Goal: Transaction & Acquisition: Purchase product/service

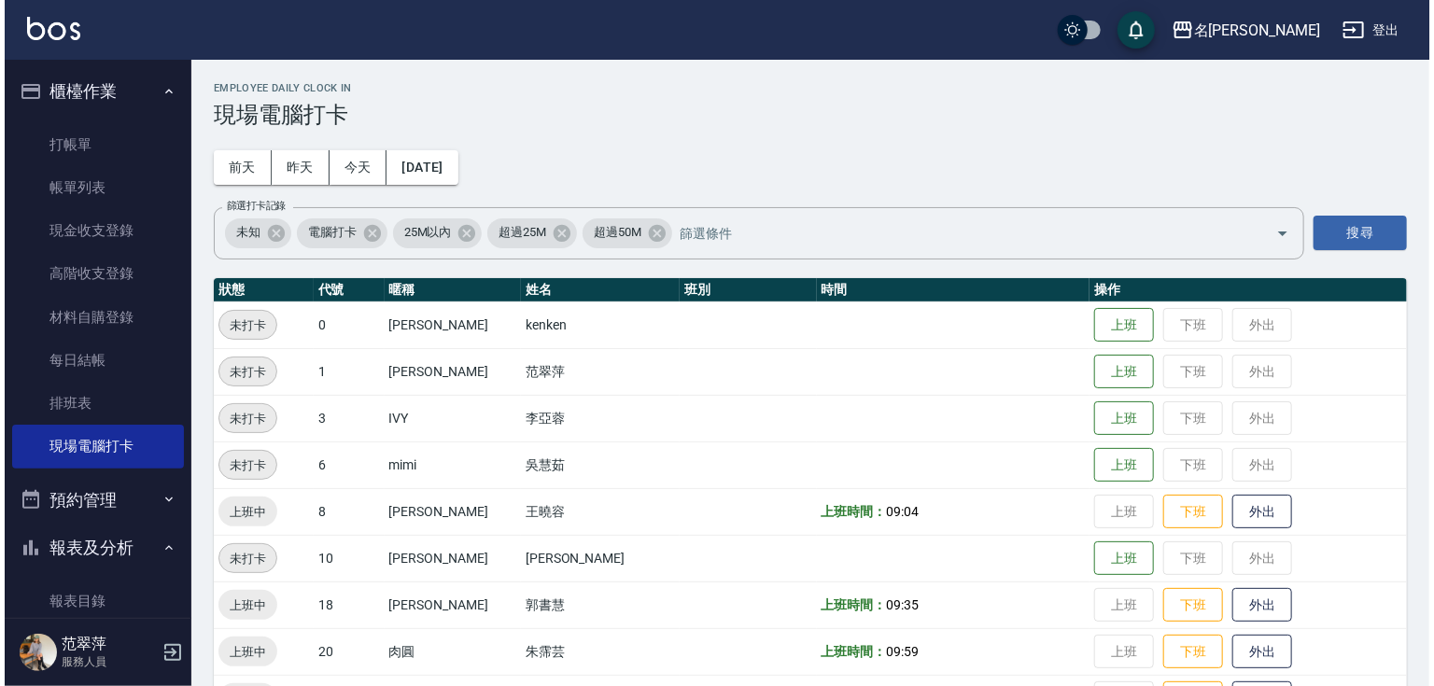
scroll to position [71, 0]
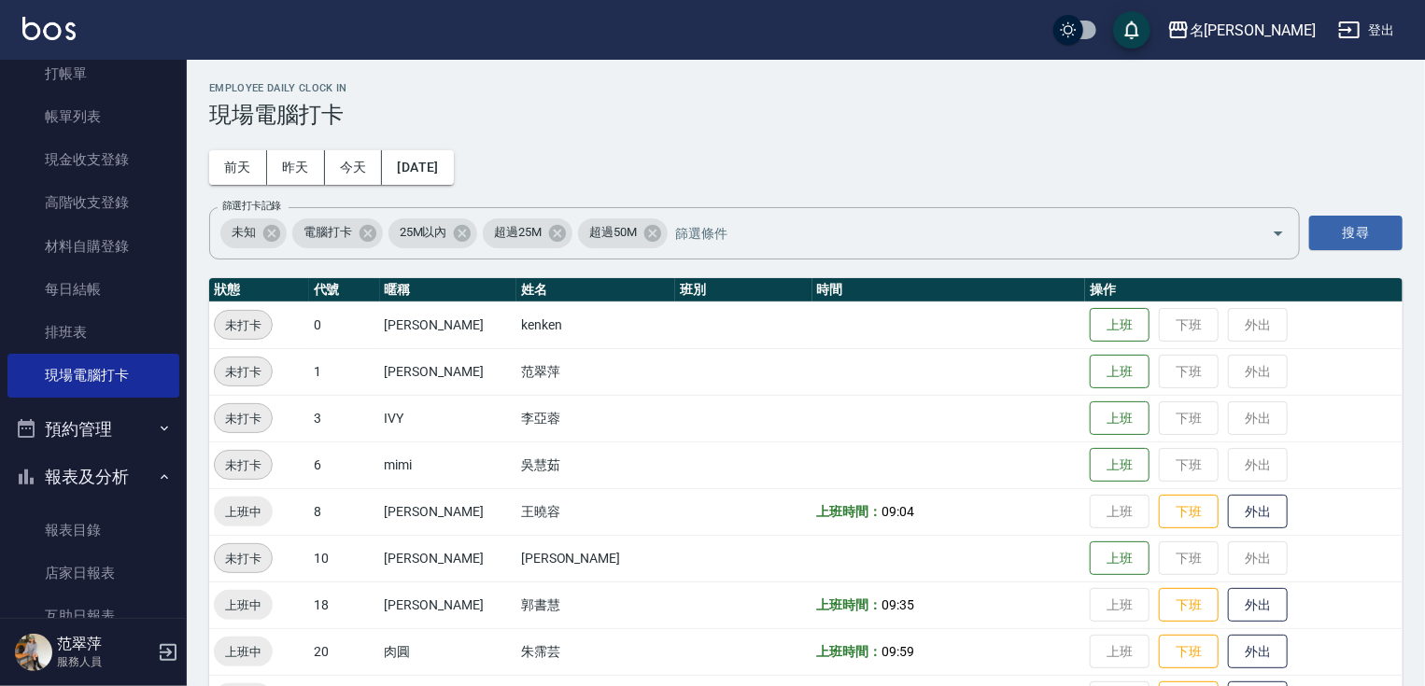
click at [1378, 22] on button "登出" at bounding box center [1366, 30] width 72 height 35
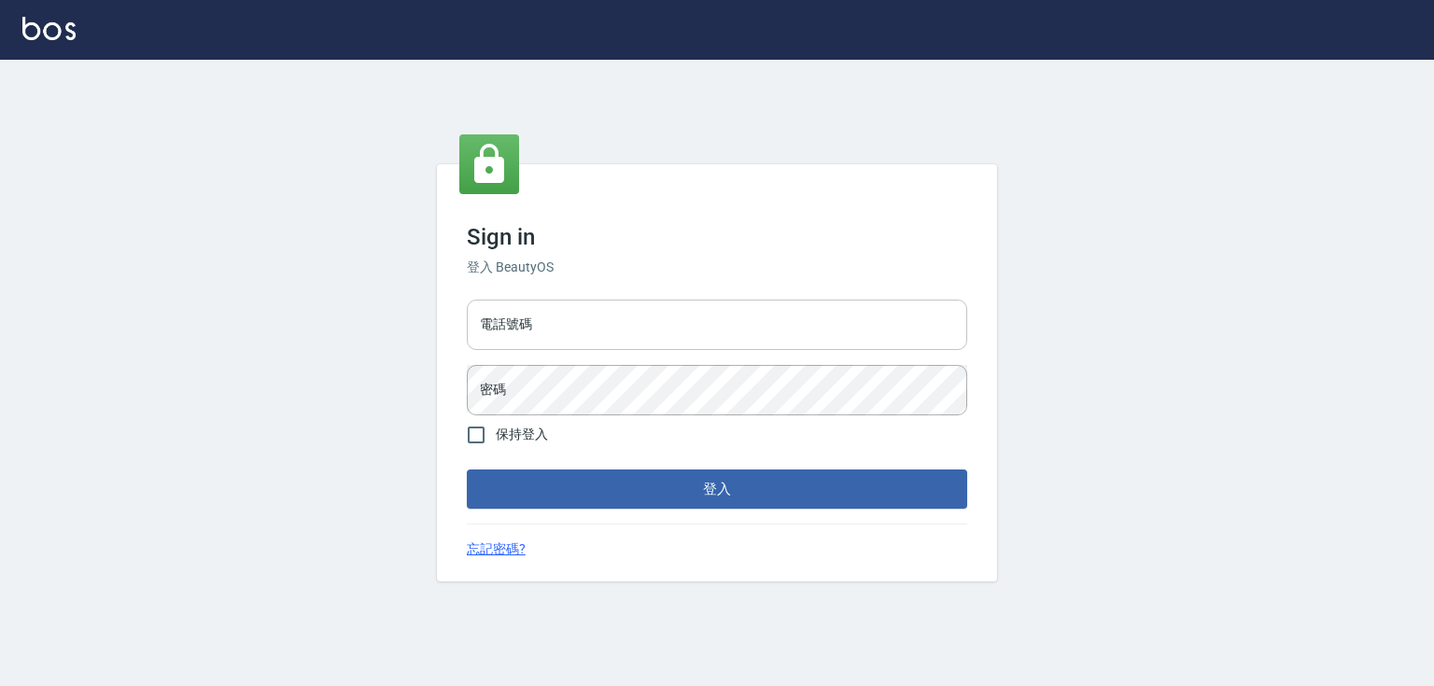
click at [564, 335] on input "電話號碼" at bounding box center [717, 325] width 500 height 50
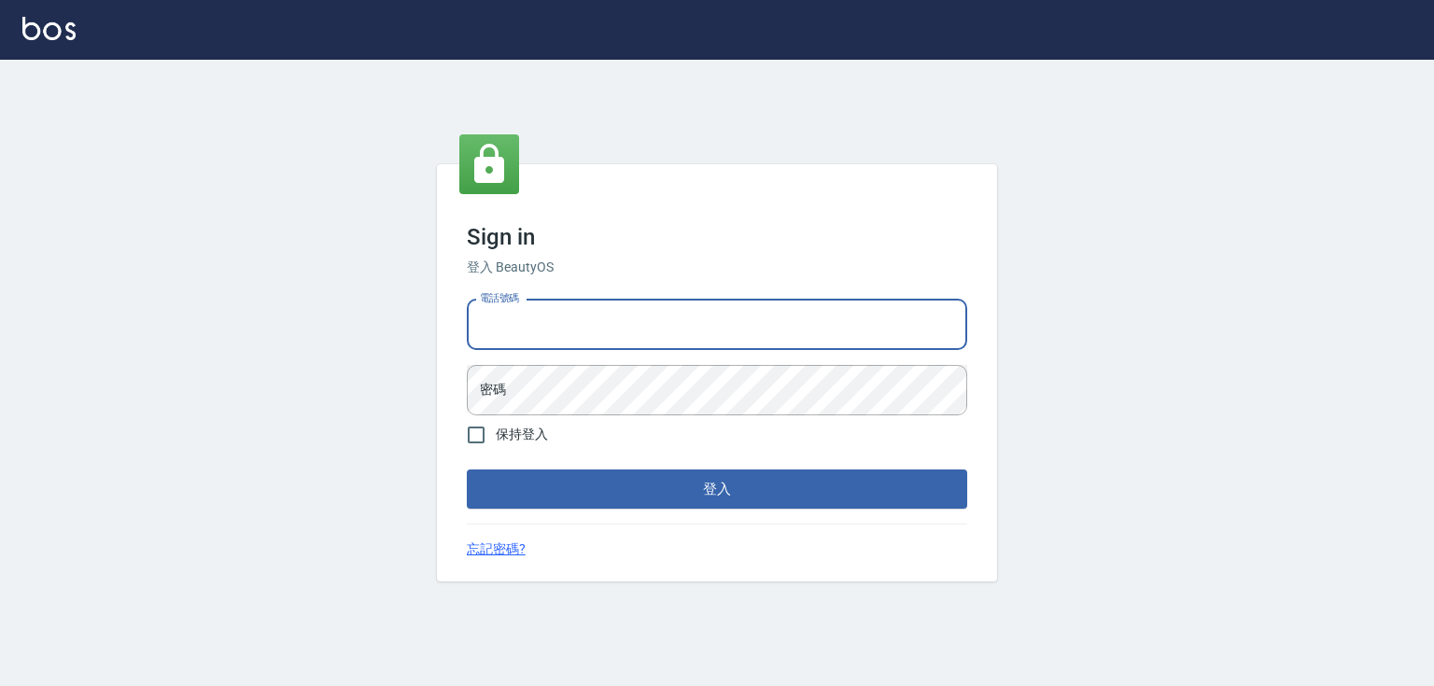
type input "0952331713"
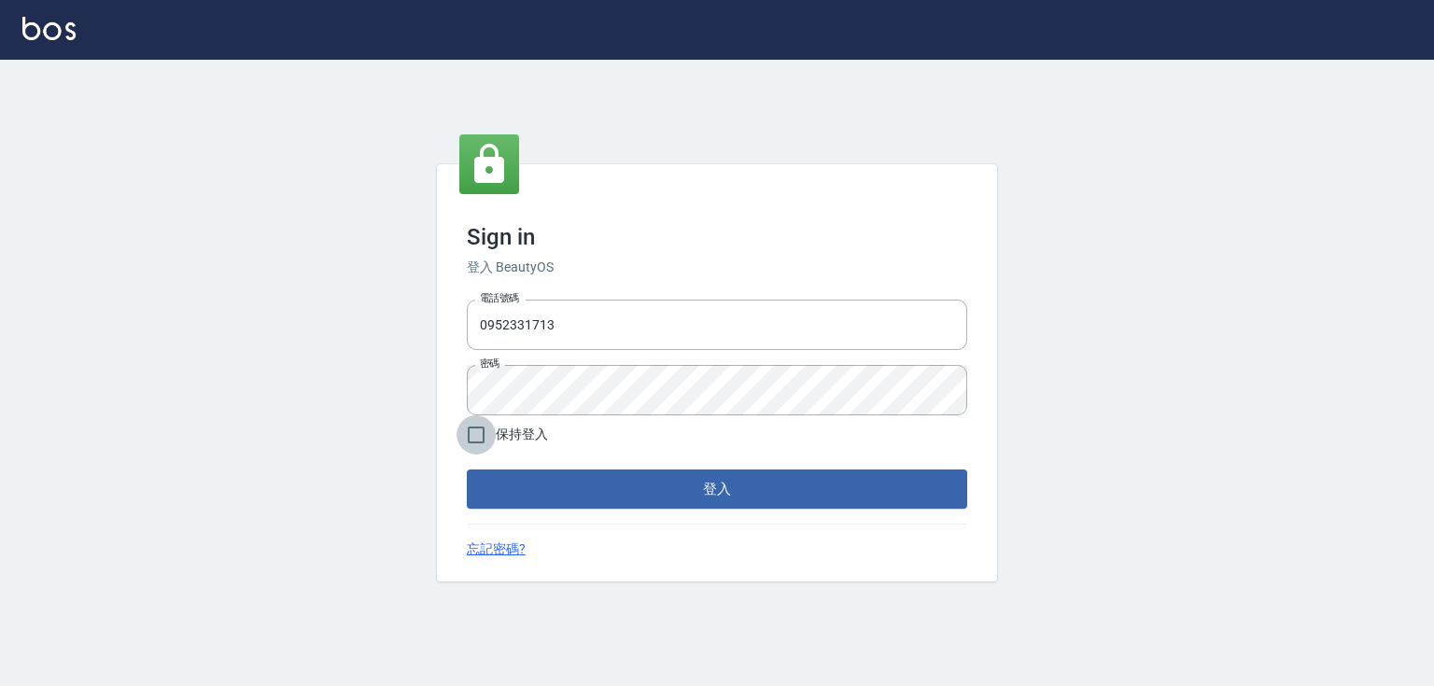
click at [480, 438] on input "保持登入" at bounding box center [476, 434] width 39 height 39
checkbox input "true"
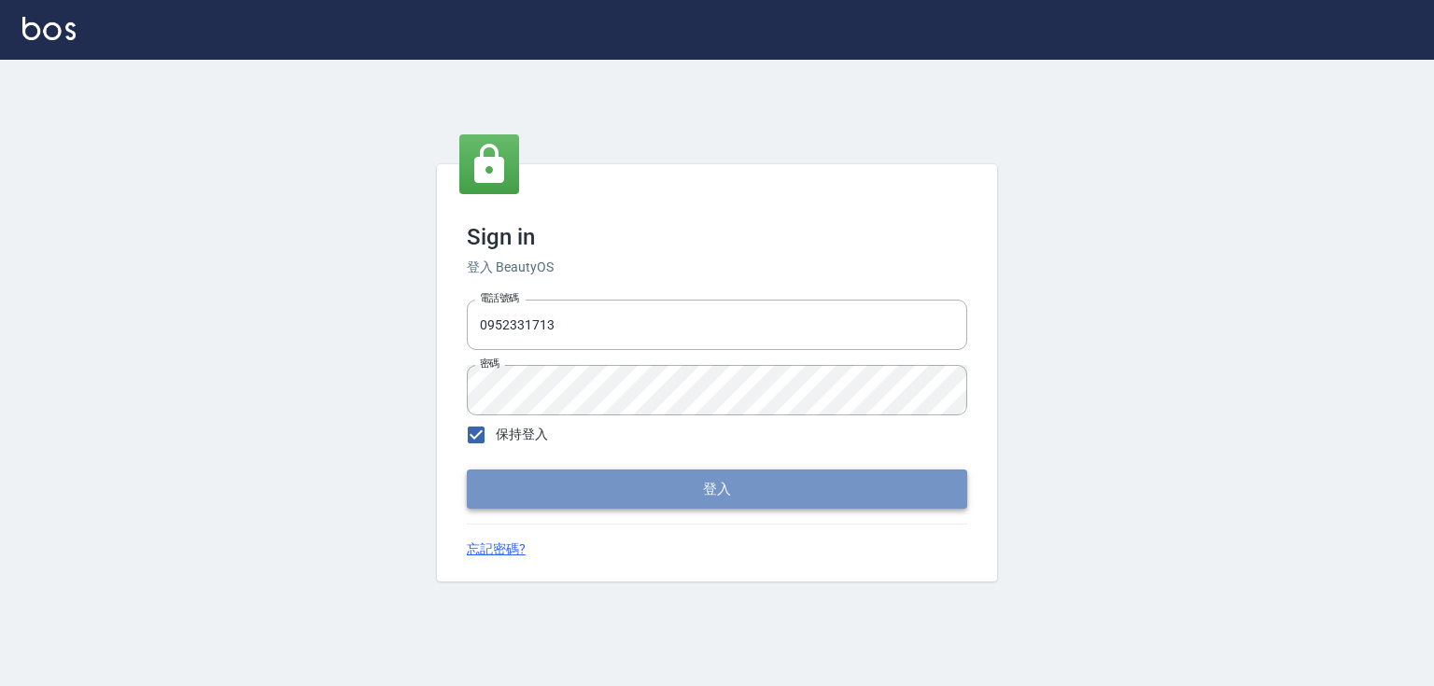
click at [799, 499] on button "登入" at bounding box center [717, 489] width 500 height 39
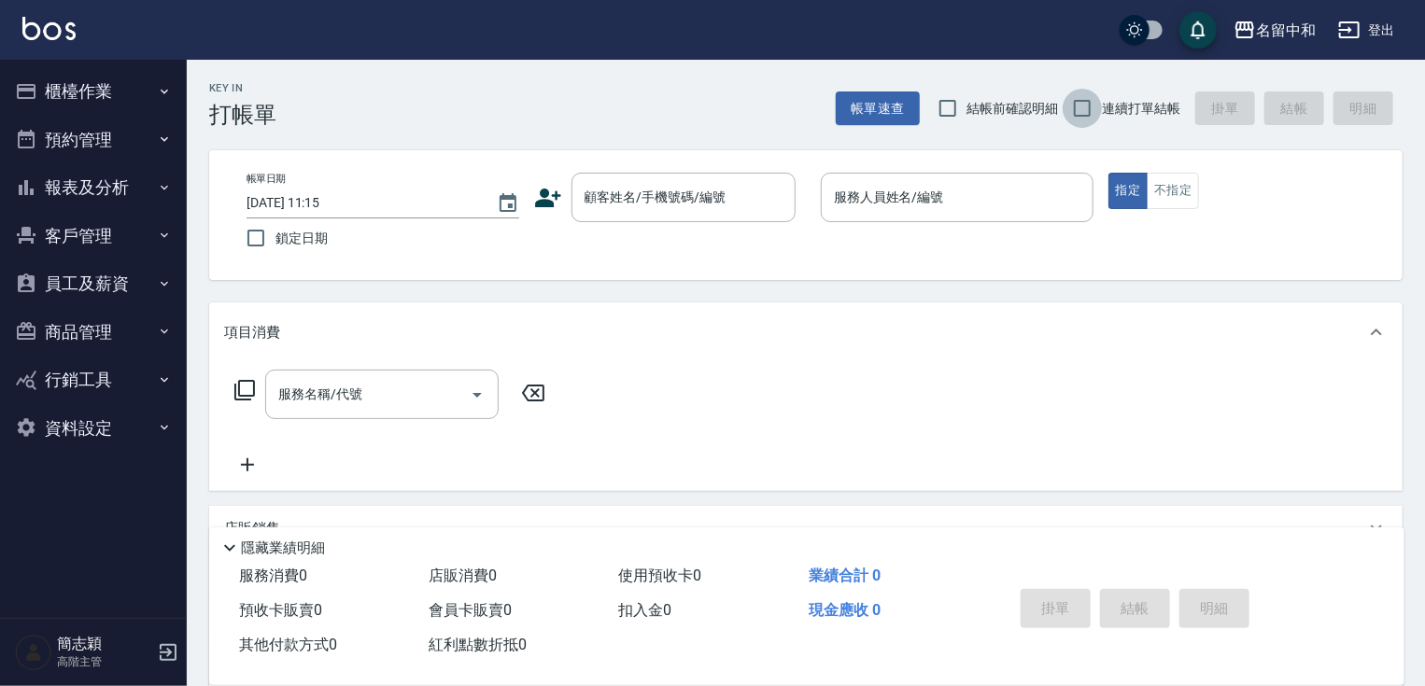
click at [1097, 110] on input "連續打單結帳" at bounding box center [1081, 108] width 39 height 39
checkbox input "true"
click at [129, 87] on button "櫃檯作業" at bounding box center [93, 91] width 172 height 49
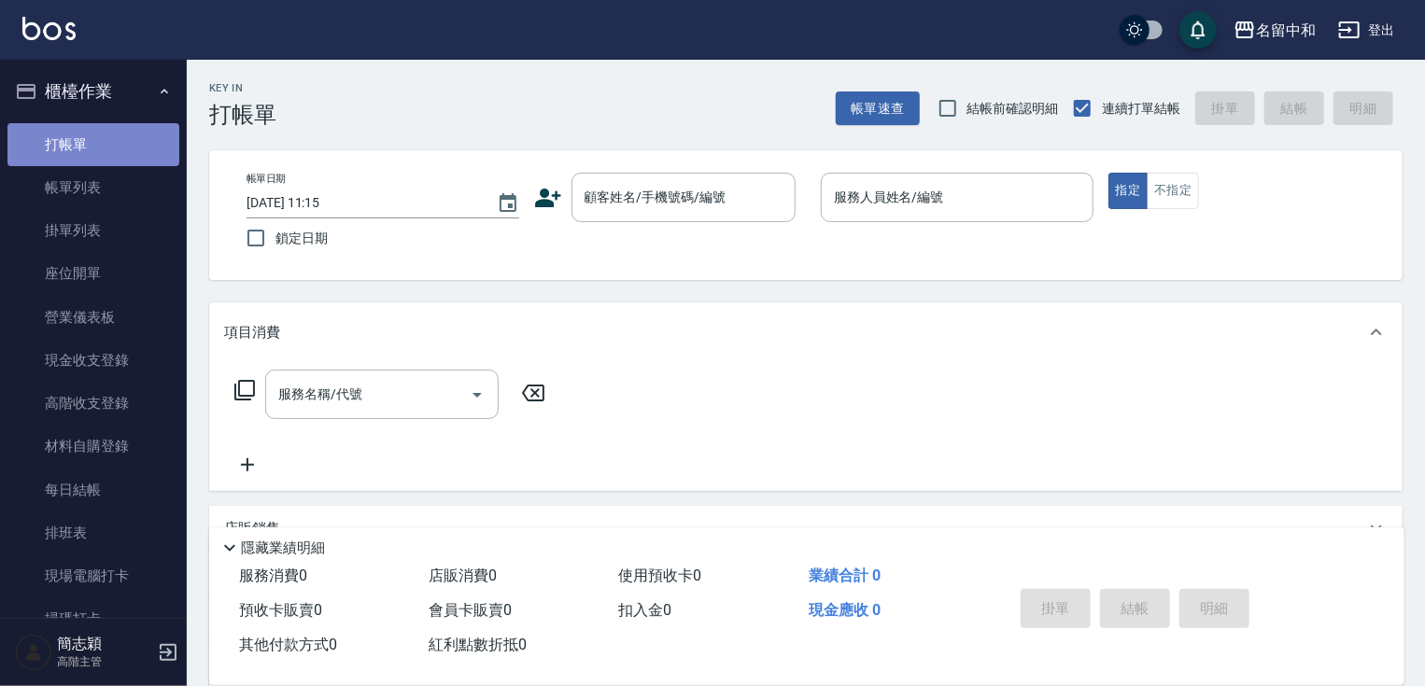
click at [100, 148] on link "打帳單" at bounding box center [93, 144] width 172 height 43
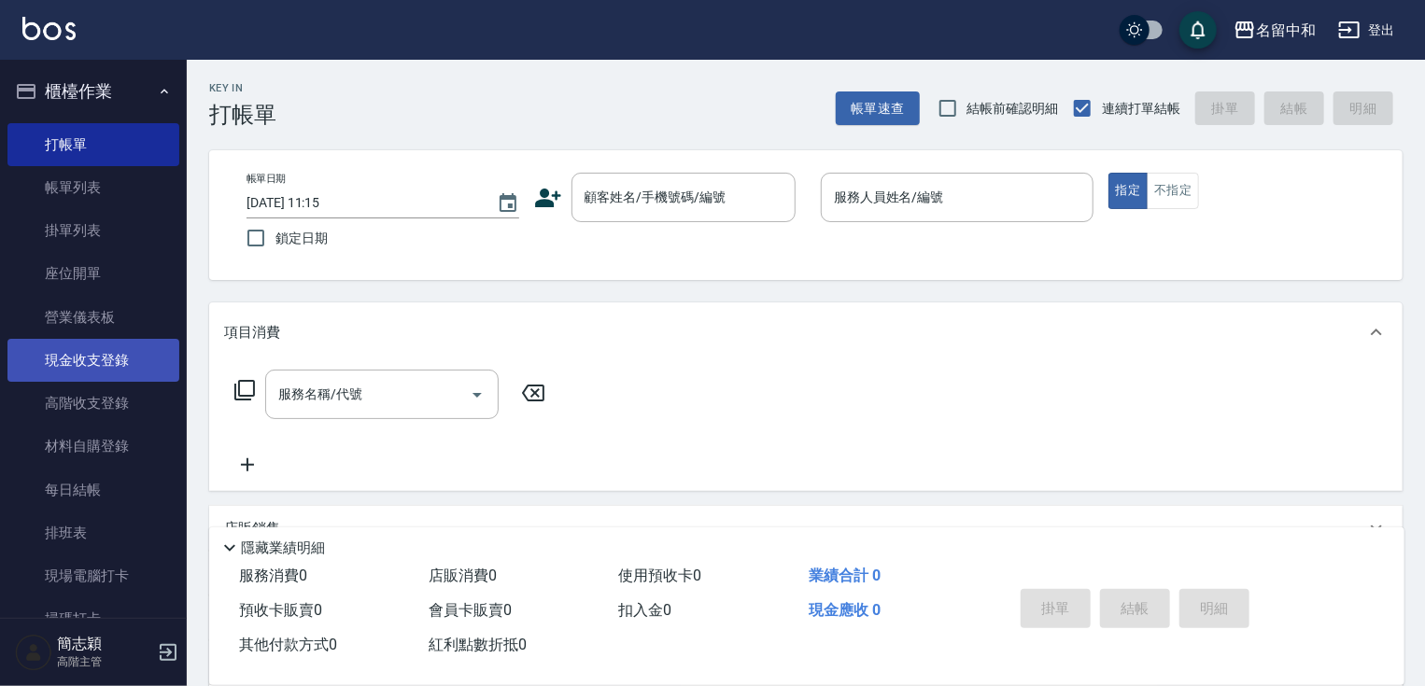
click at [140, 373] on link "現金收支登錄" at bounding box center [93, 360] width 172 height 43
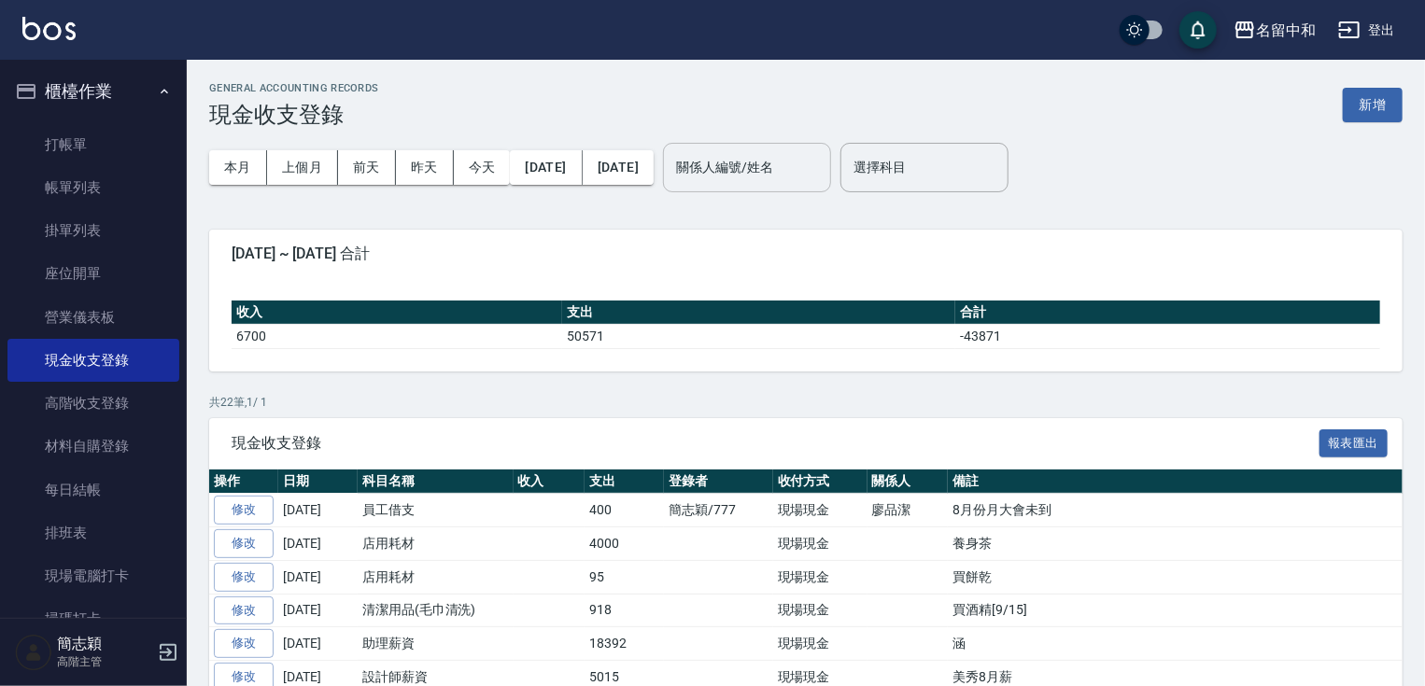
click at [820, 166] on div "關係人編號/姓名 關係人編號/姓名" at bounding box center [747, 167] width 168 height 49
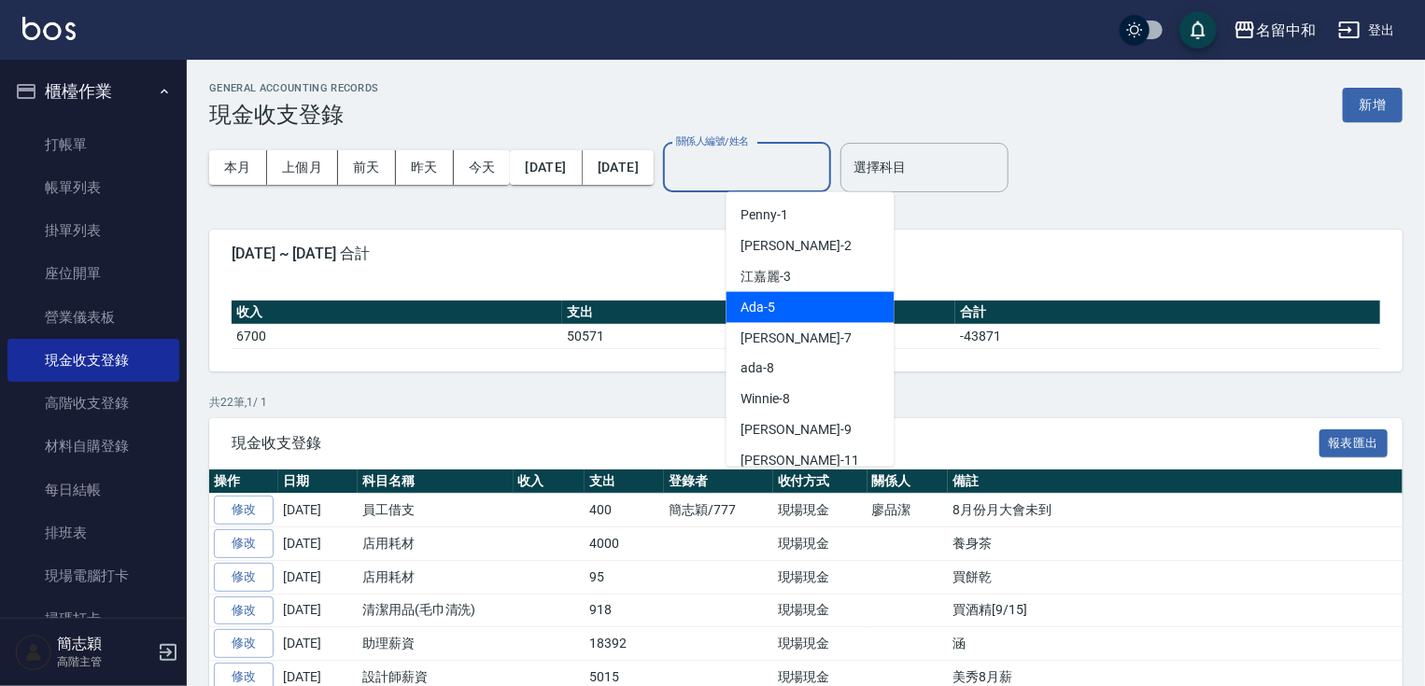
click at [1308, 30] on div "名留中和" at bounding box center [1286, 30] width 60 height 23
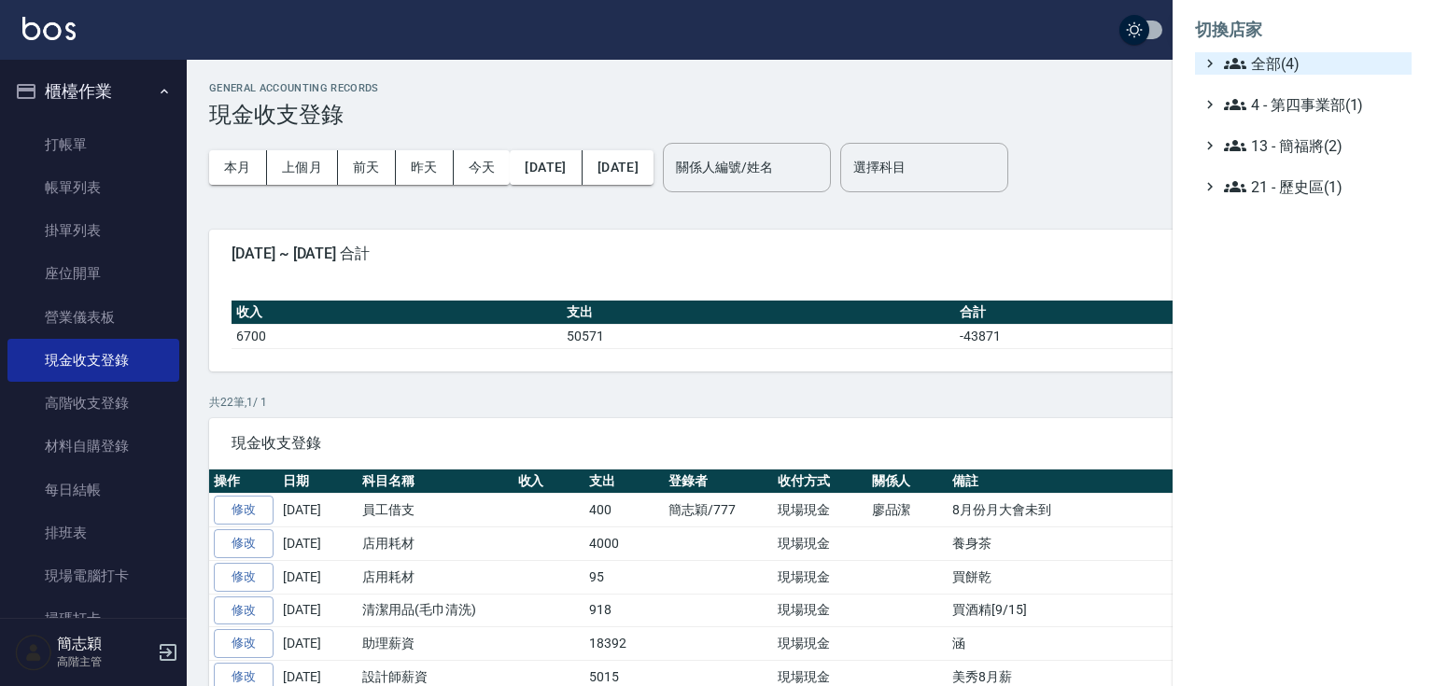
click at [1281, 64] on span "全部(4)" at bounding box center [1314, 63] width 180 height 22
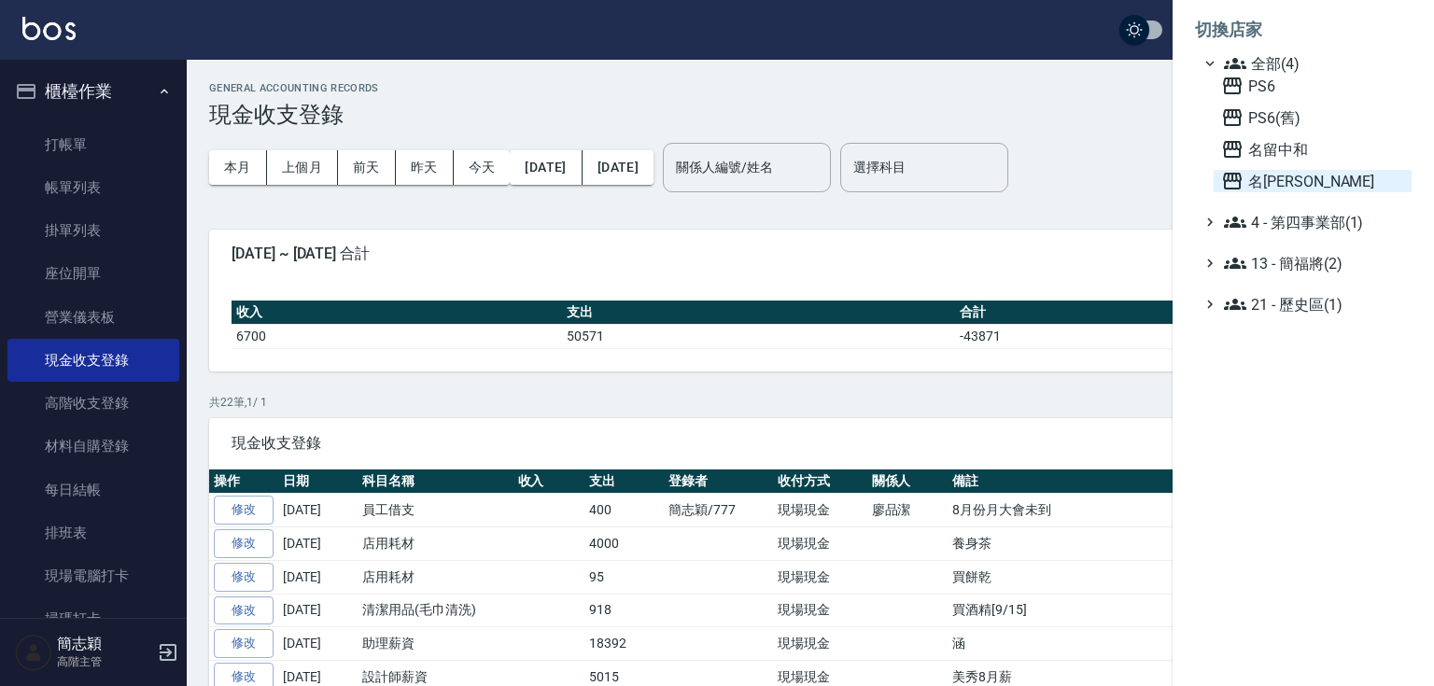
click at [1264, 176] on span "名[PERSON_NAME]" at bounding box center [1312, 181] width 183 height 22
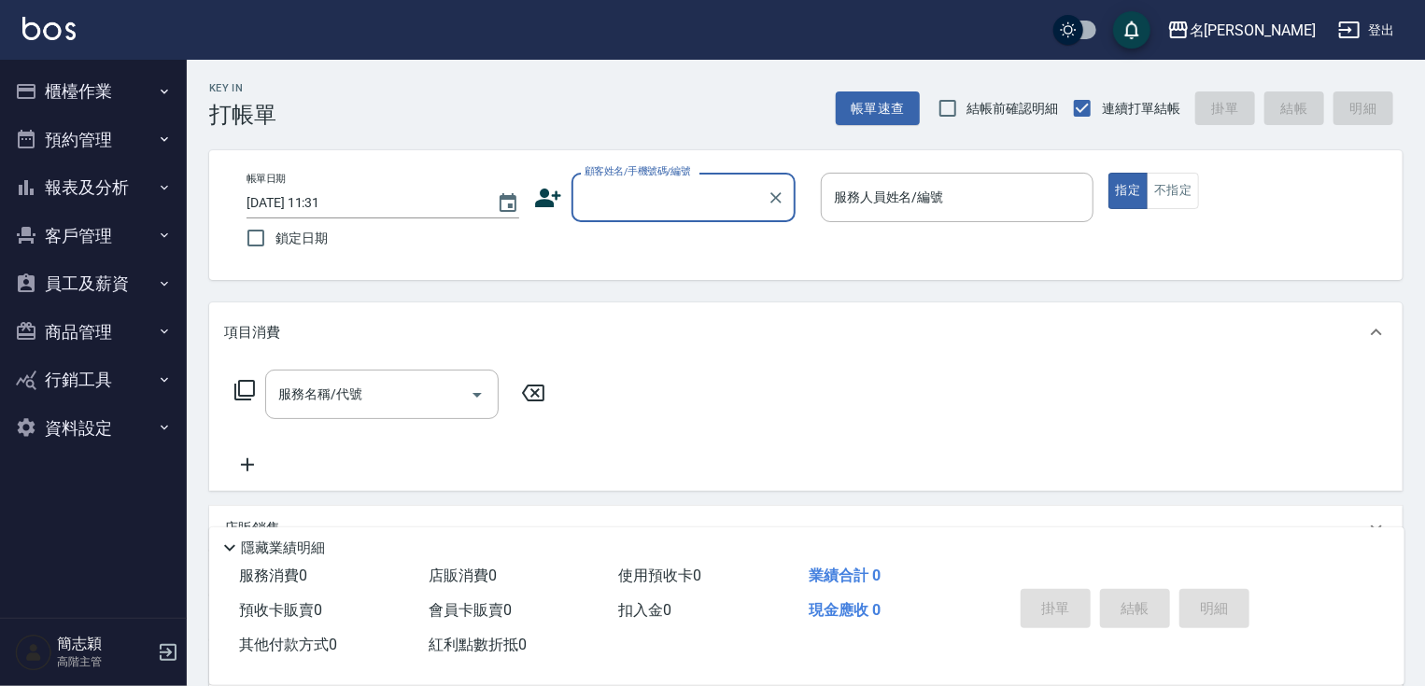
click at [115, 98] on button "櫃檯作業" at bounding box center [93, 91] width 172 height 49
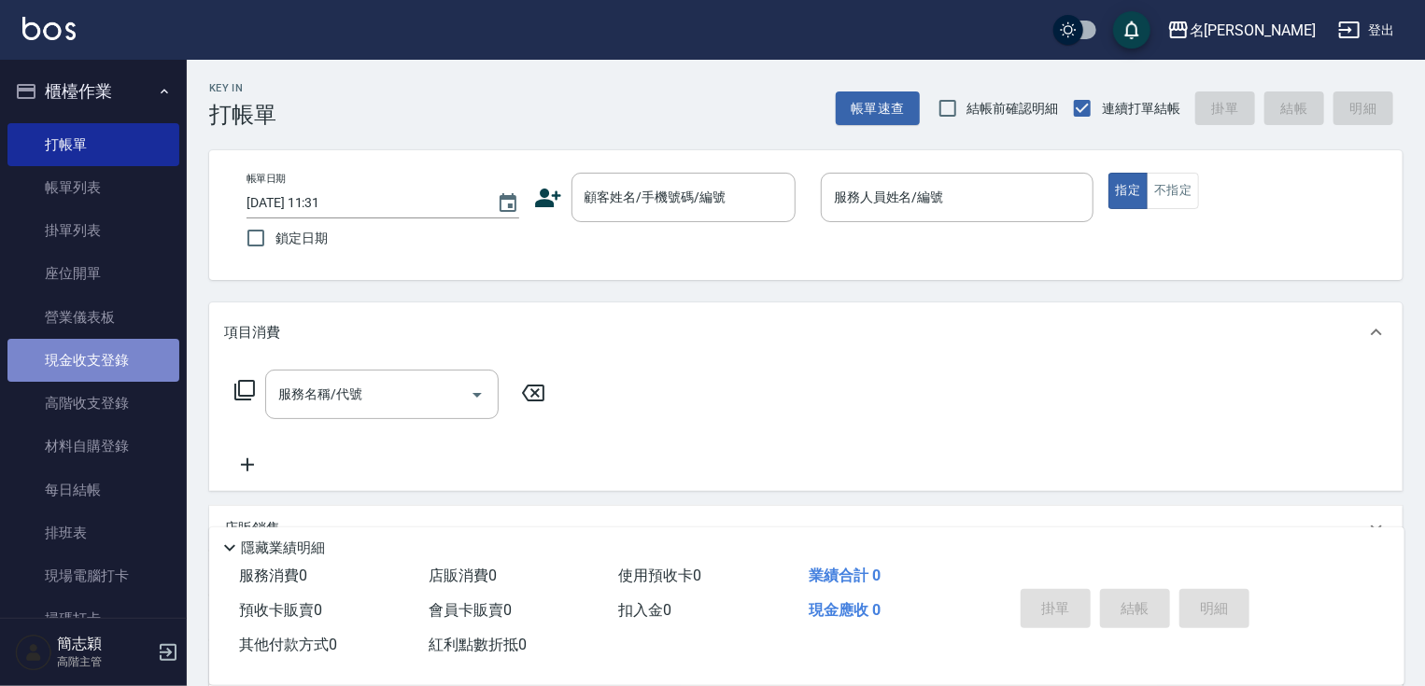
click at [106, 364] on link "現金收支登錄" at bounding box center [93, 360] width 172 height 43
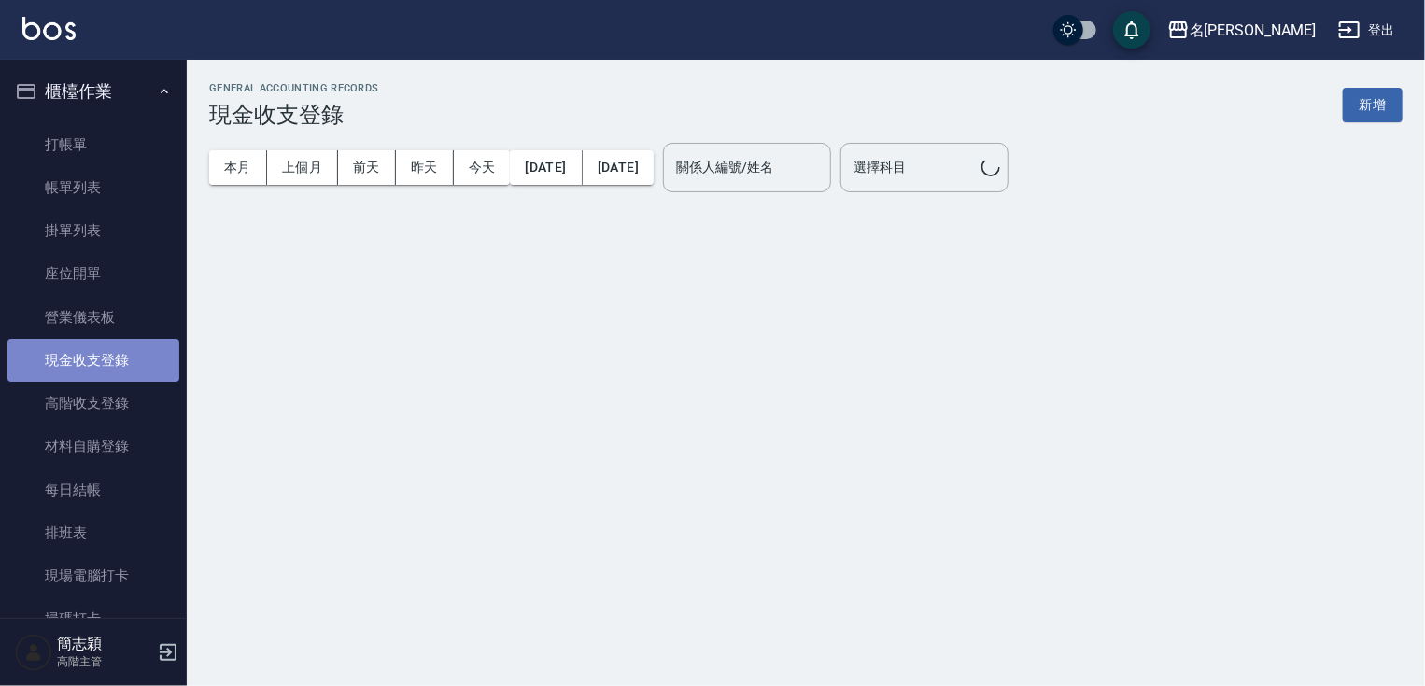
click at [106, 364] on link "現金收支登錄" at bounding box center [93, 360] width 172 height 43
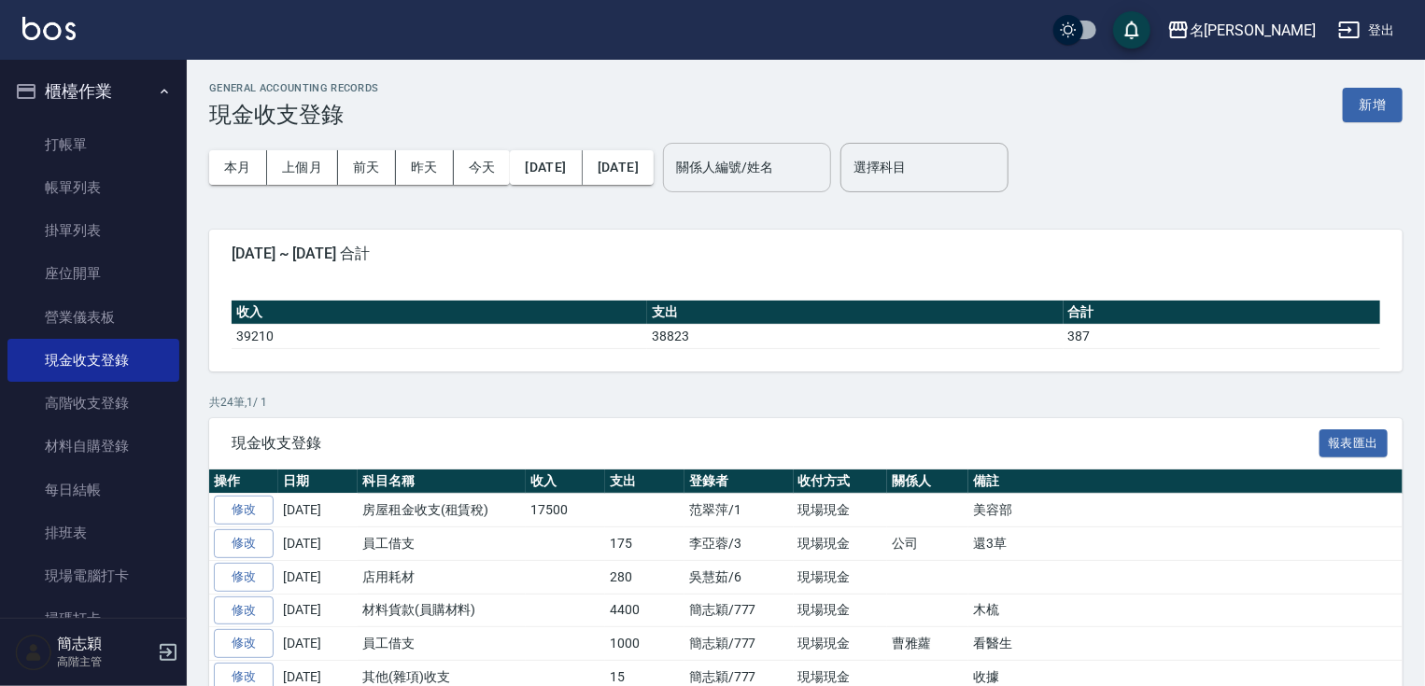
click at [823, 162] on div "關係人編號/姓名 關係人編號/姓名" at bounding box center [747, 167] width 168 height 49
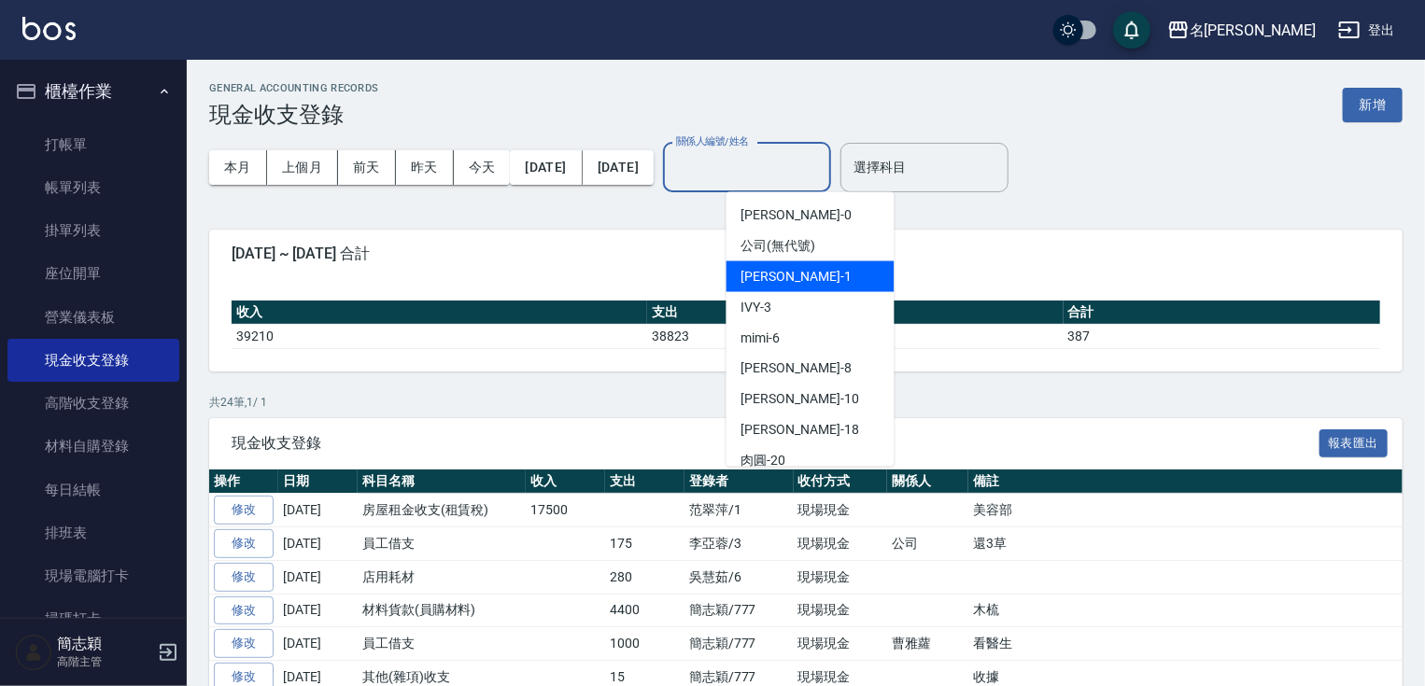
scroll to position [109, 0]
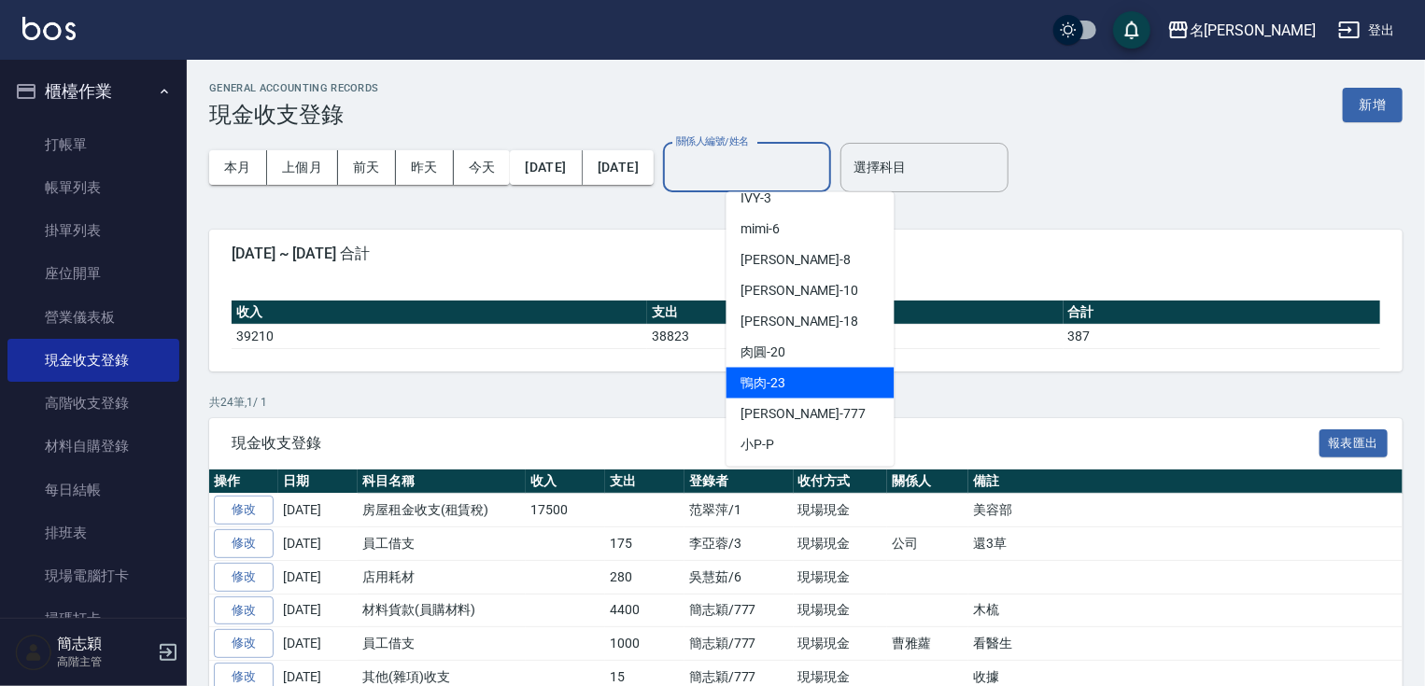
click at [851, 391] on div "鴨肉 -23" at bounding box center [810, 383] width 168 height 31
type input "鴨肉-23"
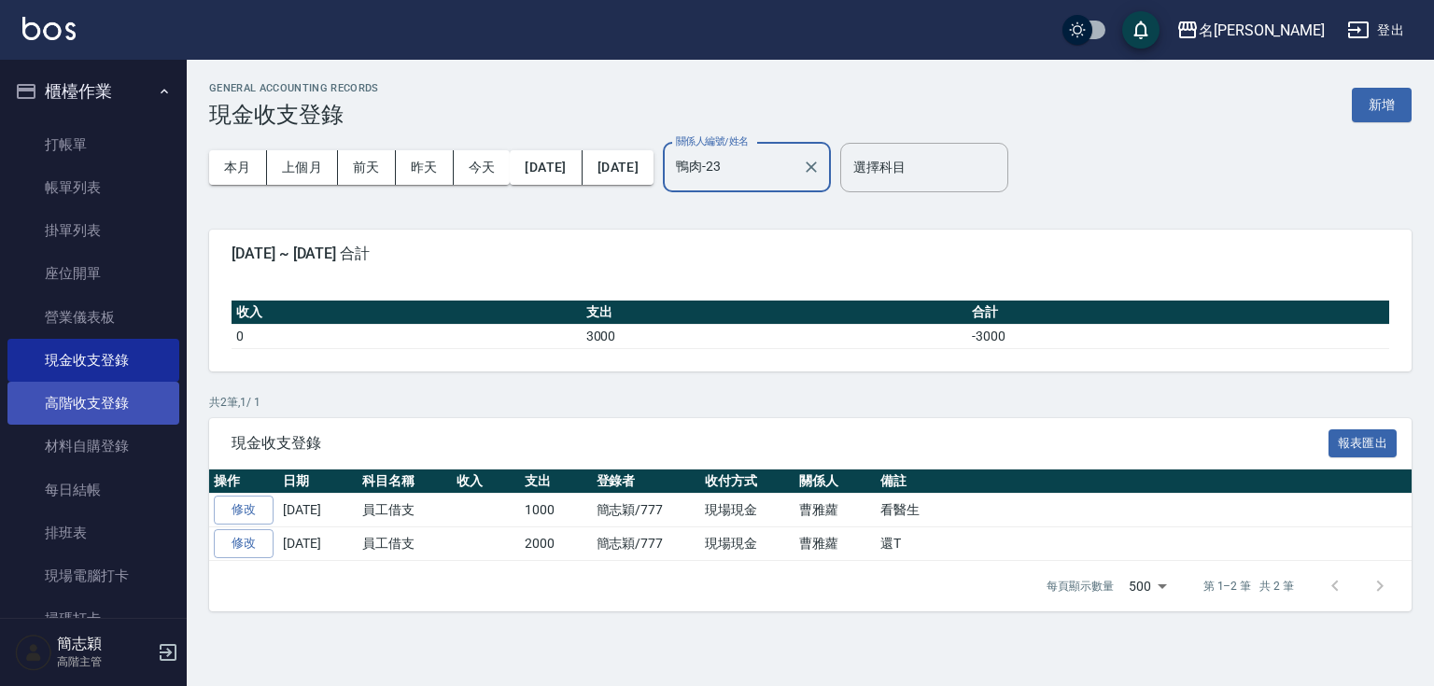
click at [107, 421] on link "高階收支登錄" at bounding box center [93, 403] width 172 height 43
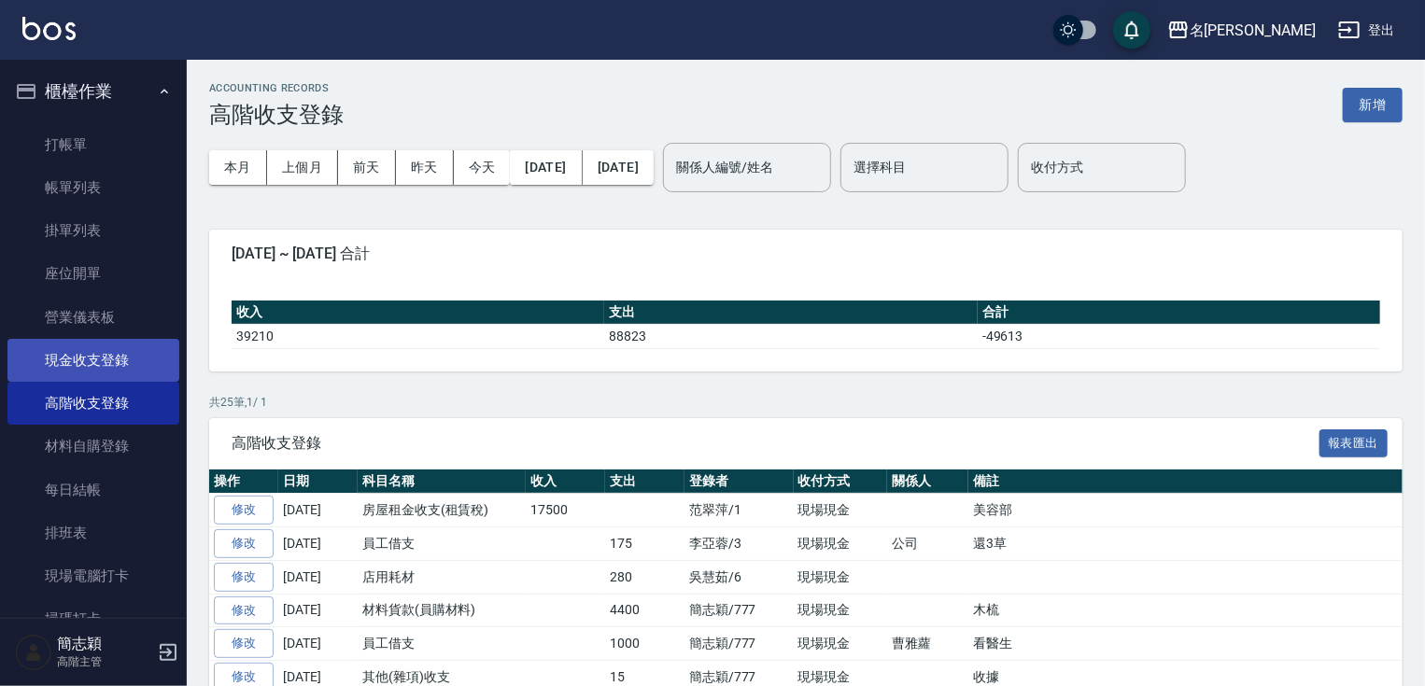
click at [121, 386] on link "高階收支登錄" at bounding box center [93, 403] width 172 height 43
click at [123, 358] on link "現金收支登錄" at bounding box center [93, 360] width 172 height 43
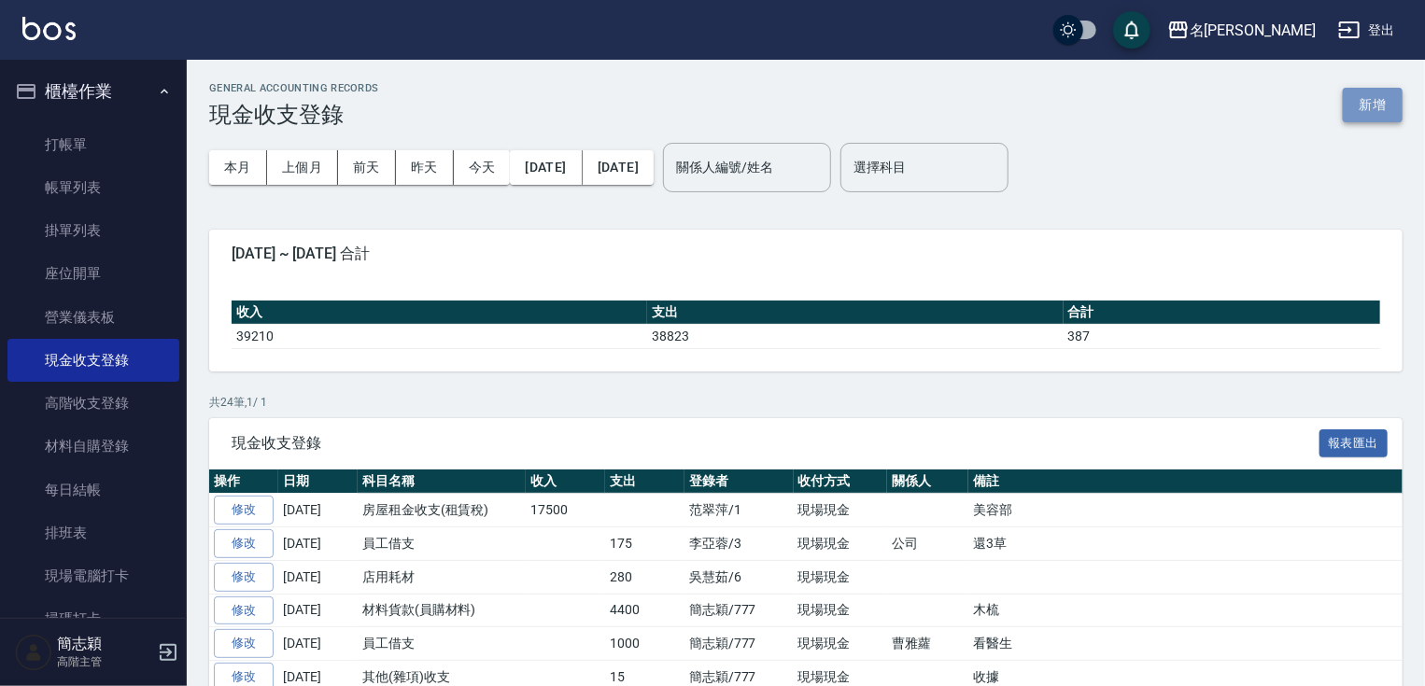
click at [1374, 101] on button "新增" at bounding box center [1373, 105] width 60 height 35
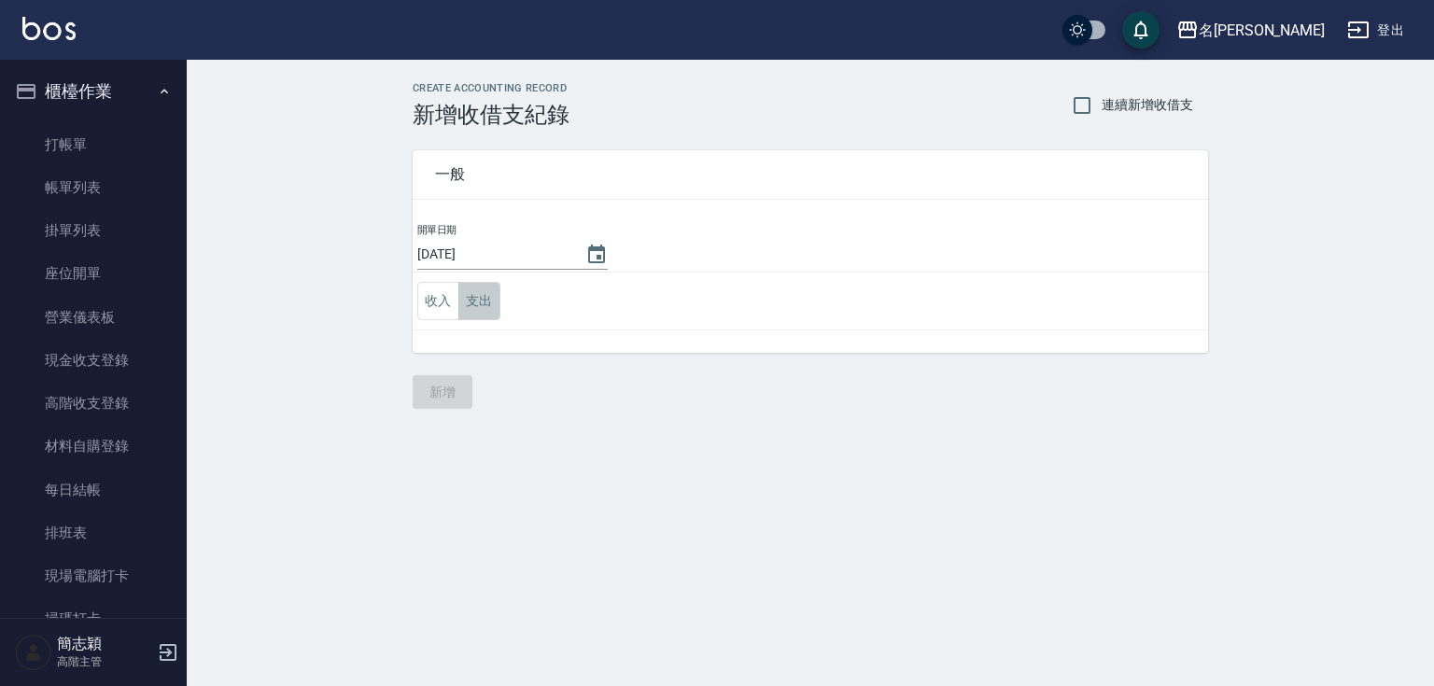
click at [477, 306] on button "支出" at bounding box center [479, 301] width 42 height 38
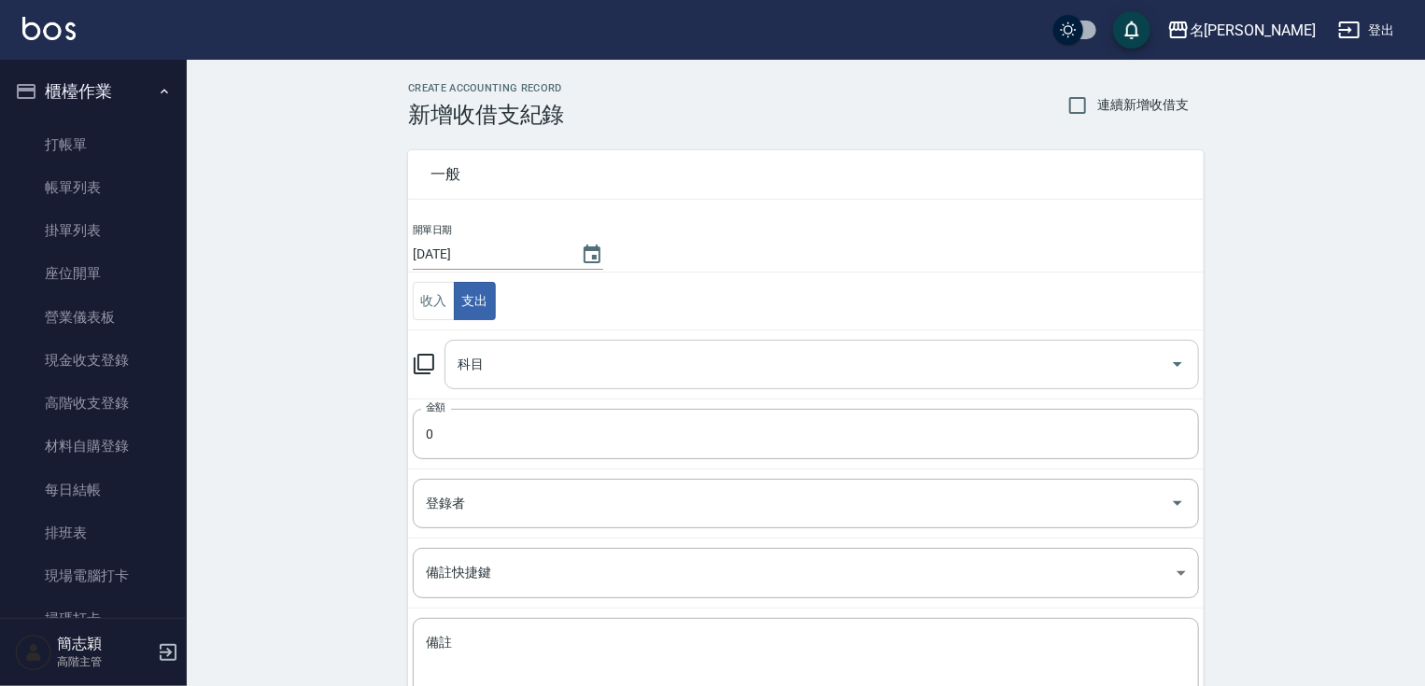
click at [559, 367] on input "科目" at bounding box center [808, 364] width 710 height 33
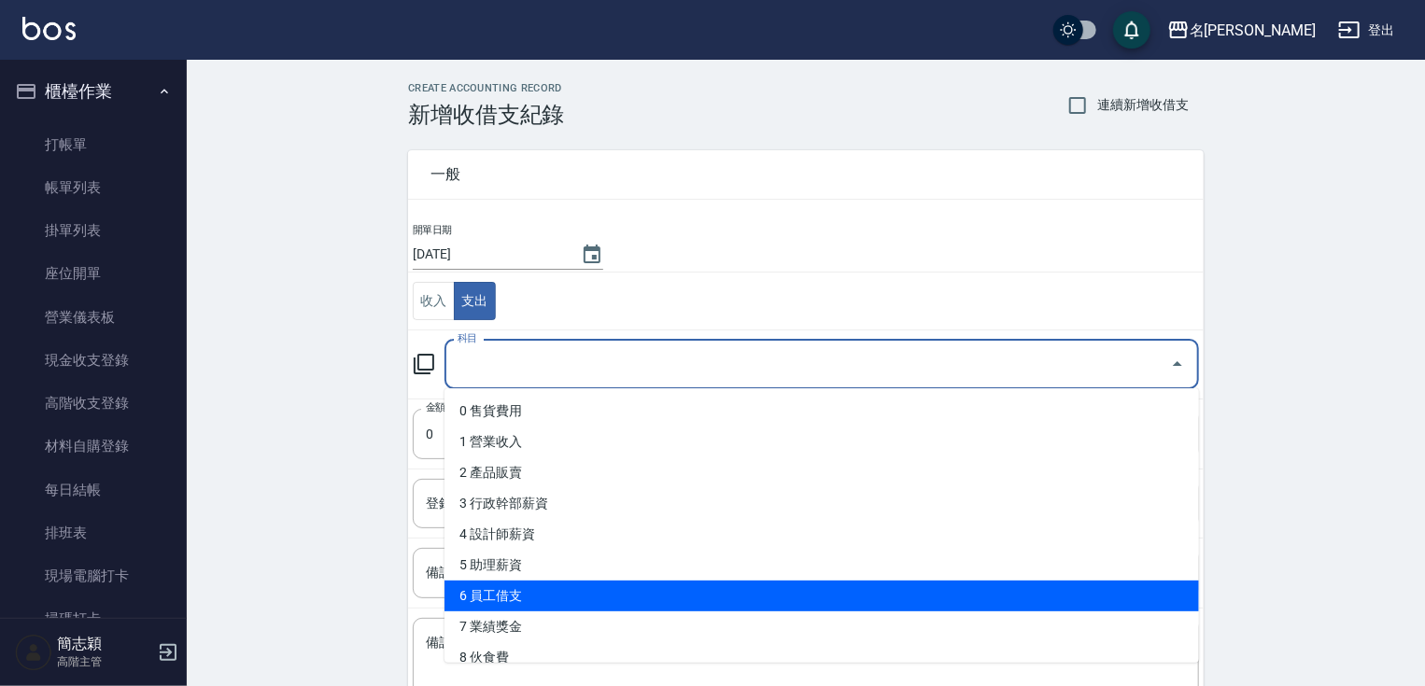
click at [578, 598] on li "6 員工借支" at bounding box center [821, 596] width 754 height 31
type input "6 員工借支"
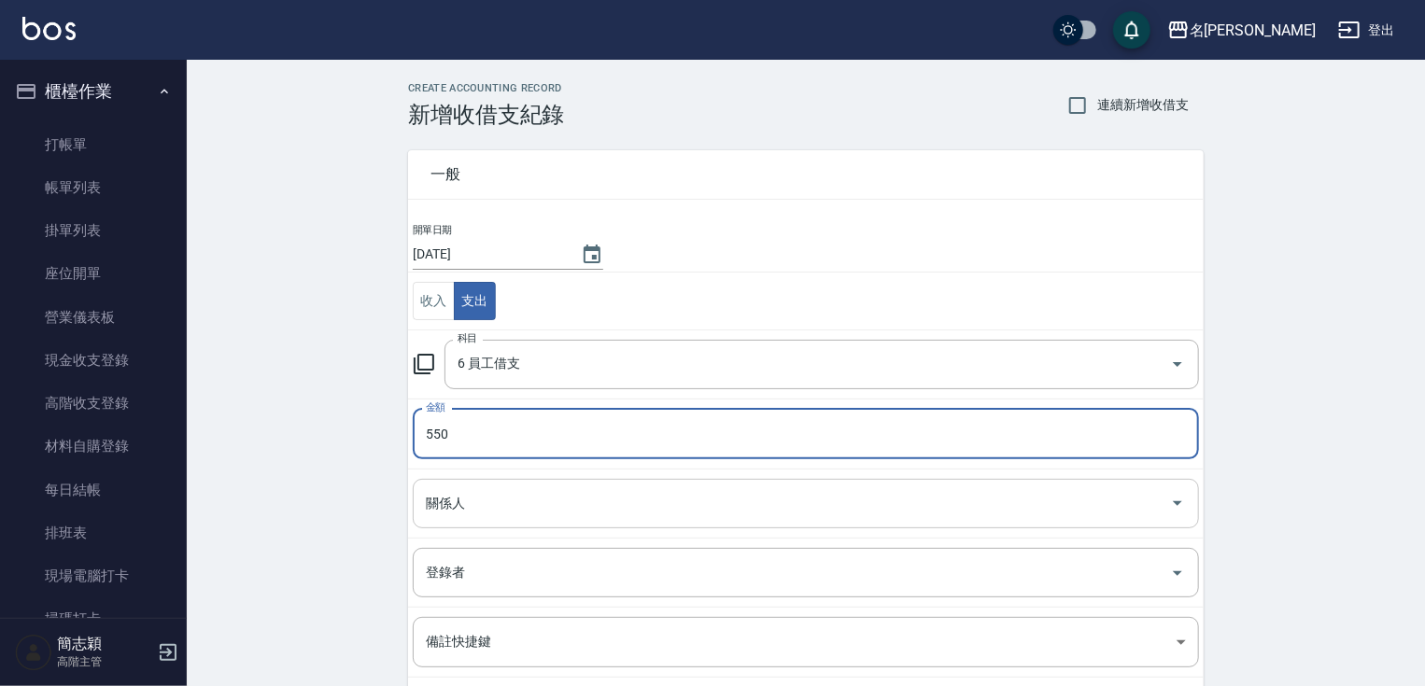
type input "550"
click at [584, 504] on input "關係人" at bounding box center [791, 503] width 741 height 33
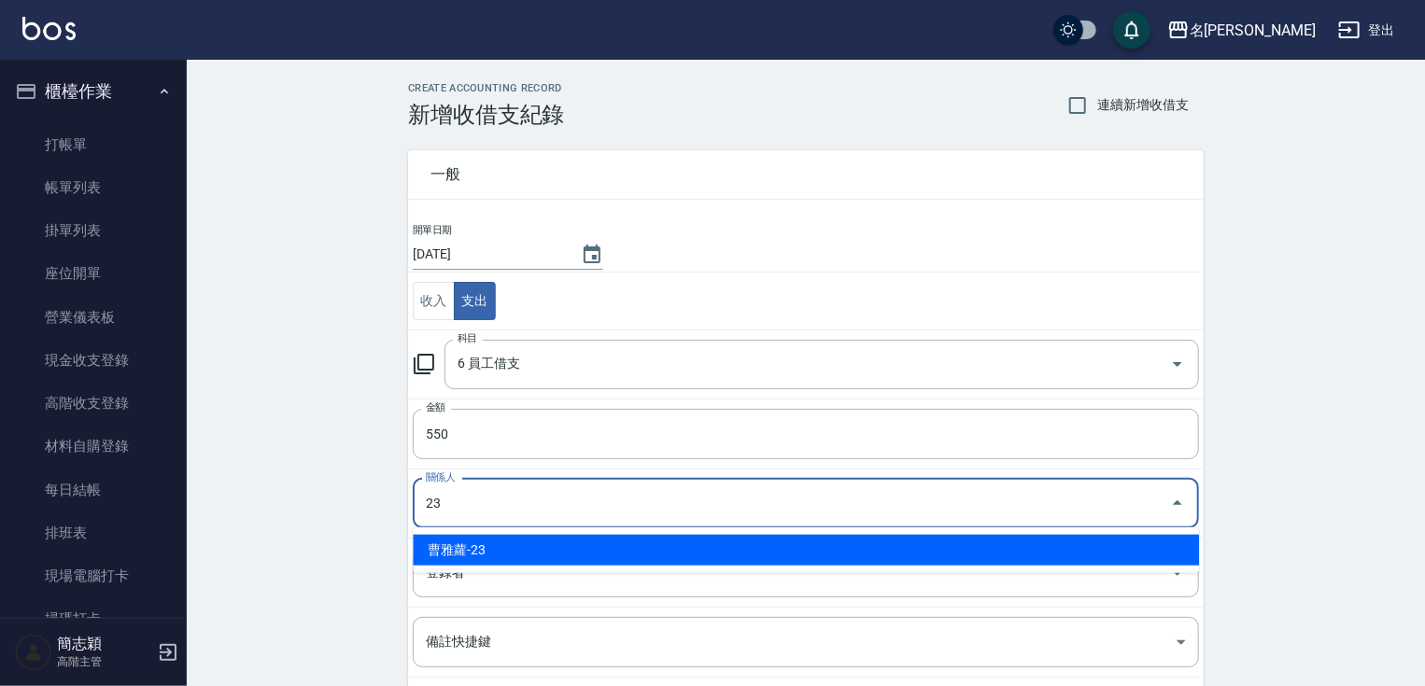
type input "曹雅蘿-23"
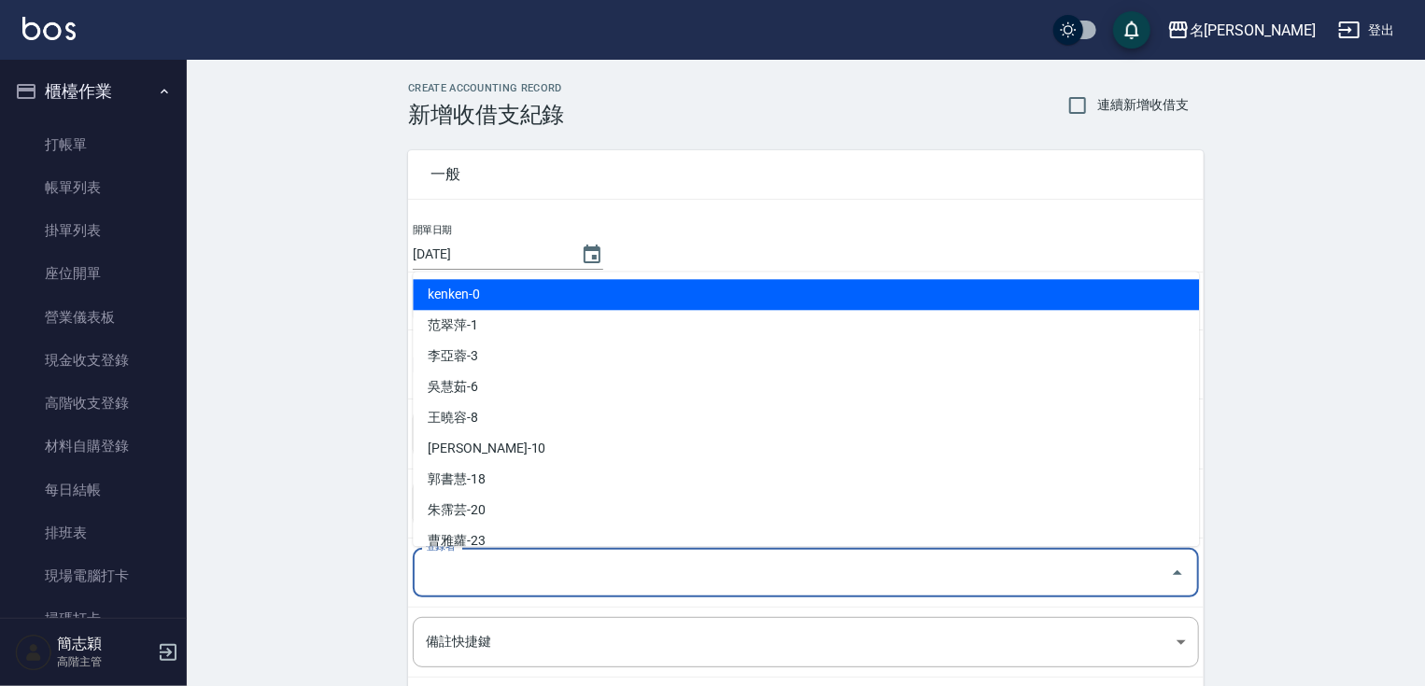
click at [560, 556] on input "登錄者" at bounding box center [791, 572] width 741 height 33
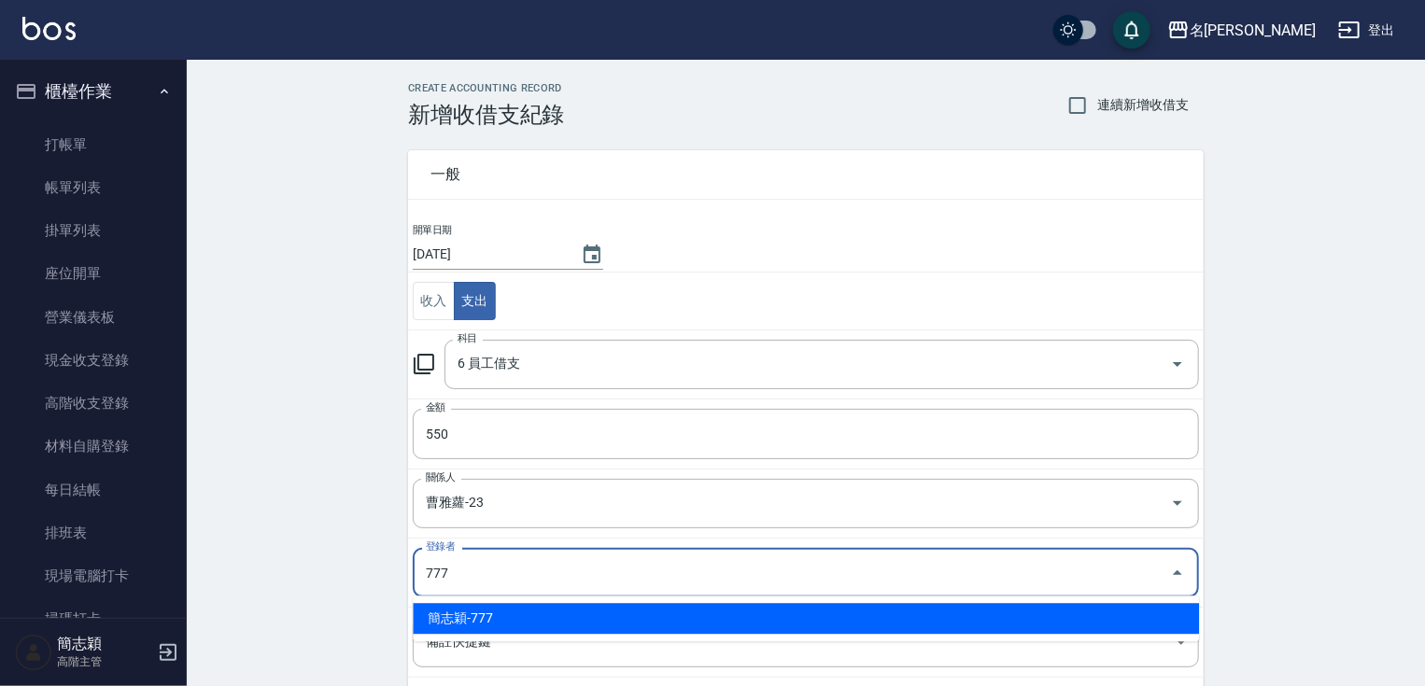
type input "簡志穎-777"
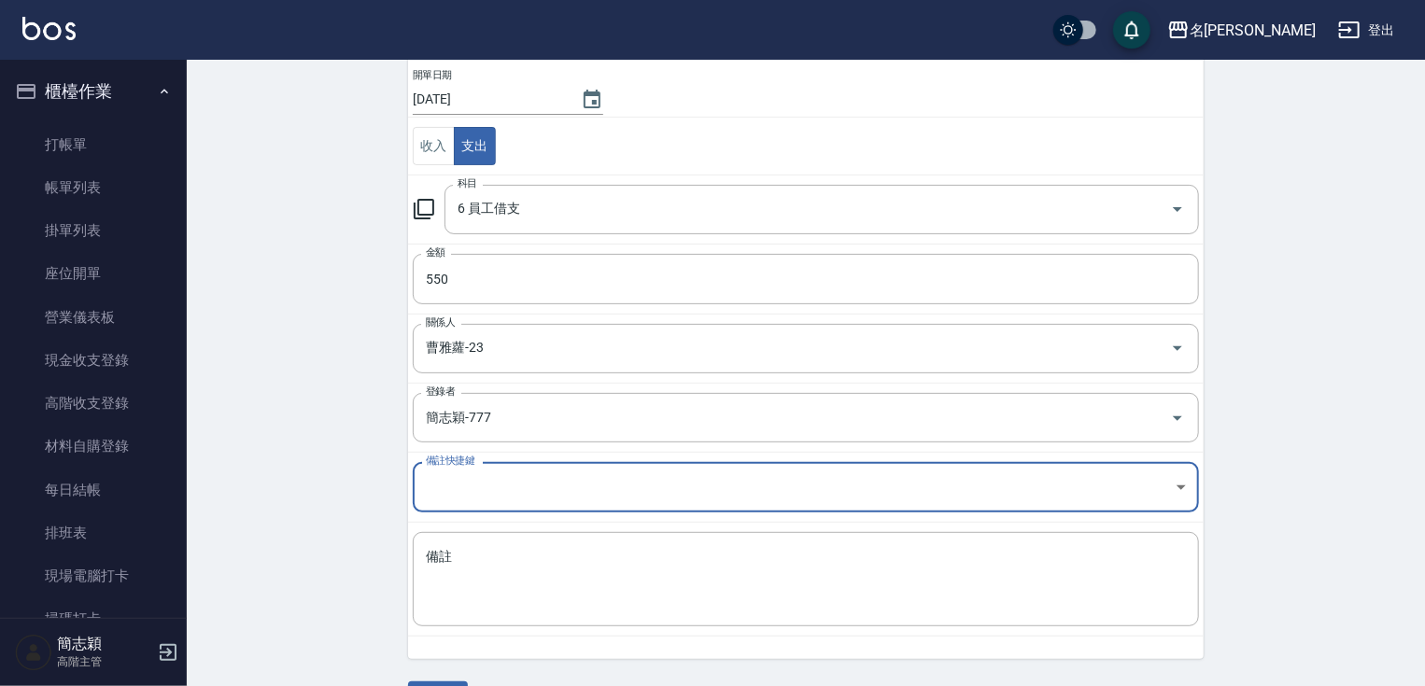
scroll to position [204, 0]
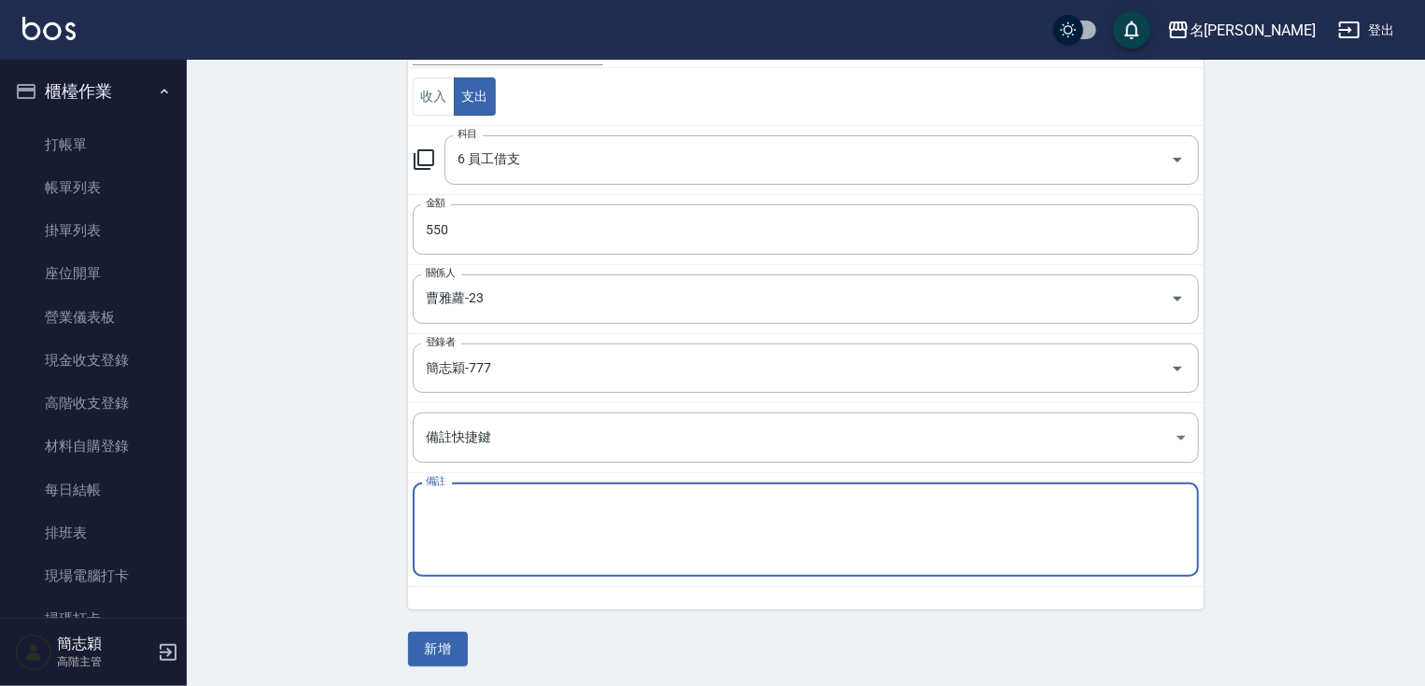
click at [792, 538] on textarea "備註" at bounding box center [806, 530] width 760 height 63
type textarea "9月份月大會未到"
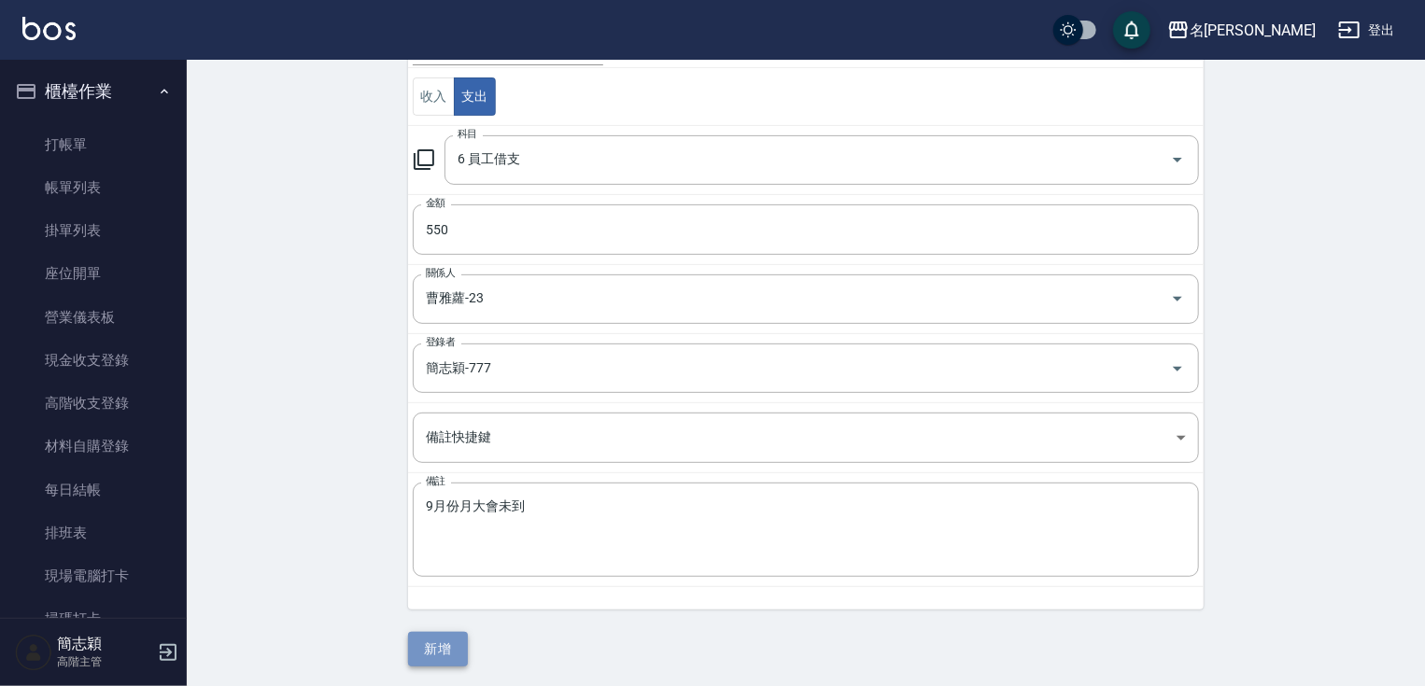
click at [449, 658] on button "新增" at bounding box center [438, 649] width 60 height 35
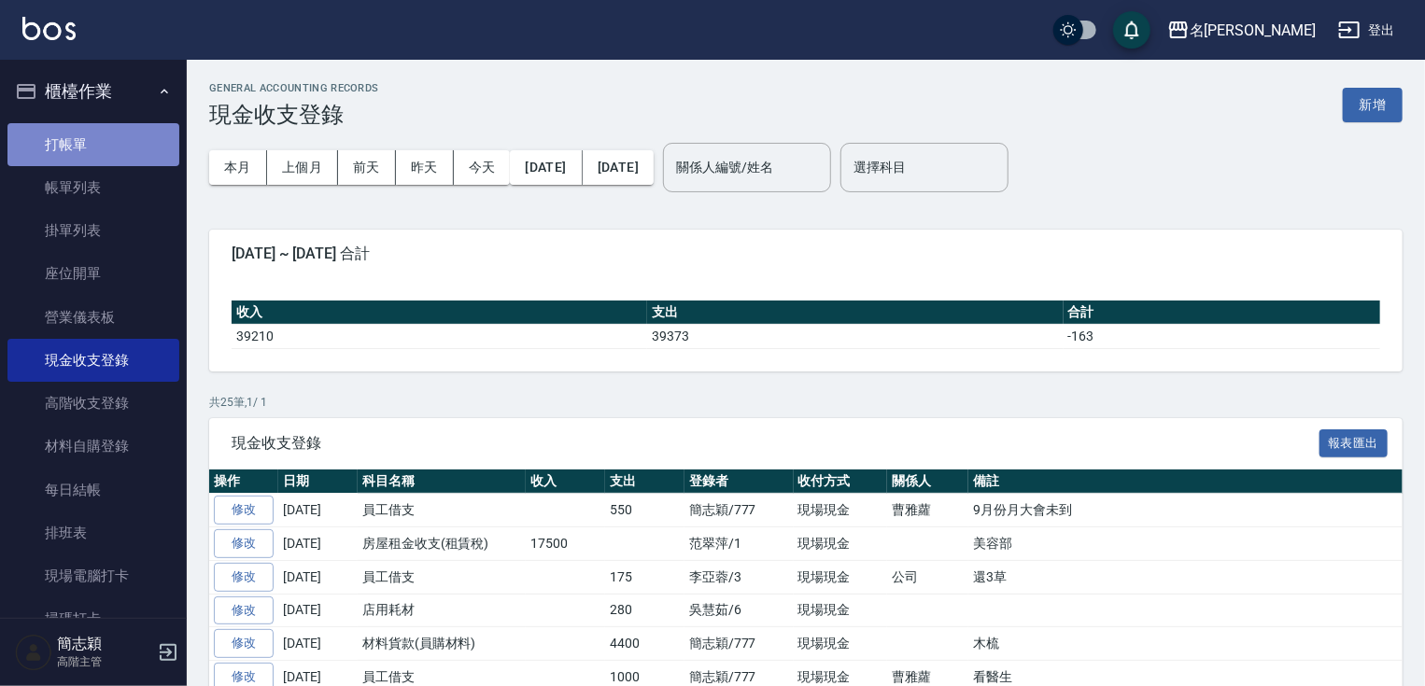
click at [129, 147] on link "打帳單" at bounding box center [93, 144] width 172 height 43
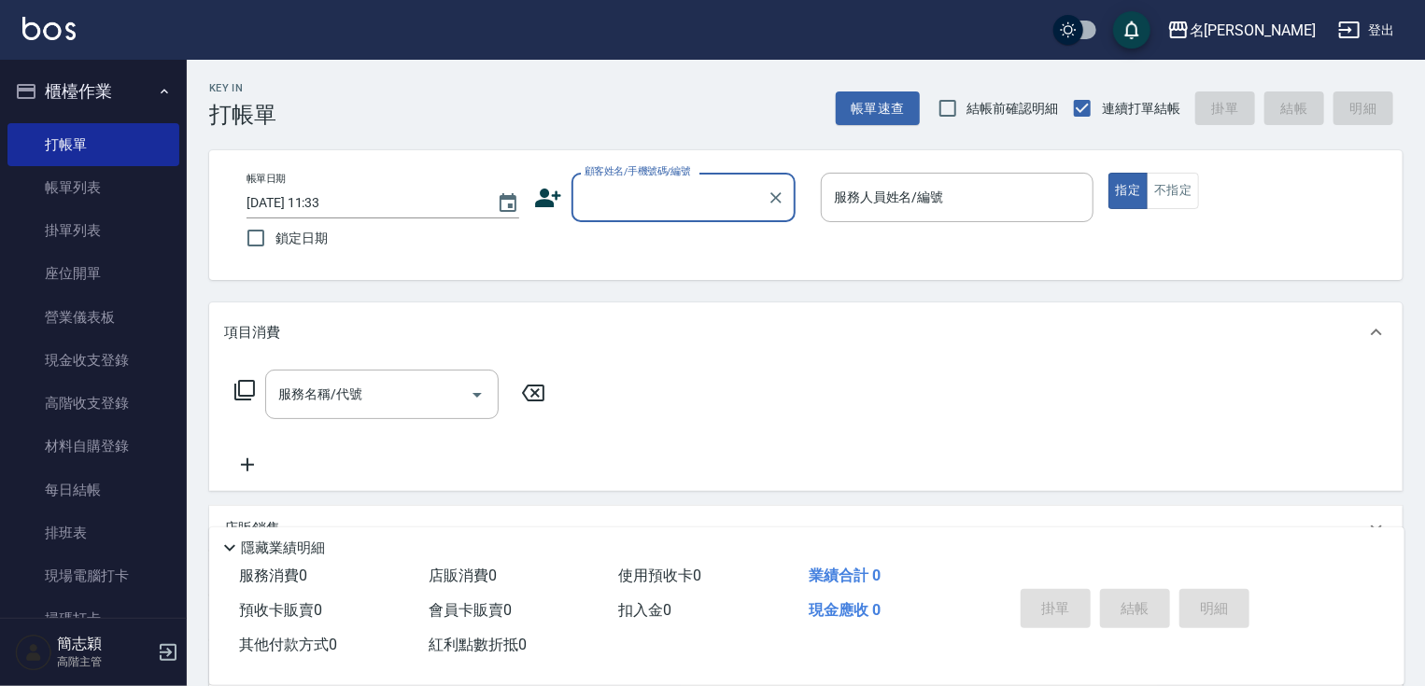
click at [696, 196] on input "顧客姓名/手機號碼/編號" at bounding box center [669, 197] width 179 height 33
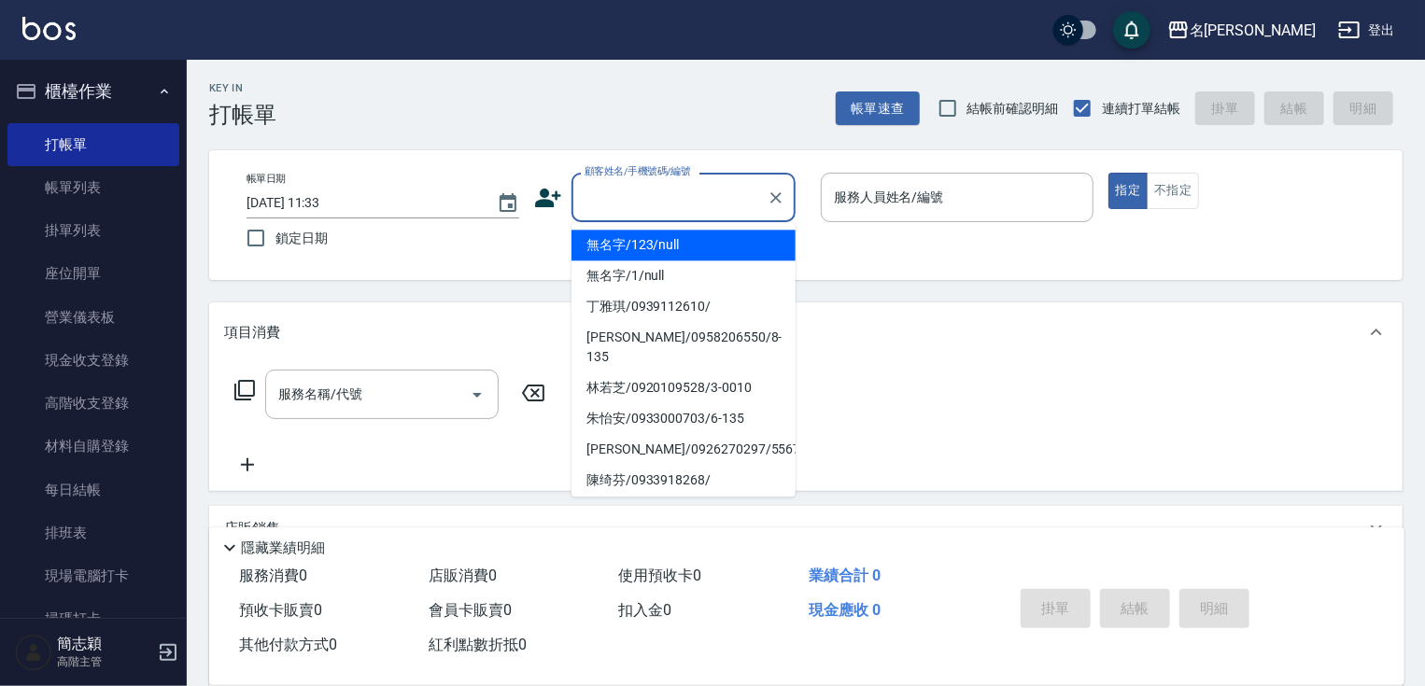
click at [682, 241] on li "無名字/123/null" at bounding box center [683, 245] width 224 height 31
type input "無名字/123/null"
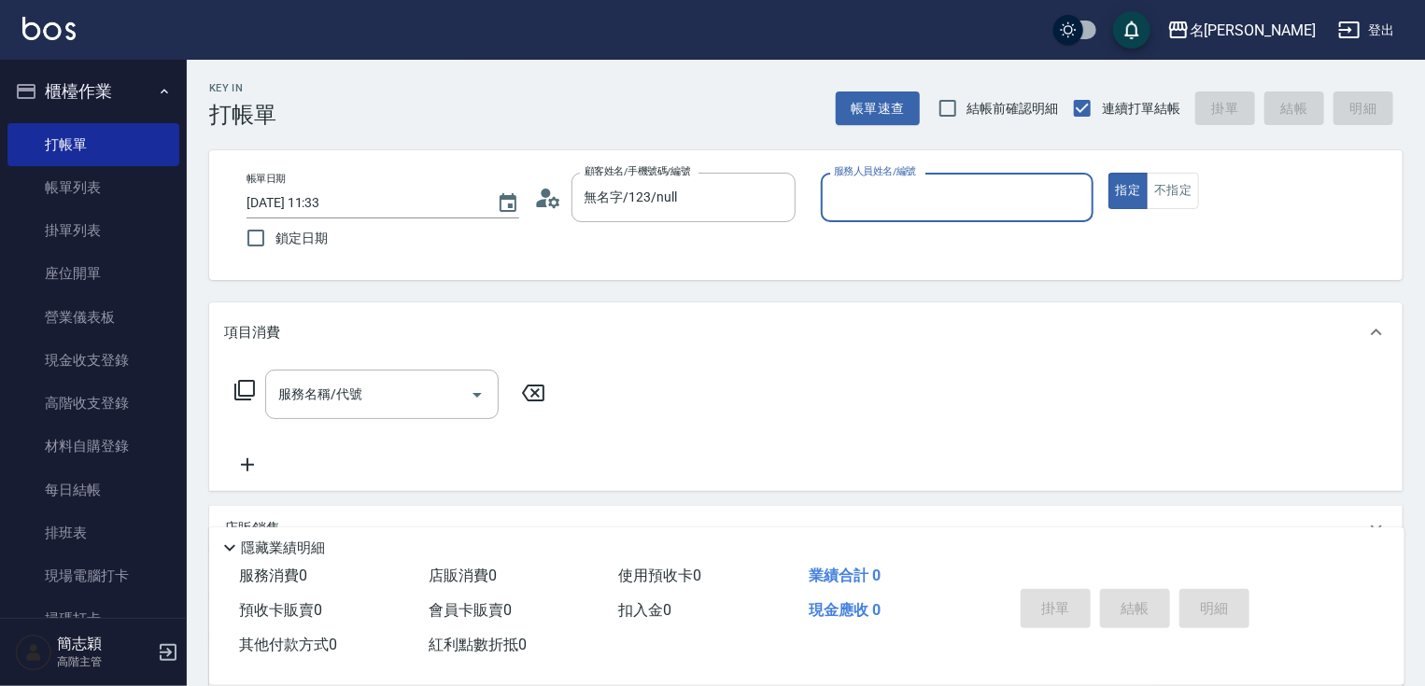
click at [908, 190] on input "服務人員姓名/編號" at bounding box center [957, 197] width 256 height 33
type input "IVY-3"
type button "true"
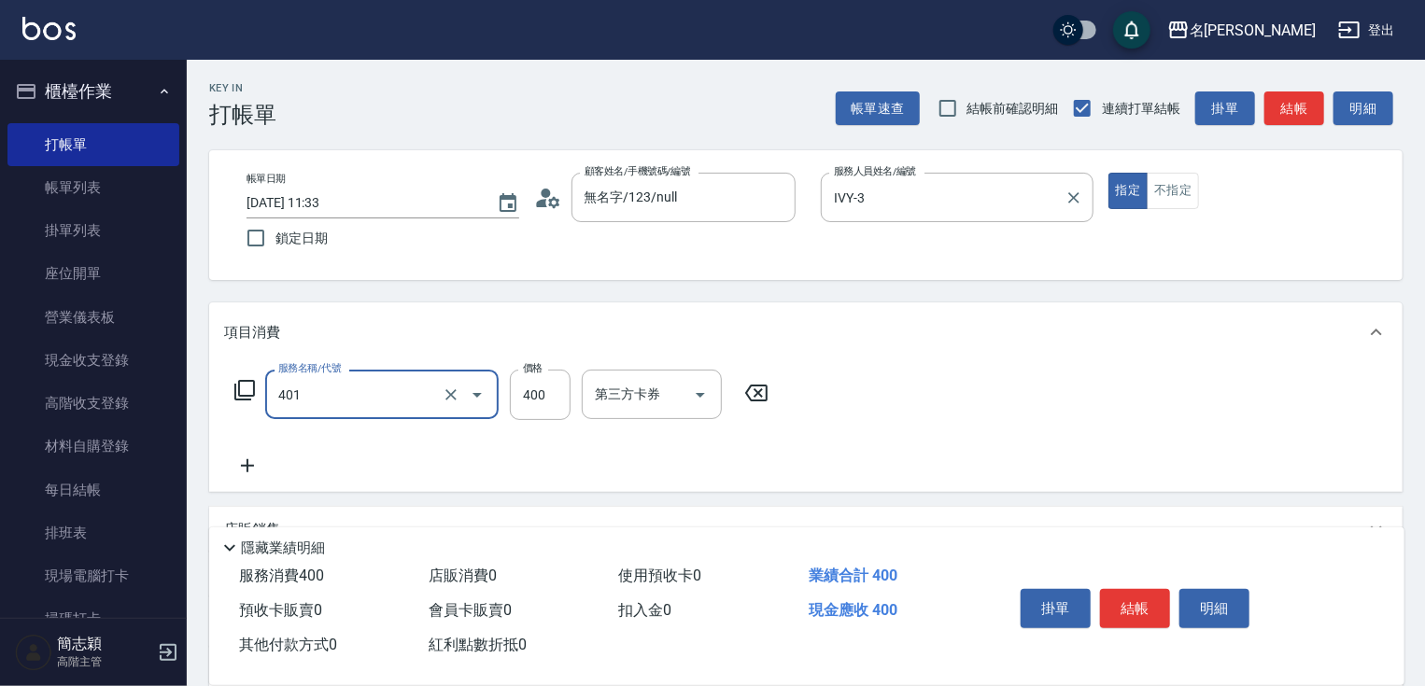
type input "剪髮(400)(401)"
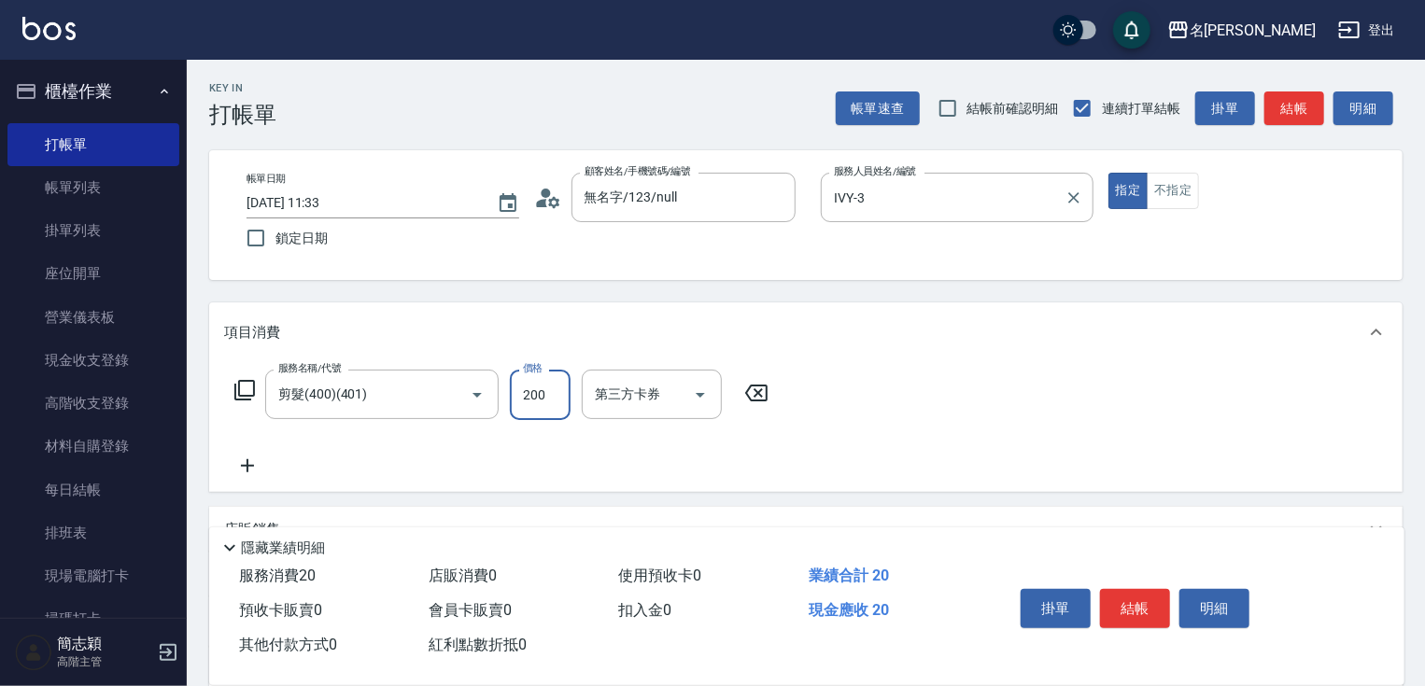
type input "200"
click at [1116, 601] on button "結帳" at bounding box center [1135, 608] width 70 height 39
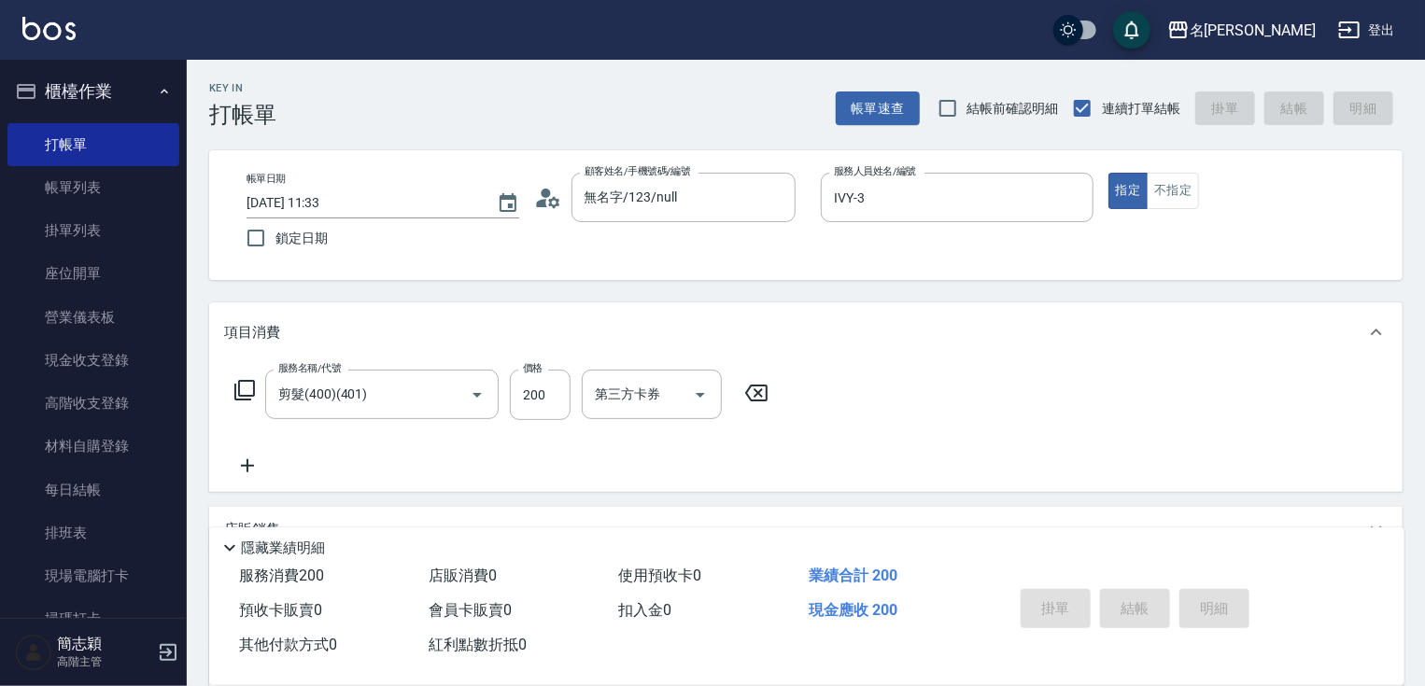
type input "2025/09/20 12:22"
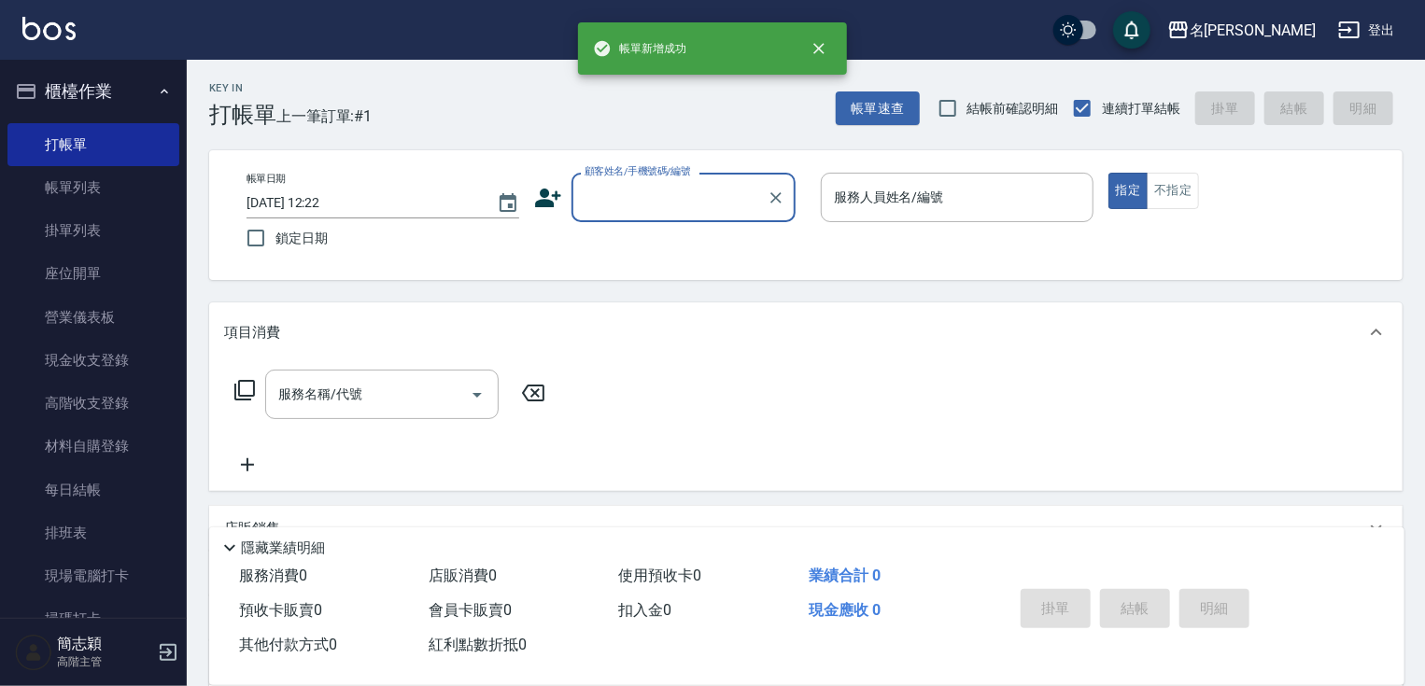
drag, startPoint x: 672, startPoint y: 185, endPoint x: 670, endPoint y: 217, distance: 31.8
click at [672, 185] on input "顧客姓名/手機號碼/編號" at bounding box center [669, 197] width 179 height 33
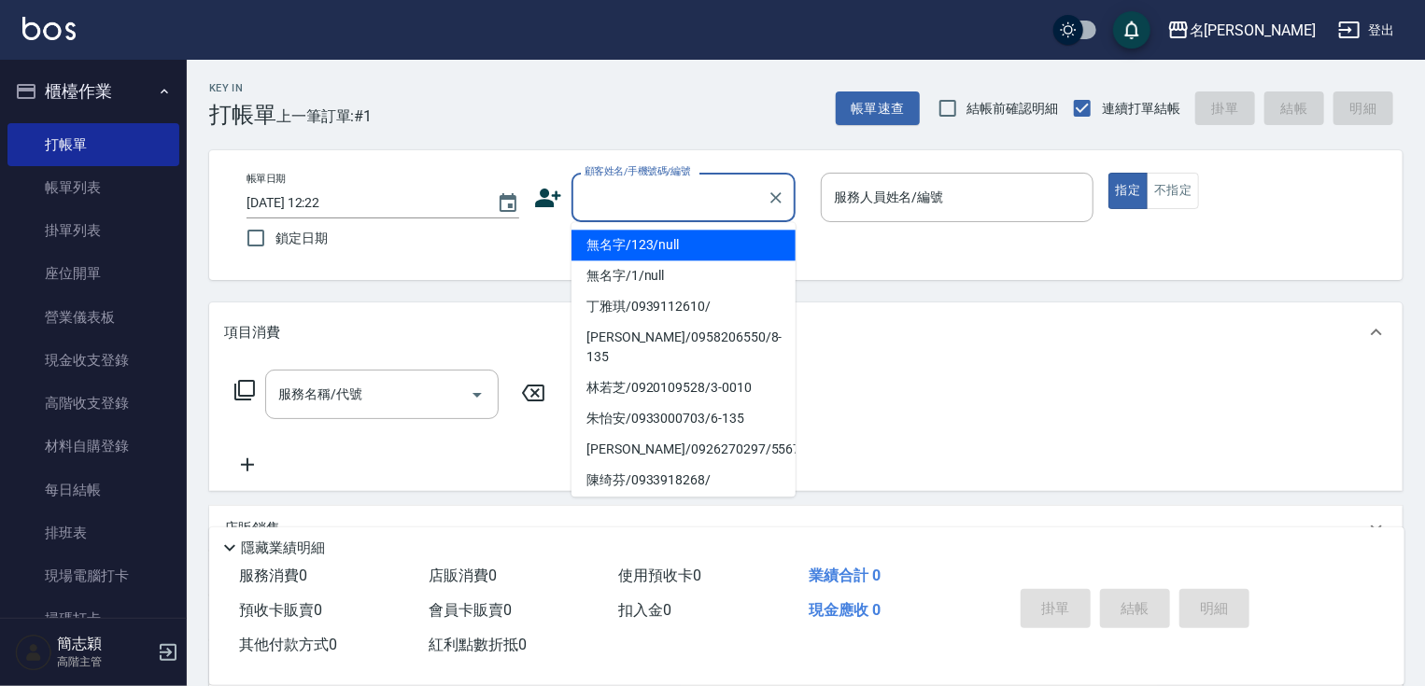
click at [673, 243] on li "無名字/123/null" at bounding box center [683, 245] width 224 height 31
type input "無名字/123/null"
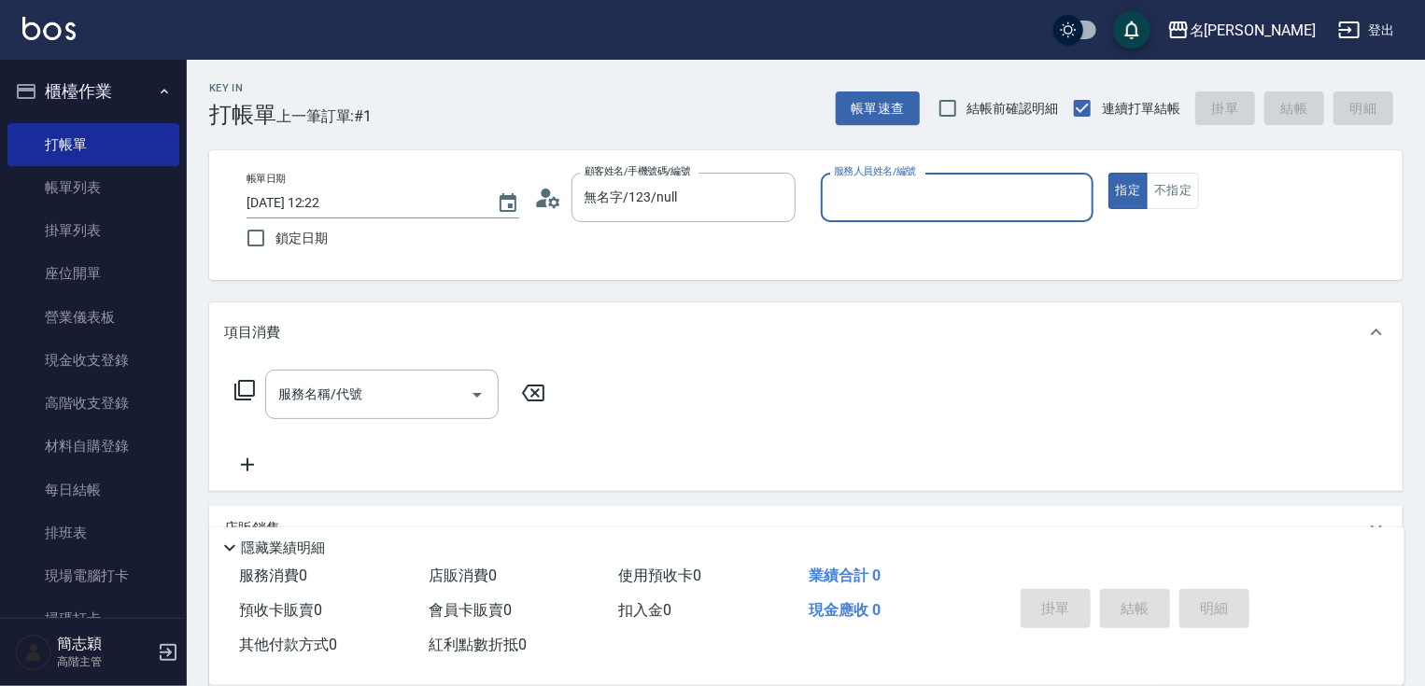
click at [892, 178] on label "服務人員姓名/編號" at bounding box center [875, 171] width 82 height 14
click at [892, 197] on input "服務人員姓名/編號" at bounding box center [957, 197] width 256 height 33
type input "IVY-3"
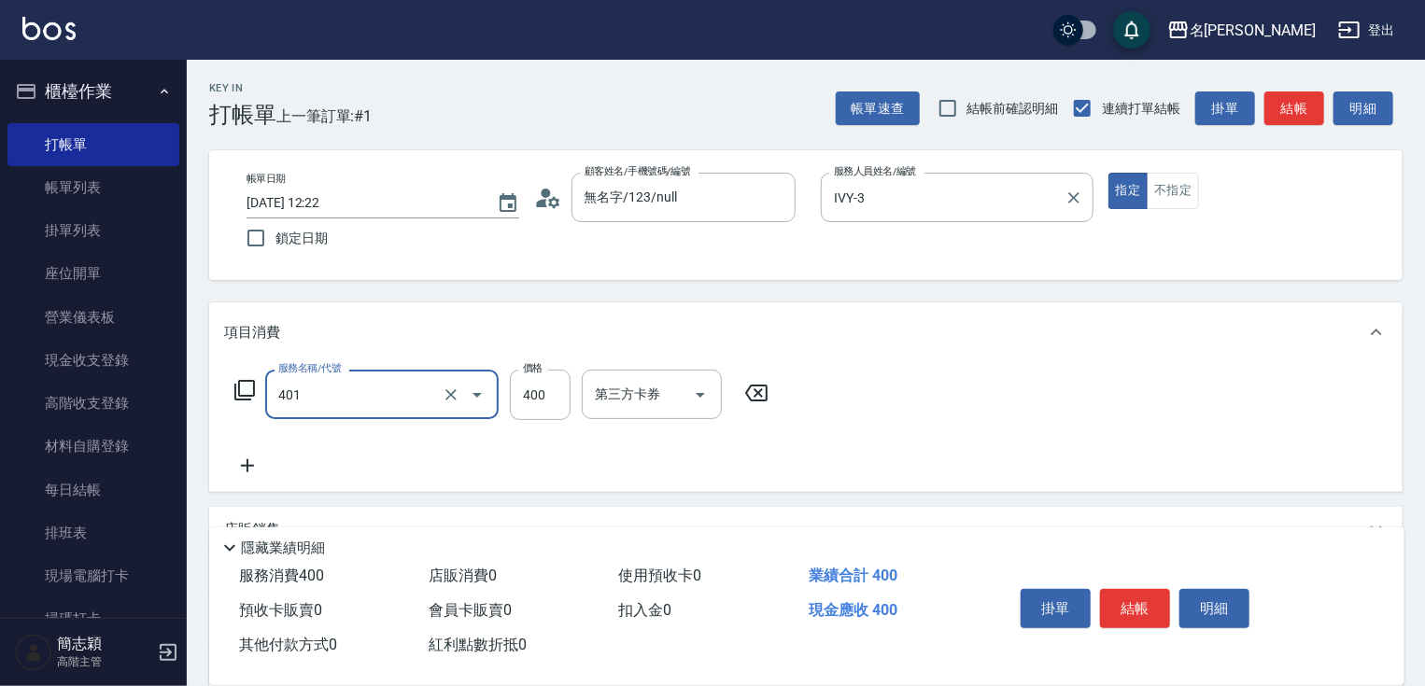
type input "剪髮(400)(401)"
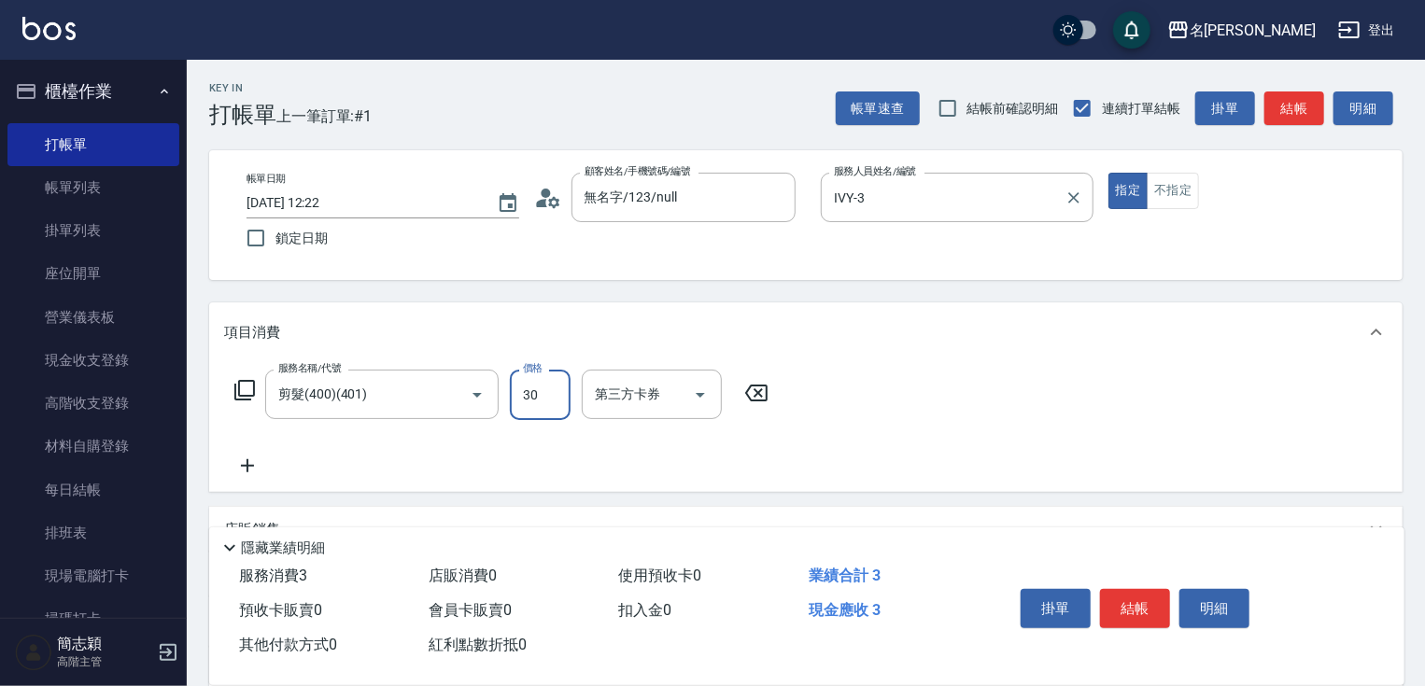
type input "300"
click at [1138, 612] on button "結帳" at bounding box center [1135, 608] width 70 height 39
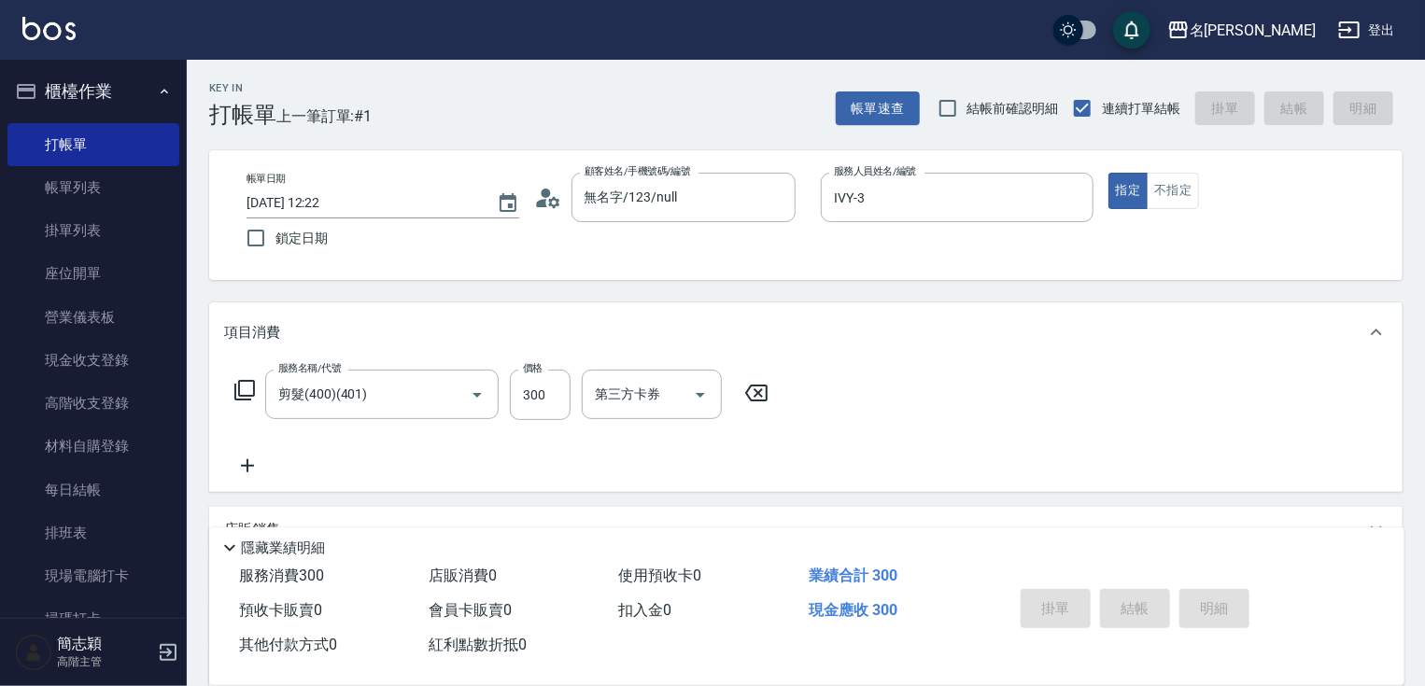
type input "2025/09/20 12:23"
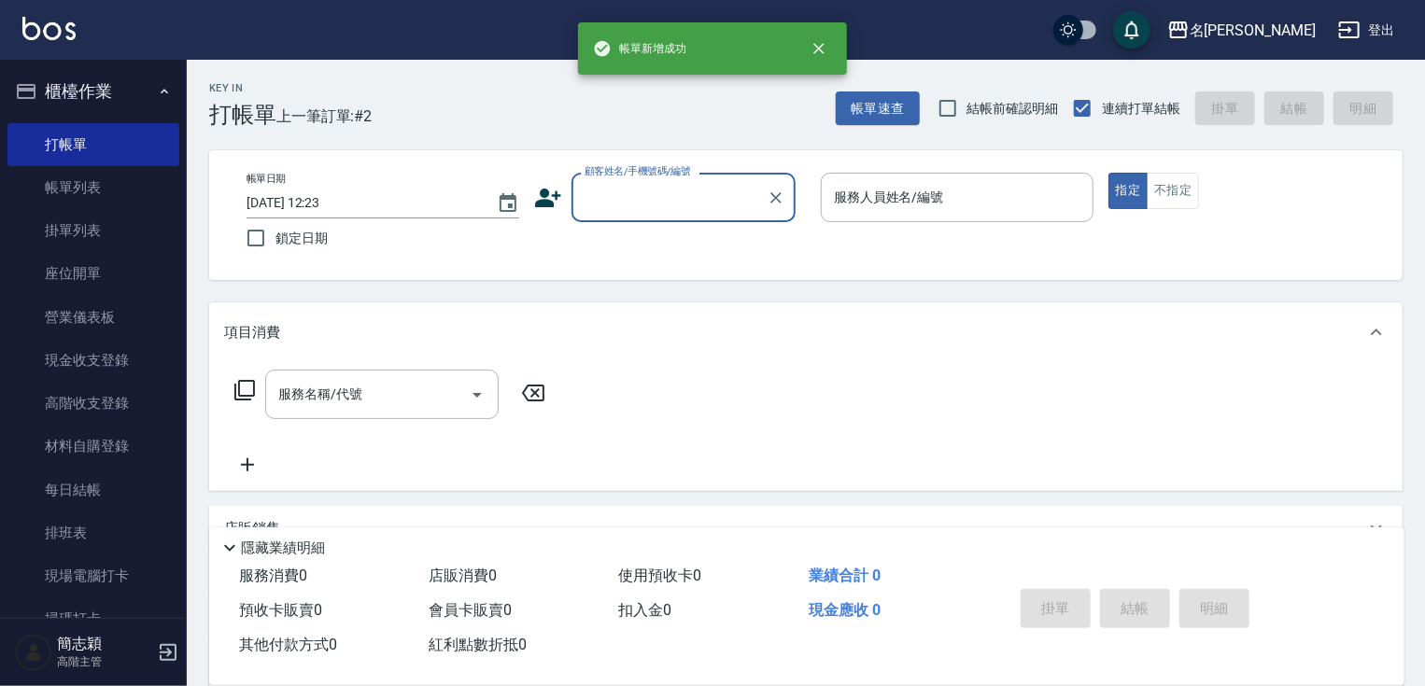
click at [695, 205] on input "顧客姓名/手機號碼/編號" at bounding box center [669, 197] width 179 height 33
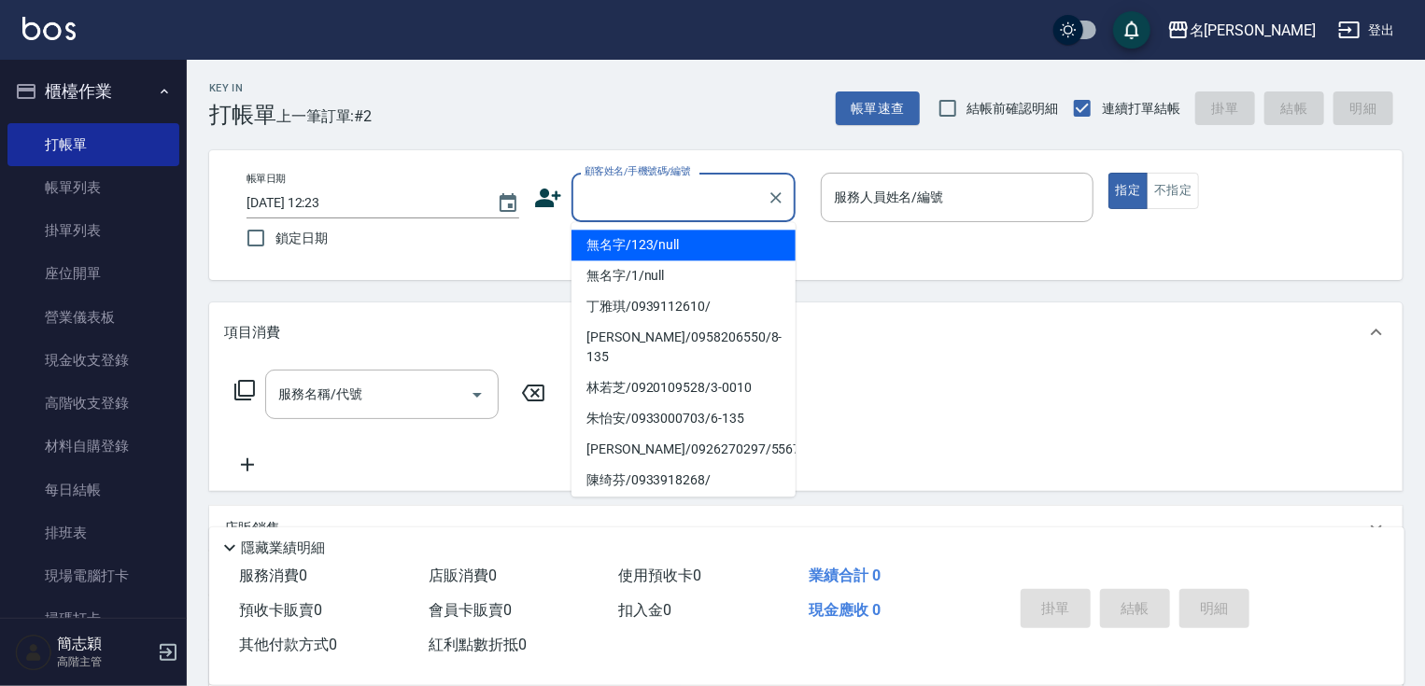
click at [686, 252] on li "無名字/123/null" at bounding box center [683, 245] width 224 height 31
type input "無名字/123/null"
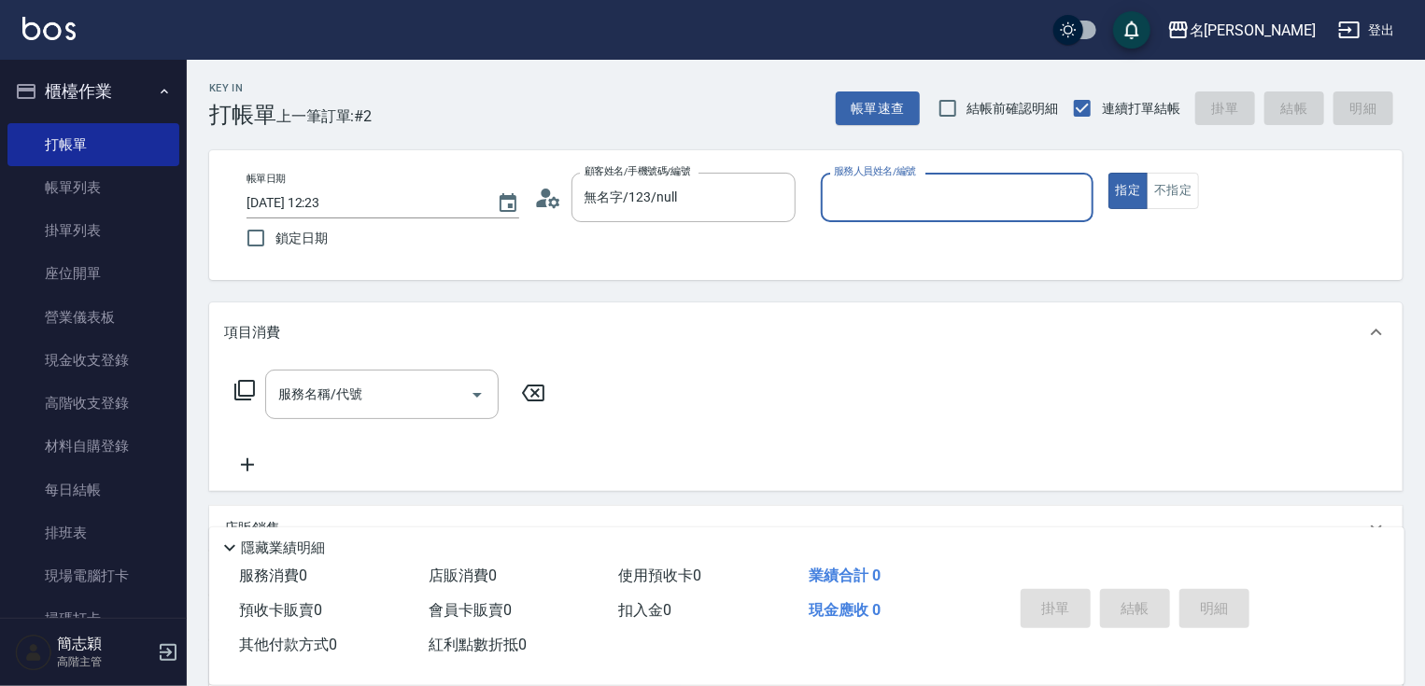
click at [941, 193] on div "服務人員姓名/編號 服務人員姓名/編號" at bounding box center [957, 197] width 273 height 49
type input "Joanne-1"
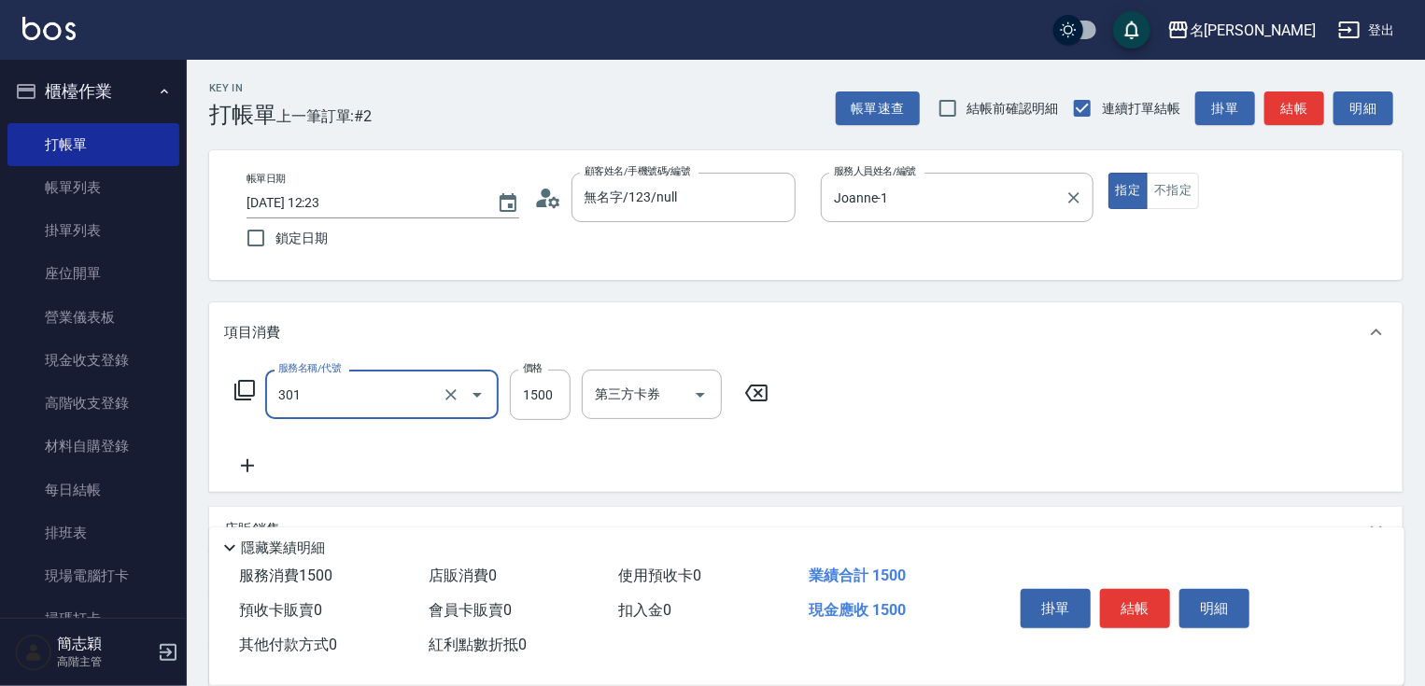
type input "燙髮(1500)(301)"
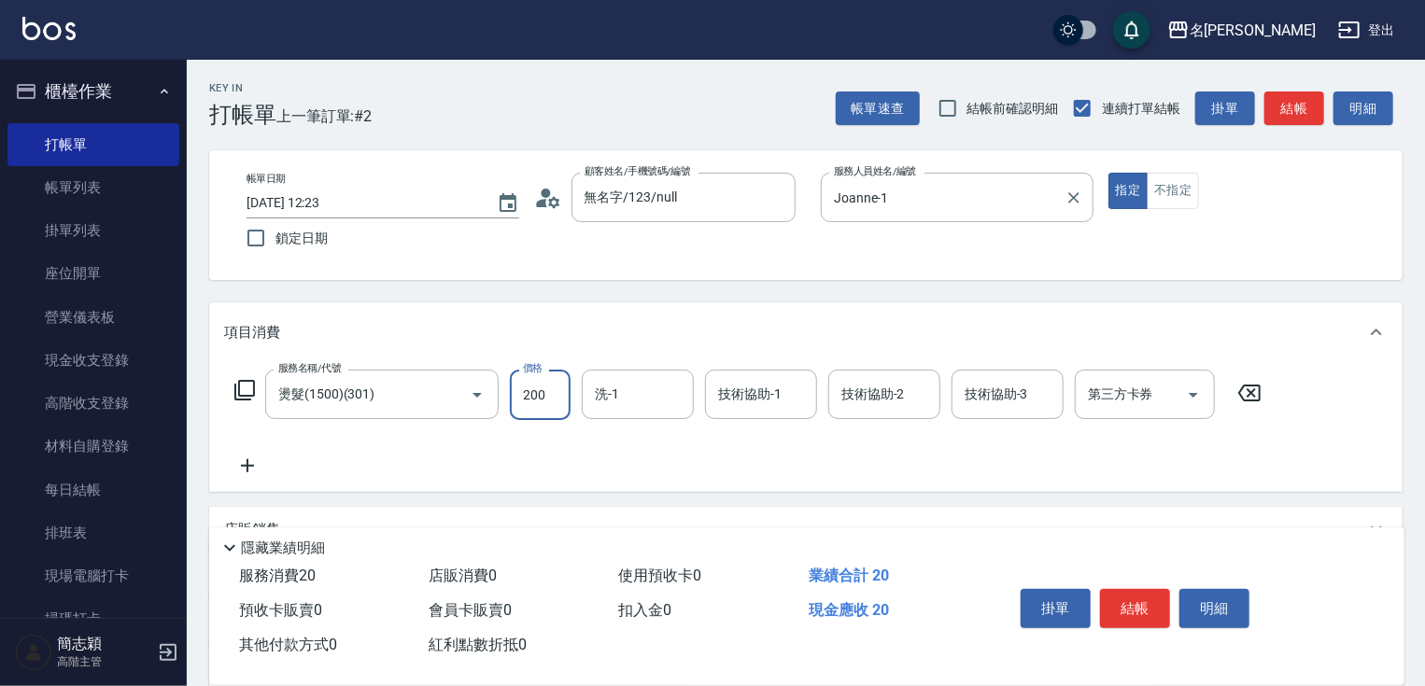
type input "2000"
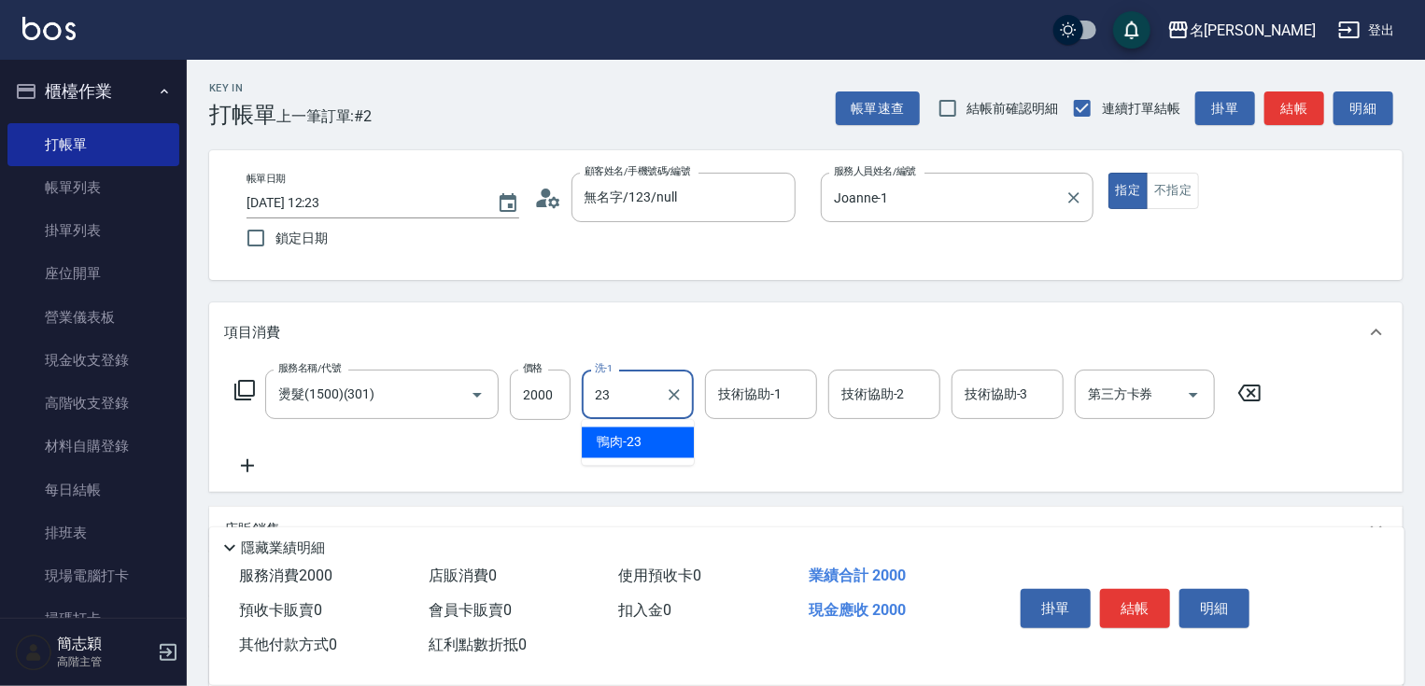
type input "鴨肉-23"
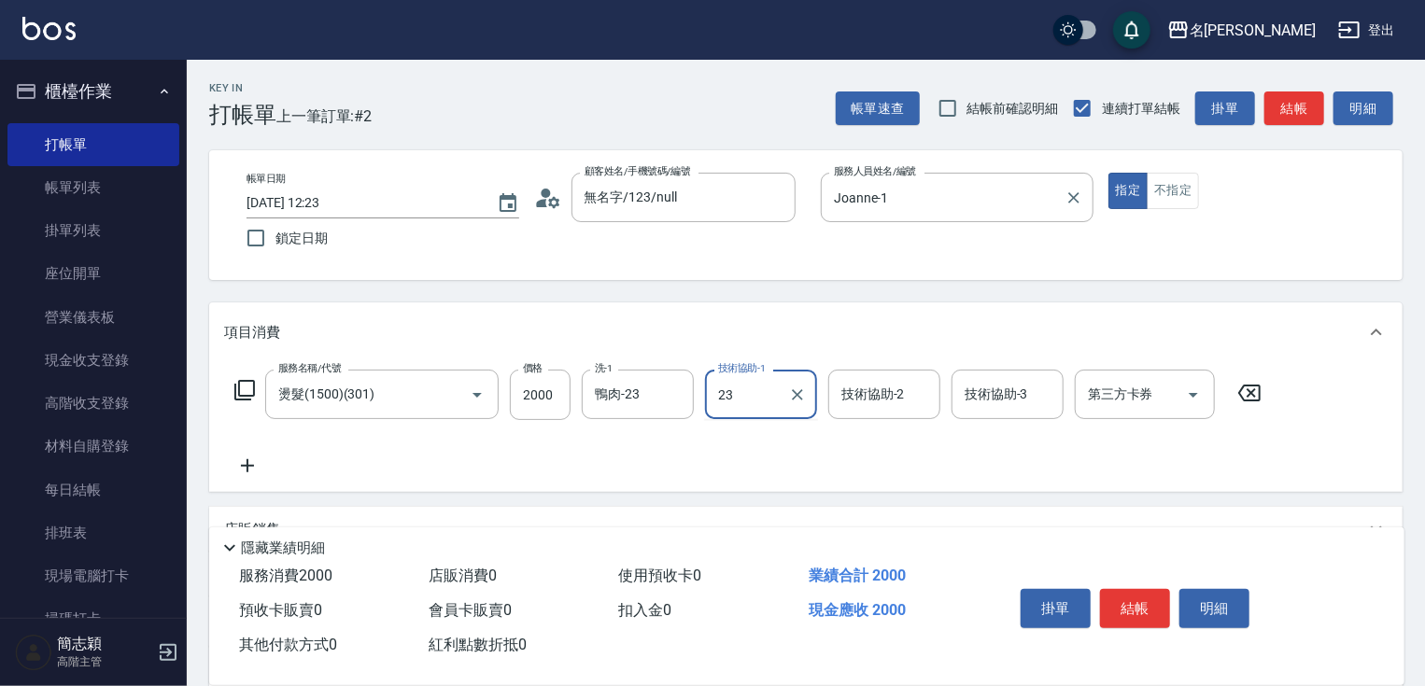
type input "鴨肉-23"
type input "1"
type input "Joanne-1"
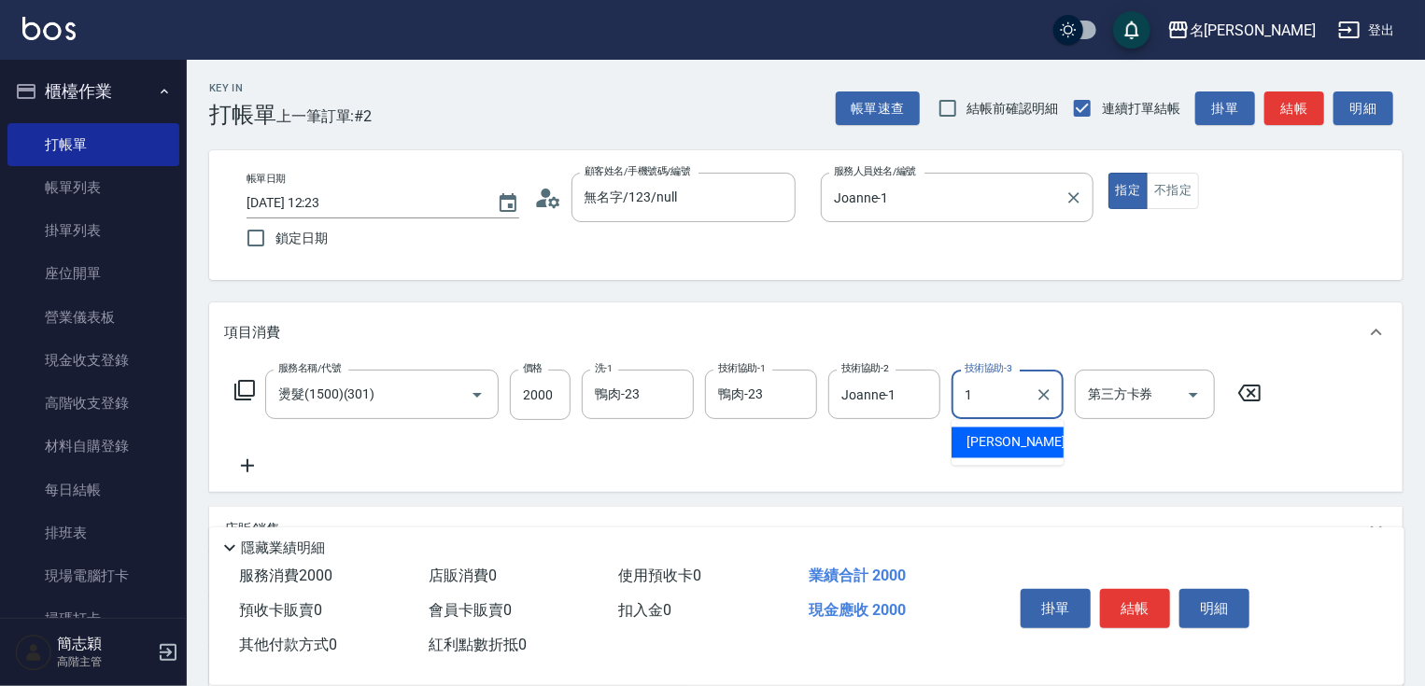
type input "Joanne-1"
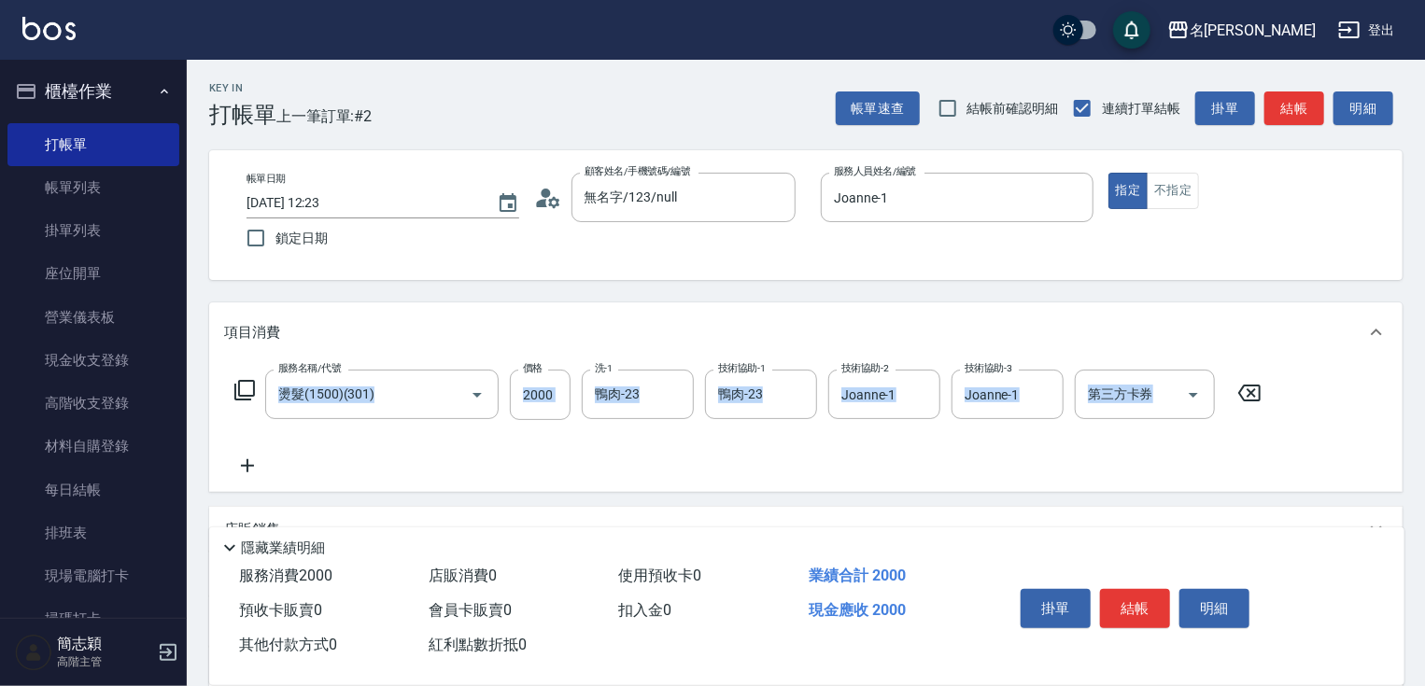
drag, startPoint x: 1423, startPoint y: 182, endPoint x: 1433, endPoint y: 444, distance: 262.6
click at [1424, 456] on html "名留竹林 登出 櫃檯作業 打帳單 帳單列表 掛單列表 座位開單 營業儀表板 現金收支登錄 高階收支登錄 材料自購登錄 每日結帳 排班表 現場電腦打卡 掃碼打卡…" at bounding box center [712, 457] width 1425 height 914
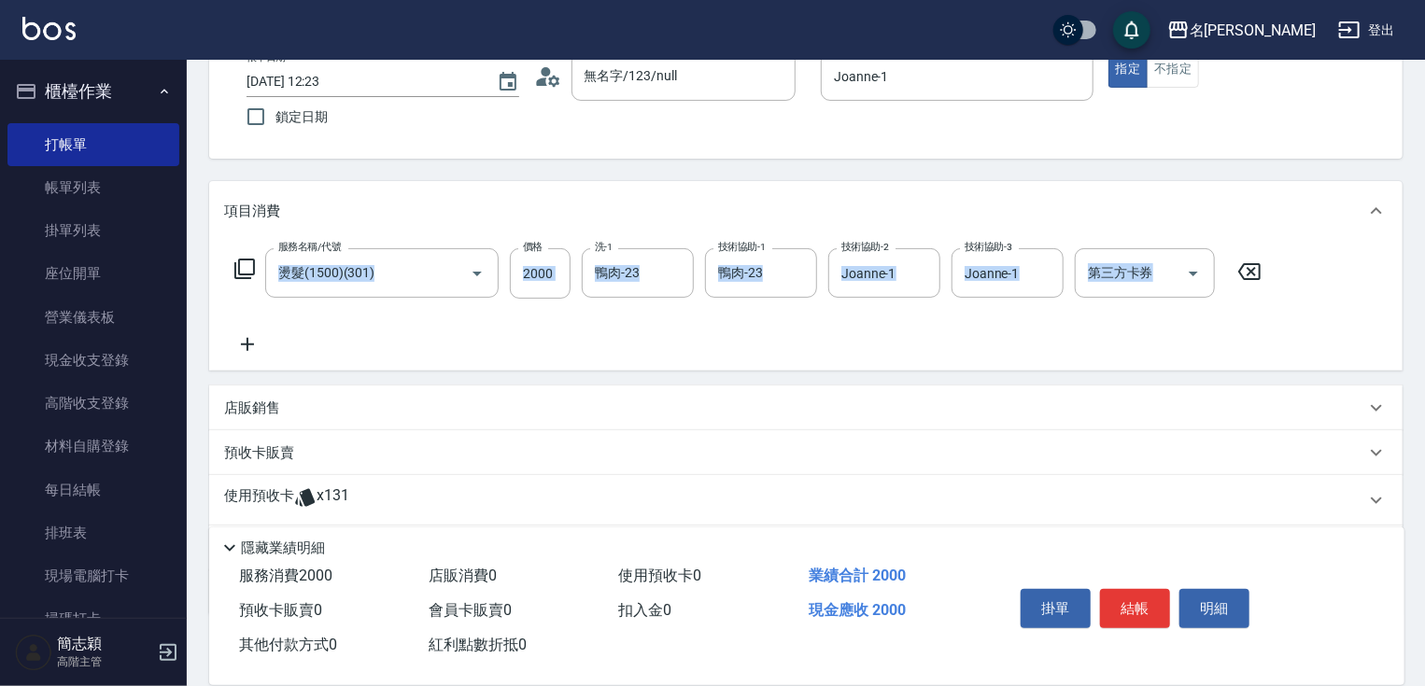
scroll to position [228, 0]
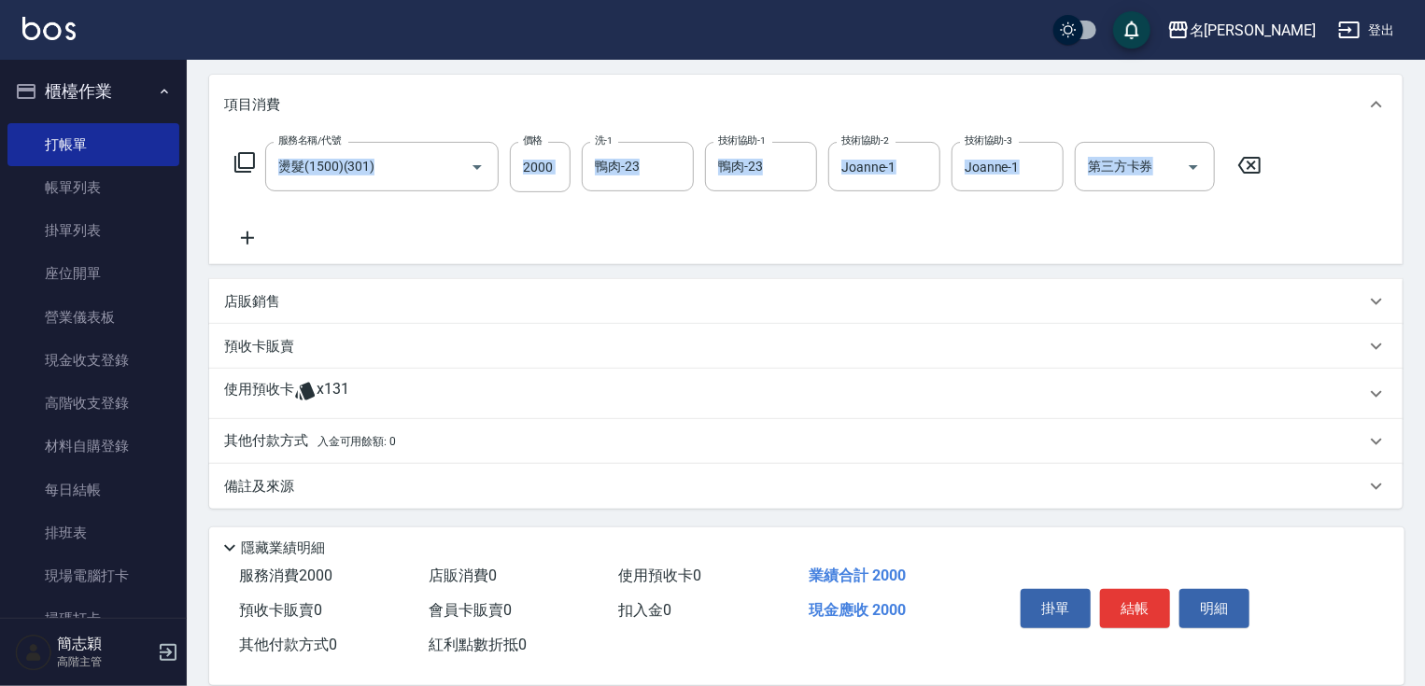
click at [1038, 235] on div "服務名稱/代號 燙髮(1500)(301) 服務名稱/代號 價格 2000 價格 洗-1 鴨肉-23 洗-1 技術協助-1 鴨肉-23 技術協助-1 技術協助…" at bounding box center [748, 195] width 1048 height 107
click at [276, 448] on p "其他付款方式 入金可用餘額: 0" at bounding box center [310, 441] width 172 height 21
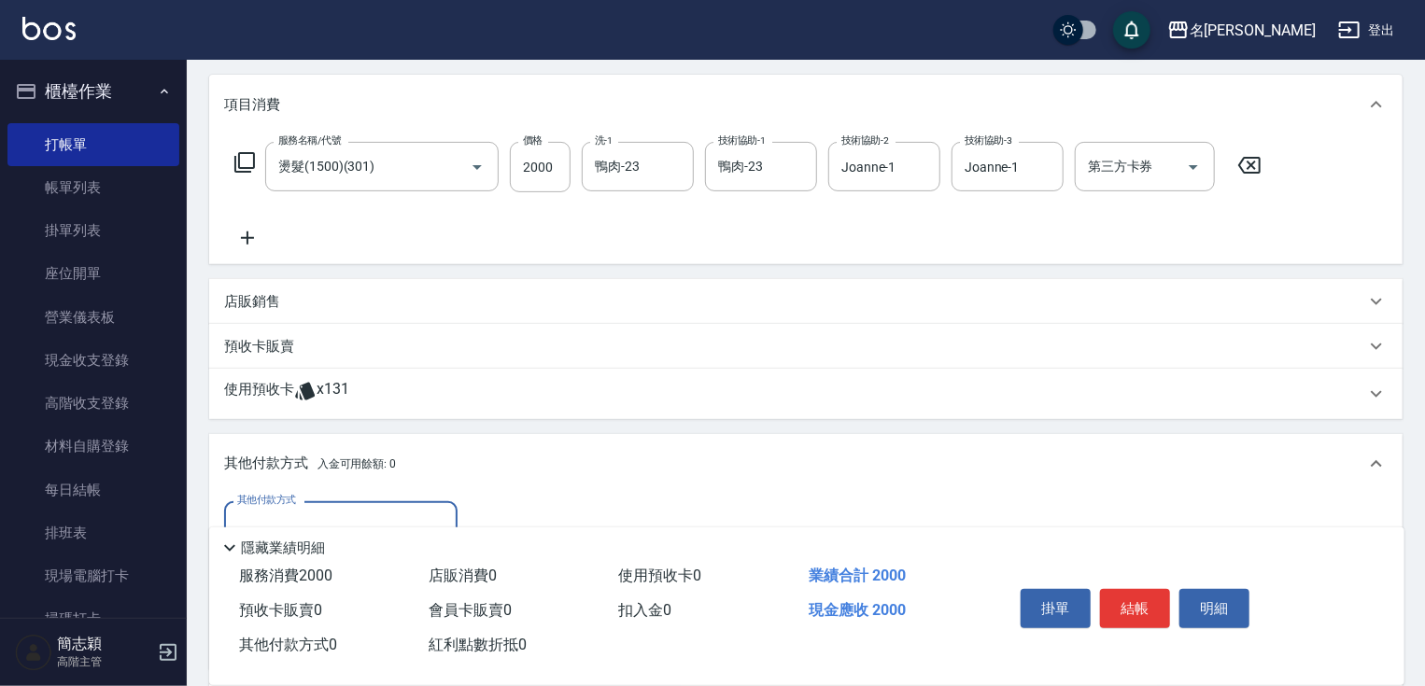
scroll to position [416, 0]
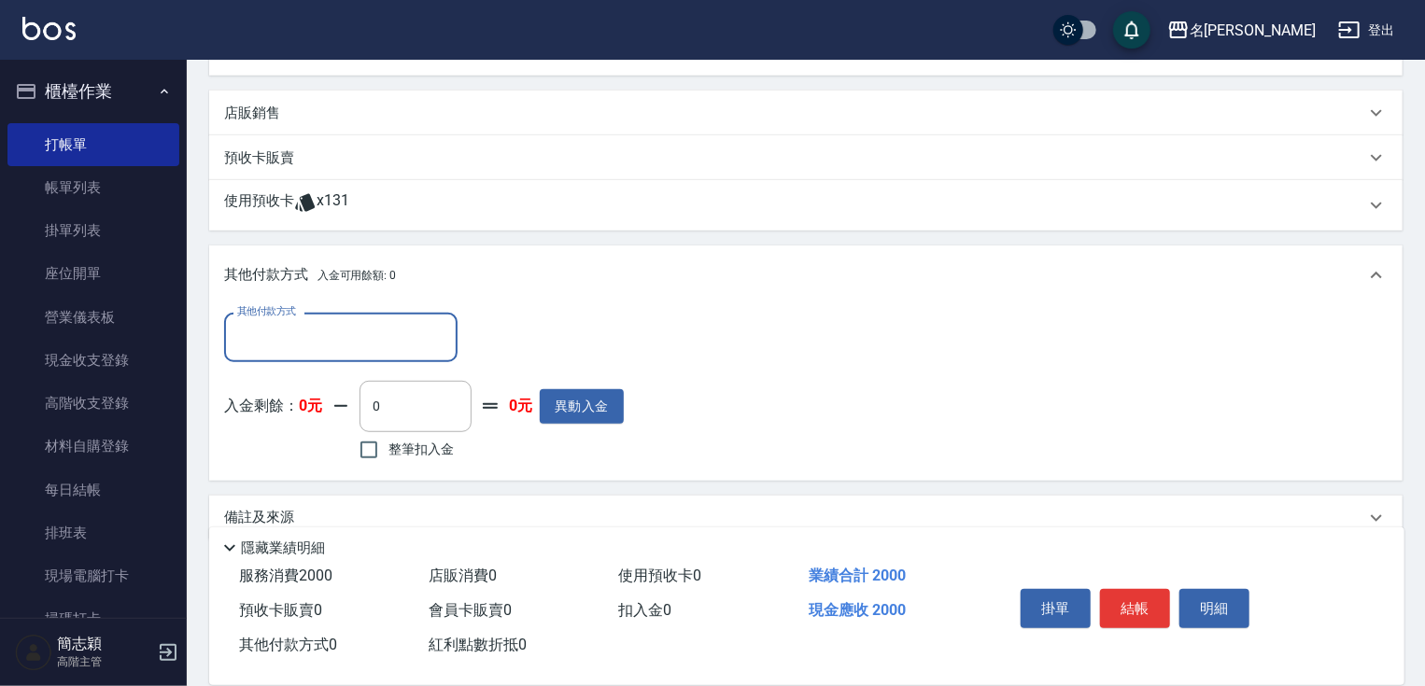
click at [341, 329] on input "其他付款方式" at bounding box center [340, 337] width 217 height 33
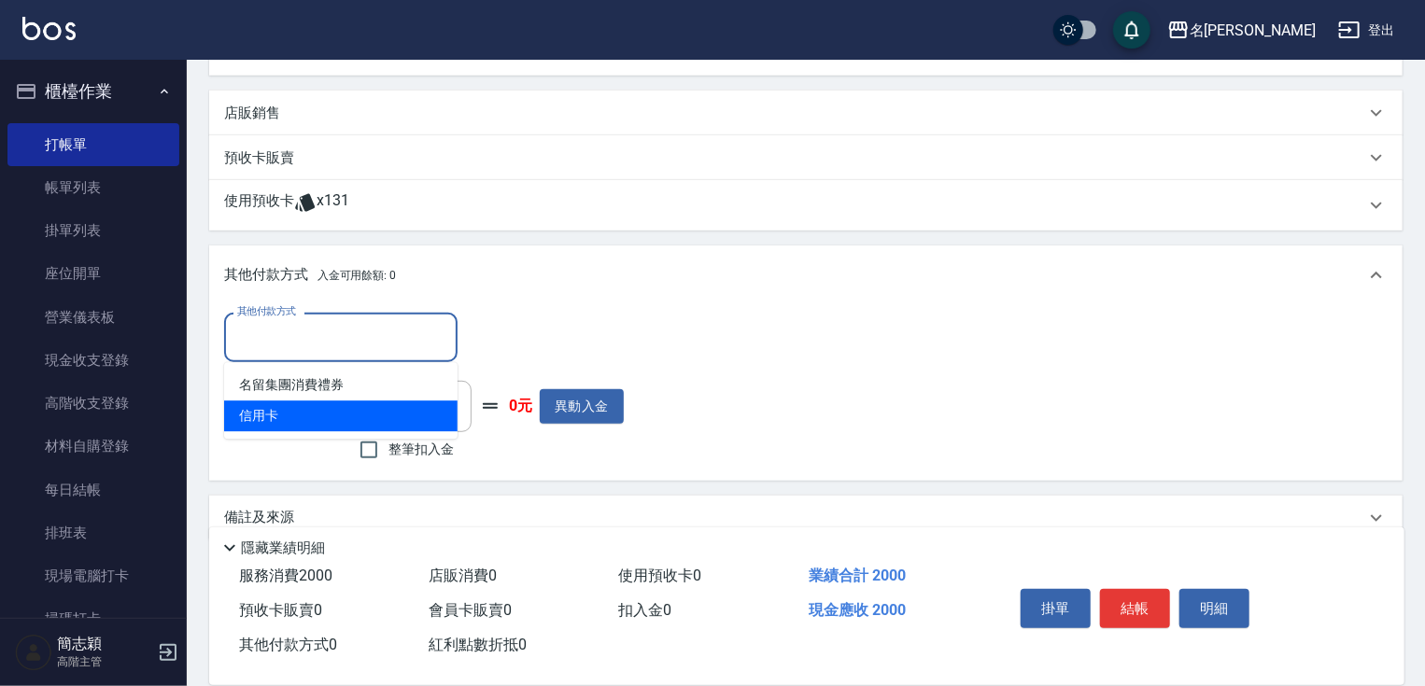
click at [250, 412] on span "信用卡" at bounding box center [340, 416] width 233 height 31
type input "信用卡"
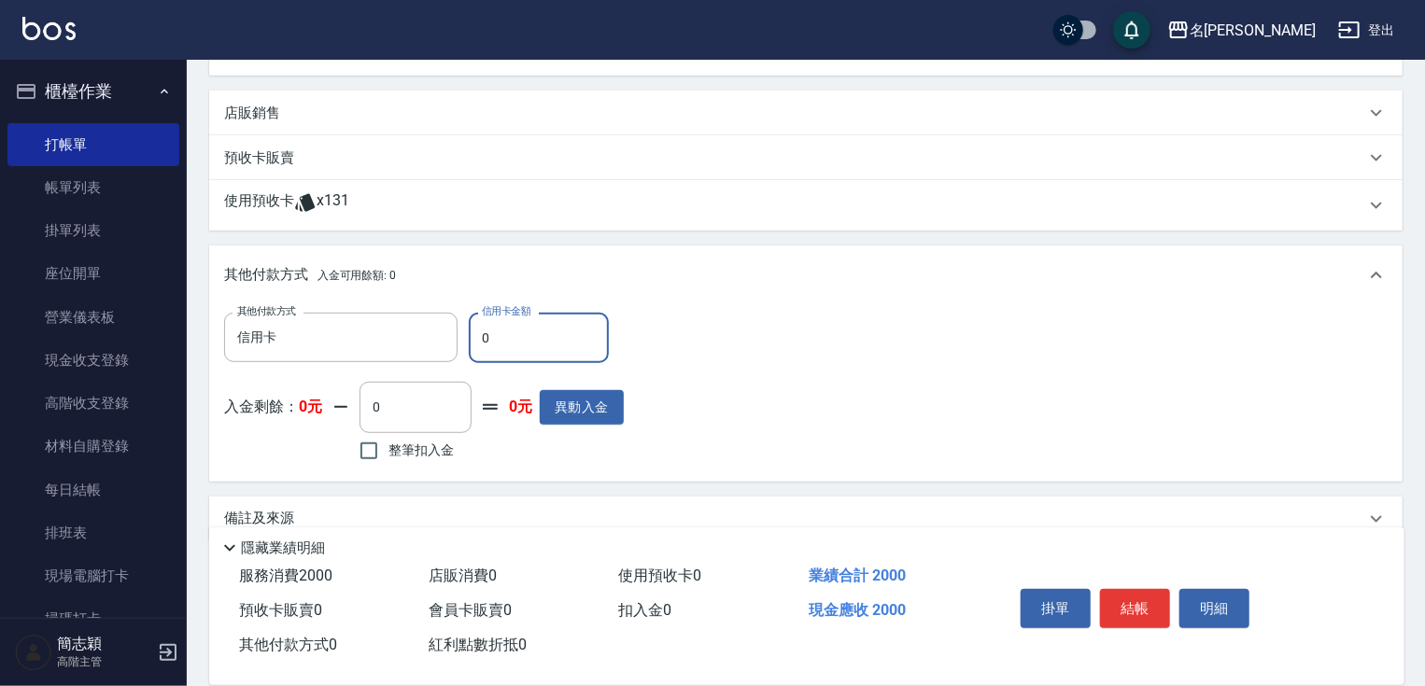
drag, startPoint x: 482, startPoint y: 336, endPoint x: 545, endPoint y: 334, distance: 63.5
click at [492, 335] on input "0" at bounding box center [539, 338] width 140 height 50
type input "2000"
click at [1124, 611] on button "結帳" at bounding box center [1135, 608] width 70 height 39
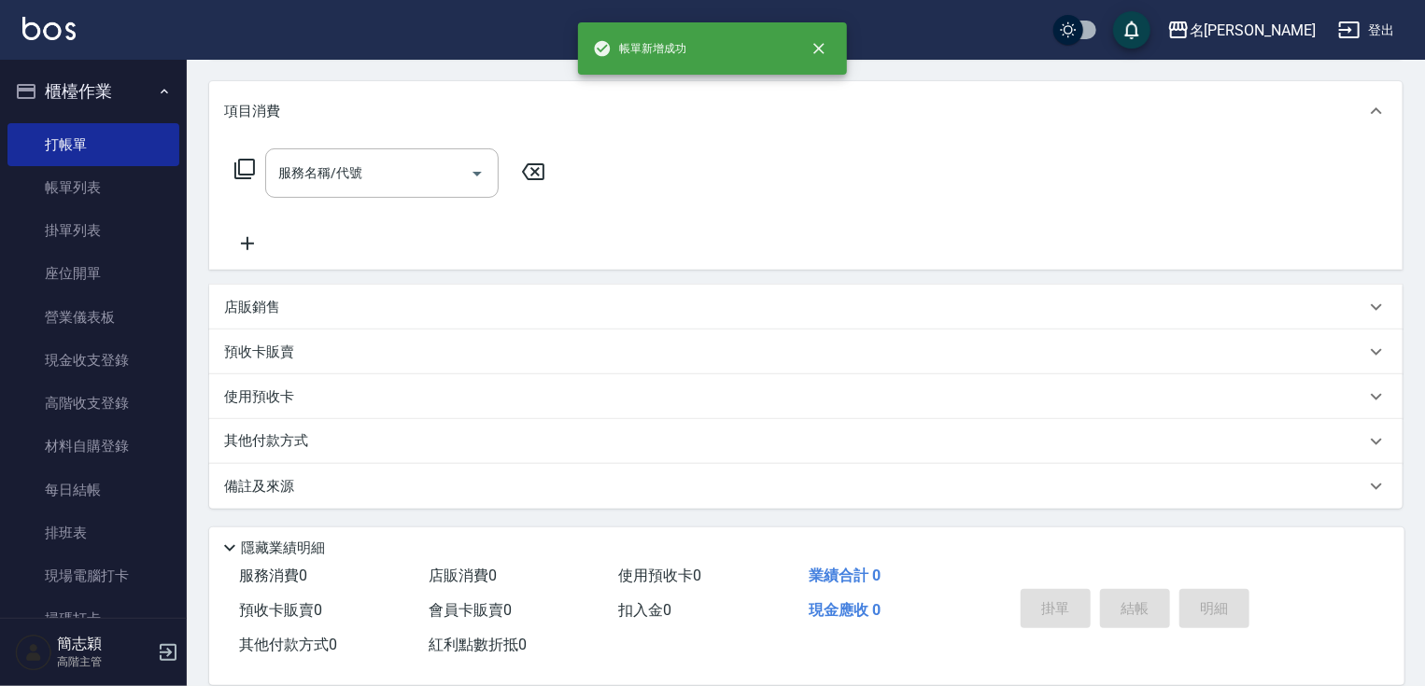
scroll to position [0, 0]
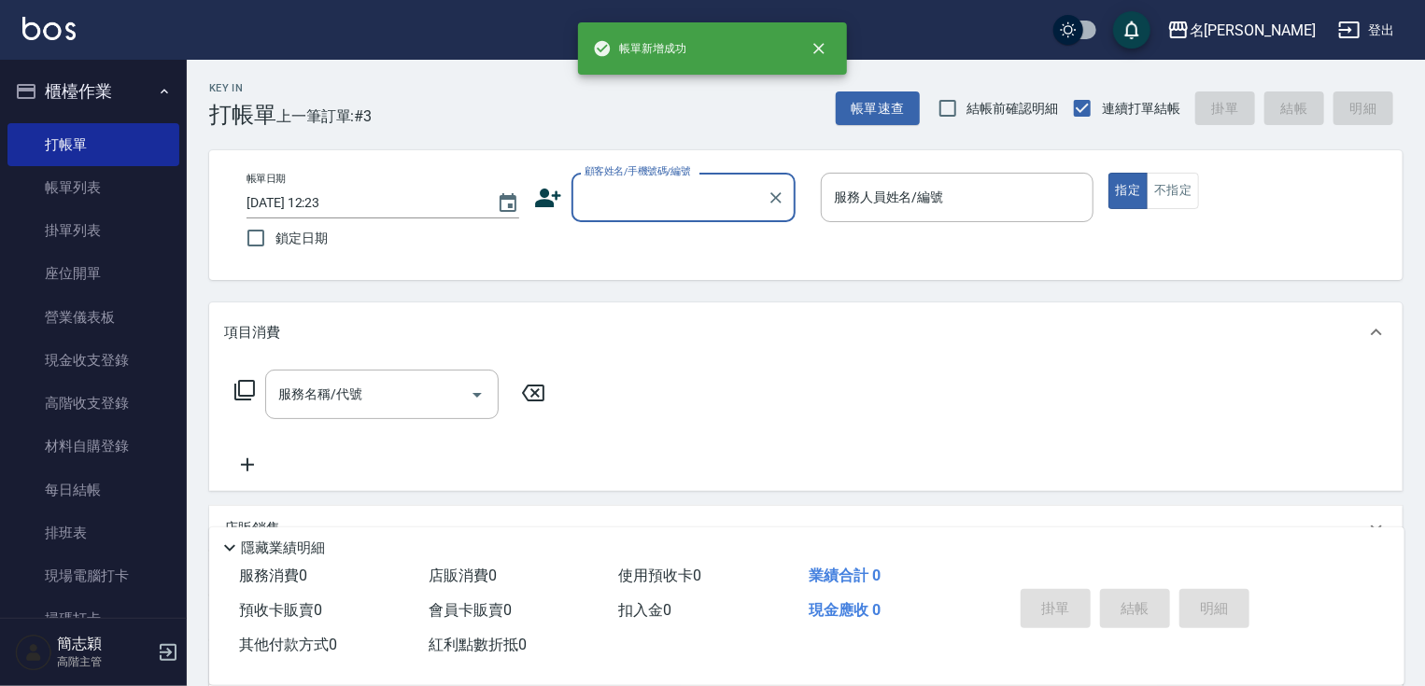
click at [699, 205] on input "顧客姓名/手機號碼/編號" at bounding box center [669, 197] width 179 height 33
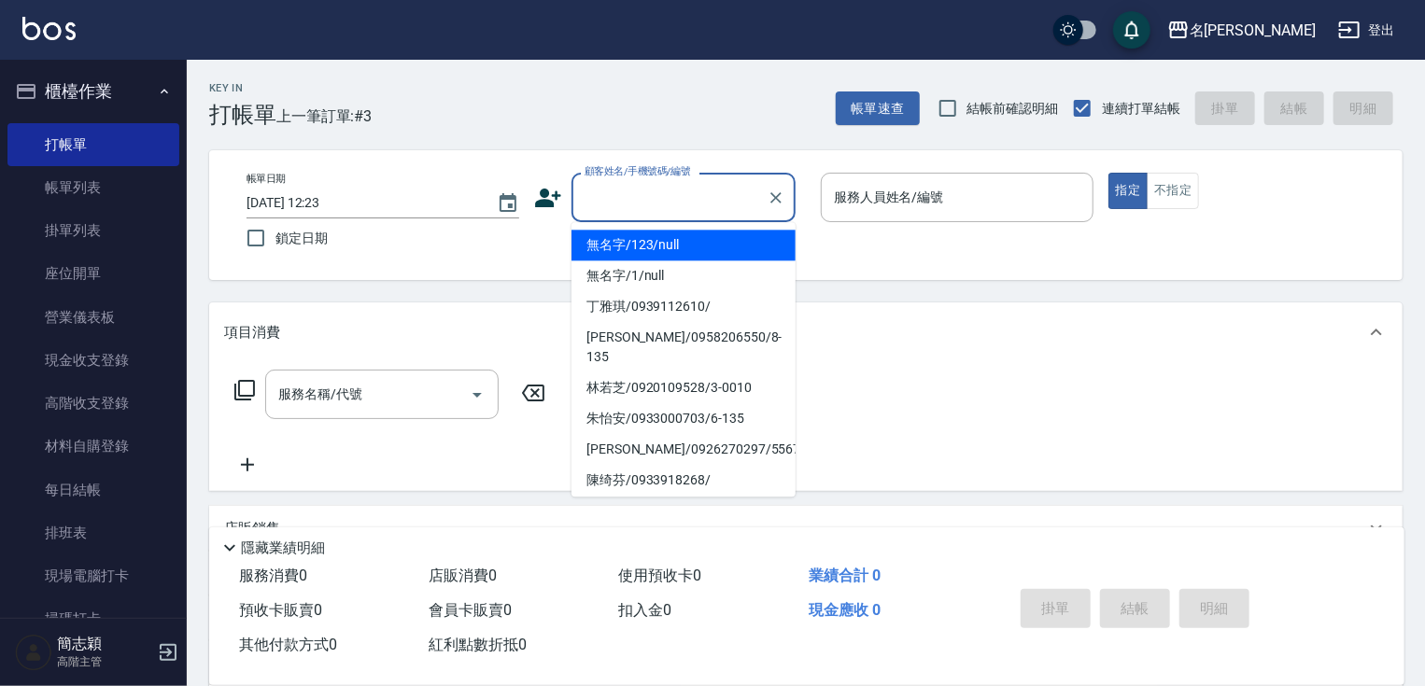
click at [683, 243] on li "無名字/123/null" at bounding box center [683, 245] width 224 height 31
type input "無名字/123/null"
click at [889, 213] on input "服務人員姓名/編號" at bounding box center [957, 197] width 256 height 33
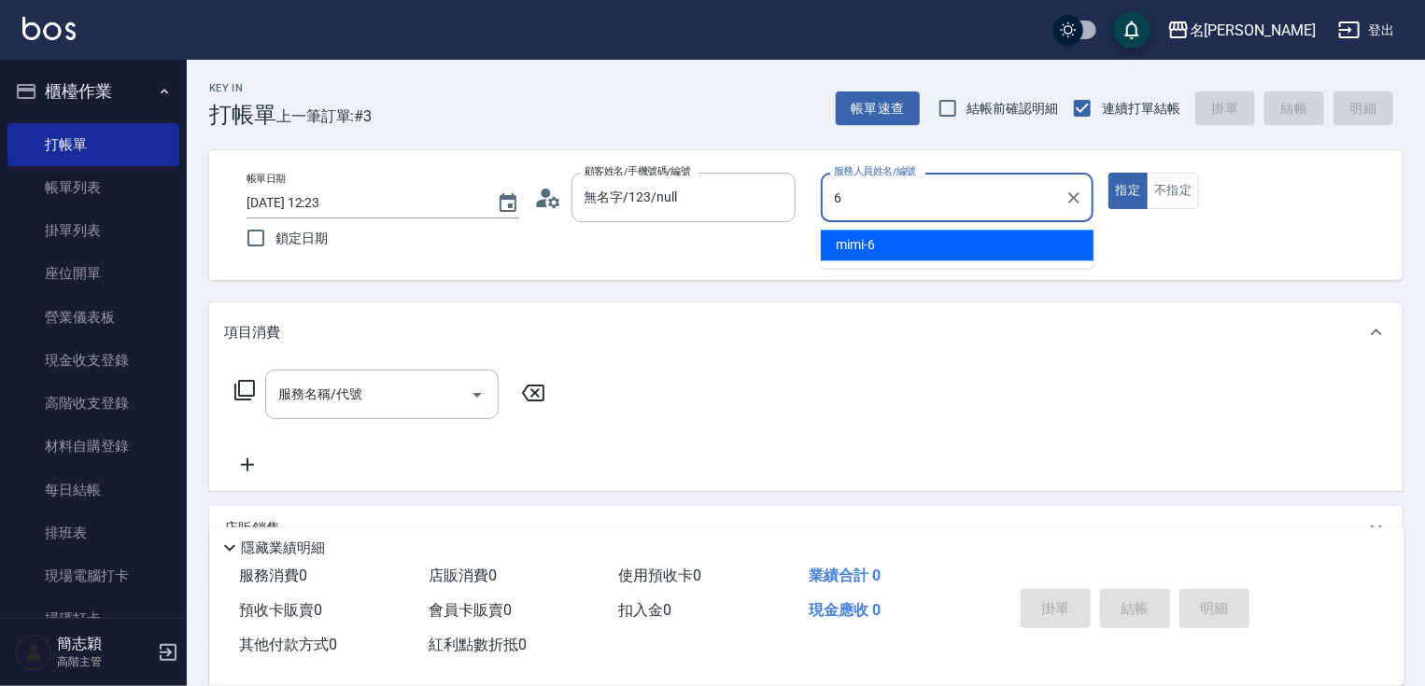
type input "mimi-6"
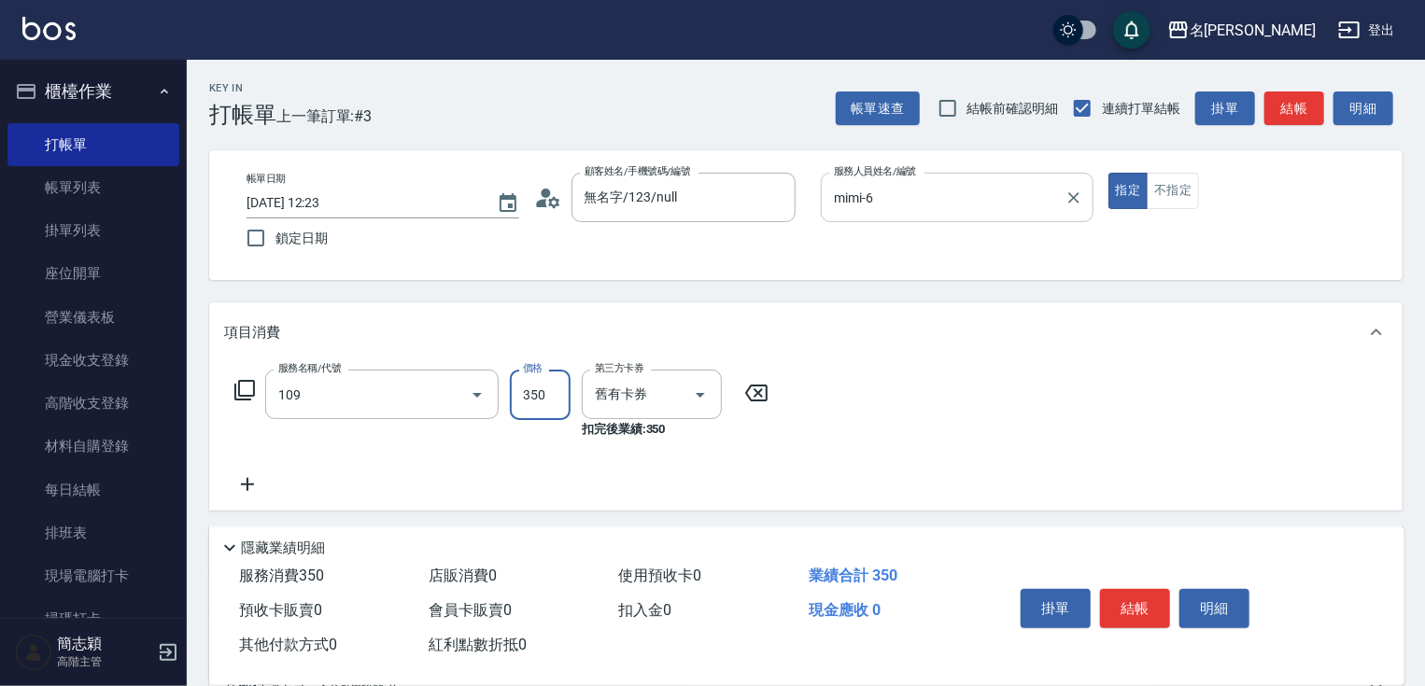
type input "新草本單次(109)"
type input "496"
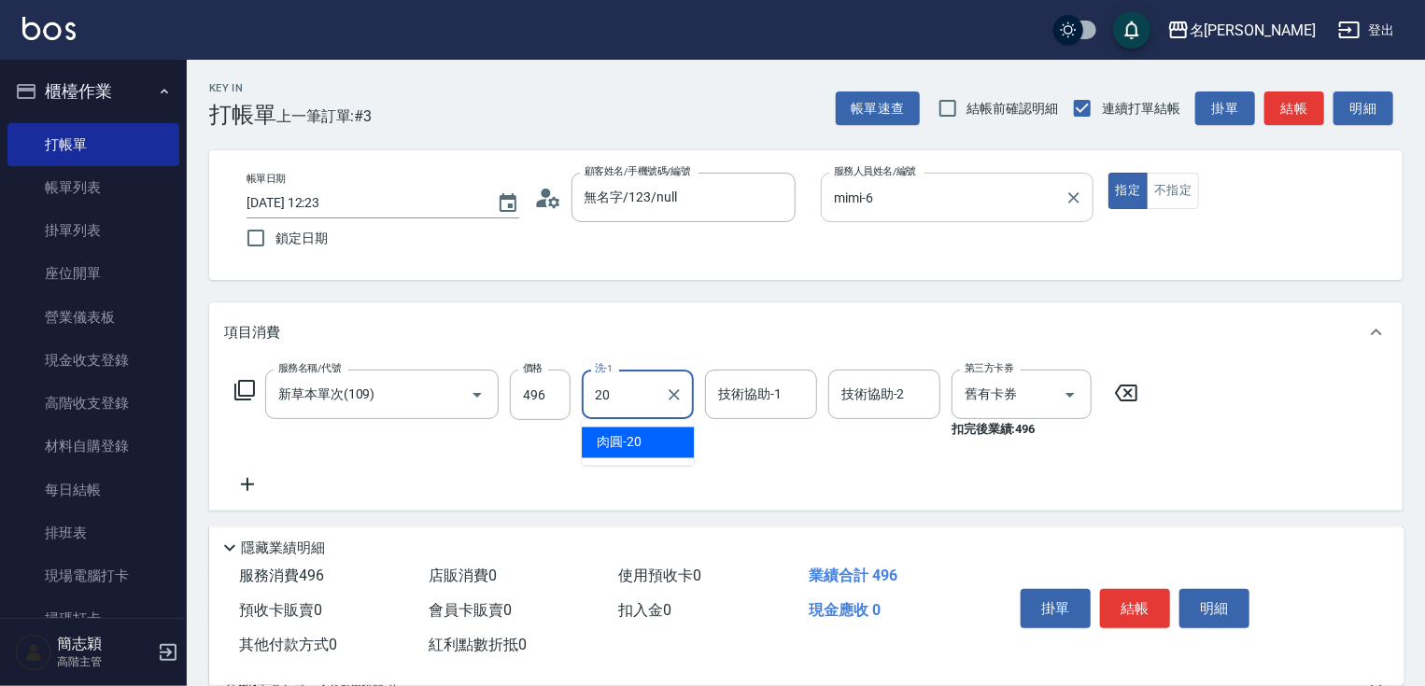
type input "肉圓-20"
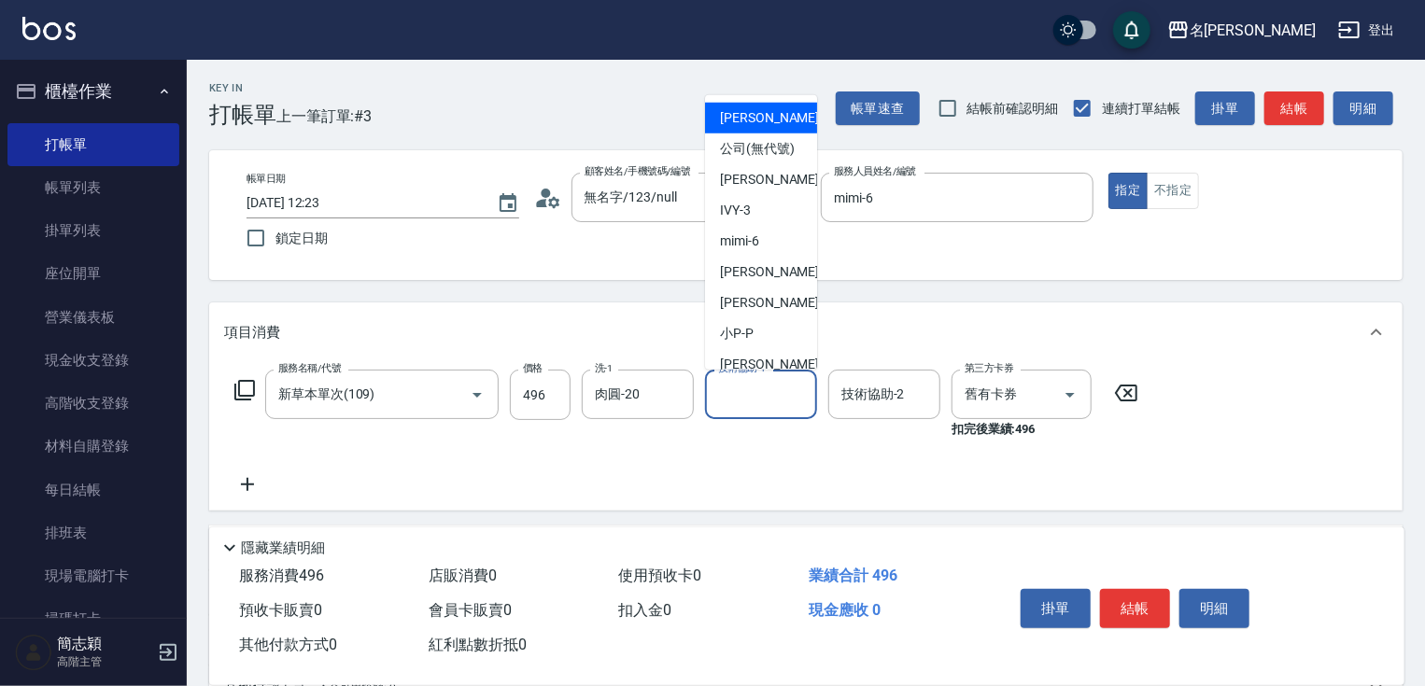
click at [747, 395] on div "技術協助-1 技術協助-1" at bounding box center [761, 394] width 112 height 49
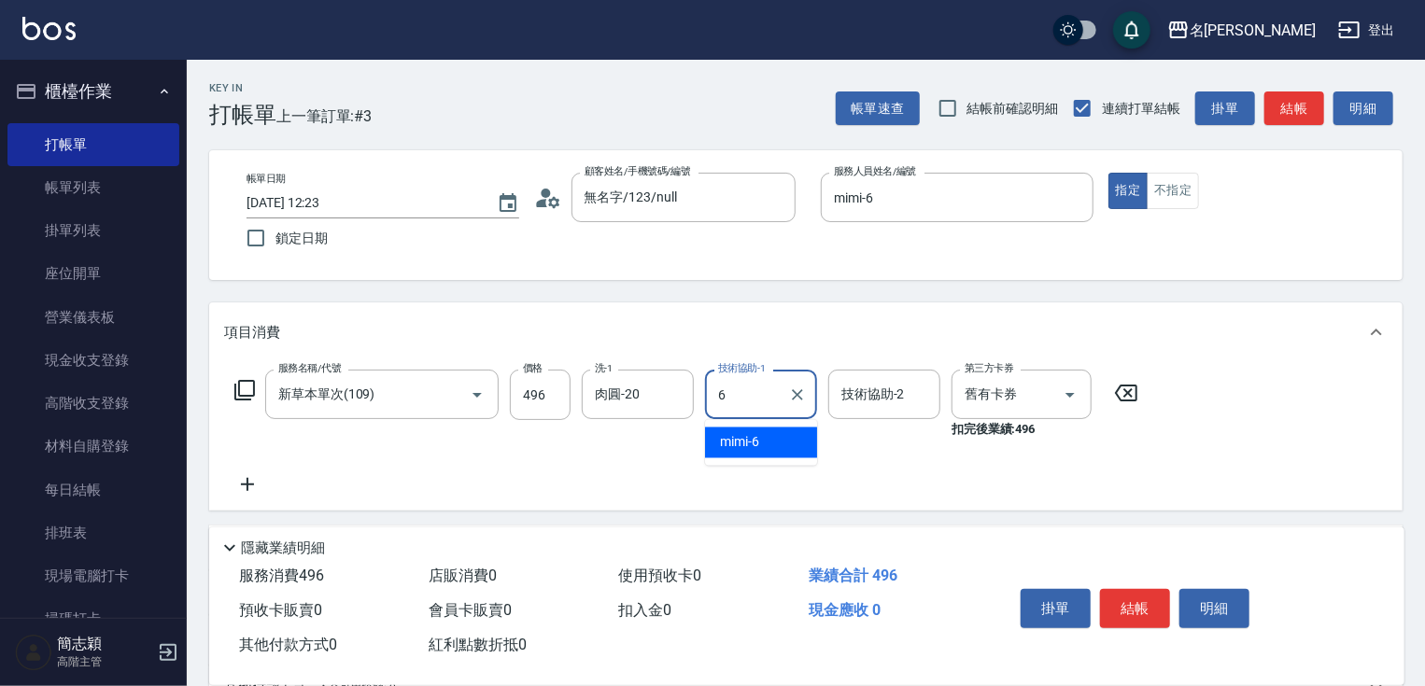
type input "mimi-6"
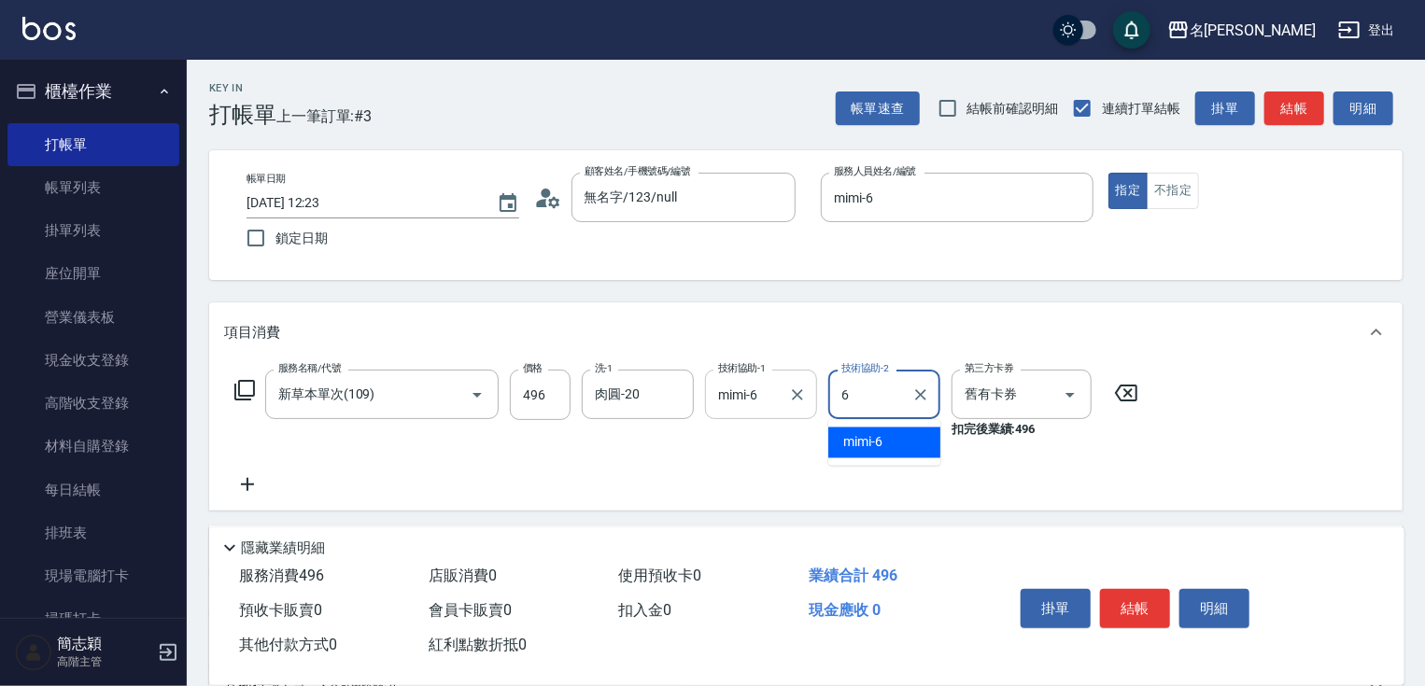
type input "mimi-6"
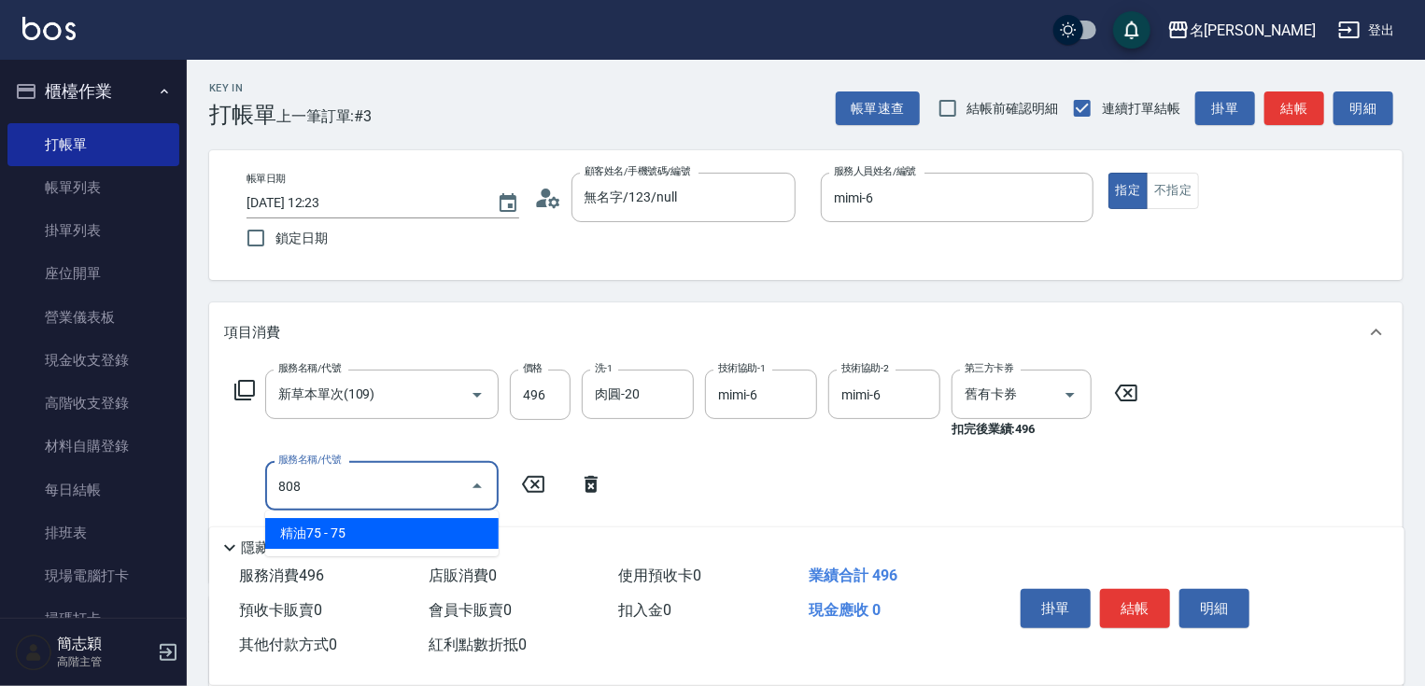
type input "精油75(808)"
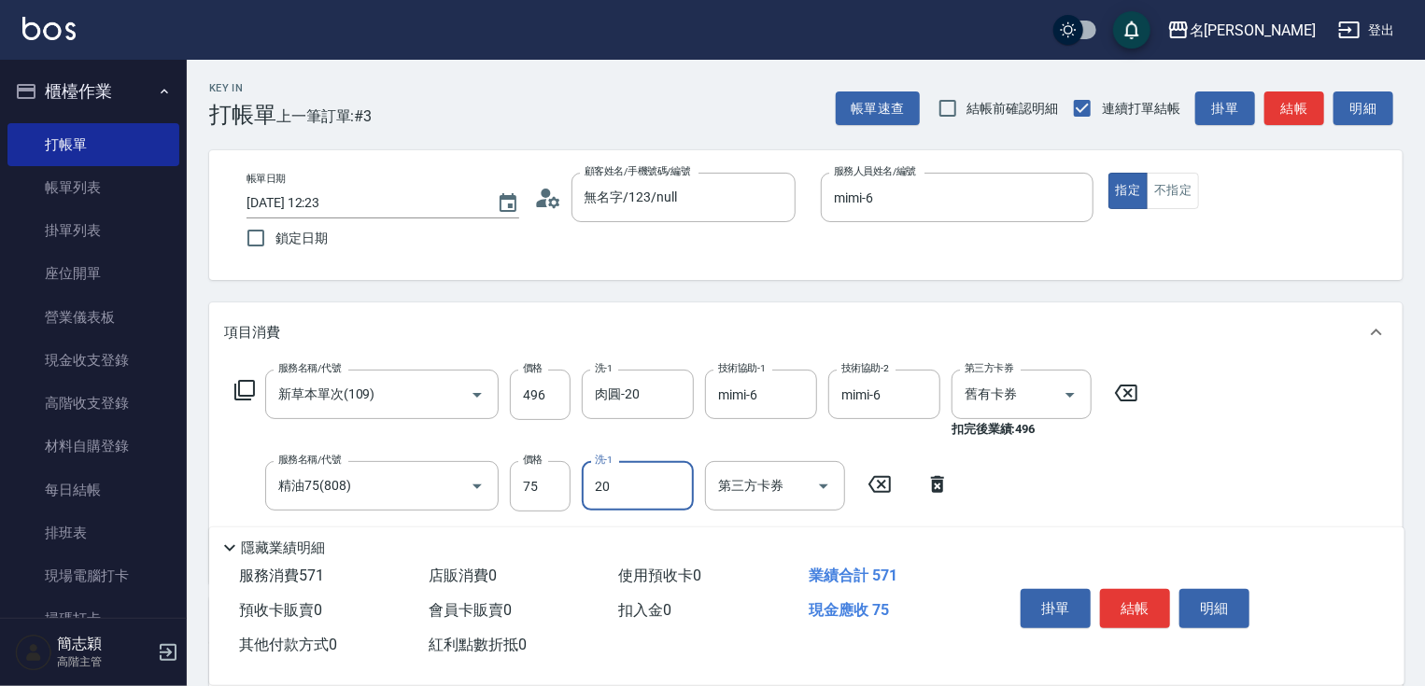
type input "肉圓-20"
click at [1142, 595] on button "結帳" at bounding box center [1135, 608] width 70 height 39
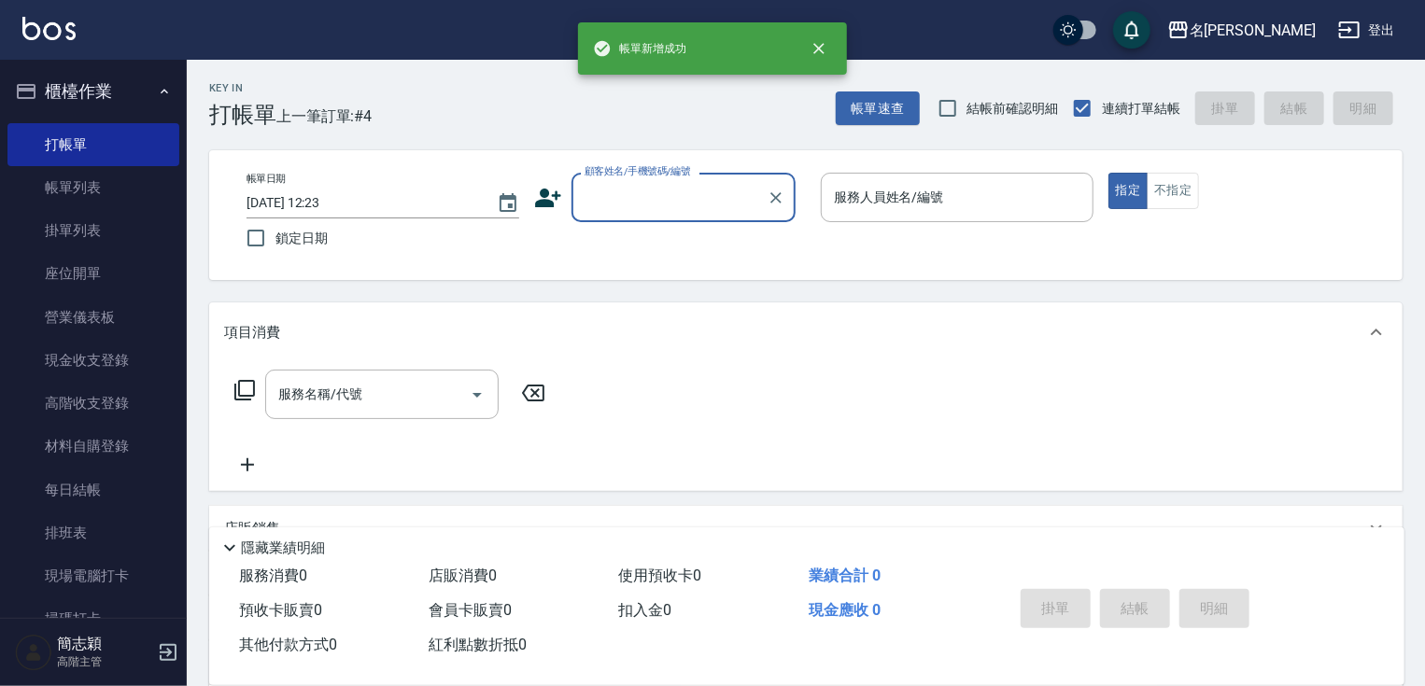
click at [706, 189] on input "顧客姓名/手機號碼/編號" at bounding box center [669, 197] width 179 height 33
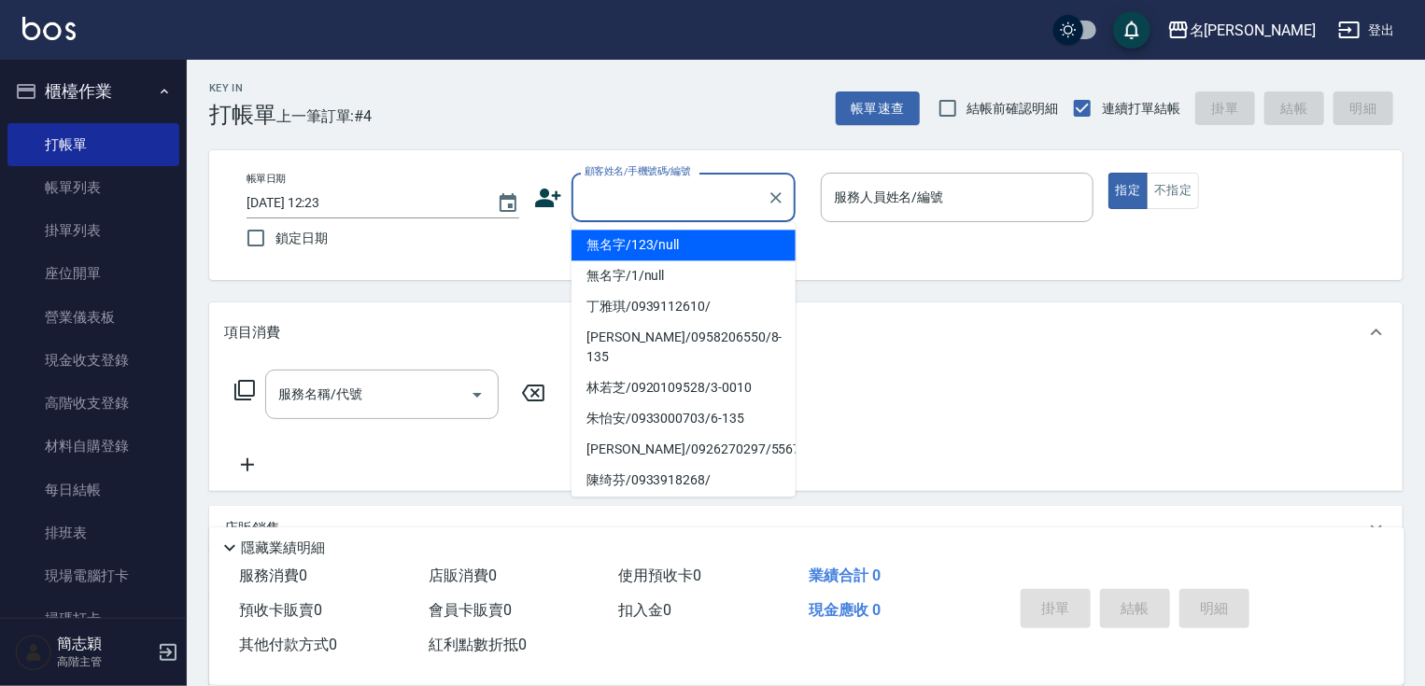
click at [702, 245] on li "無名字/123/null" at bounding box center [683, 245] width 224 height 31
type input "無名字/123/null"
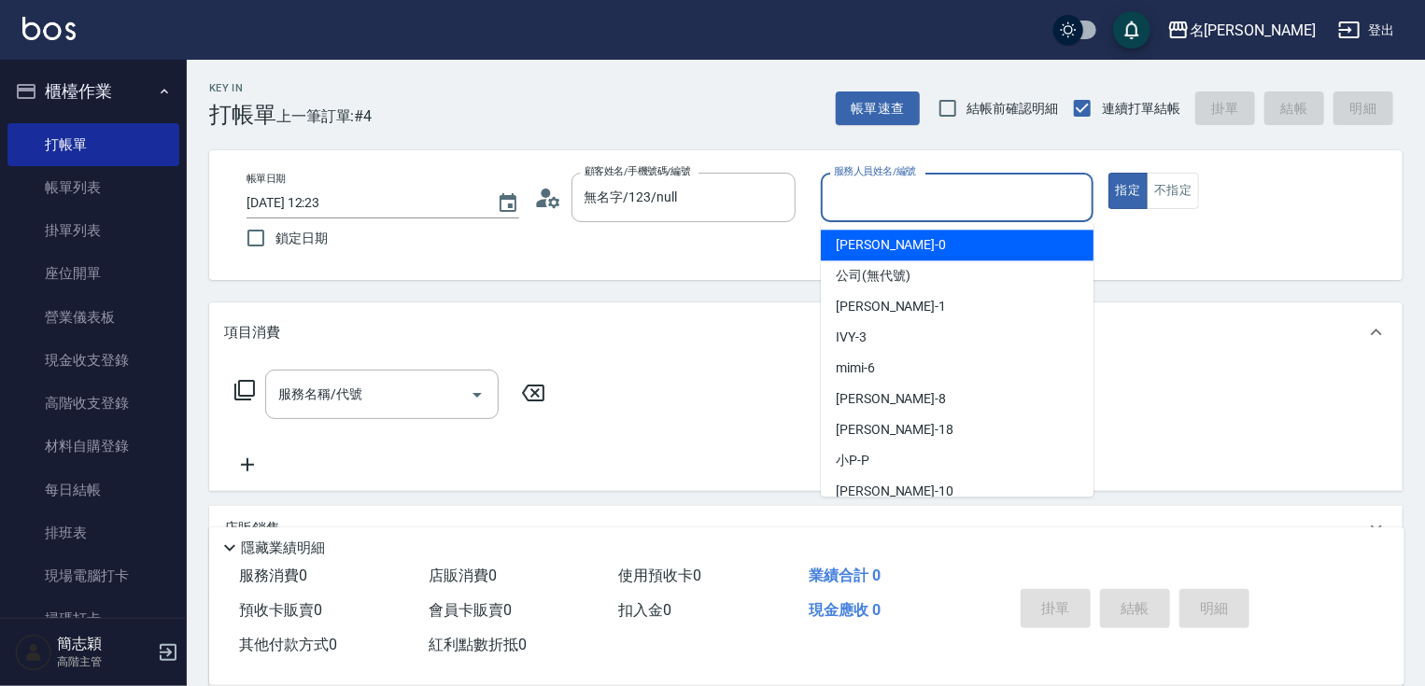
click at [917, 207] on input "服務人員姓名/編號" at bounding box center [957, 197] width 256 height 33
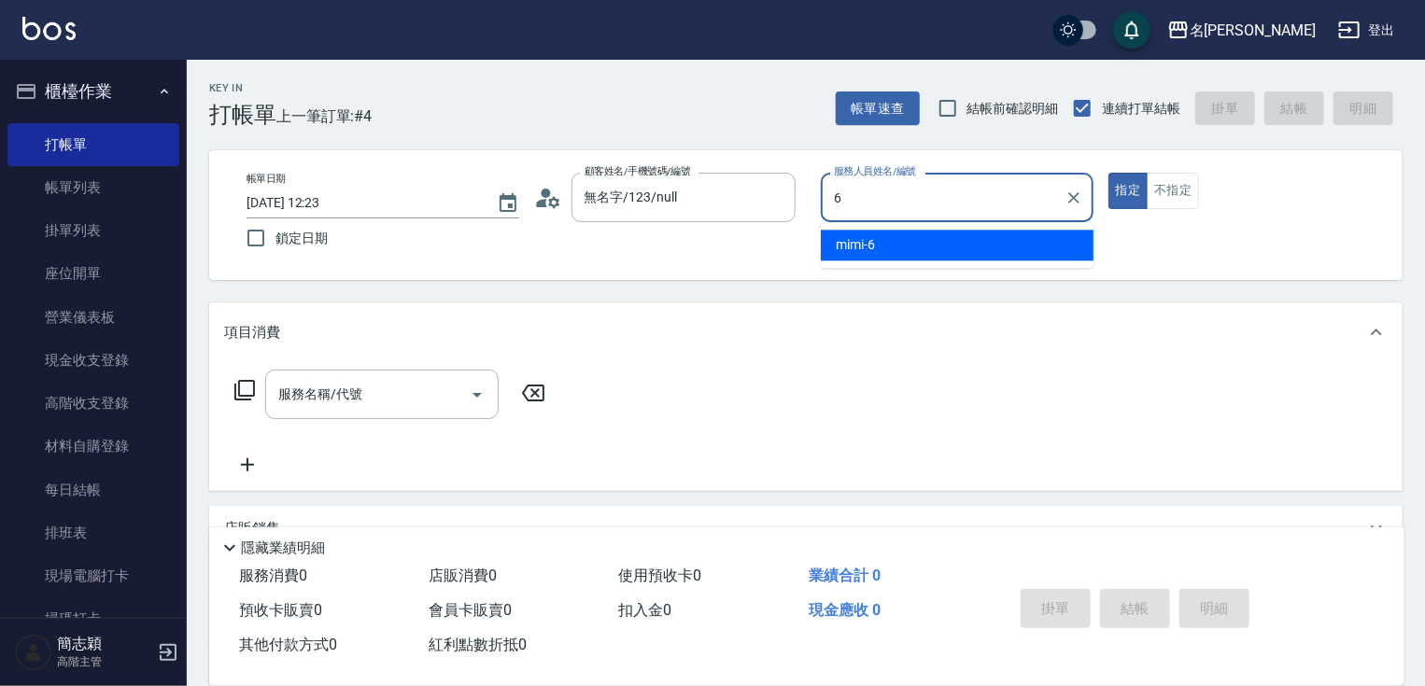
type input "mimi-6"
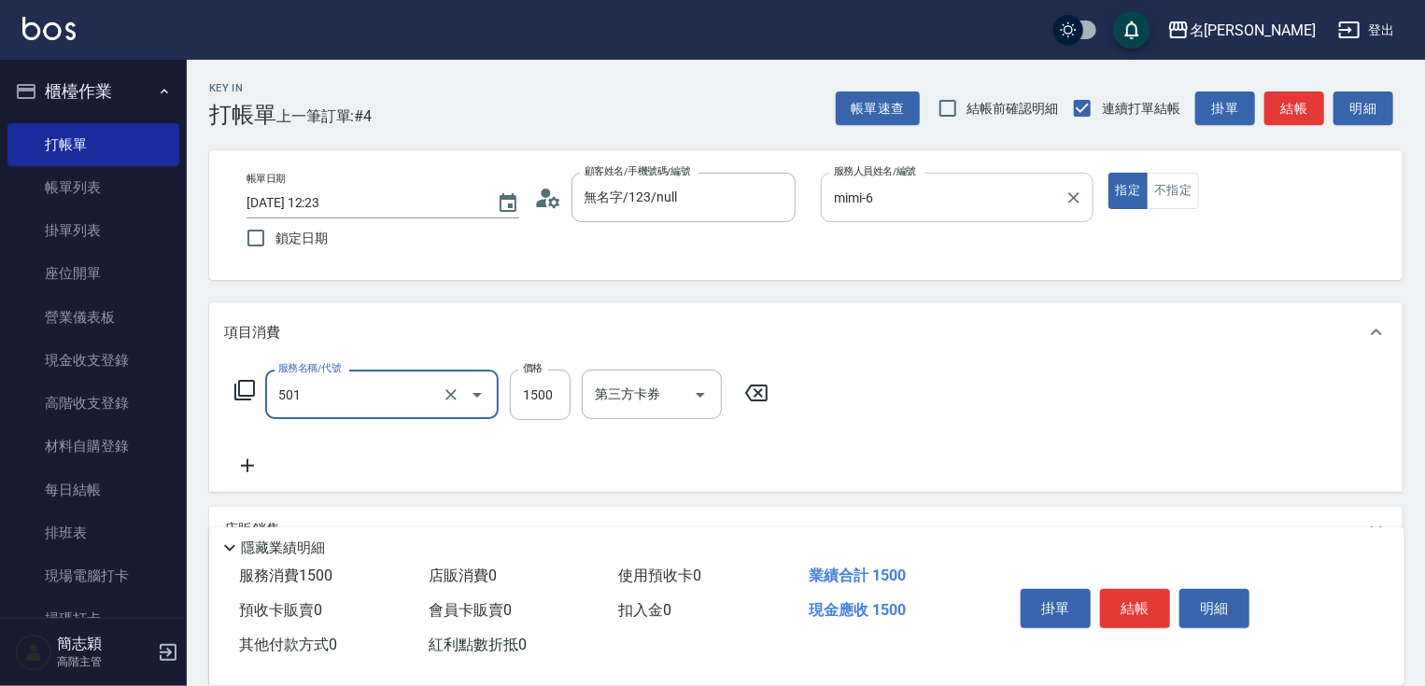
type input "染髮(1500)(501)"
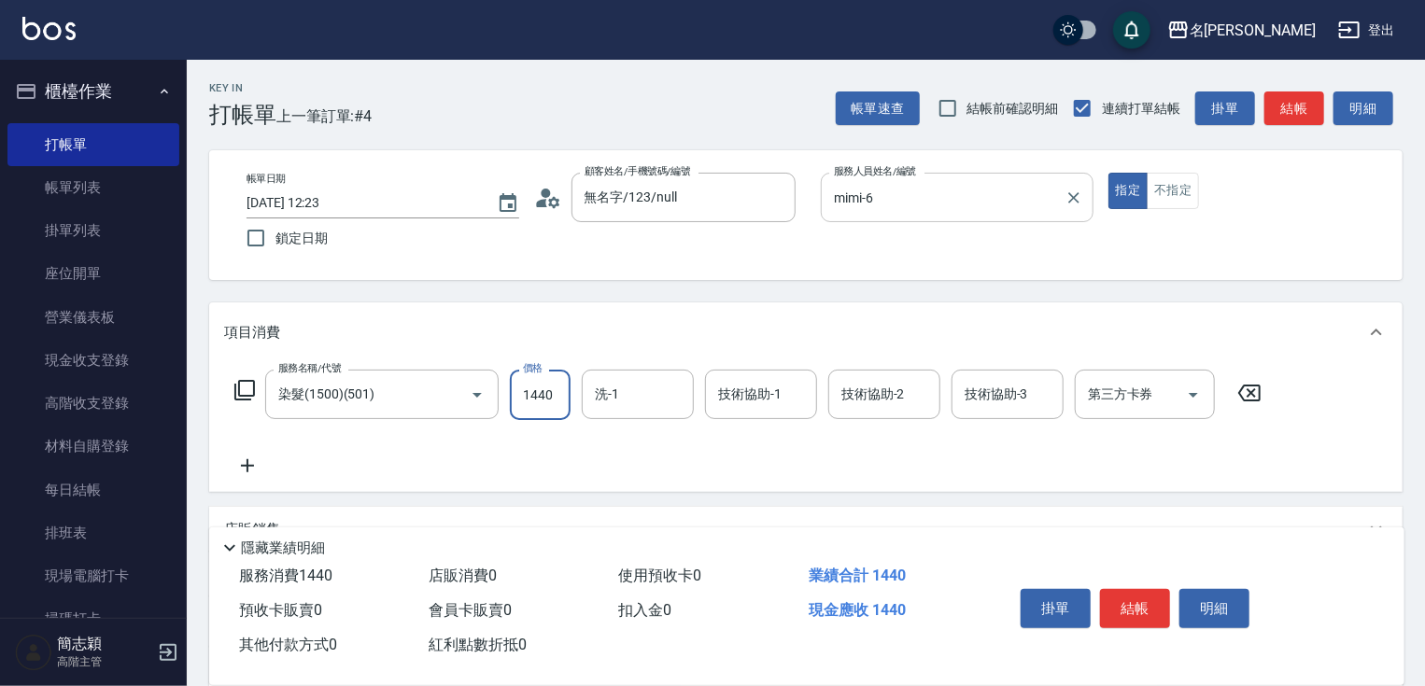
type input "1440"
type input "小慧-18"
type input "mimi-6"
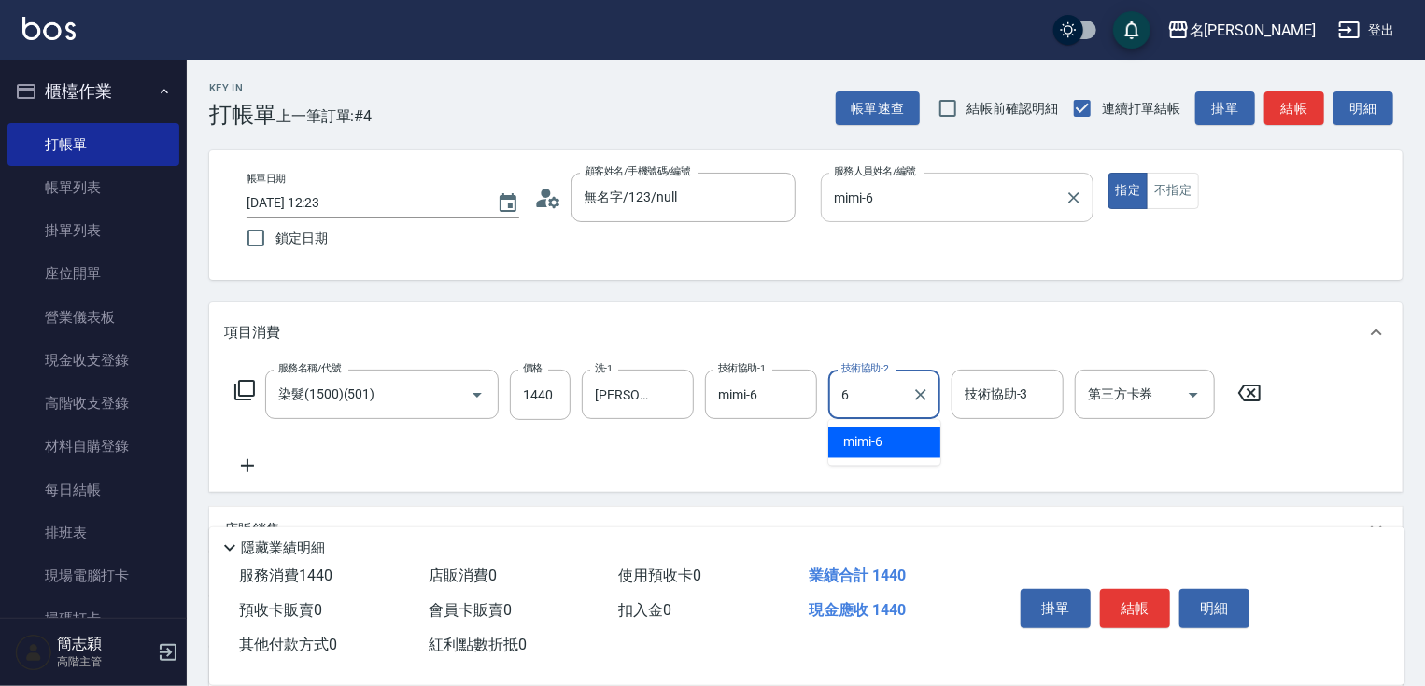
type input "mimi-6"
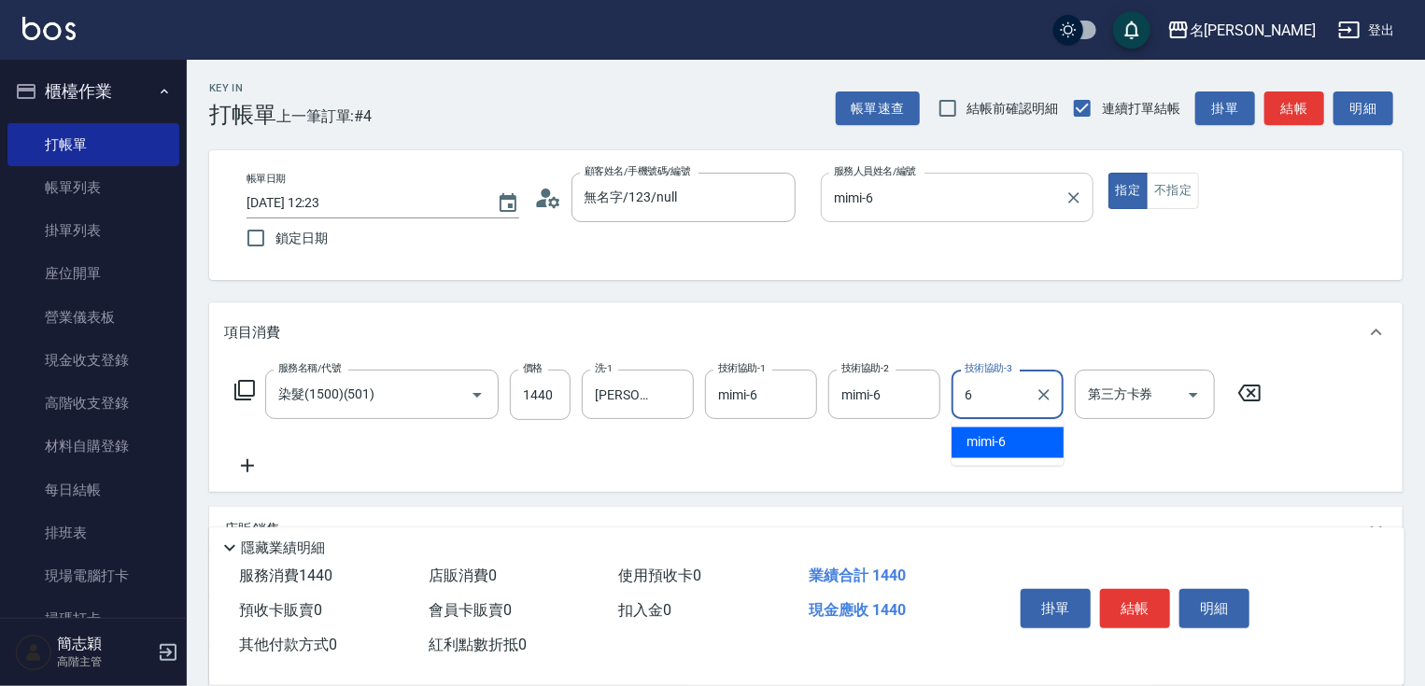
type input "mimi-6"
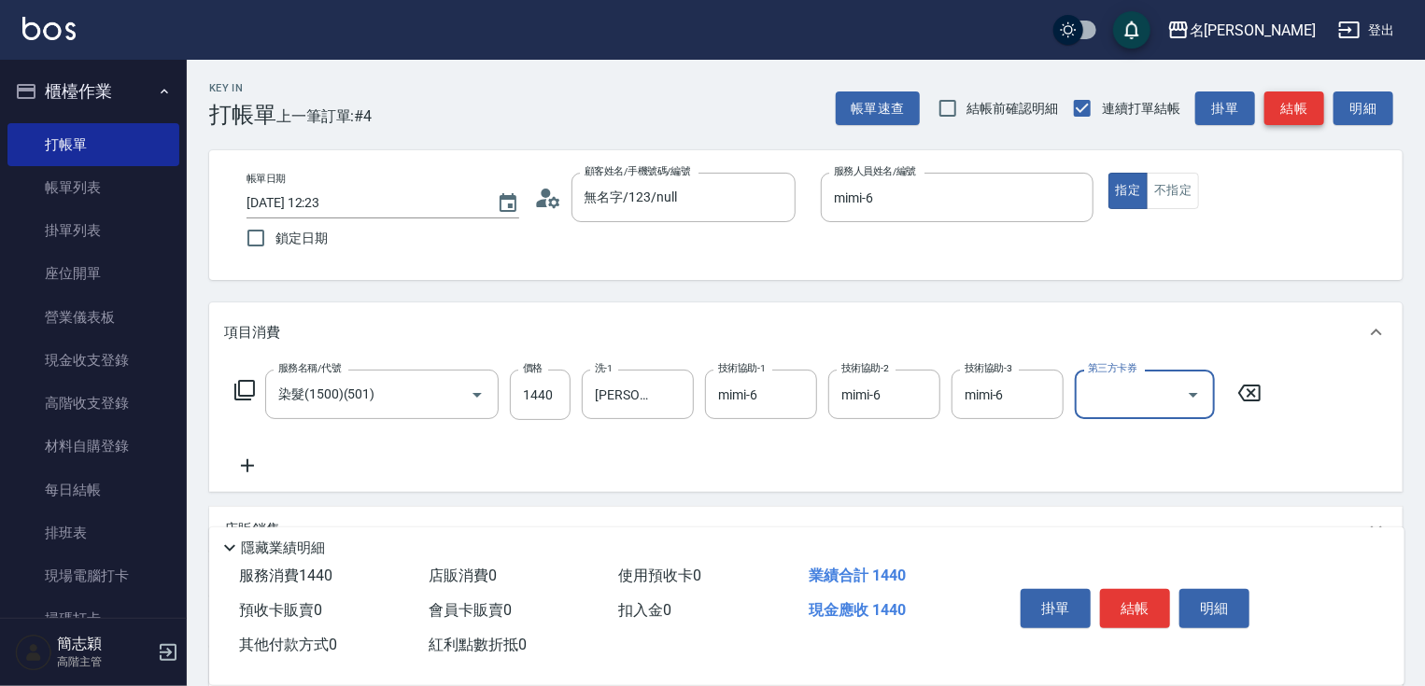
click at [1286, 101] on button "結帳" at bounding box center [1294, 108] width 60 height 35
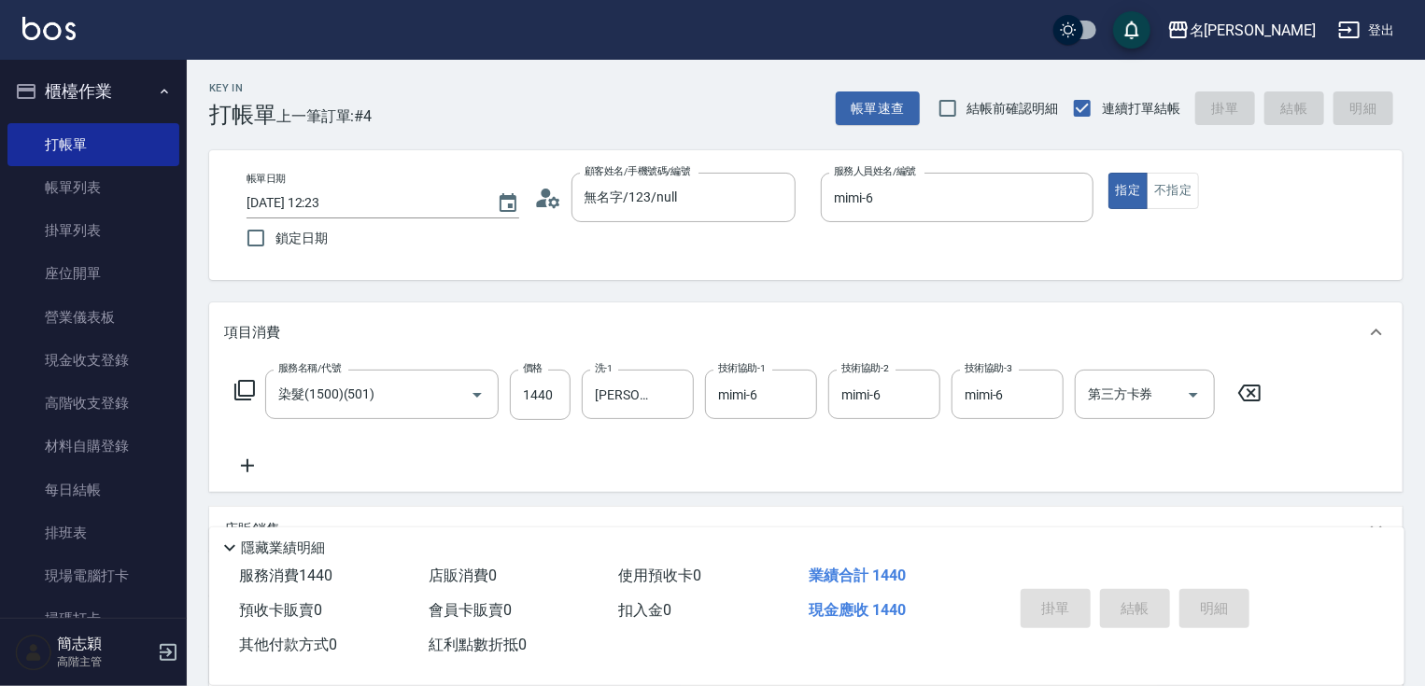
type input "2025/09/20 12:24"
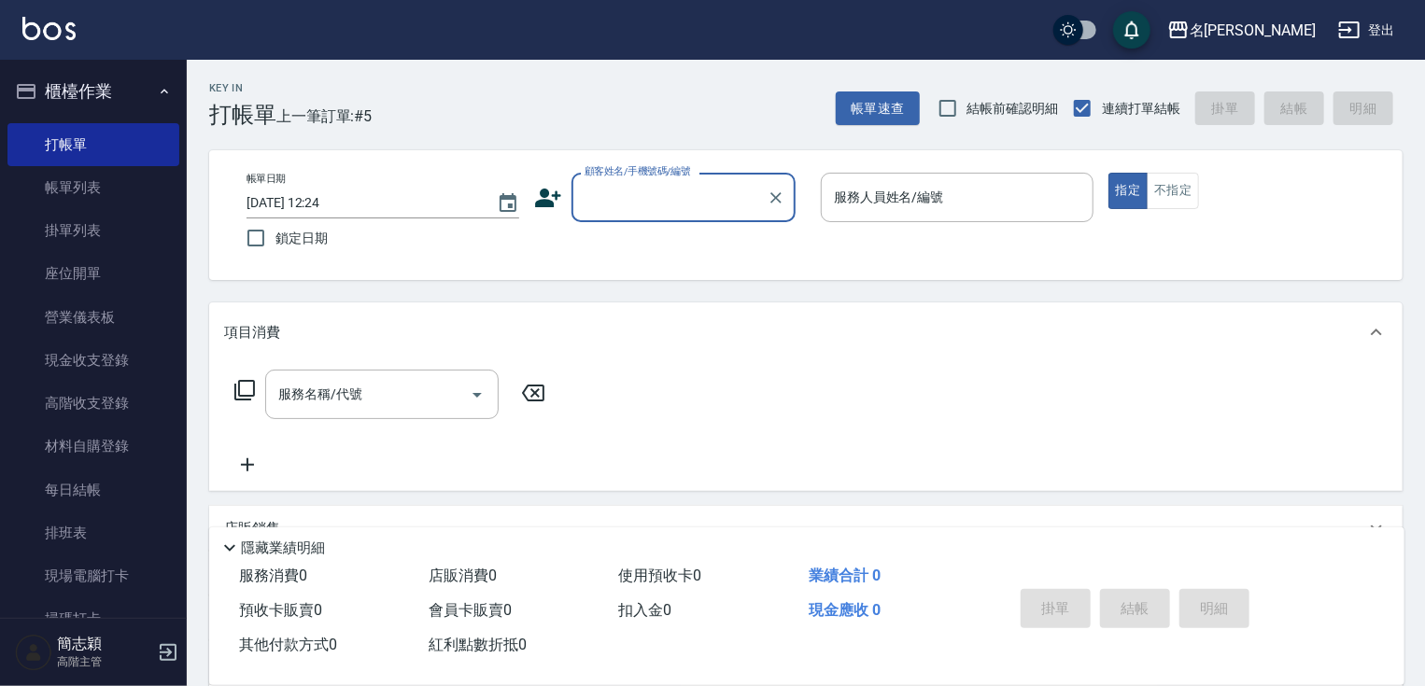
click at [640, 191] on input "顧客姓名/手機號碼/編號" at bounding box center [669, 197] width 179 height 33
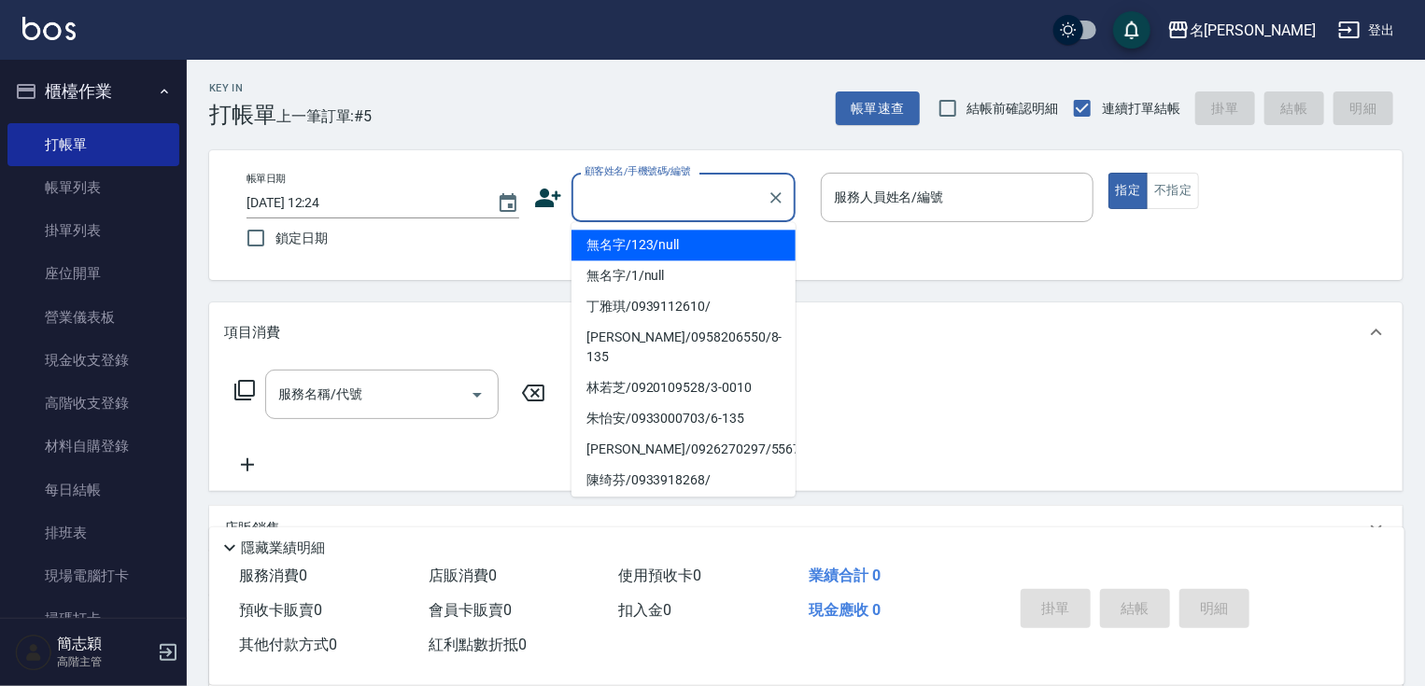
click at [646, 247] on li "無名字/123/null" at bounding box center [683, 245] width 224 height 31
type input "無名字/123/null"
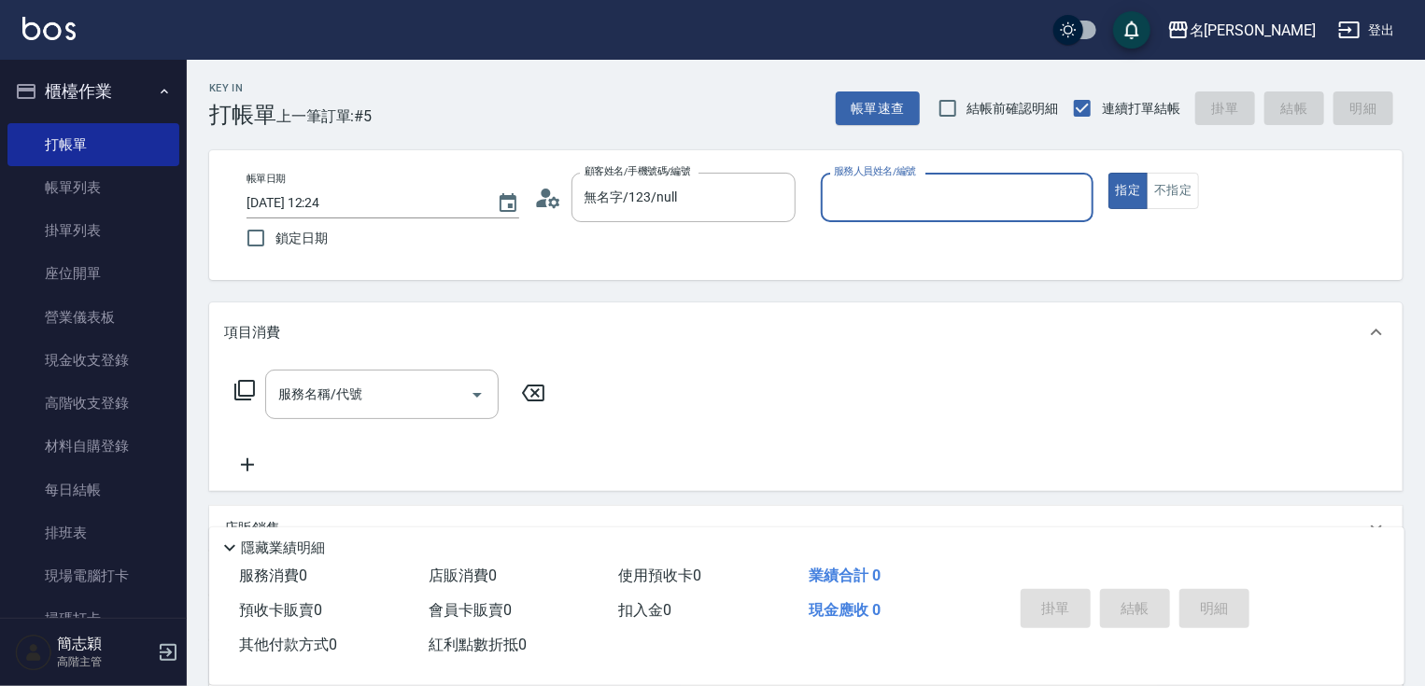
click at [915, 192] on div "服務人員姓名/編號 服務人員姓名/編號" at bounding box center [957, 197] width 273 height 49
type input "Joanne-1"
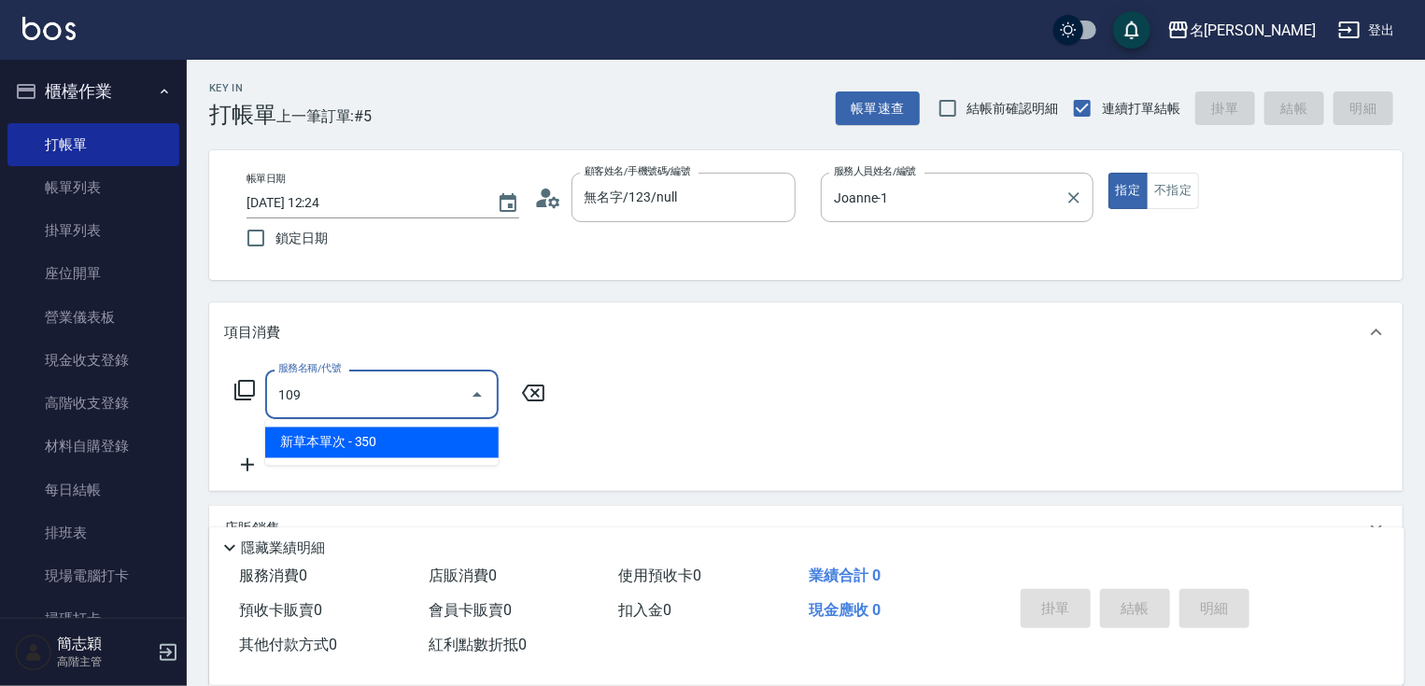
type input "新草本單次(109)"
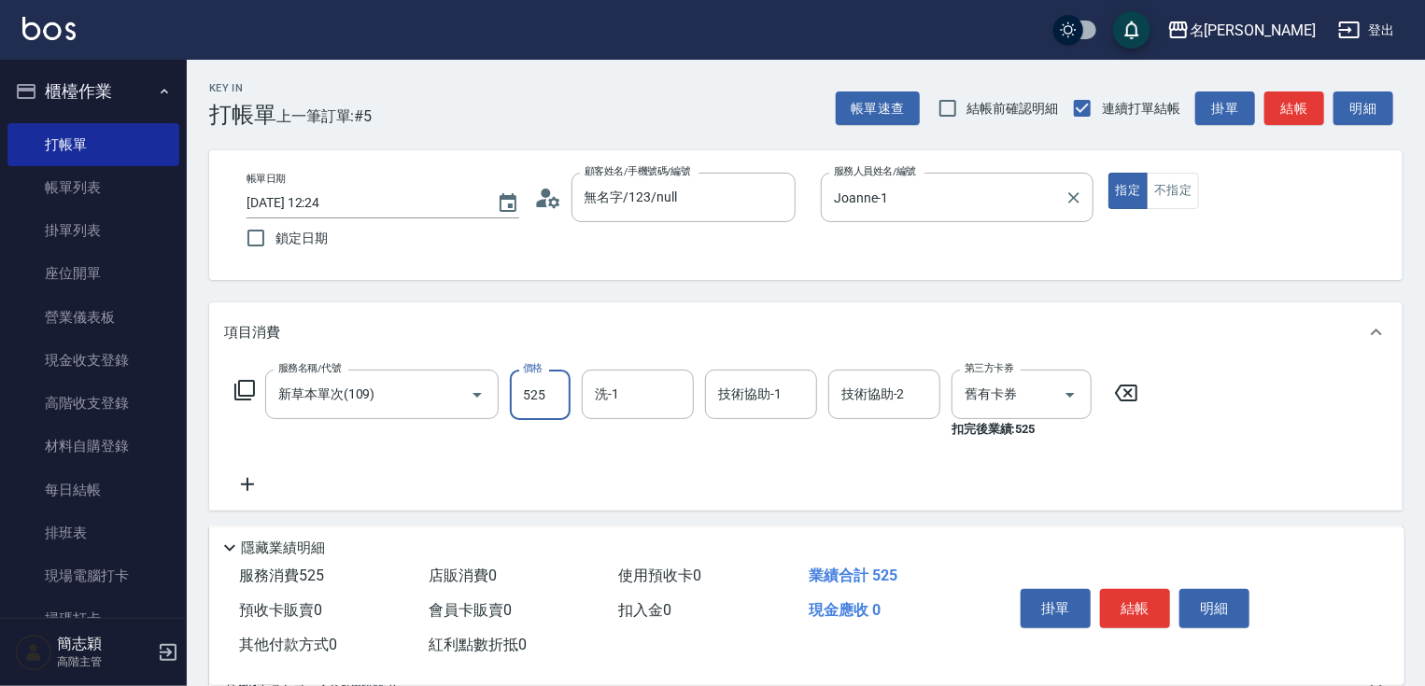
type input "525"
type input "肉圓-20"
type input "Joanne-1"
click at [1299, 119] on button "結帳" at bounding box center [1294, 108] width 60 height 35
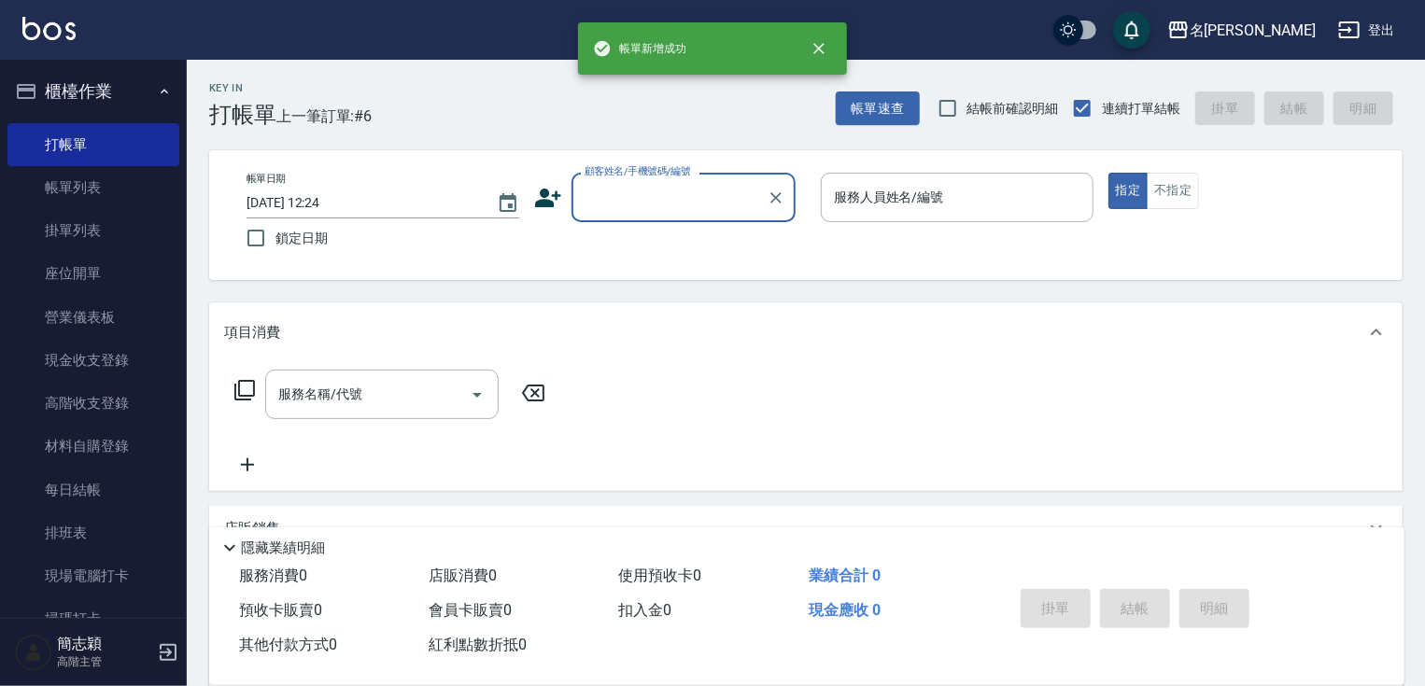
click at [708, 195] on input "顧客姓名/手機號碼/編號" at bounding box center [669, 197] width 179 height 33
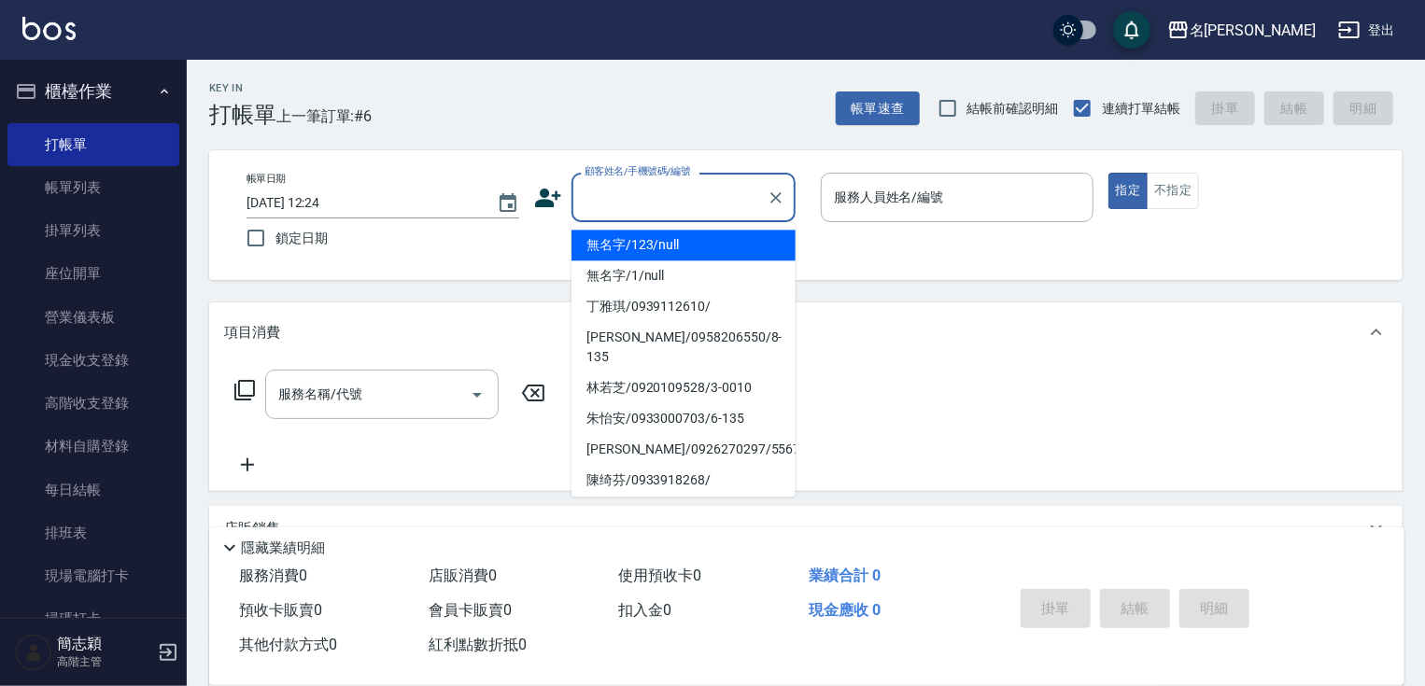
click at [685, 236] on li "無名字/123/null" at bounding box center [683, 245] width 224 height 31
type input "無名字/123/null"
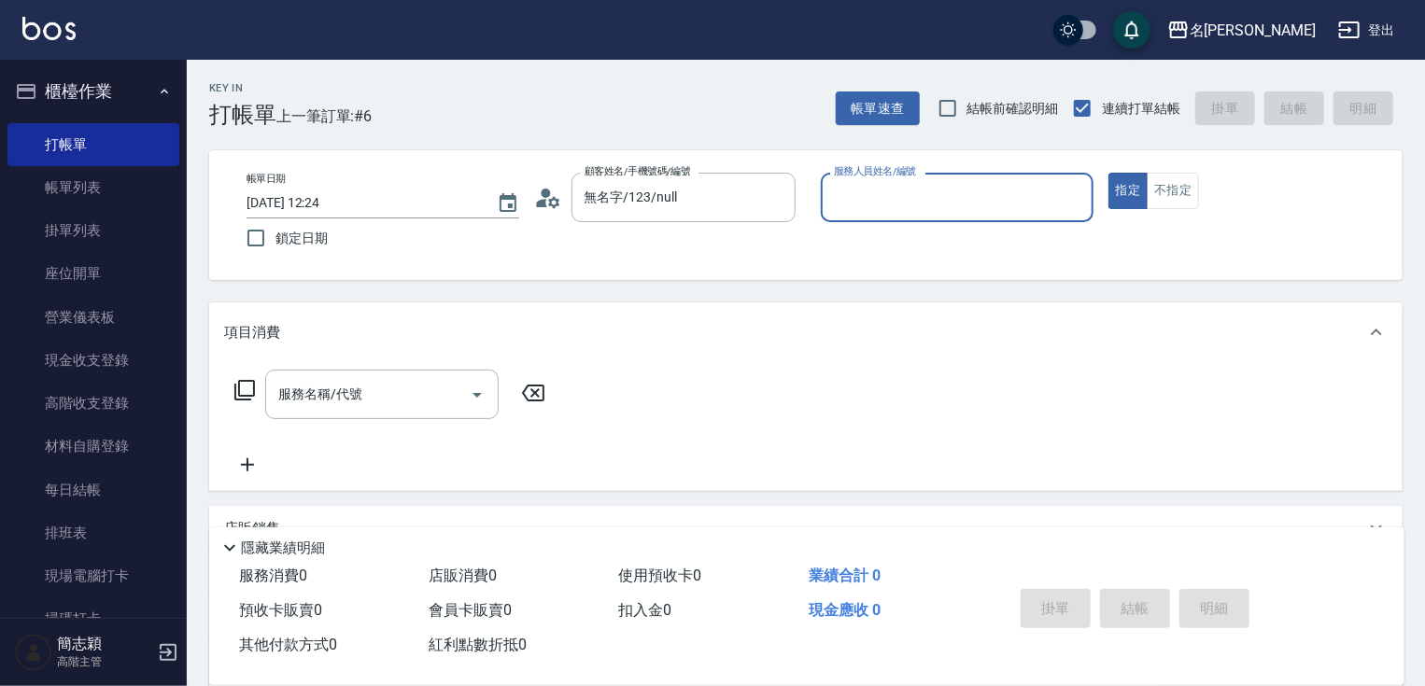
click at [973, 181] on input "服務人員姓名/編號" at bounding box center [957, 197] width 256 height 33
type input "Joanne-1"
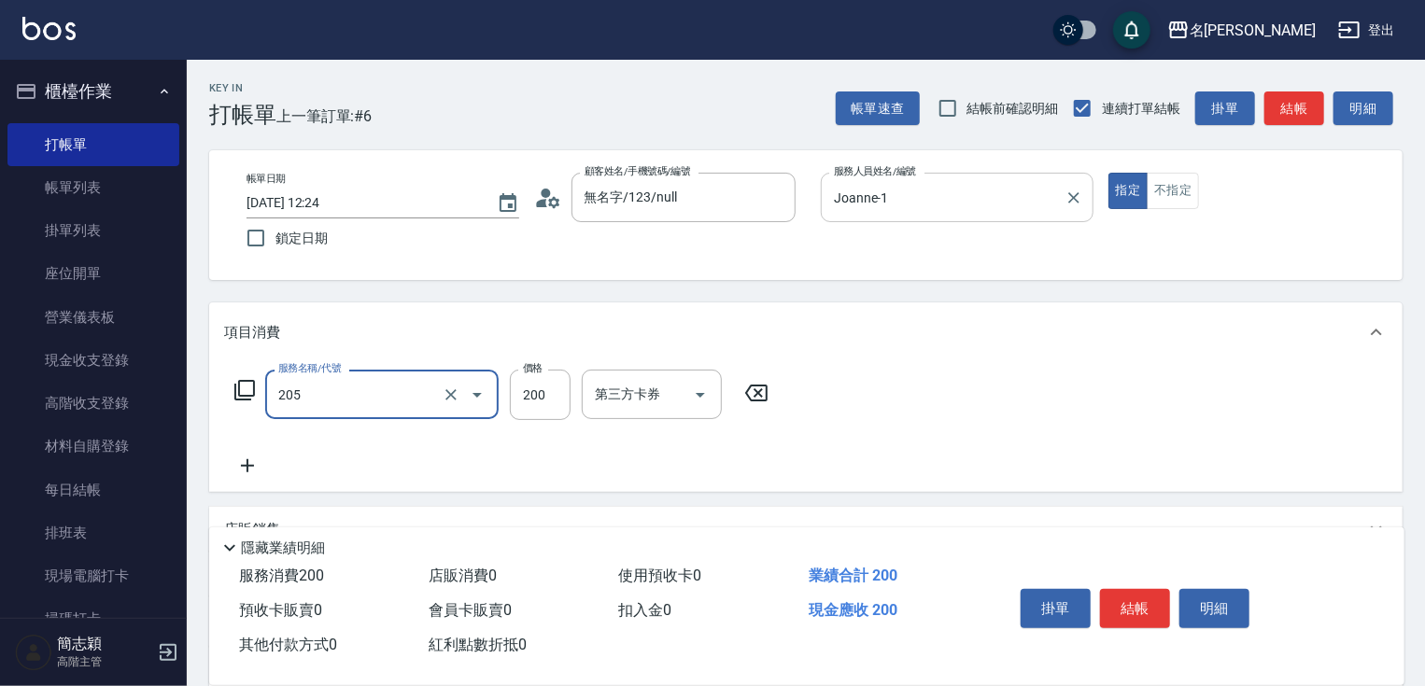
type input "洗髮[200](205)"
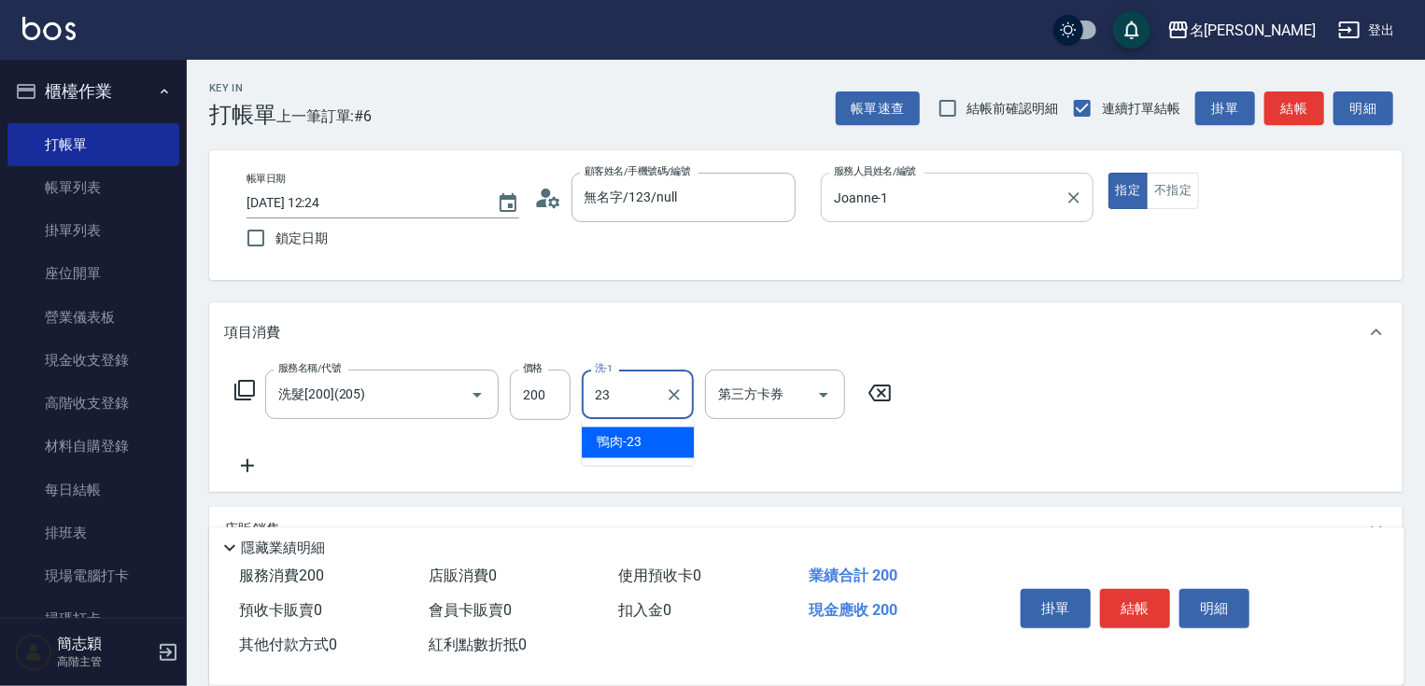
type input "鴨肉-23"
click at [1299, 105] on button "結帳" at bounding box center [1294, 108] width 60 height 35
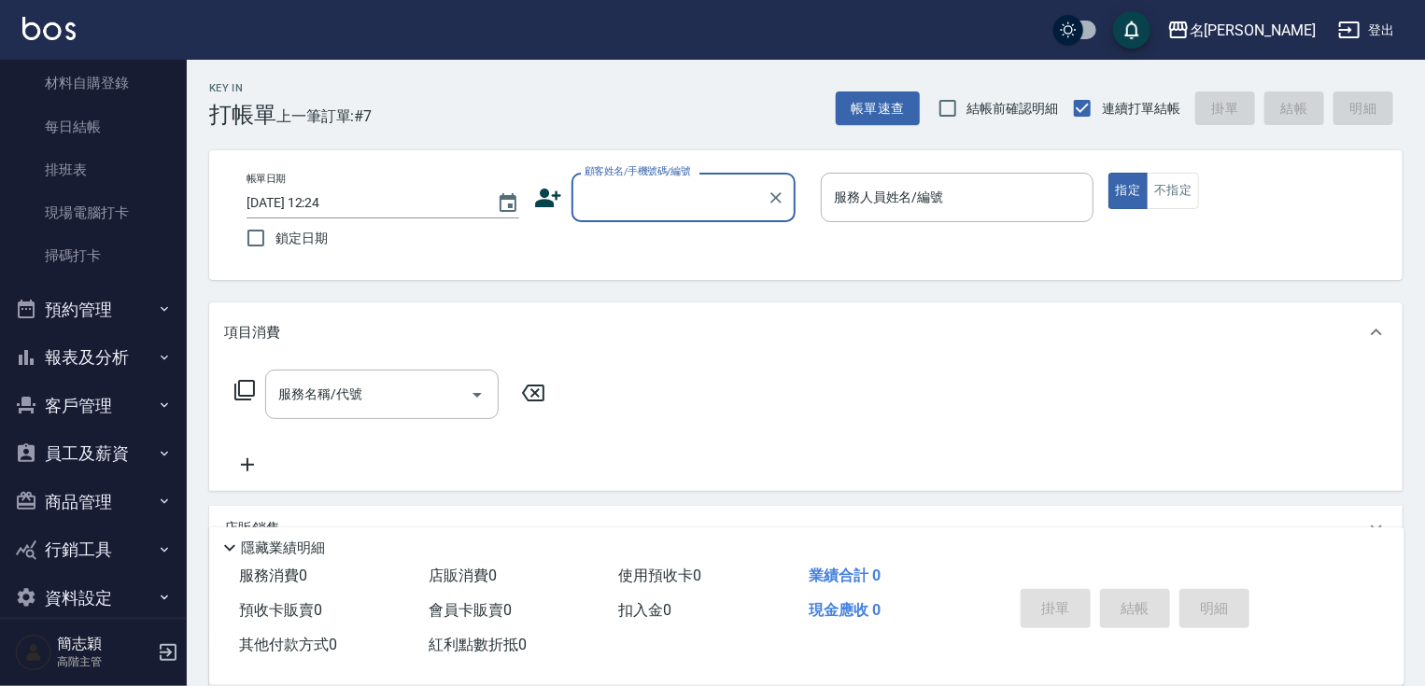
scroll to position [374, 0]
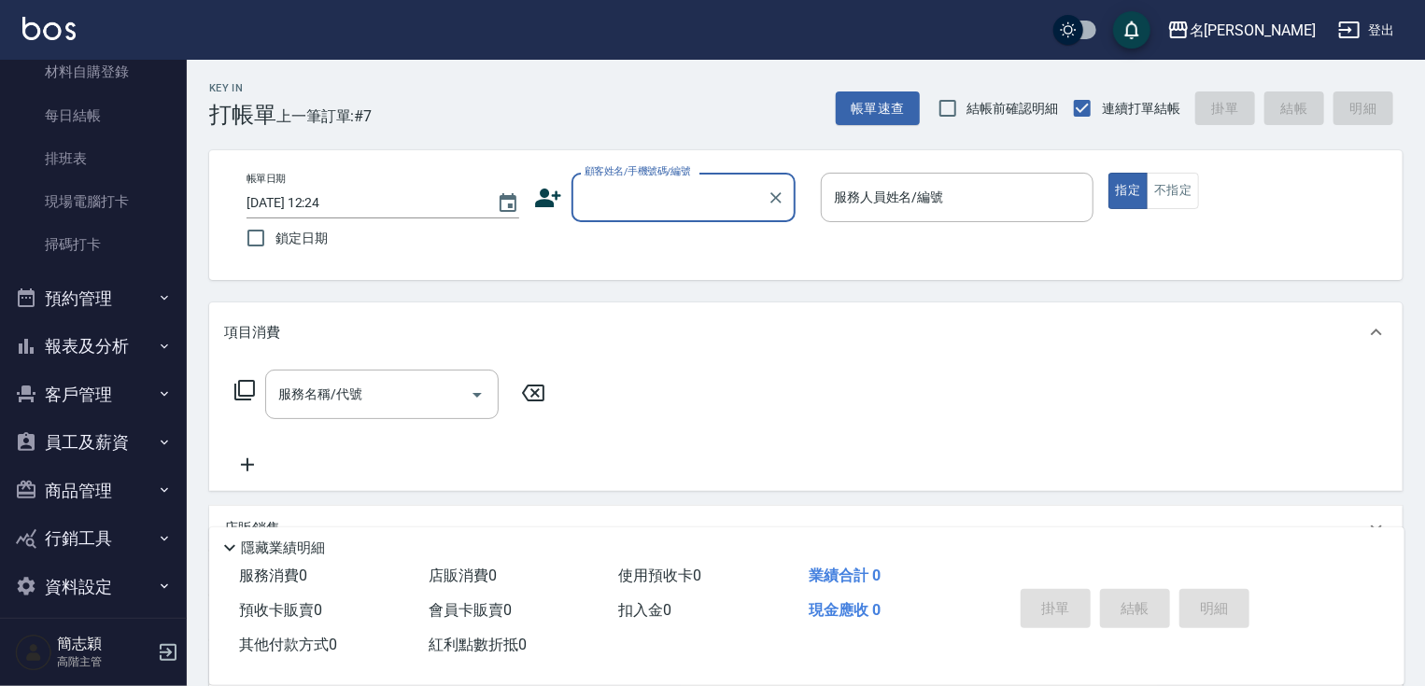
click at [144, 366] on button "報表及分析" at bounding box center [93, 346] width 172 height 49
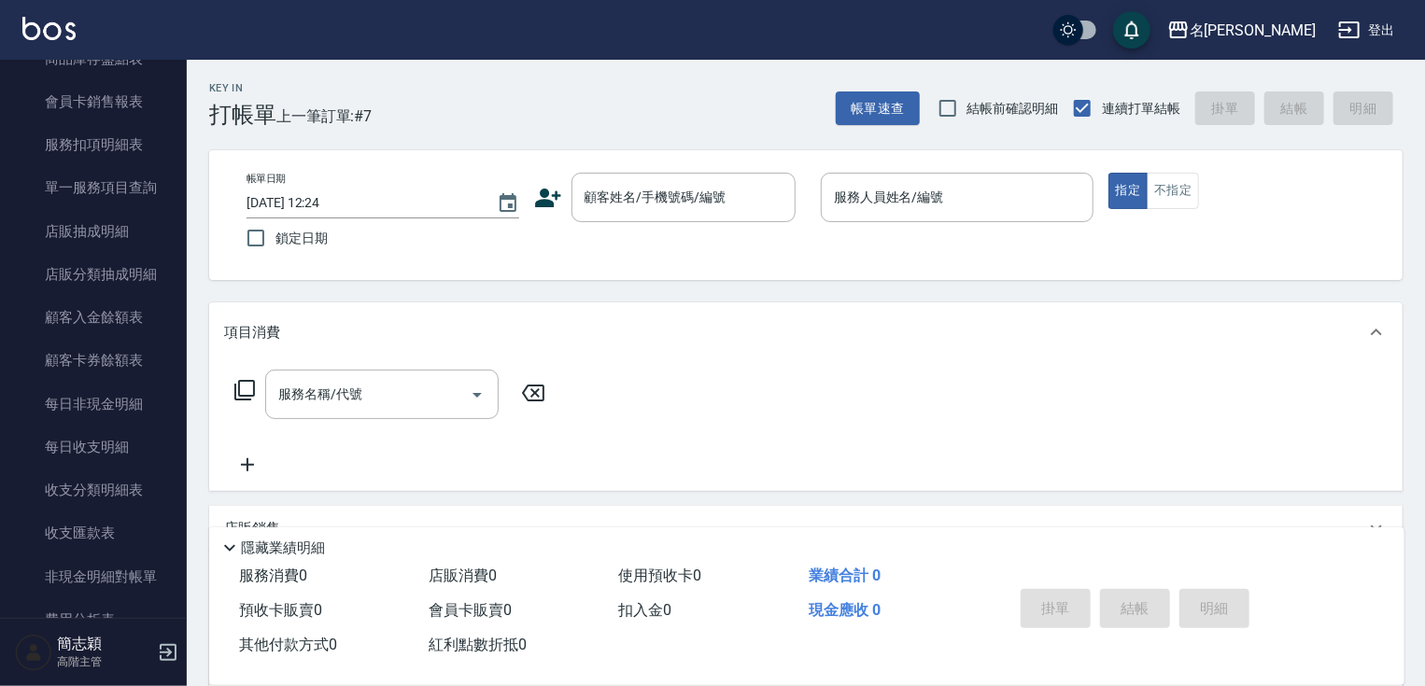
scroll to position [1827, 0]
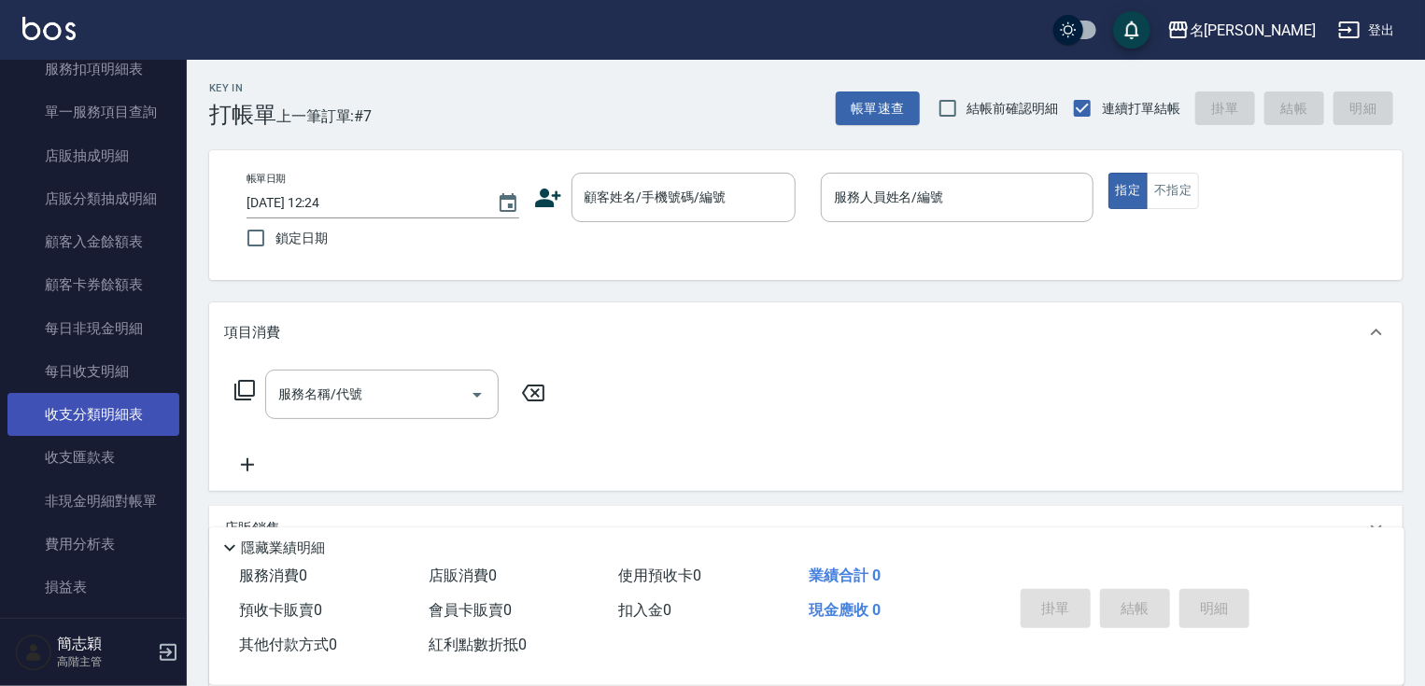
click at [134, 403] on link "收支分類明細表" at bounding box center [93, 414] width 172 height 43
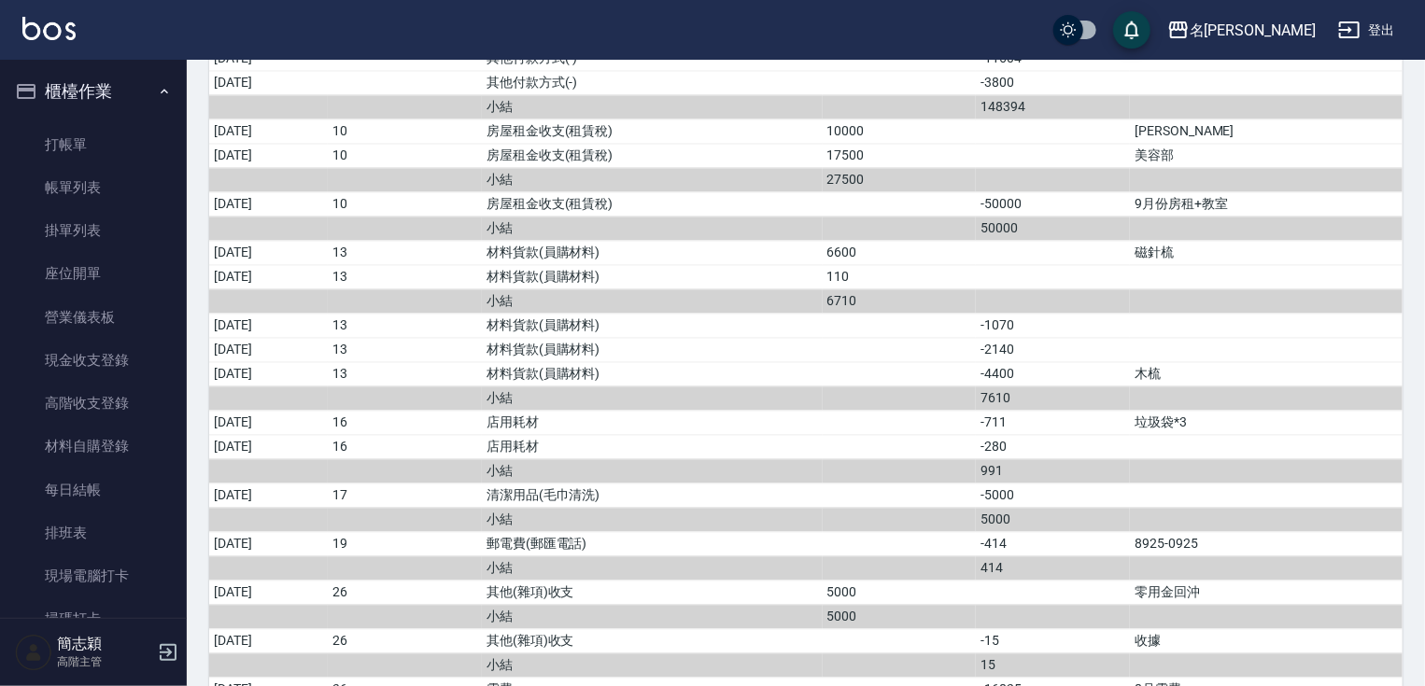
click at [114, 359] on link "現金收支登錄" at bounding box center [93, 360] width 172 height 43
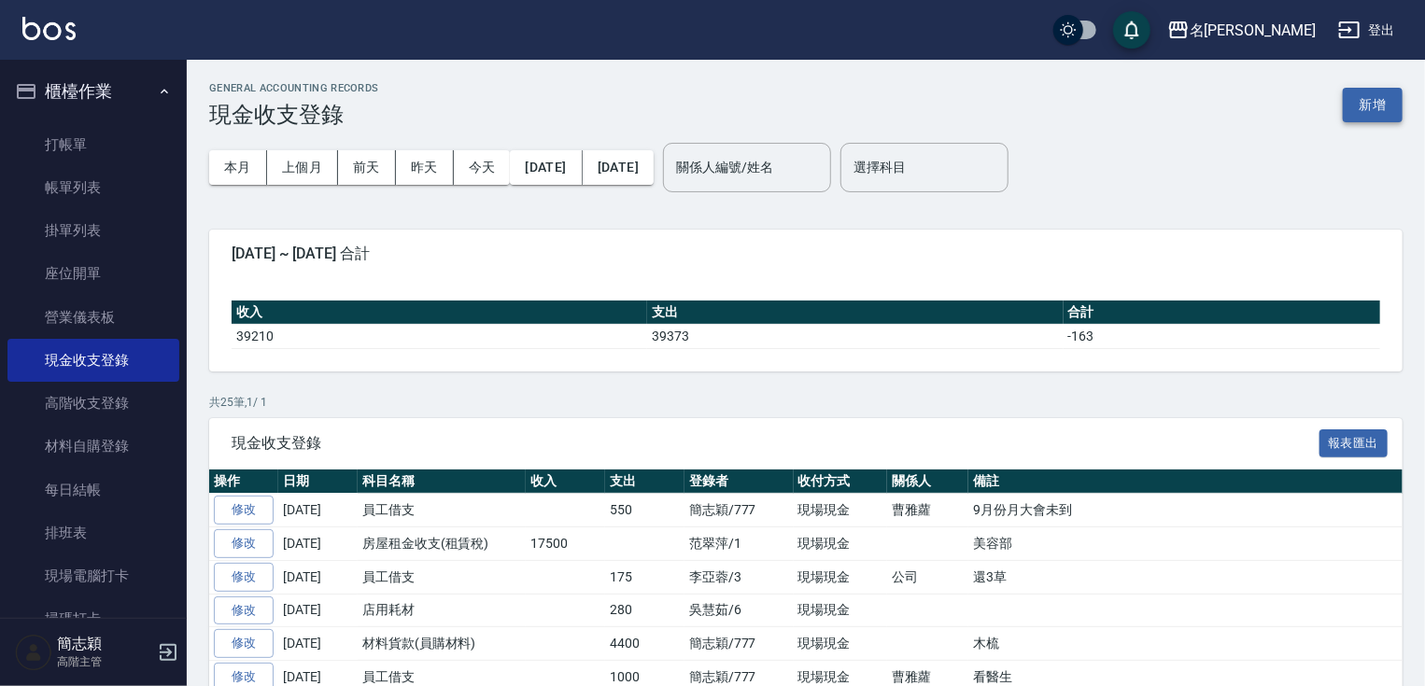
click at [1366, 121] on button "新增" at bounding box center [1373, 105] width 60 height 35
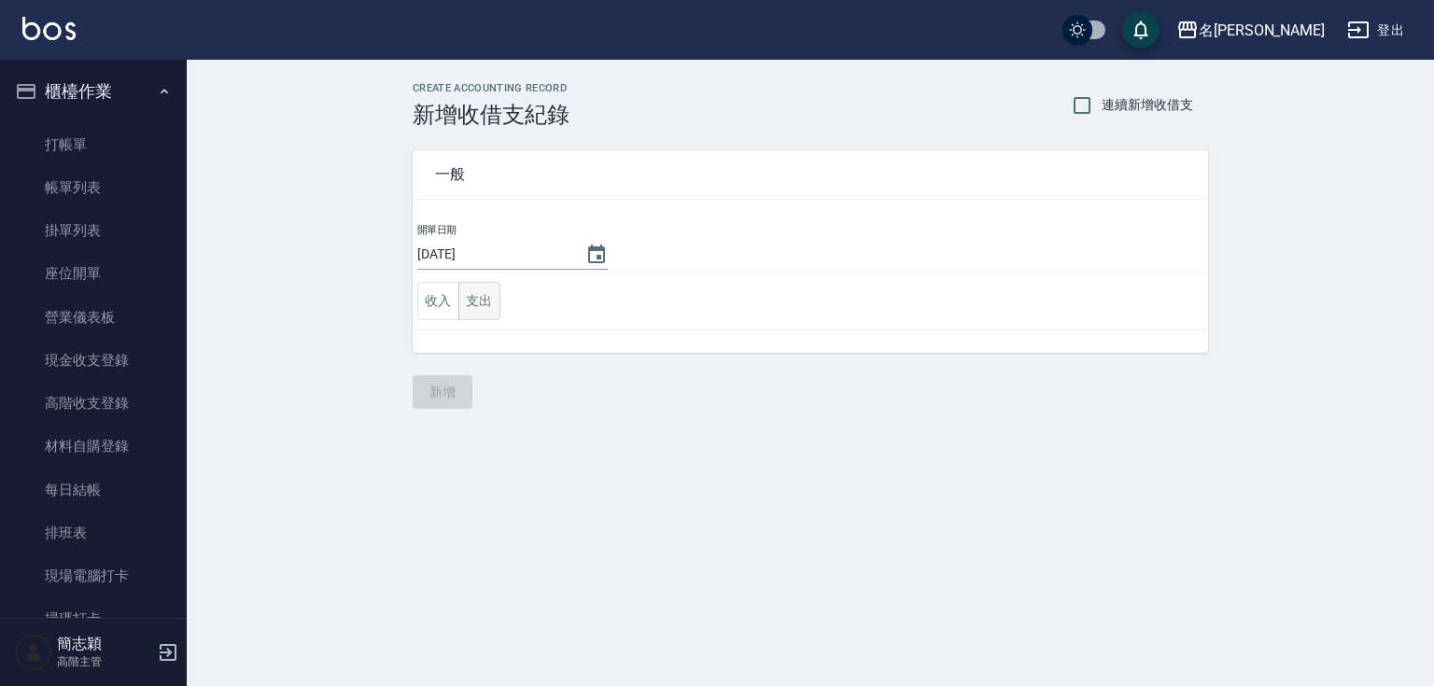
click at [490, 302] on button "支出" at bounding box center [479, 301] width 42 height 38
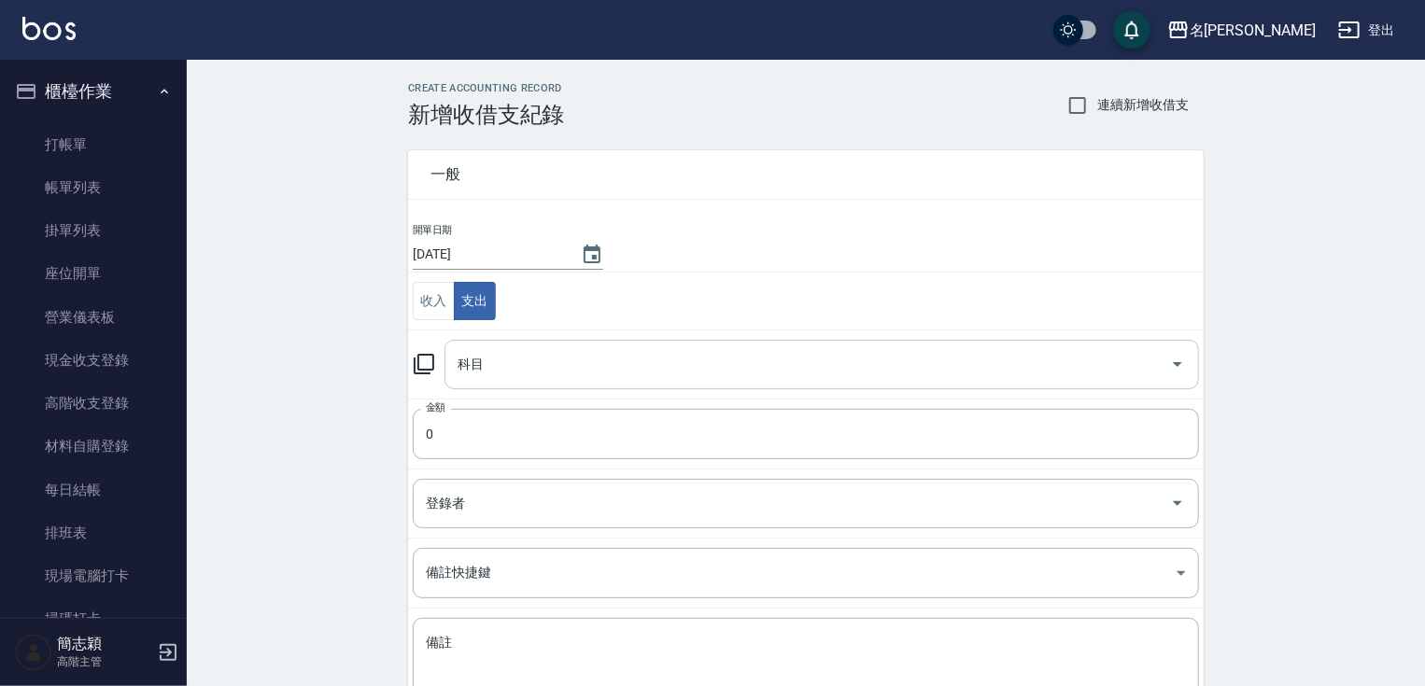
click at [549, 352] on input "科目" at bounding box center [808, 364] width 710 height 33
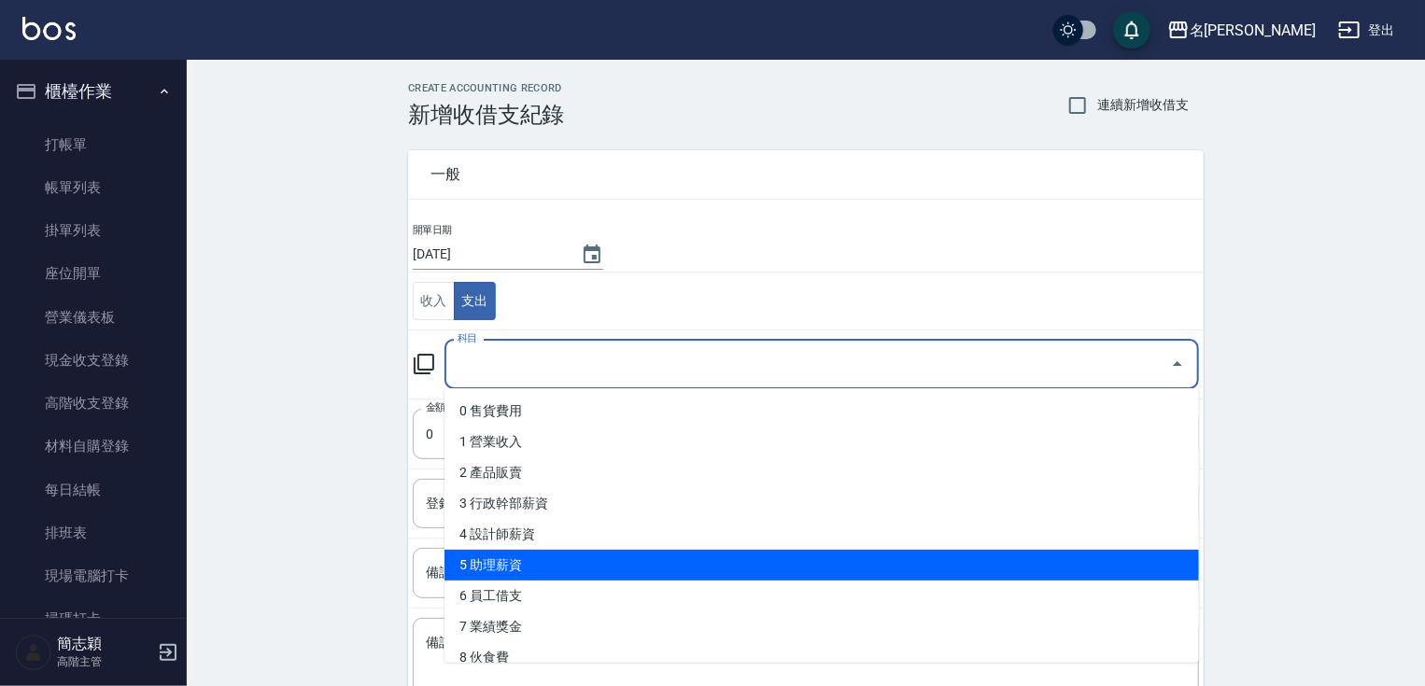
click at [575, 571] on li "5 助理薪資" at bounding box center [821, 565] width 754 height 31
type input "5 助理薪資"
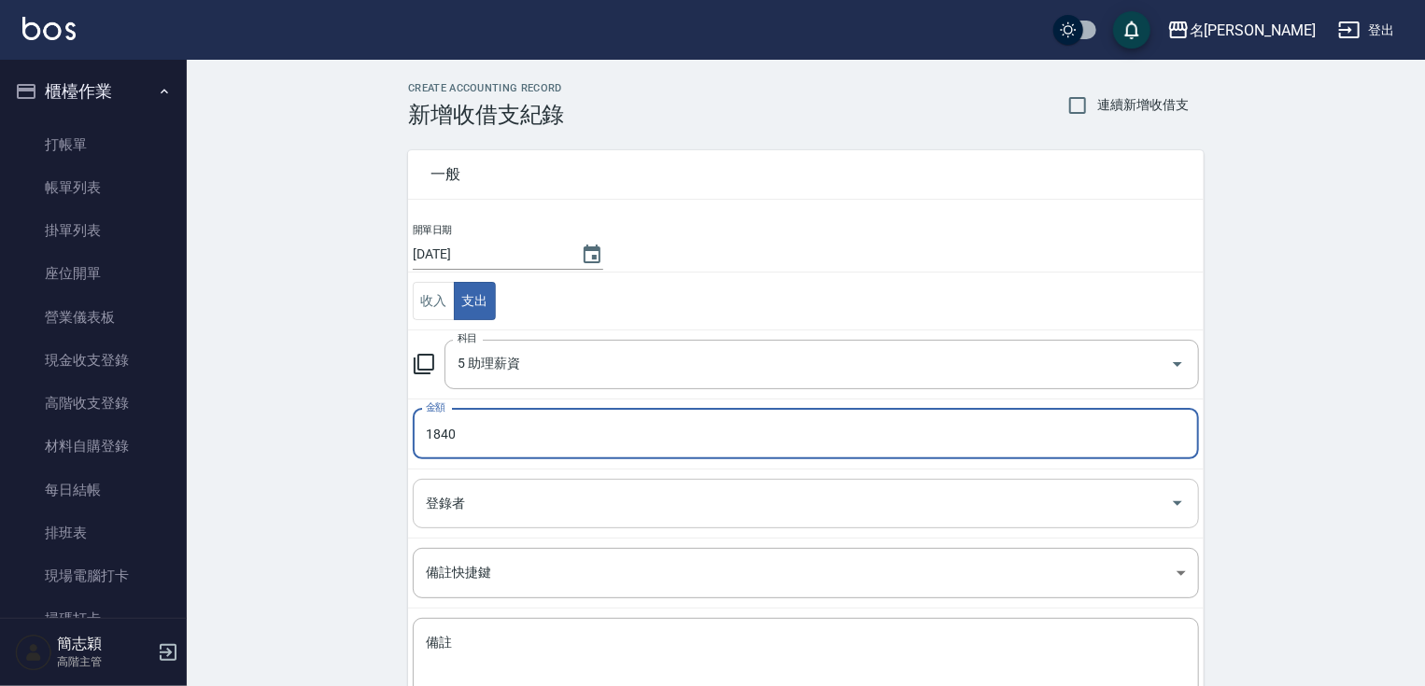
type input "1840"
click at [570, 505] on input "登錄者" at bounding box center [791, 503] width 741 height 33
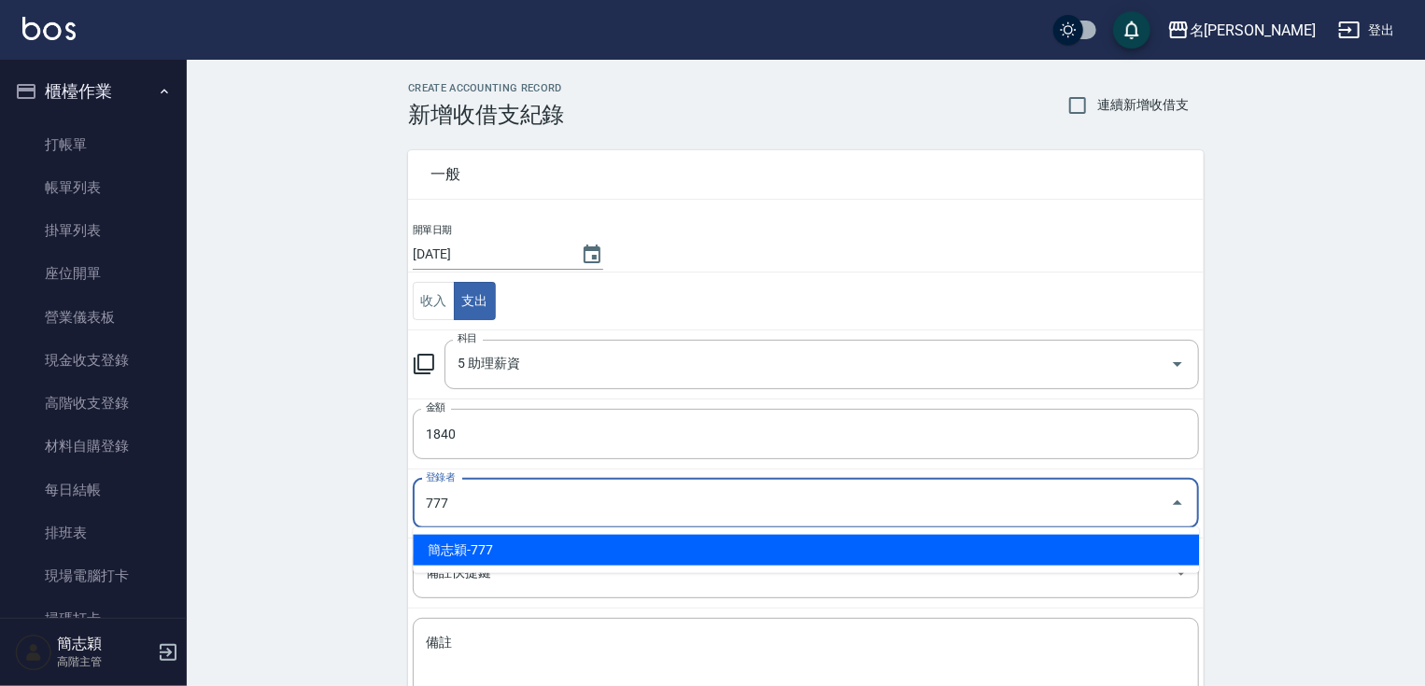
type input "簡志穎-777"
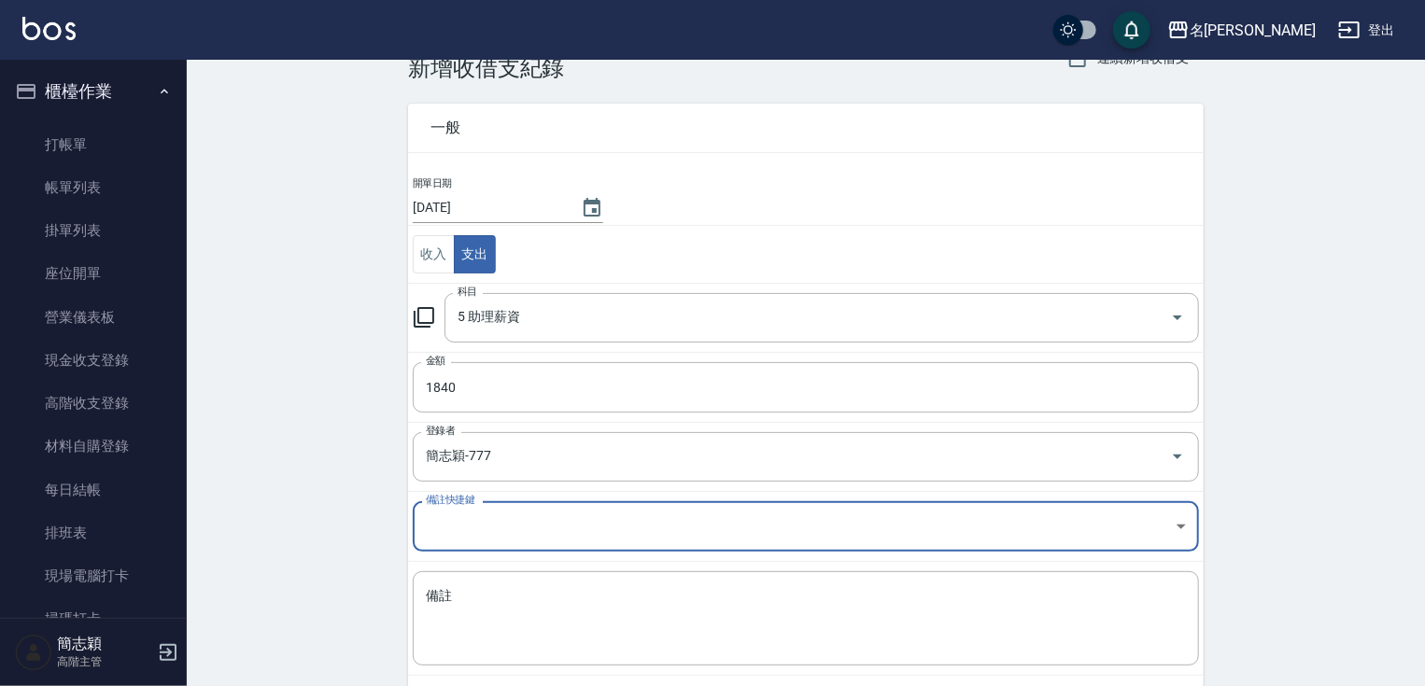
scroll to position [135, 0]
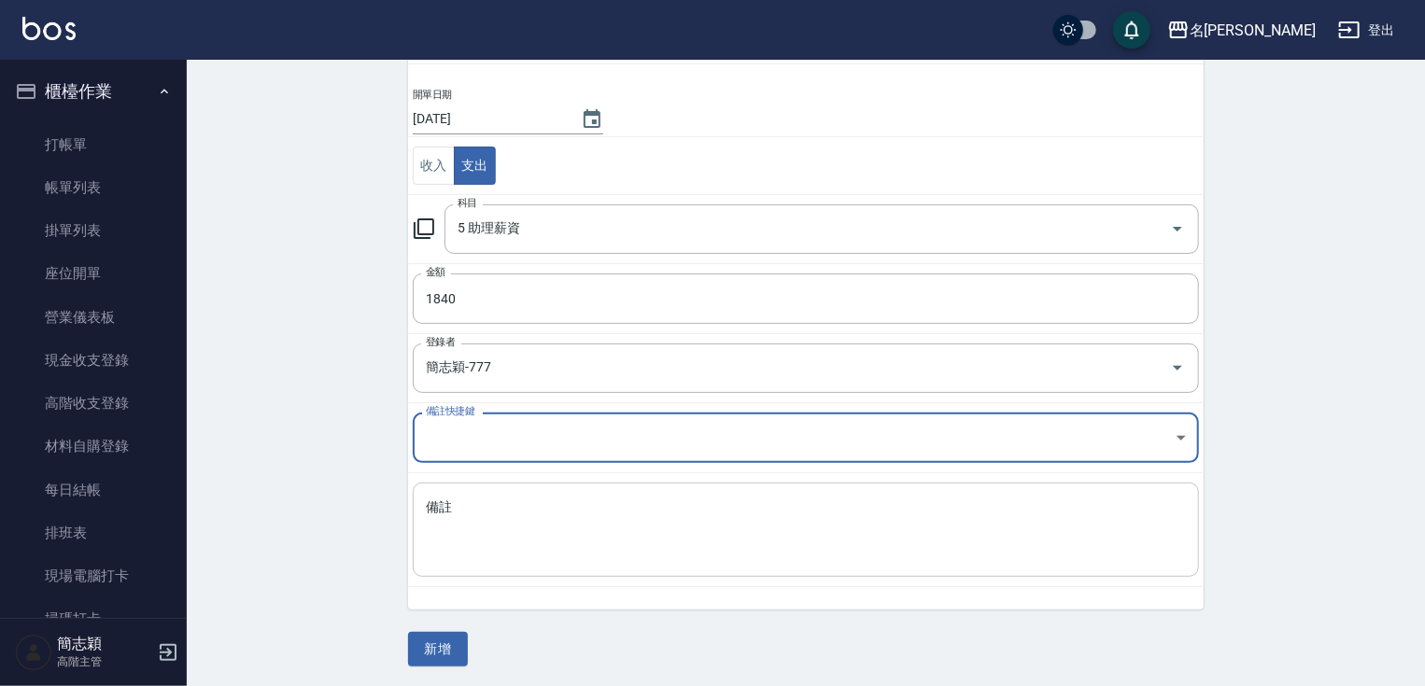
click at [691, 574] on div "x 備註" at bounding box center [806, 530] width 786 height 94
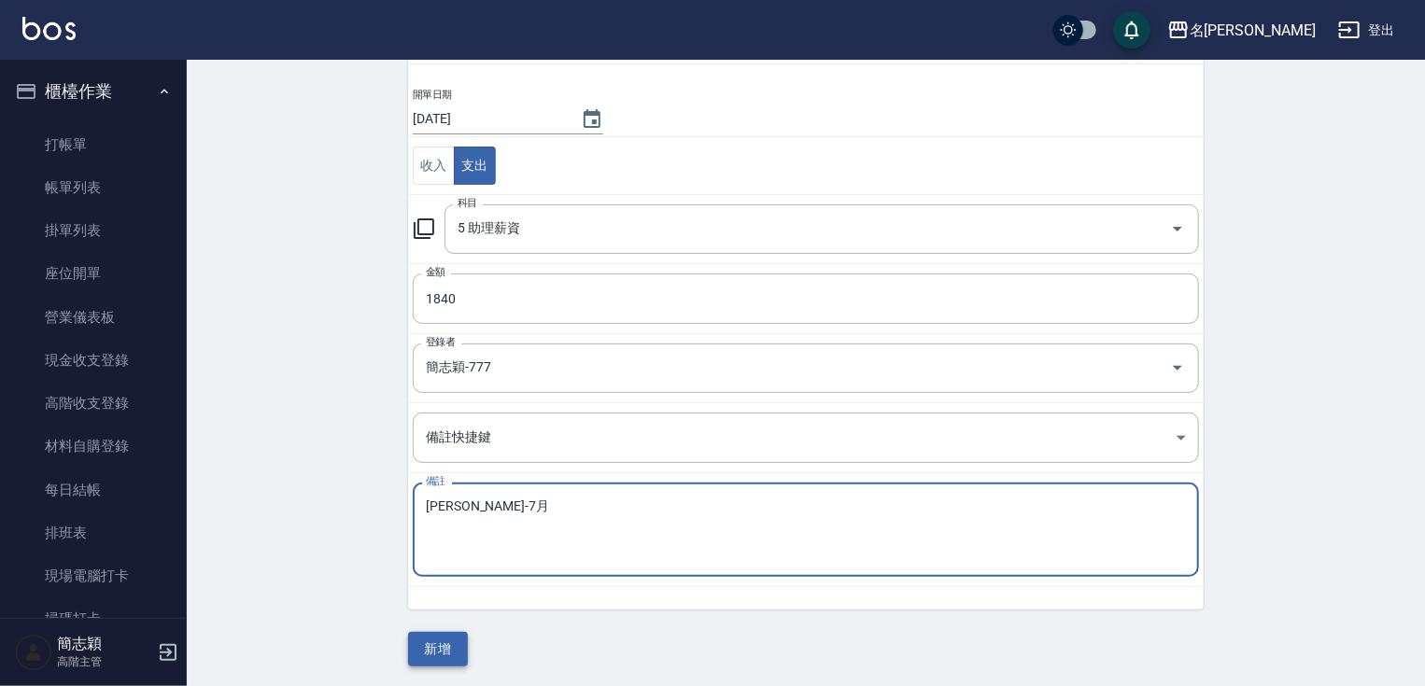
type textarea "KEN-7月"
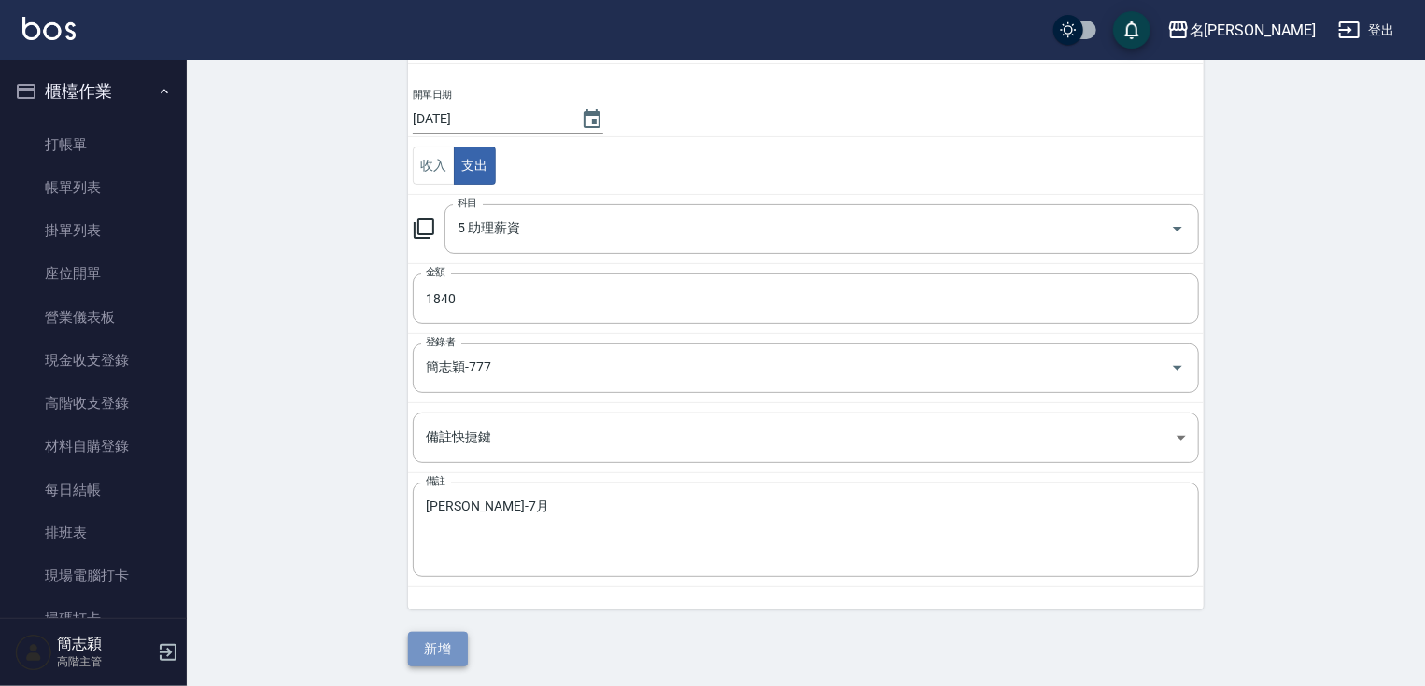
click at [446, 640] on button "新增" at bounding box center [438, 649] width 60 height 35
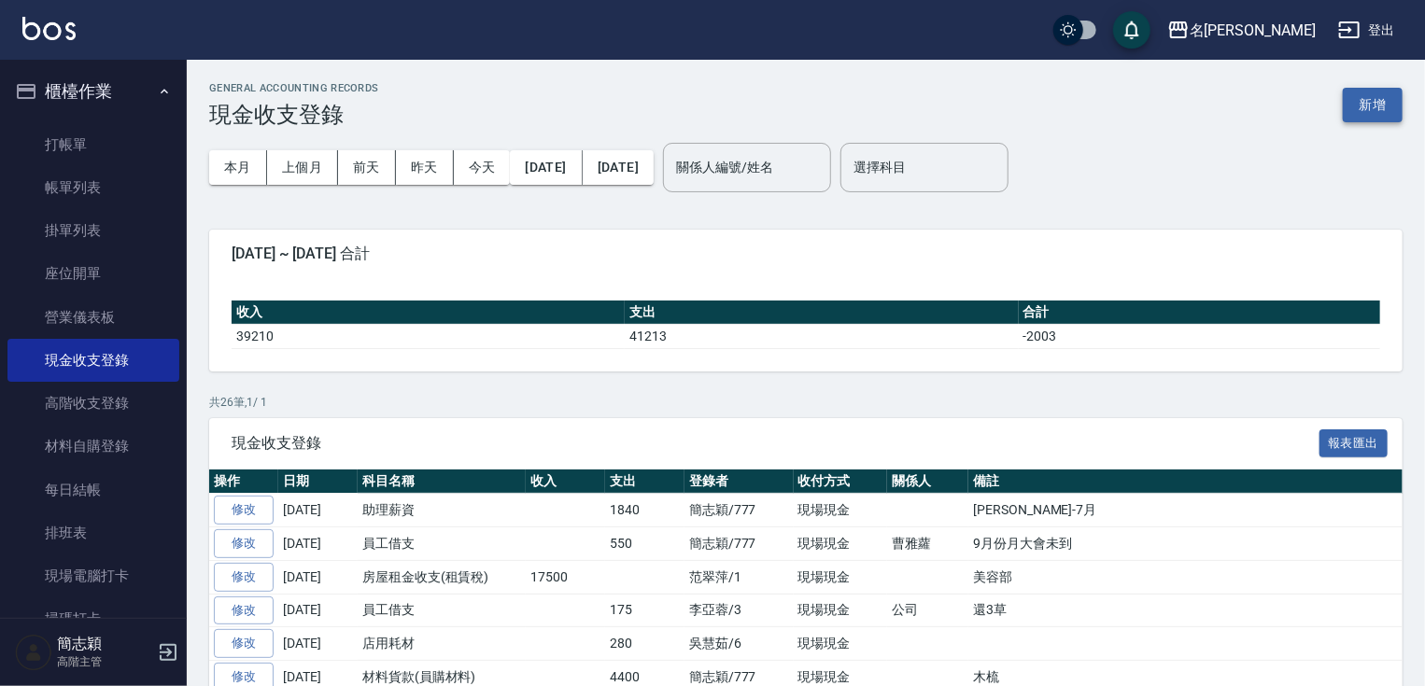
click at [1358, 114] on button "新增" at bounding box center [1373, 105] width 60 height 35
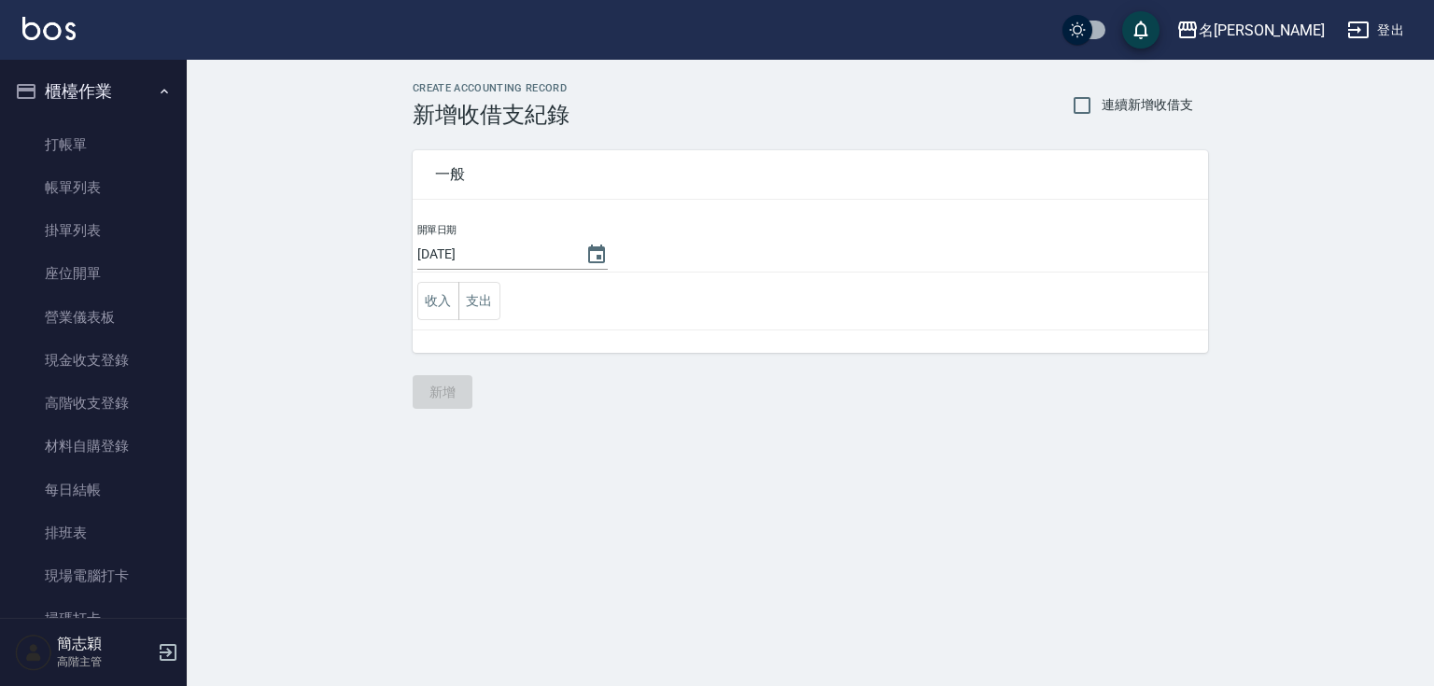
click at [470, 319] on td "收入 支出" at bounding box center [810, 302] width 795 height 58
click at [479, 307] on button "支出" at bounding box center [479, 301] width 42 height 38
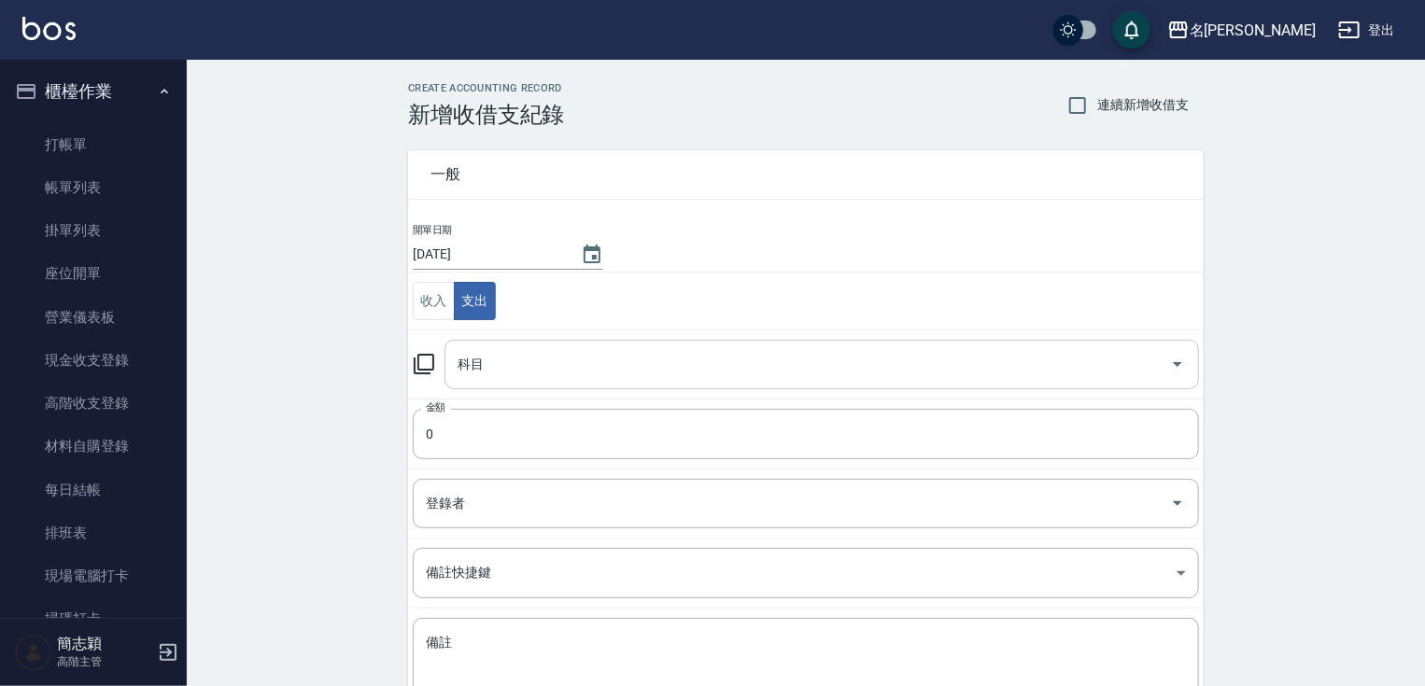
drag, startPoint x: 586, startPoint y: 359, endPoint x: 608, endPoint y: 382, distance: 31.0
click at [586, 360] on input "科目" at bounding box center [808, 364] width 710 height 33
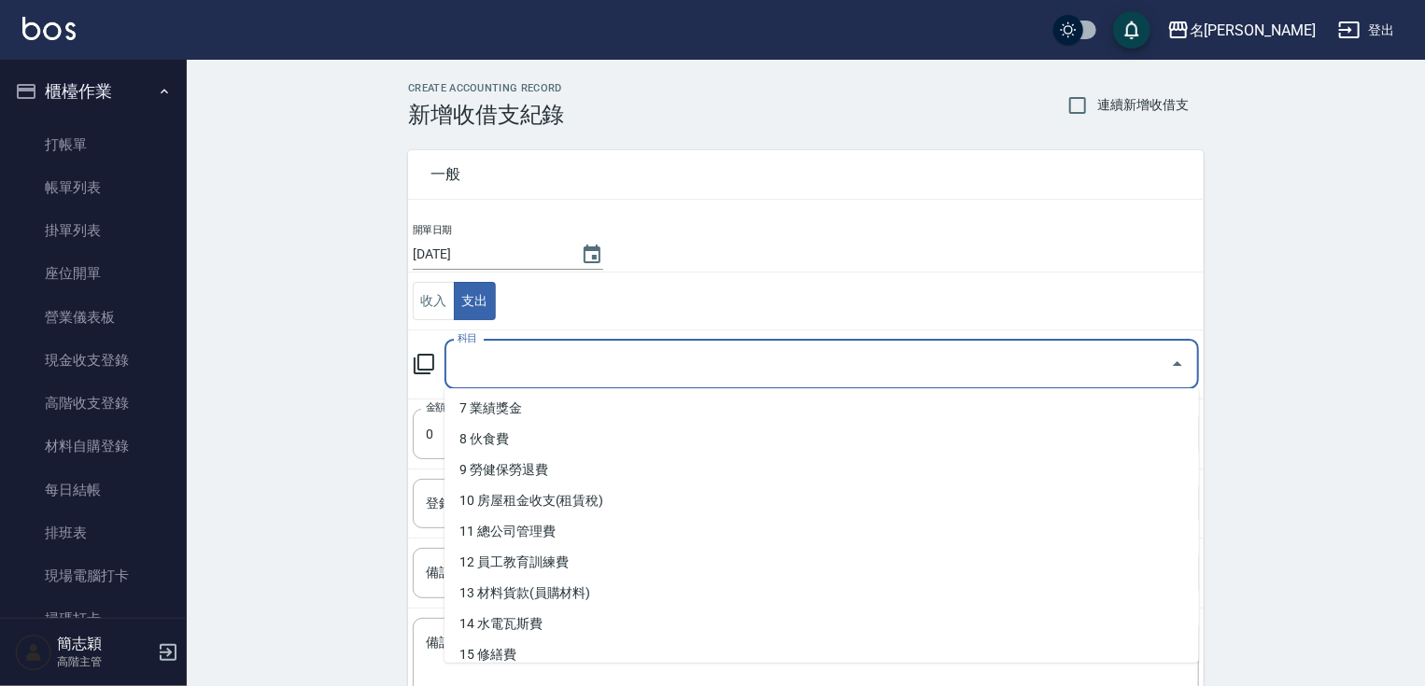
scroll to position [228, 0]
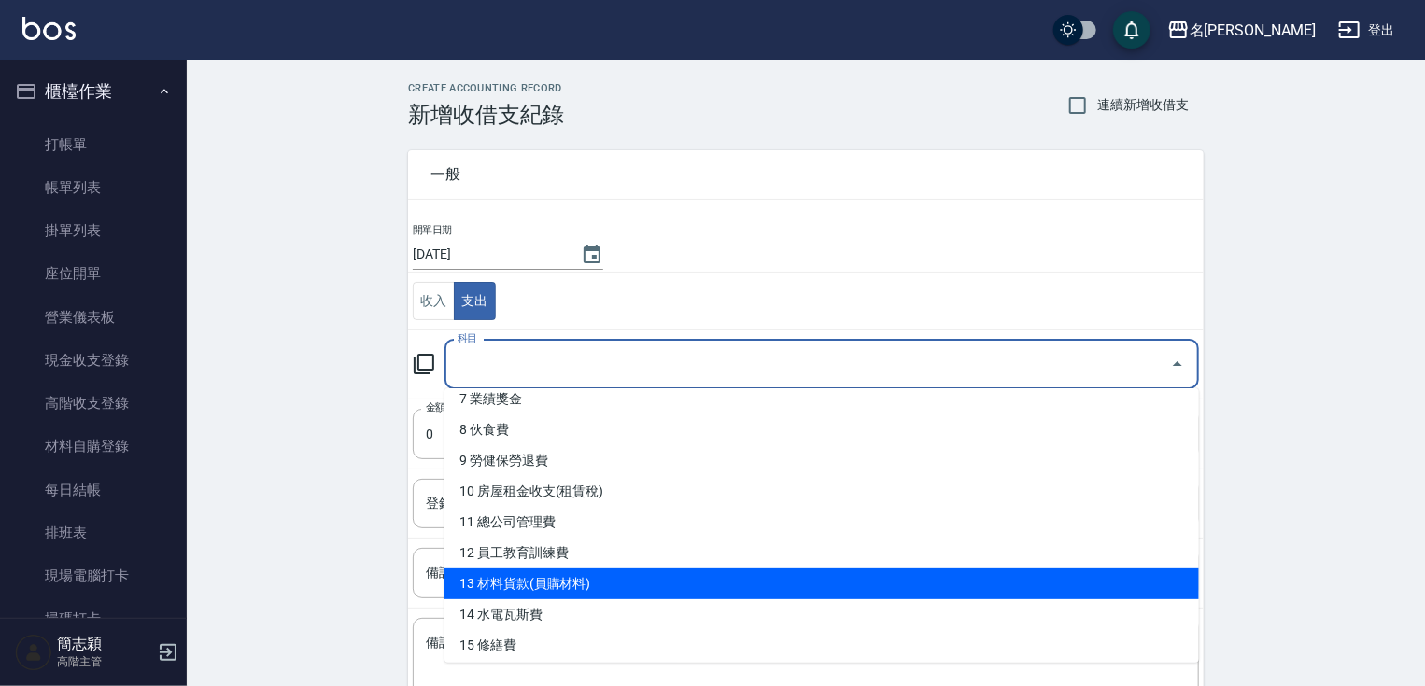
click at [823, 587] on li "13 材料貨款(員購材料)" at bounding box center [821, 584] width 754 height 31
type input "13 材料貨款(員購材料)"
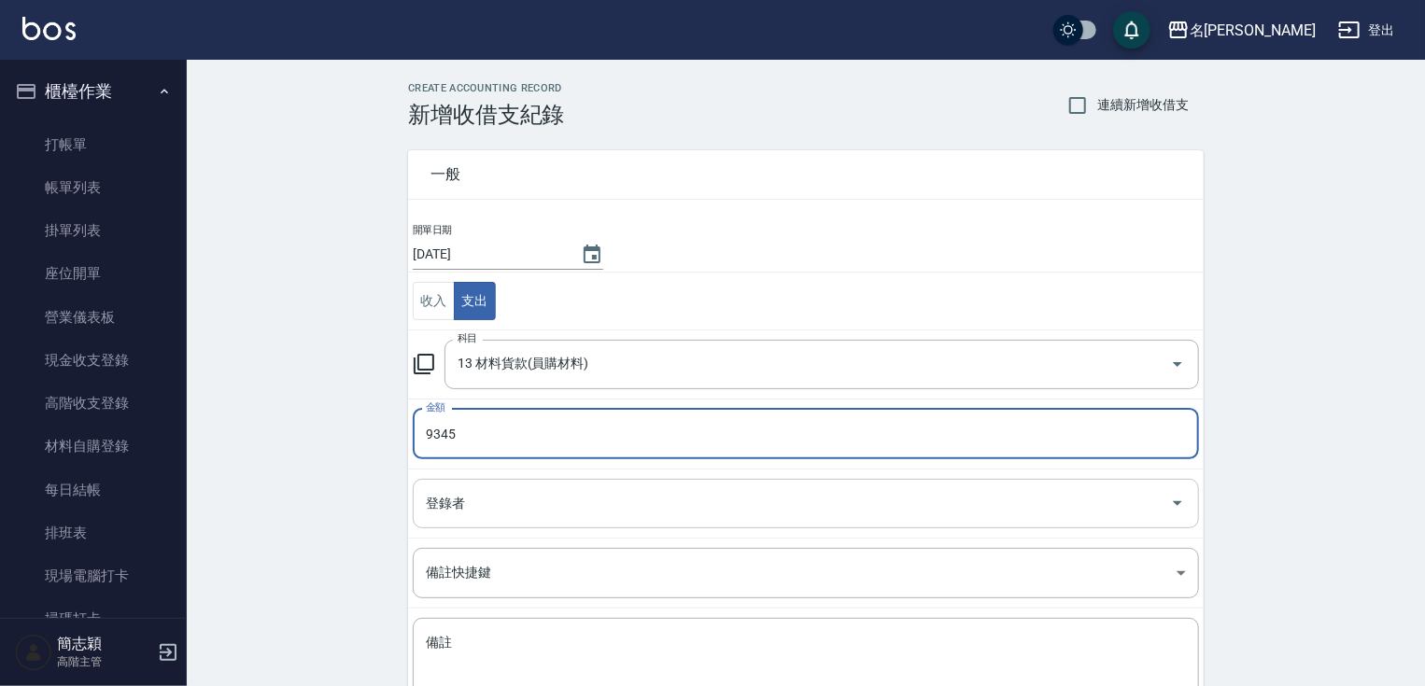
type input "9345"
click at [682, 510] on input "登錄者" at bounding box center [791, 503] width 741 height 33
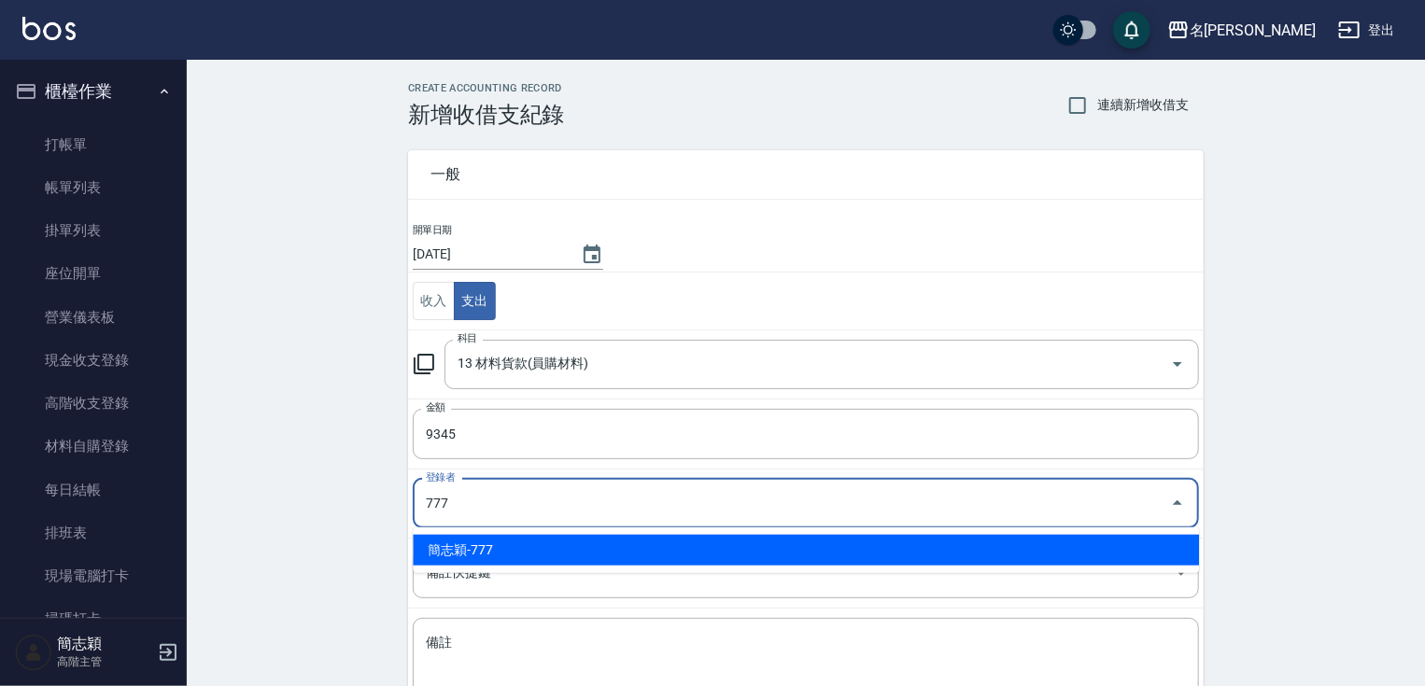
type input "簡志穎-777"
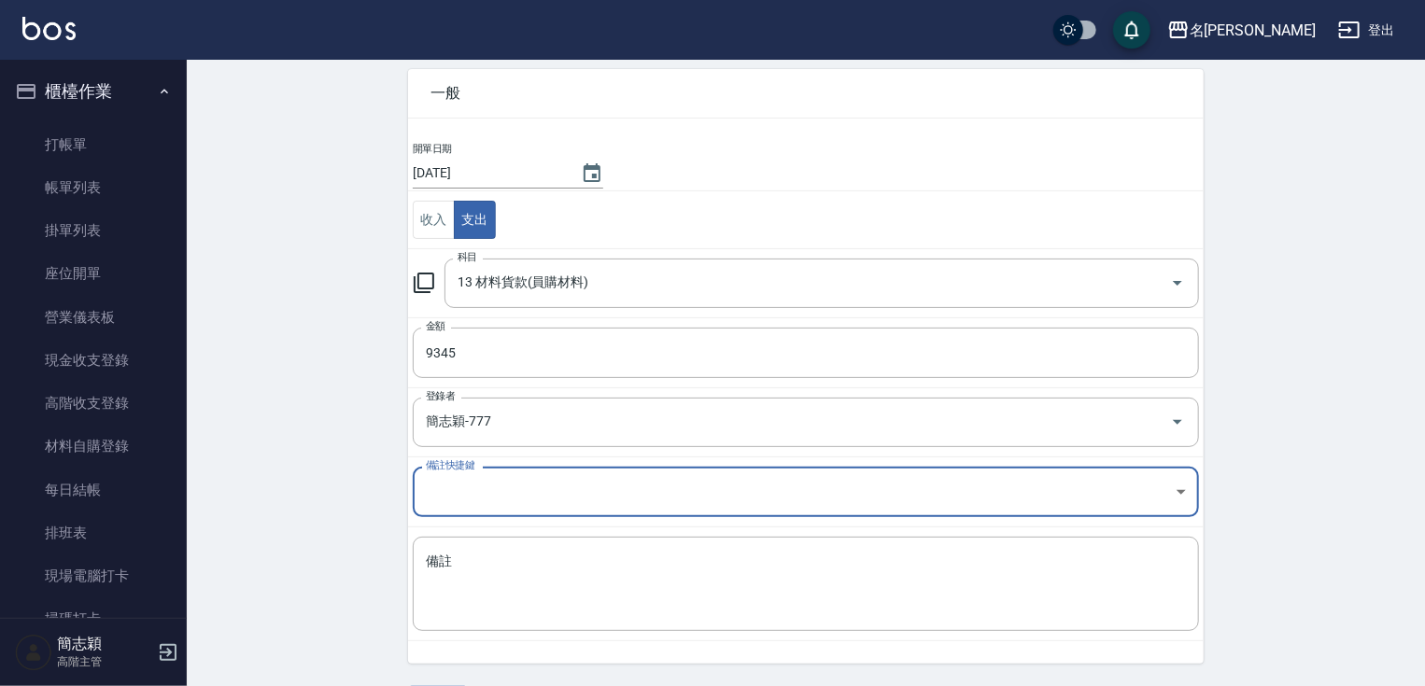
scroll to position [135, 0]
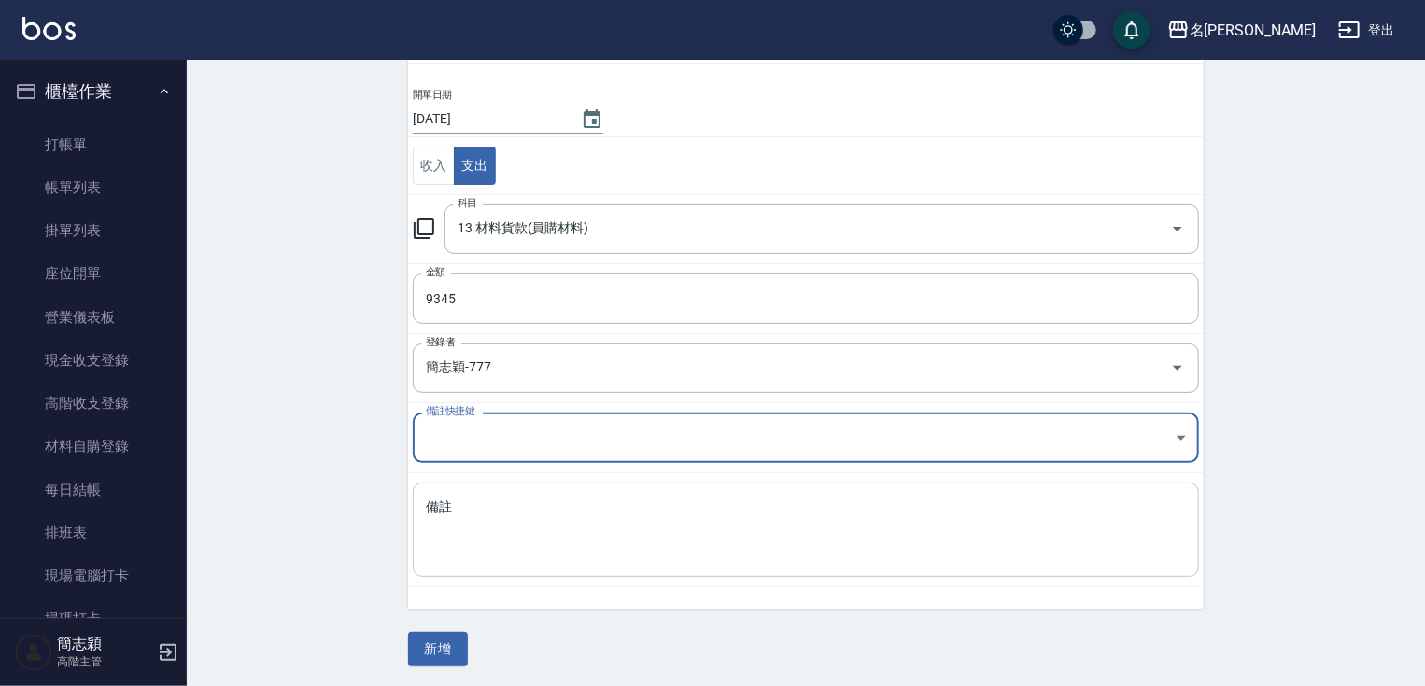
click at [796, 572] on div "x 備註" at bounding box center [806, 530] width 786 height 94
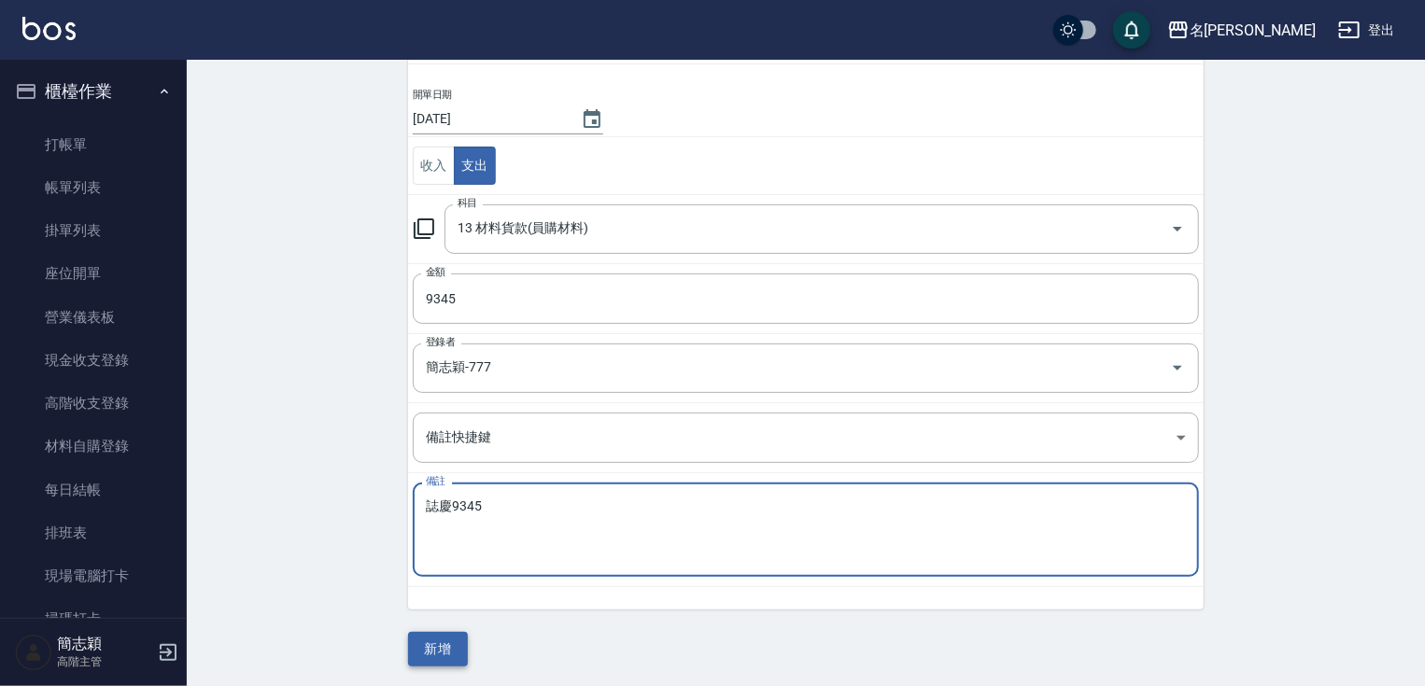
type textarea "誌慶9345"
click at [452, 649] on button "新增" at bounding box center [438, 649] width 60 height 35
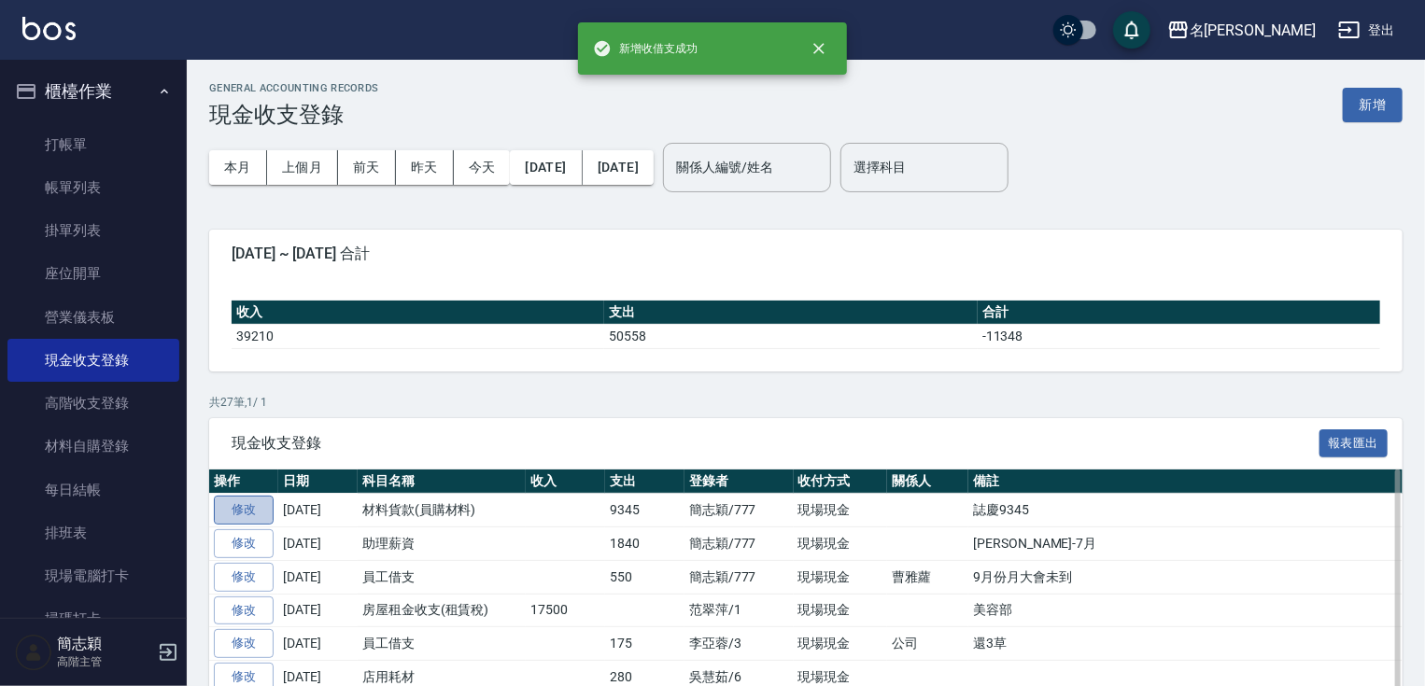
click at [240, 511] on link "修改" at bounding box center [244, 510] width 60 height 29
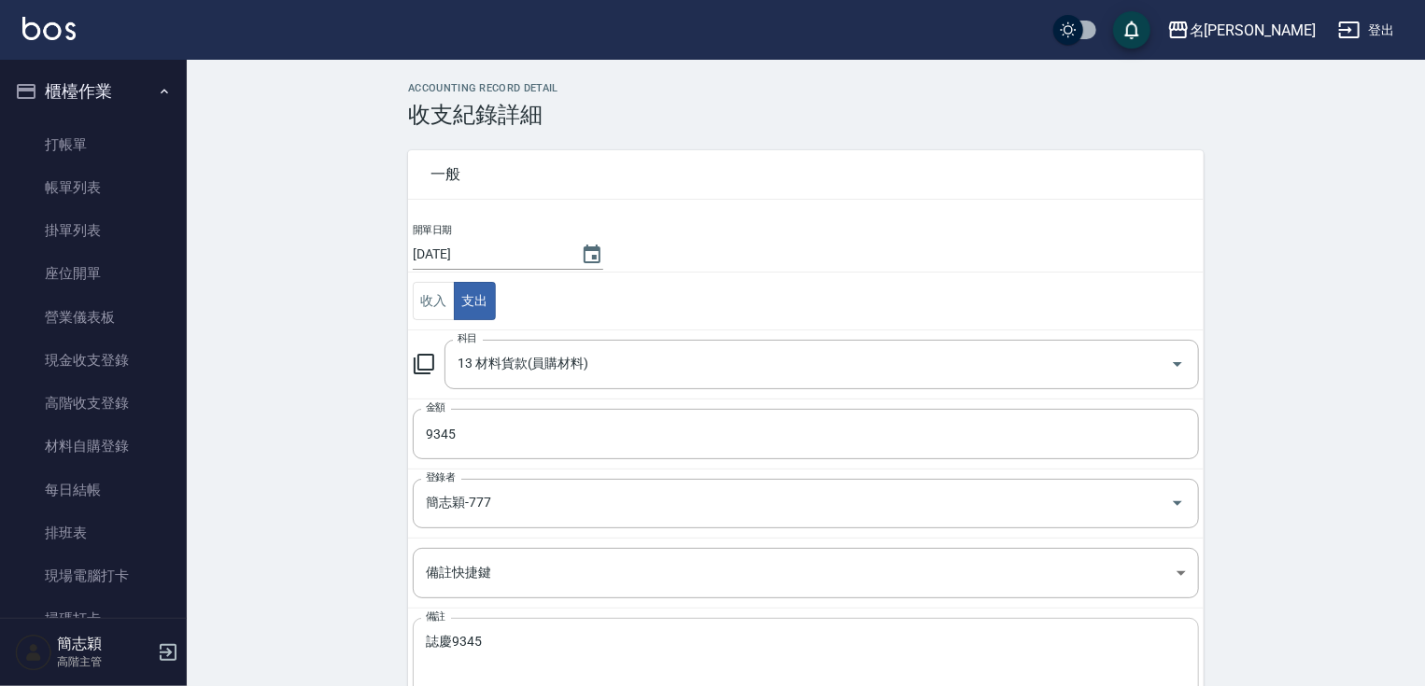
click at [531, 642] on textarea "誌慶9345" at bounding box center [806, 665] width 760 height 63
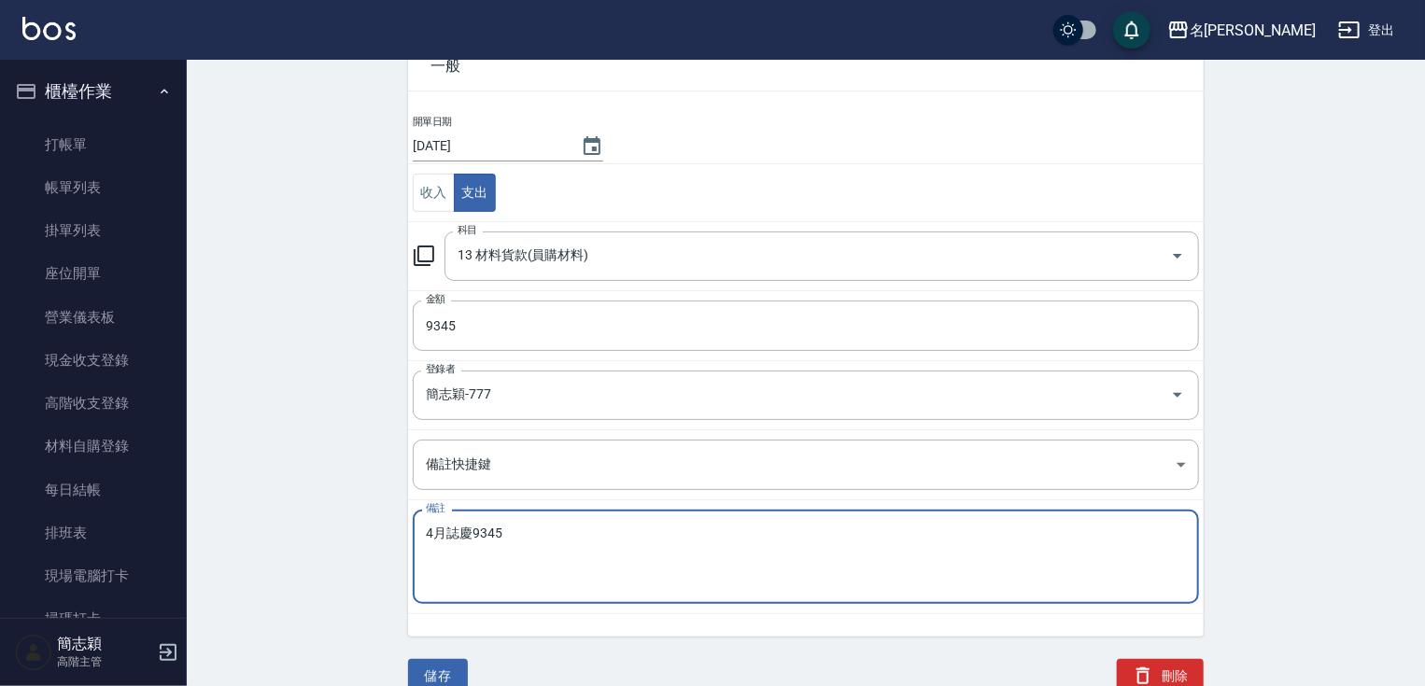
scroll to position [113, 0]
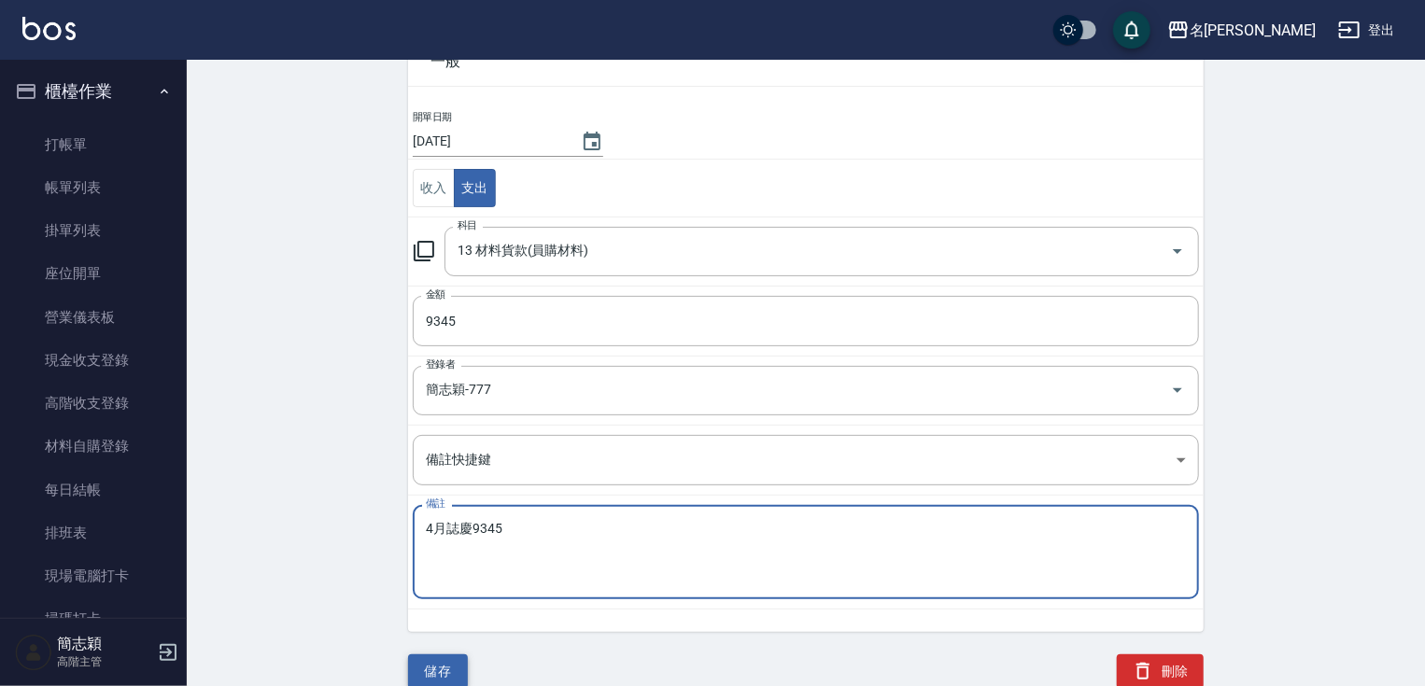
type textarea "4月誌慶9345"
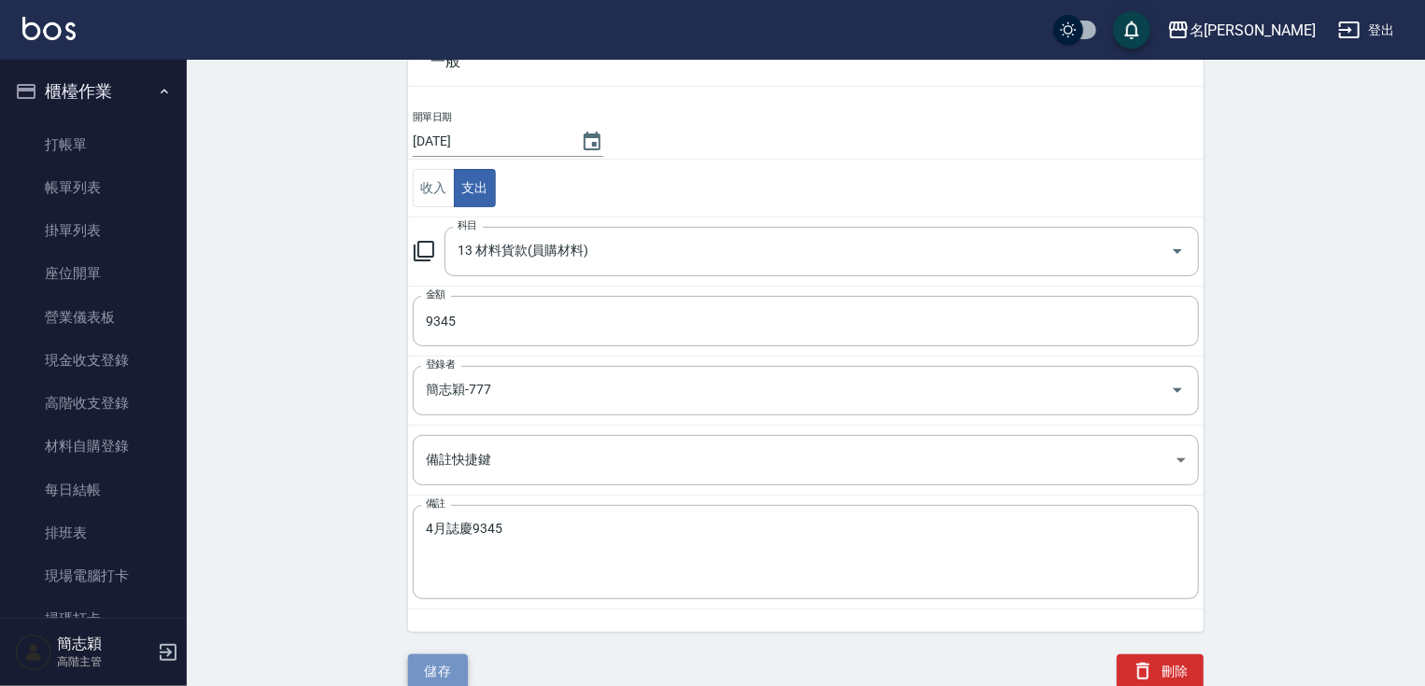
click at [445, 654] on button "儲存" at bounding box center [438, 671] width 60 height 35
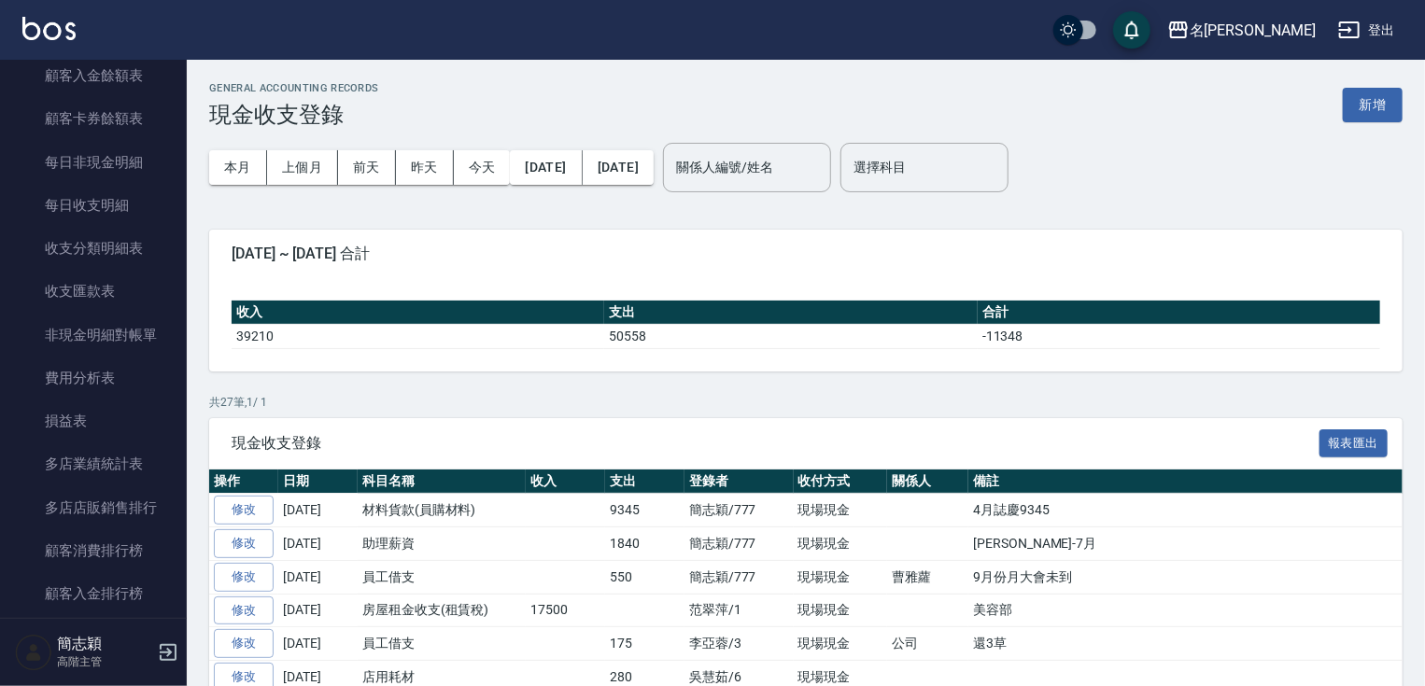
scroll to position [1985, 0]
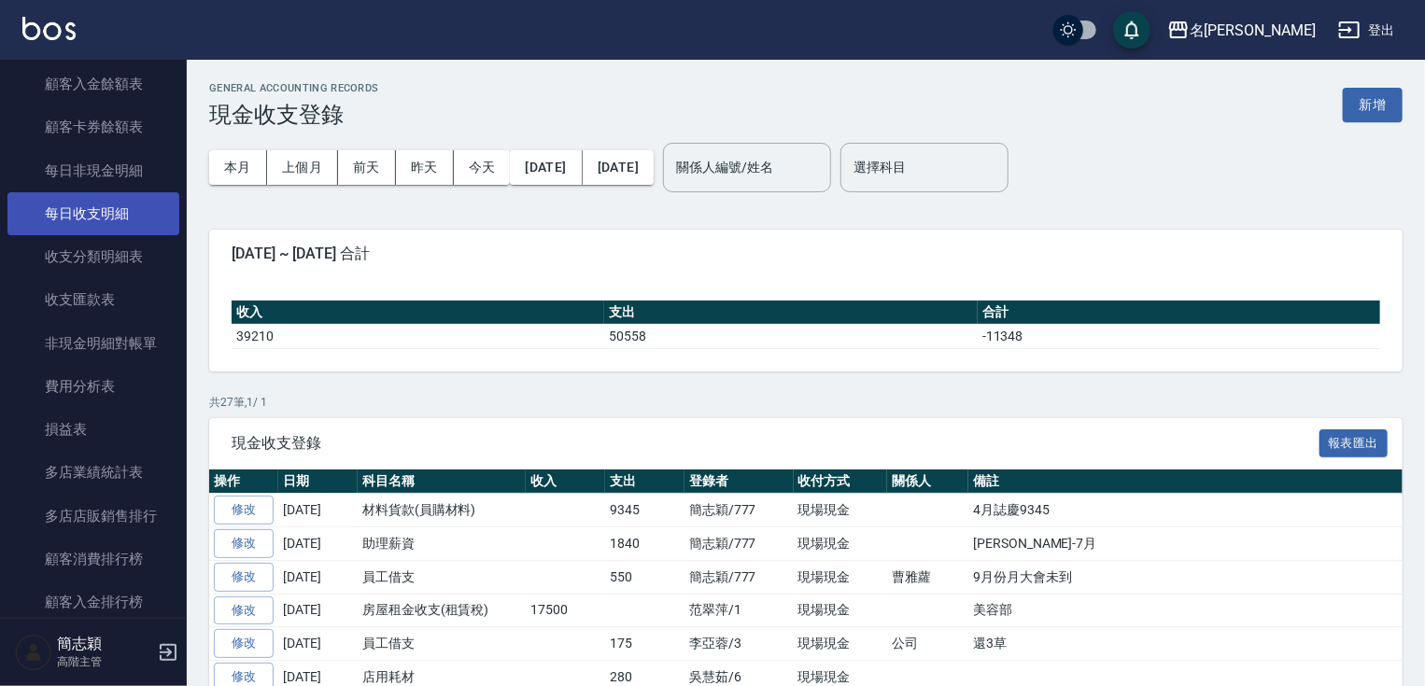
click at [107, 224] on link "每日收支明細" at bounding box center [93, 213] width 172 height 43
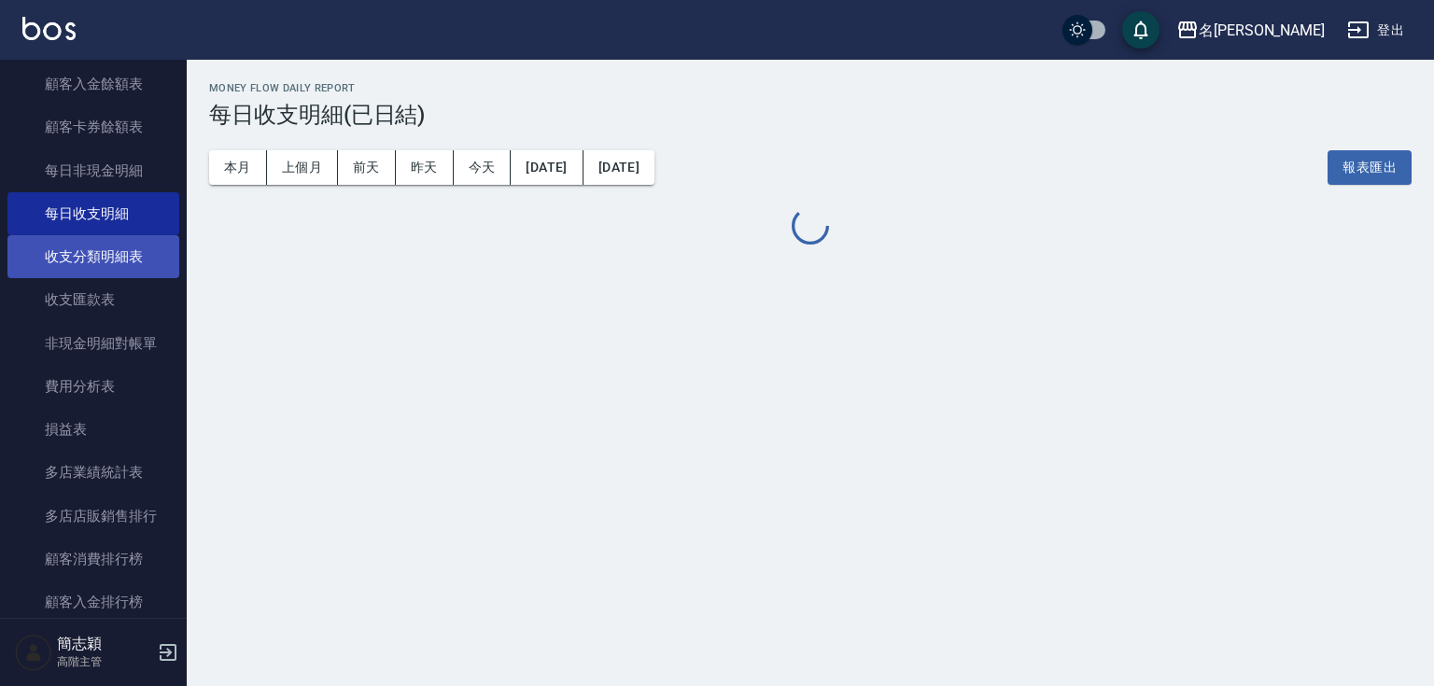
click at [101, 251] on link "收支分類明細表" at bounding box center [93, 256] width 172 height 43
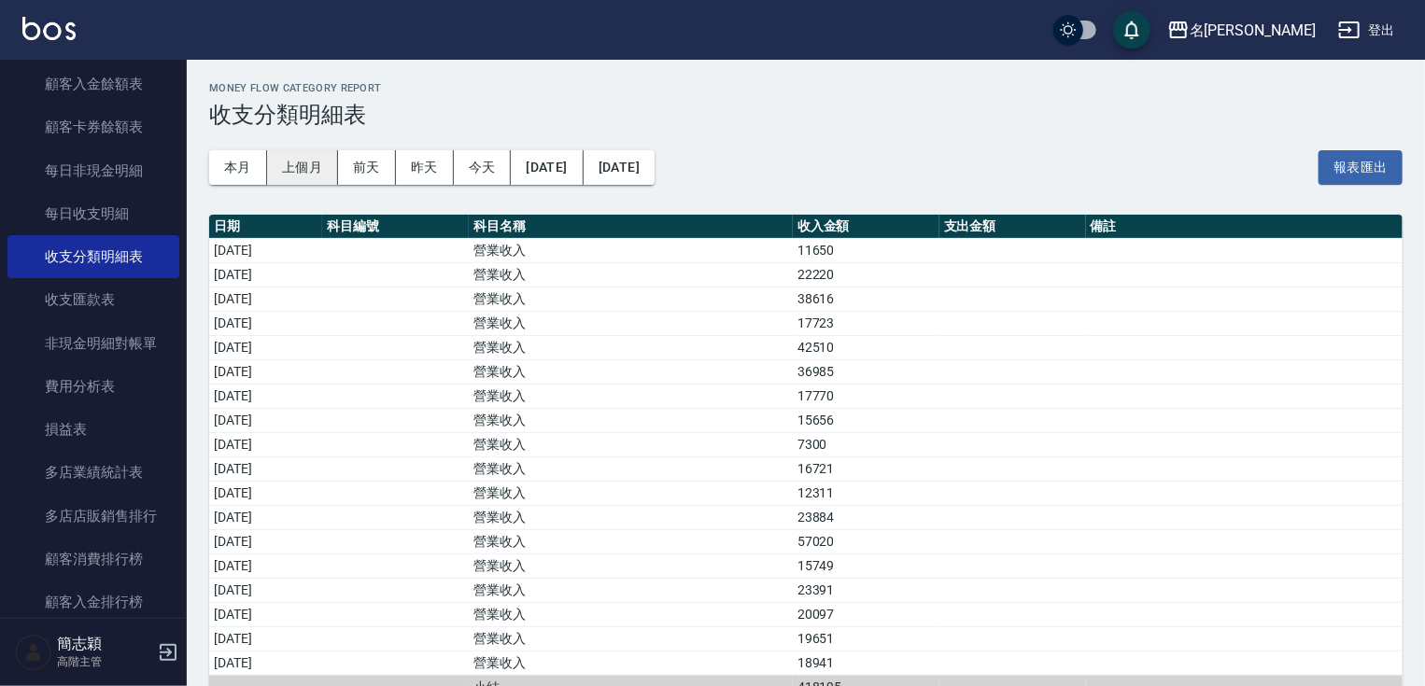
click at [305, 164] on button "上個月" at bounding box center [302, 167] width 71 height 35
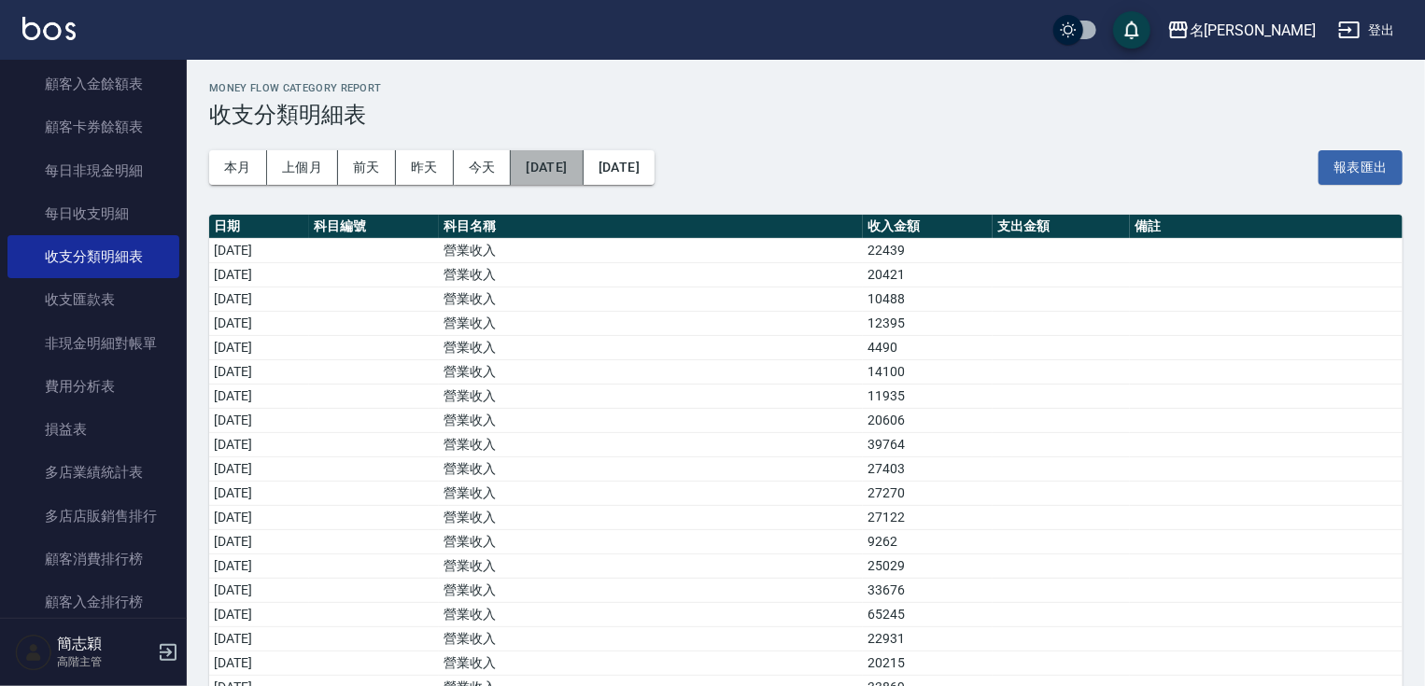
click at [583, 169] on button "2025/08/01" at bounding box center [547, 167] width 72 height 35
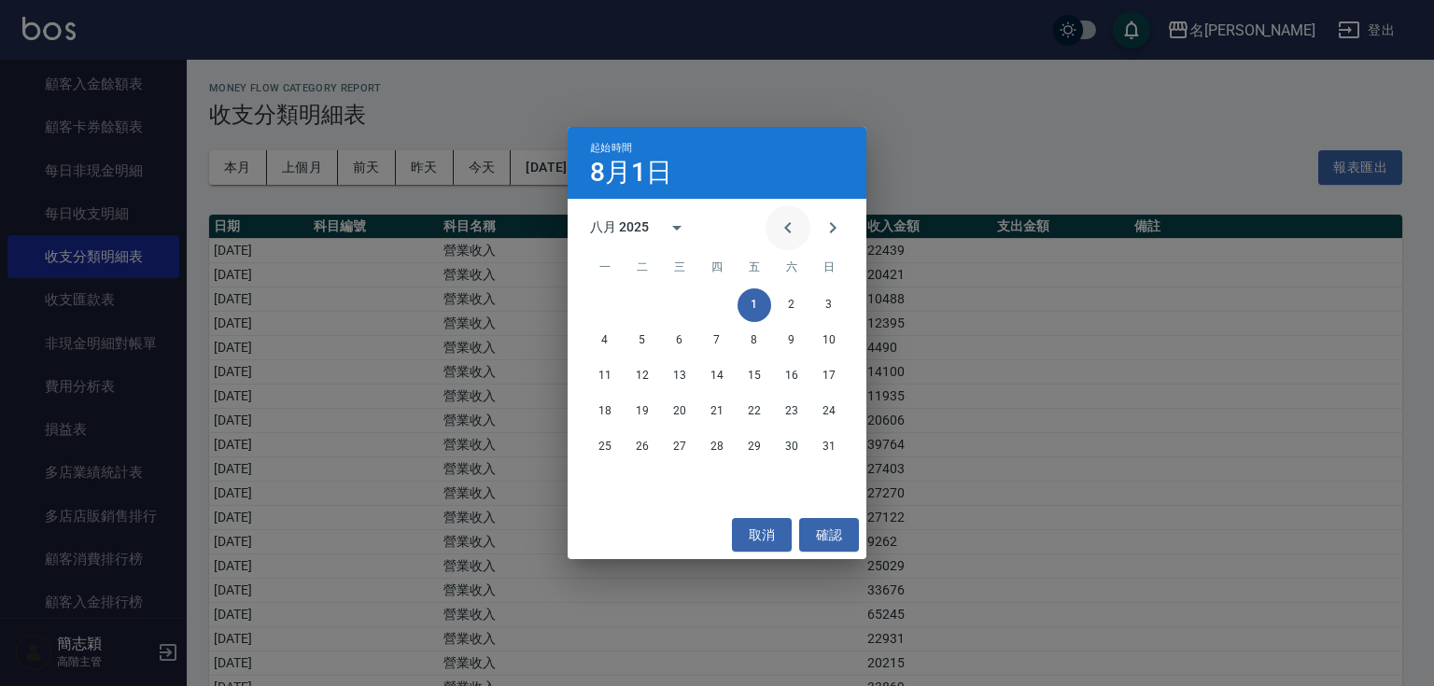
click at [788, 229] on icon "Previous month" at bounding box center [787, 227] width 7 height 11
click at [645, 299] on button "1" at bounding box center [643, 305] width 34 height 34
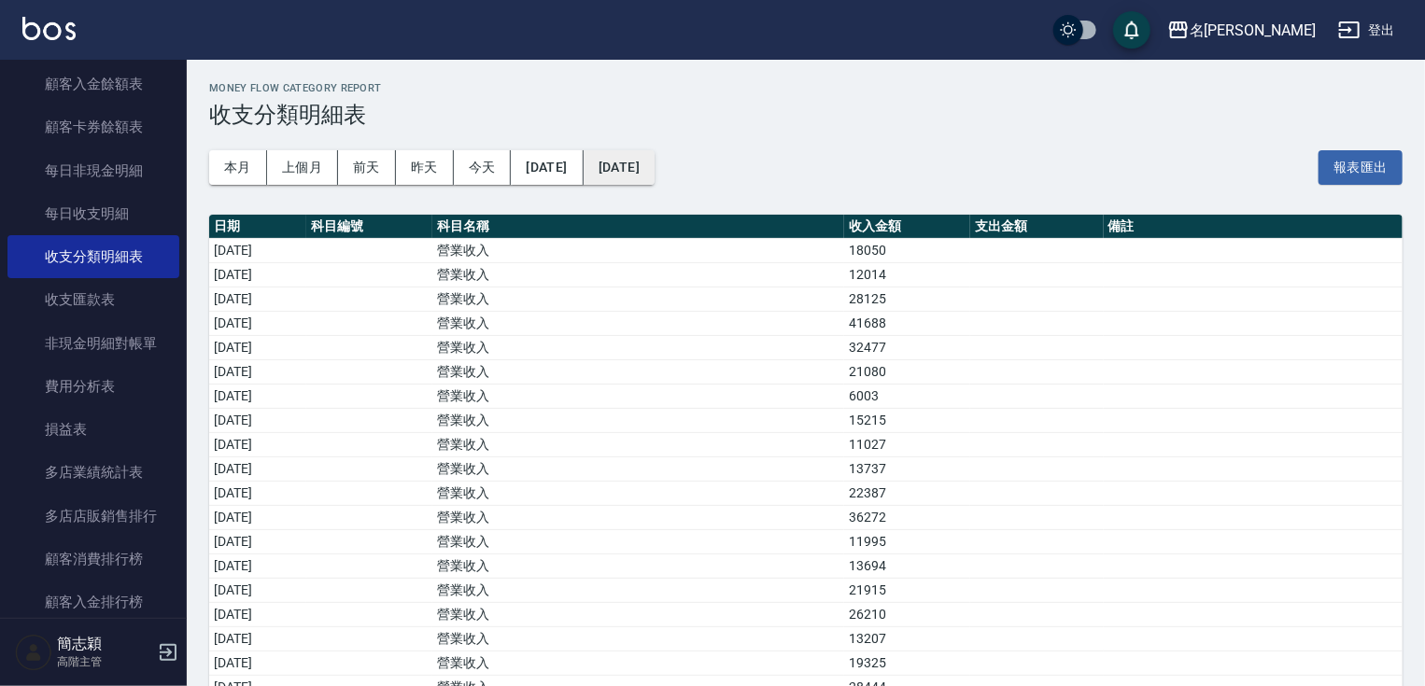
click at [654, 161] on button "2025/08/31" at bounding box center [619, 167] width 71 height 35
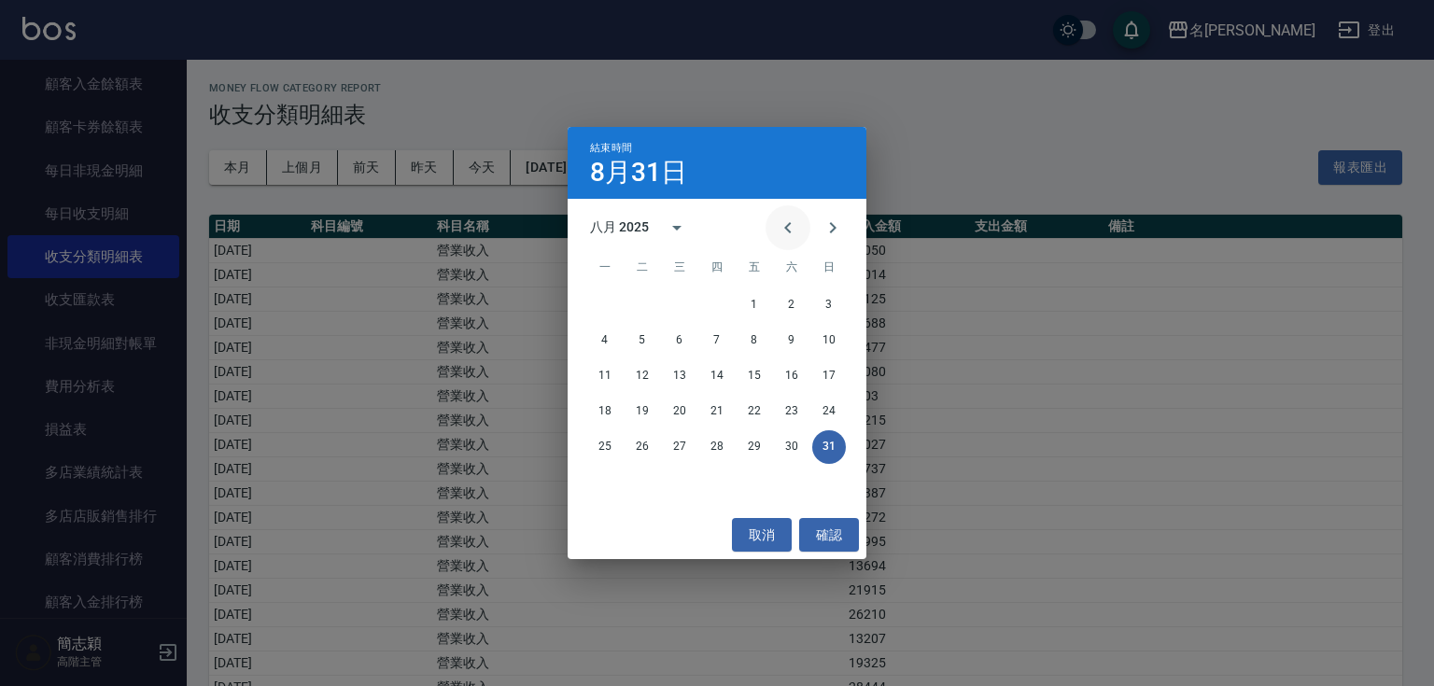
click at [784, 221] on icon "Previous month" at bounding box center [788, 228] width 22 height 22
click at [719, 446] on button "31" at bounding box center [717, 447] width 34 height 34
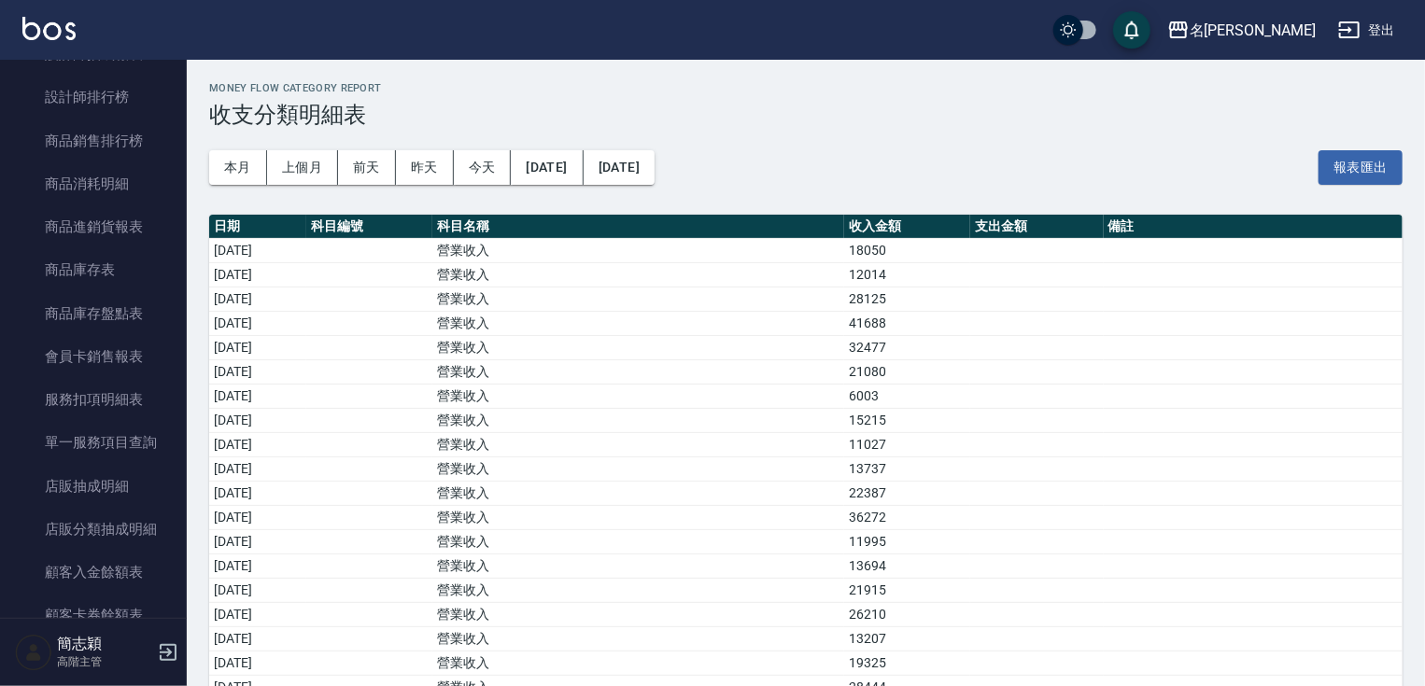
scroll to position [1007, 0]
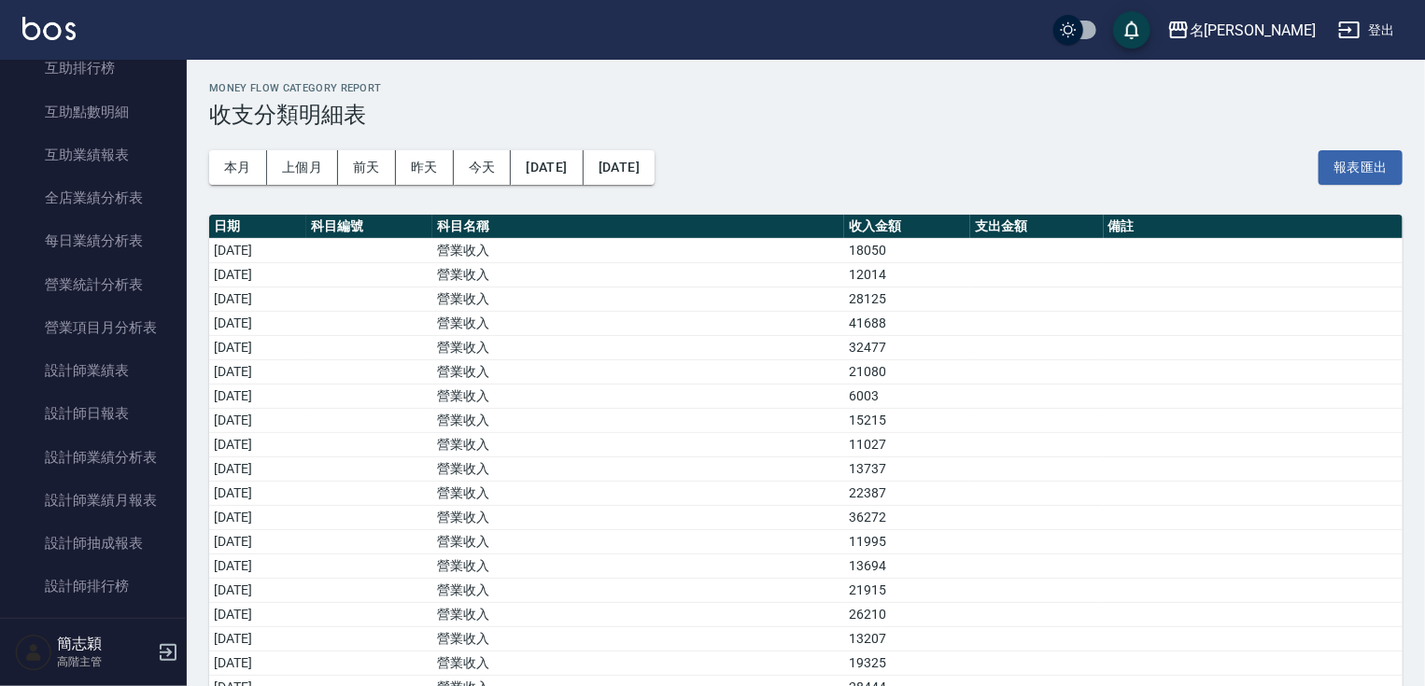
click at [176, 85] on nav "櫃檯作業 打帳單 帳單列表 掛單列表 座位開單 營業儀表板 現金收支登錄 高階收支登錄 材料自購登錄 每日結帳 排班表 現場電腦打卡 掃碼打卡 預約管理 預約…" at bounding box center [93, 339] width 187 height 558
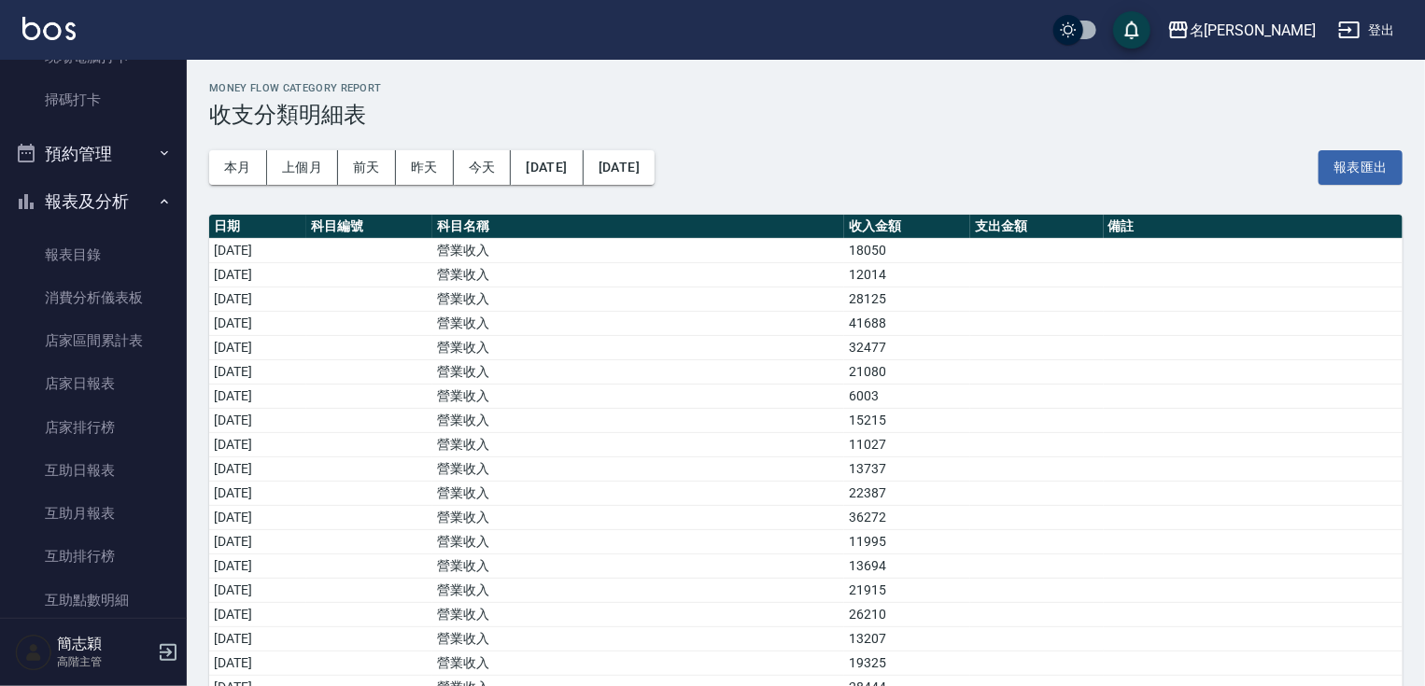
click at [121, 204] on button "報表及分析" at bounding box center [93, 201] width 172 height 49
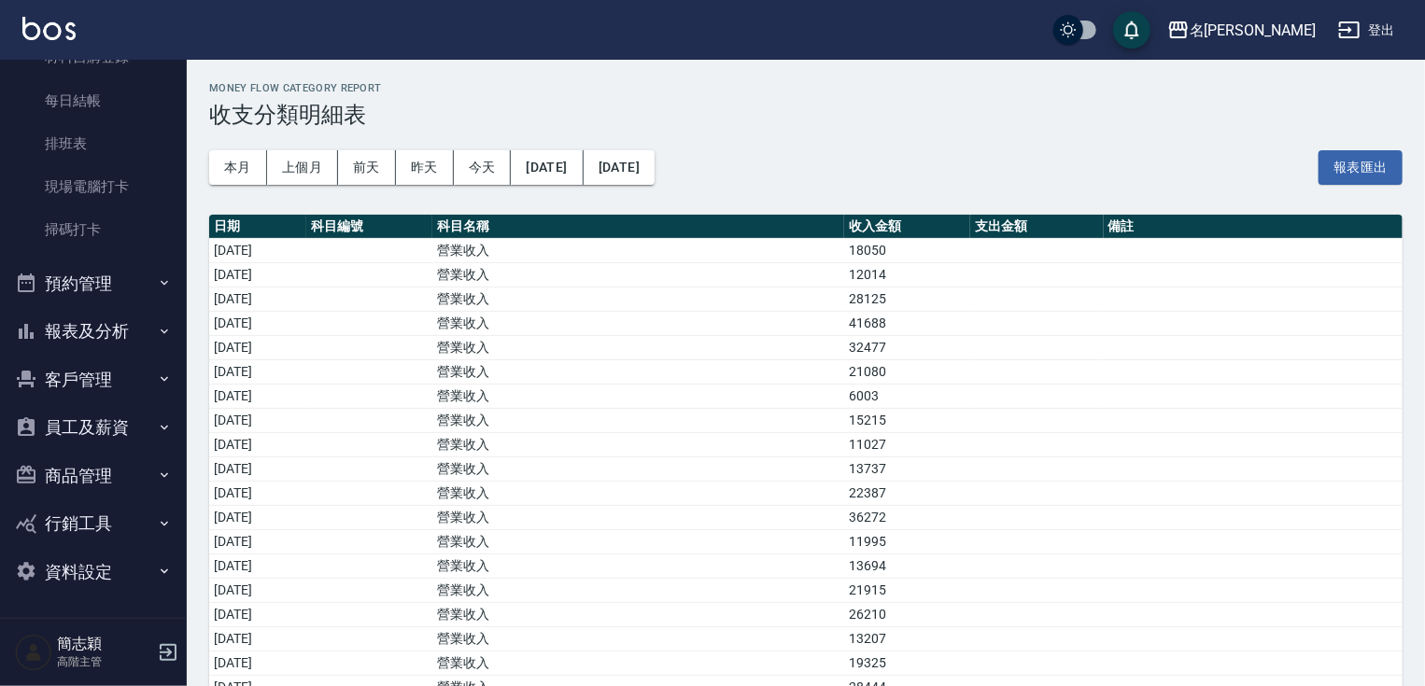
scroll to position [388, 0]
click at [187, 70] on div "櫃檯作業 打帳單 帳單列表 掛單列表 座位開單 營業儀表板 現金收支登錄 高階收支登錄 材料自購登錄 每日結帳 排班表 現場電腦打卡 掃碼打卡 預約管理 預約…" at bounding box center [94, 373] width 188 height 626
click at [186, 71] on div "櫃檯作業 打帳單 帳單列表 掛單列表 座位開單 營業儀表板 現金收支登錄 高階收支登錄 材料自購登錄 每日結帳 排班表 現場電腦打卡 掃碼打卡 預約管理 預約…" at bounding box center [94, 373] width 188 height 626
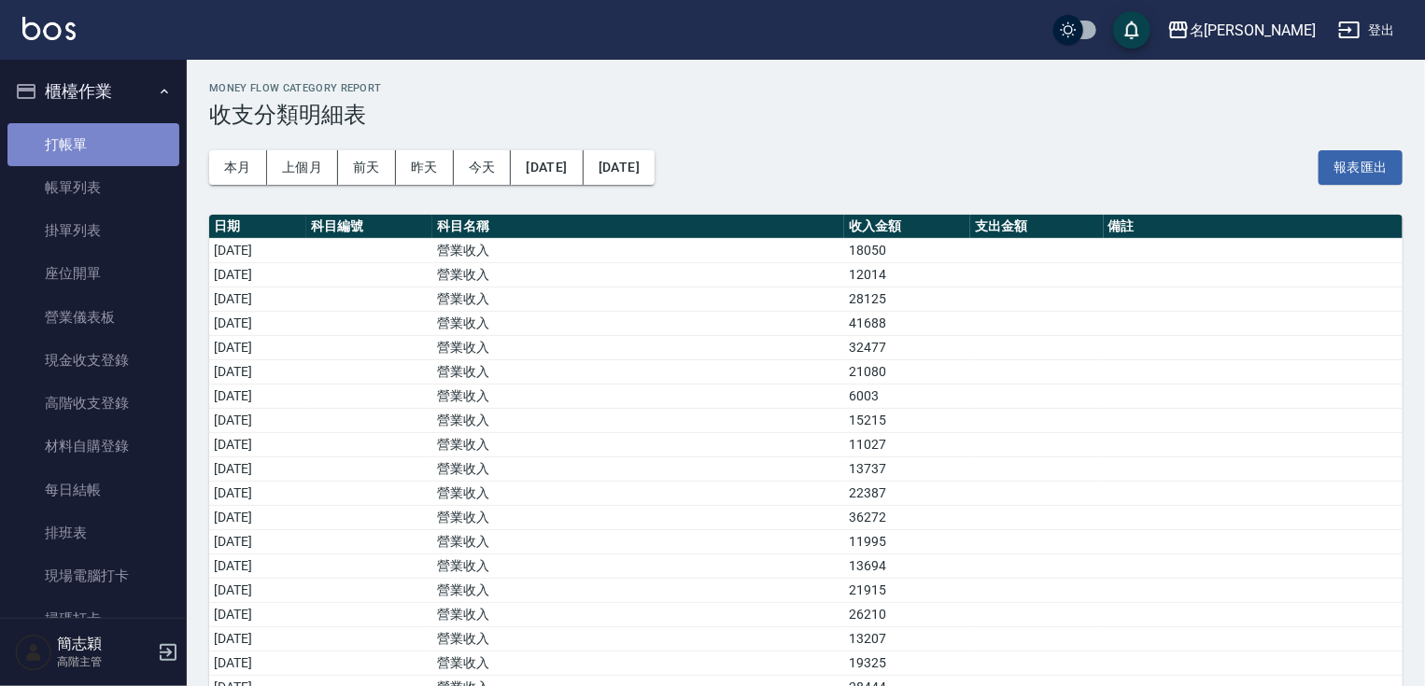
click at [122, 136] on link "打帳單" at bounding box center [93, 144] width 172 height 43
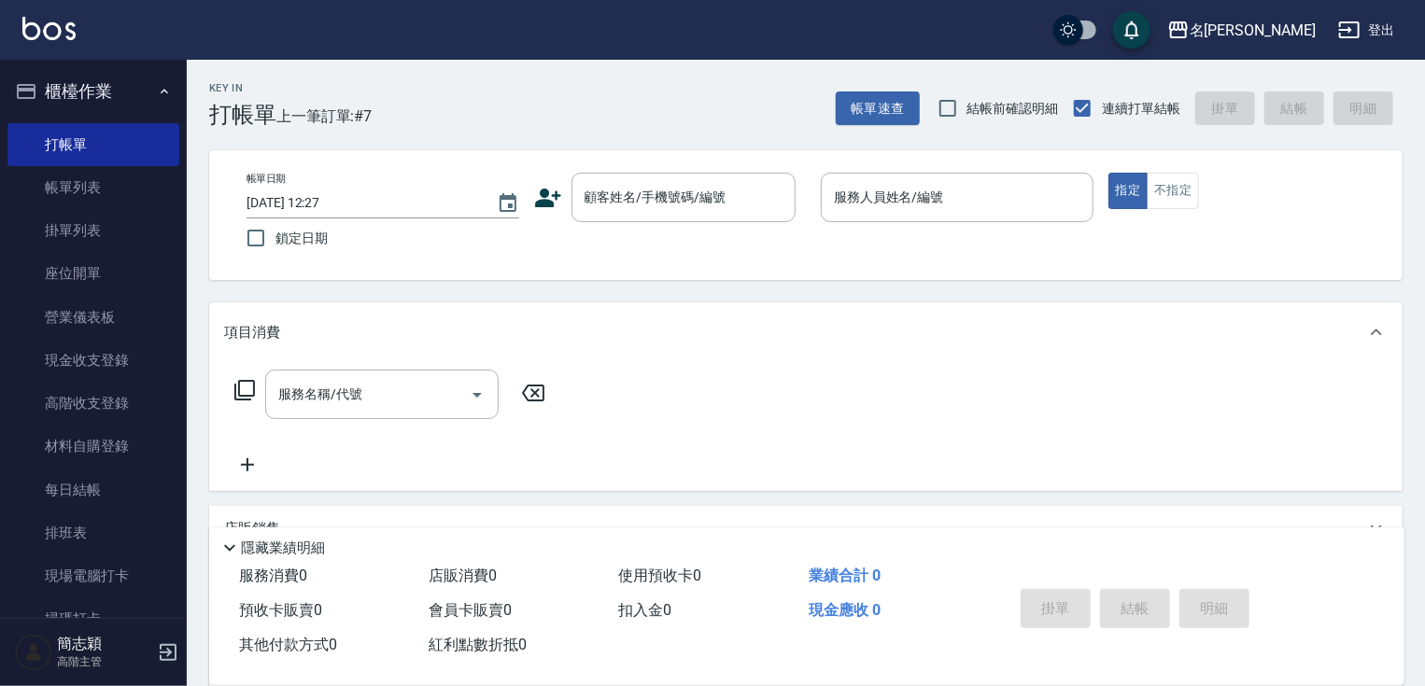
click at [663, 138] on div "Key In 打帳單 上一筆訂單:#7 帳單速查 結帳前確認明細 連續打單結帳 掛單 結帳 明細 帳單日期 2025/09/20 12:27 鎖定日期 顧客姓…" at bounding box center [806, 484] width 1238 height 848
click at [688, 218] on div "顧客姓名/手機號碼/編號" at bounding box center [683, 197] width 224 height 49
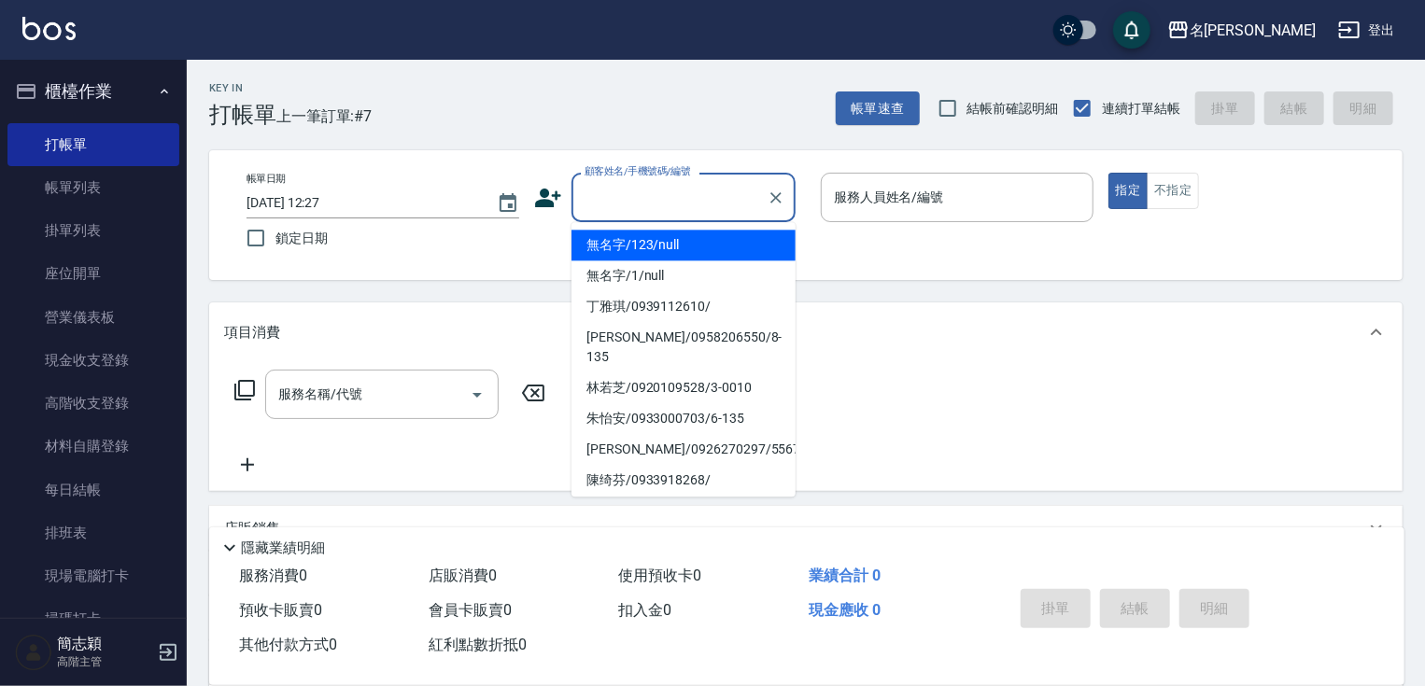
click at [673, 254] on li "無名字/123/null" at bounding box center [683, 245] width 224 height 31
type input "無名字/123/null"
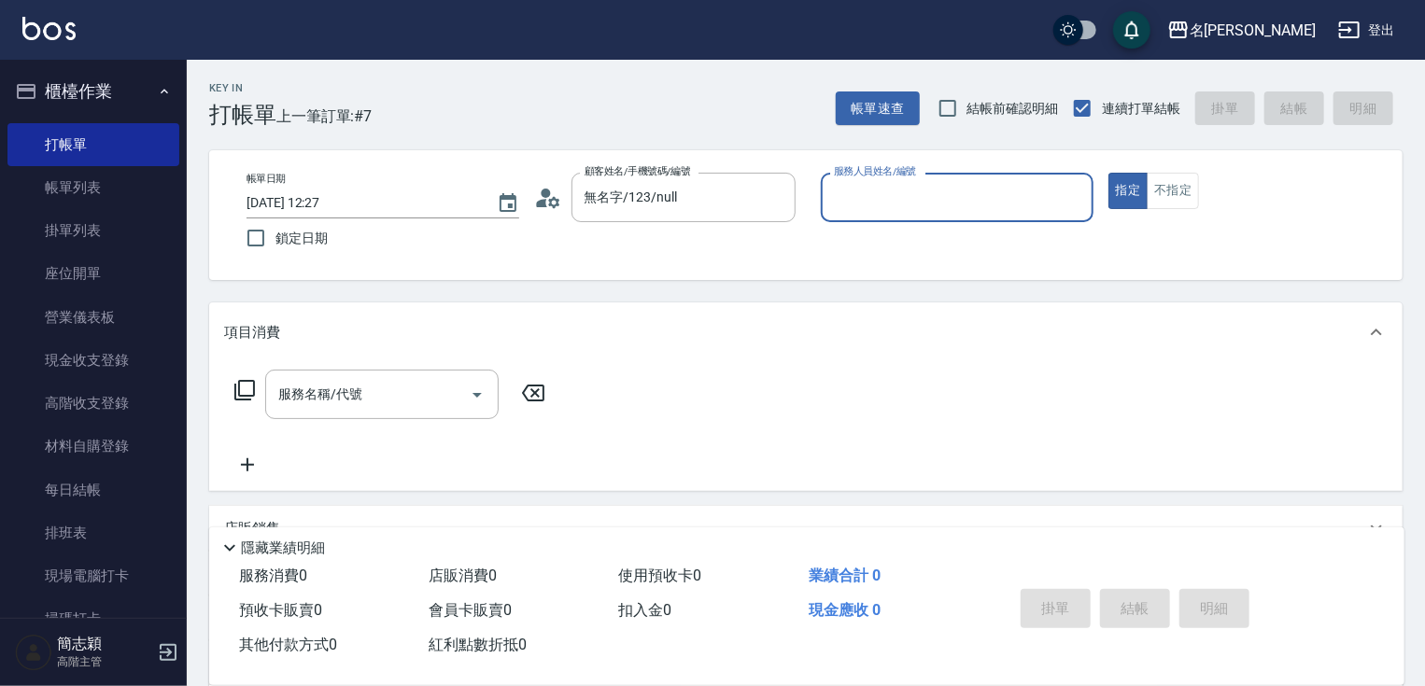
click at [863, 200] on input "服務人員姓名/編號" at bounding box center [957, 197] width 256 height 33
type input "Joanne-1"
type button "true"
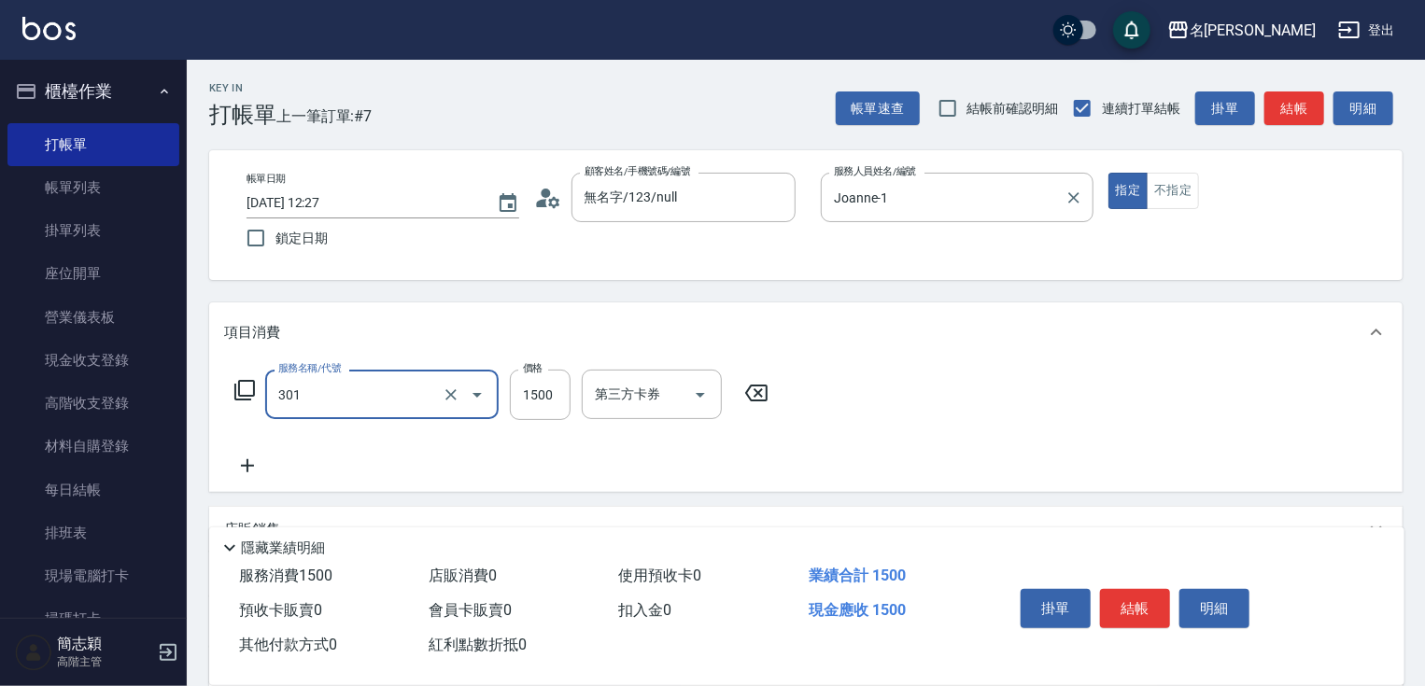
type input "燙髮(1500)(301)"
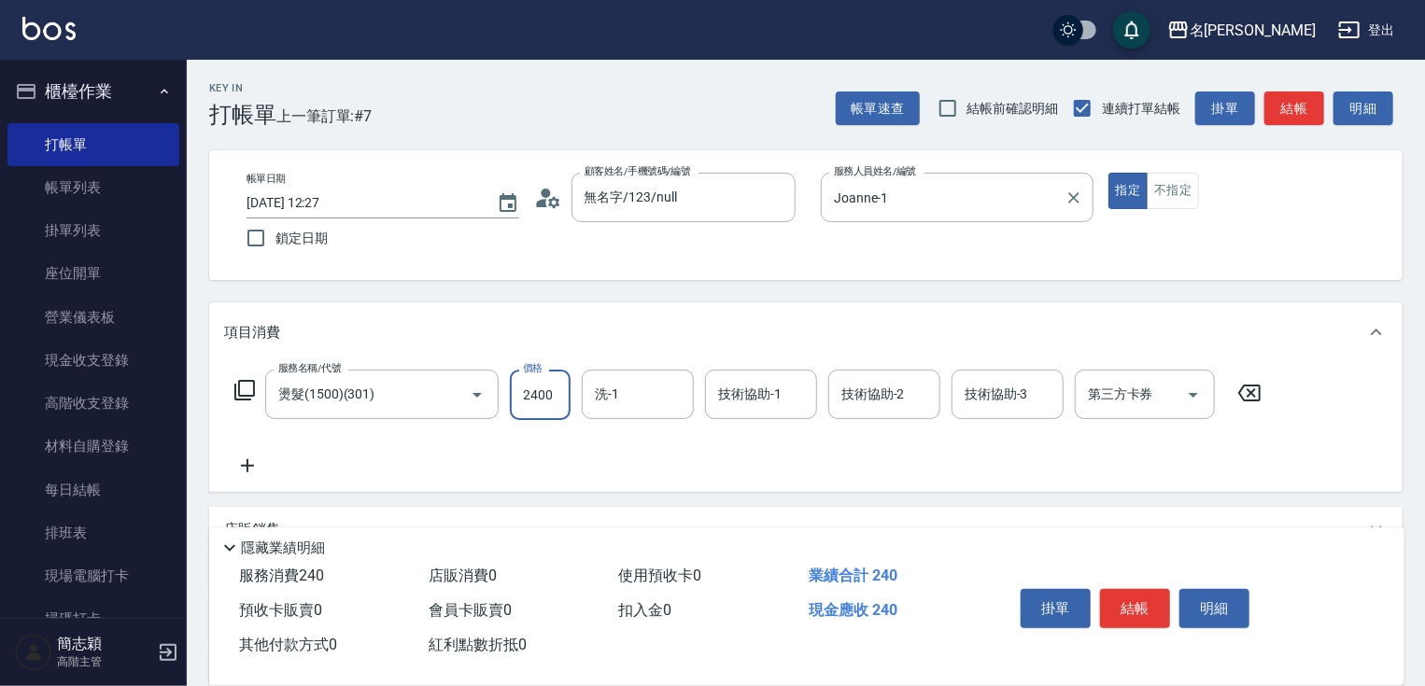
type input "2400"
type input "鴨肉-23"
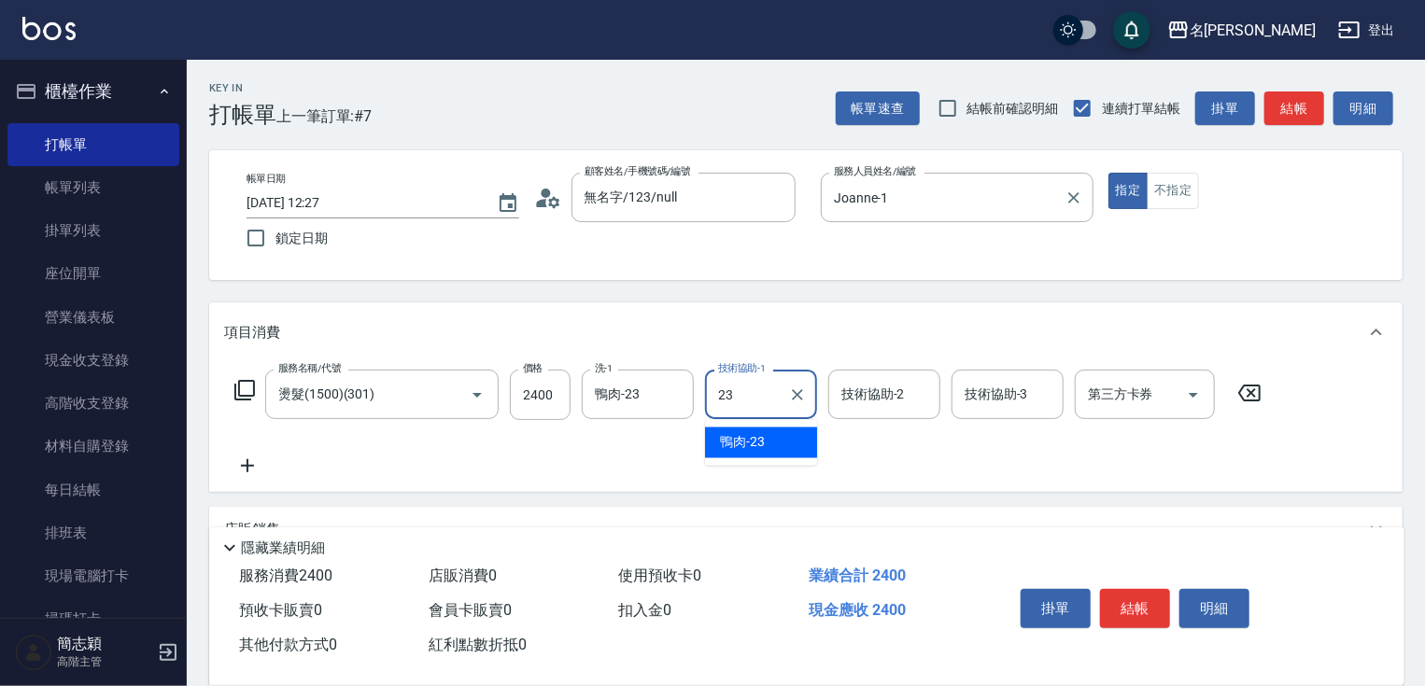
type input "鴨肉-23"
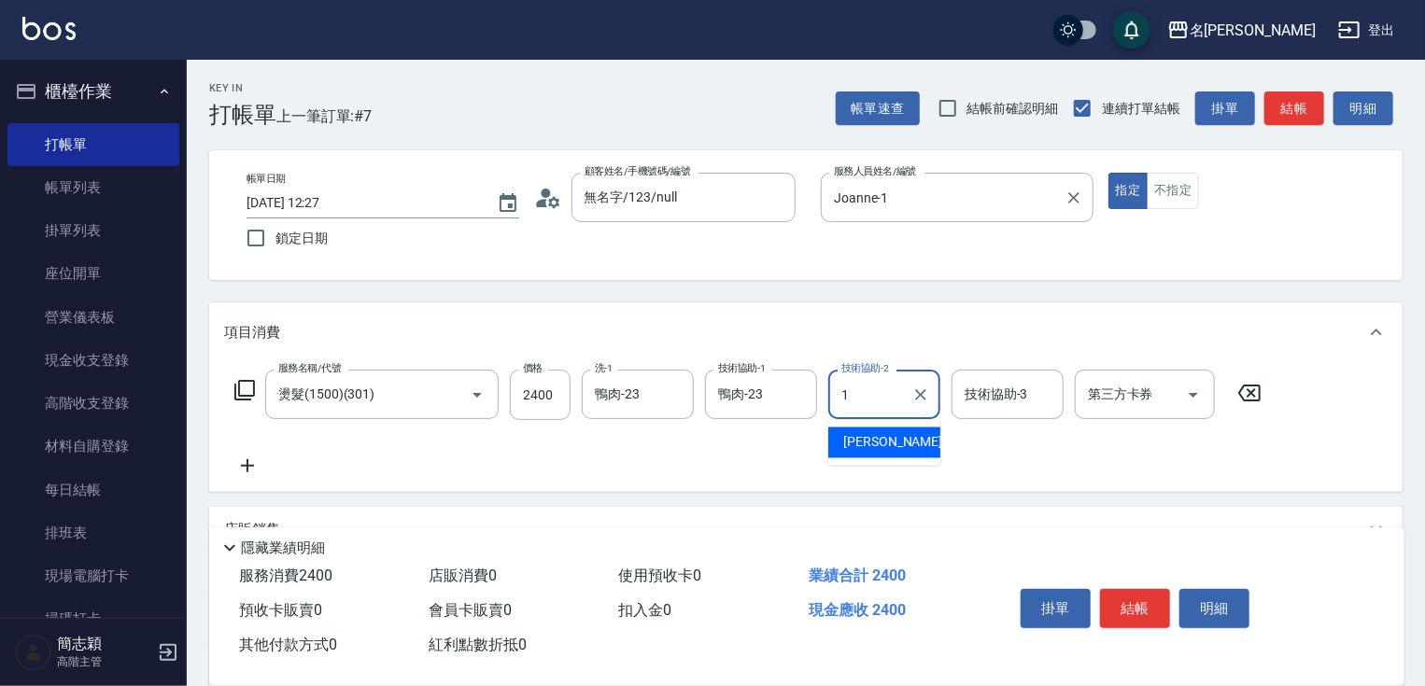
type input "1"
type input "Joanne-1"
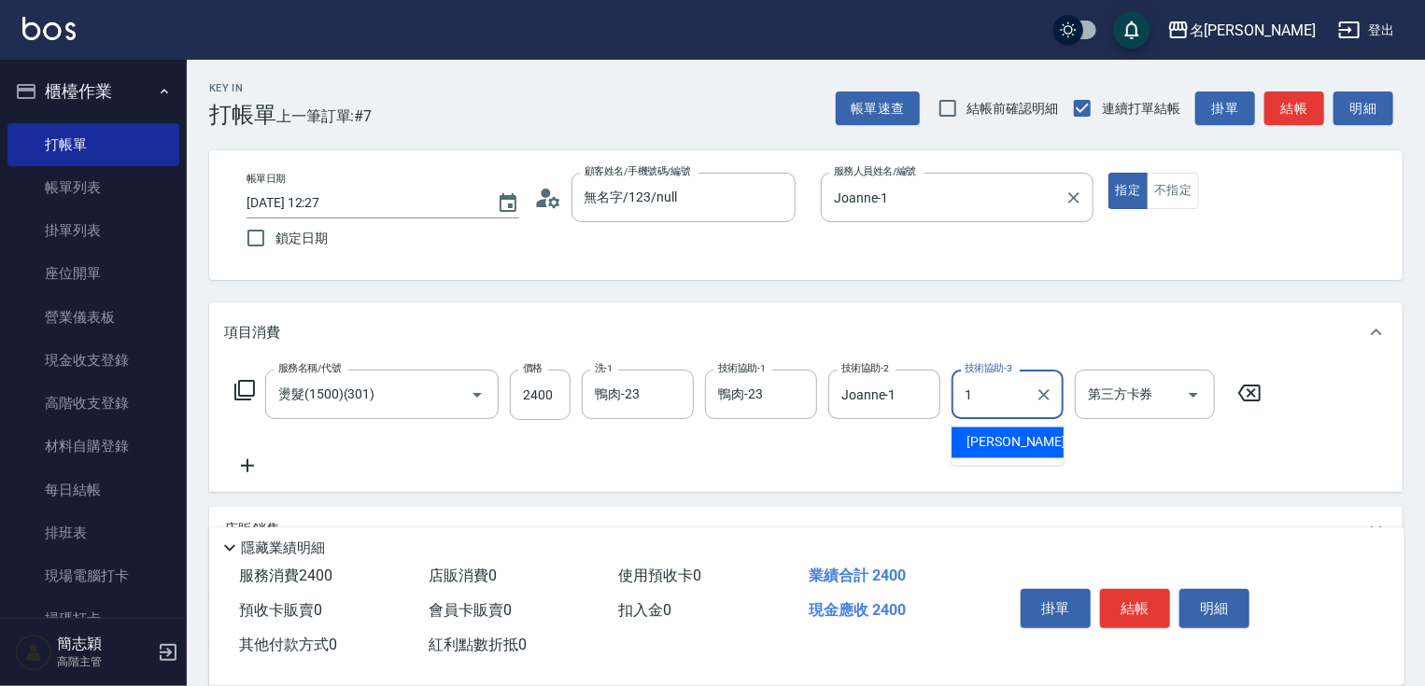
type input "Joanne-1"
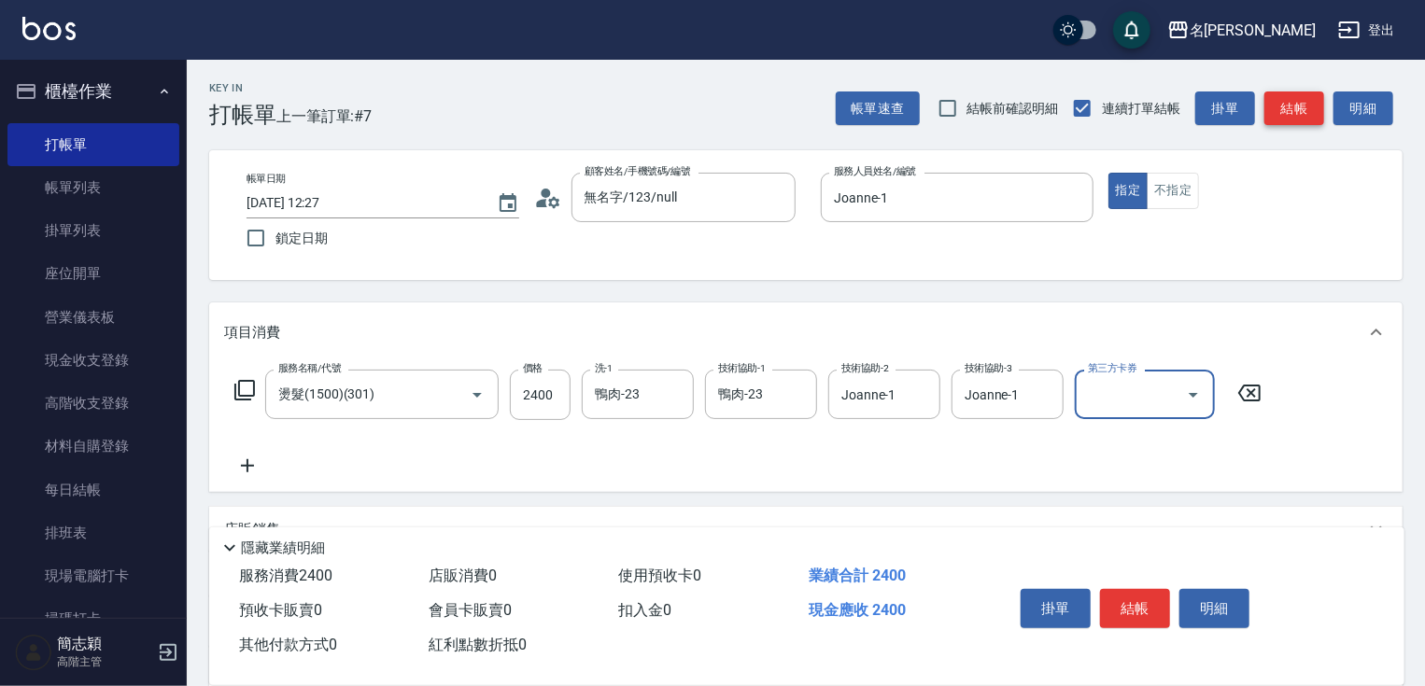
click at [1294, 107] on button "結帳" at bounding box center [1294, 108] width 60 height 35
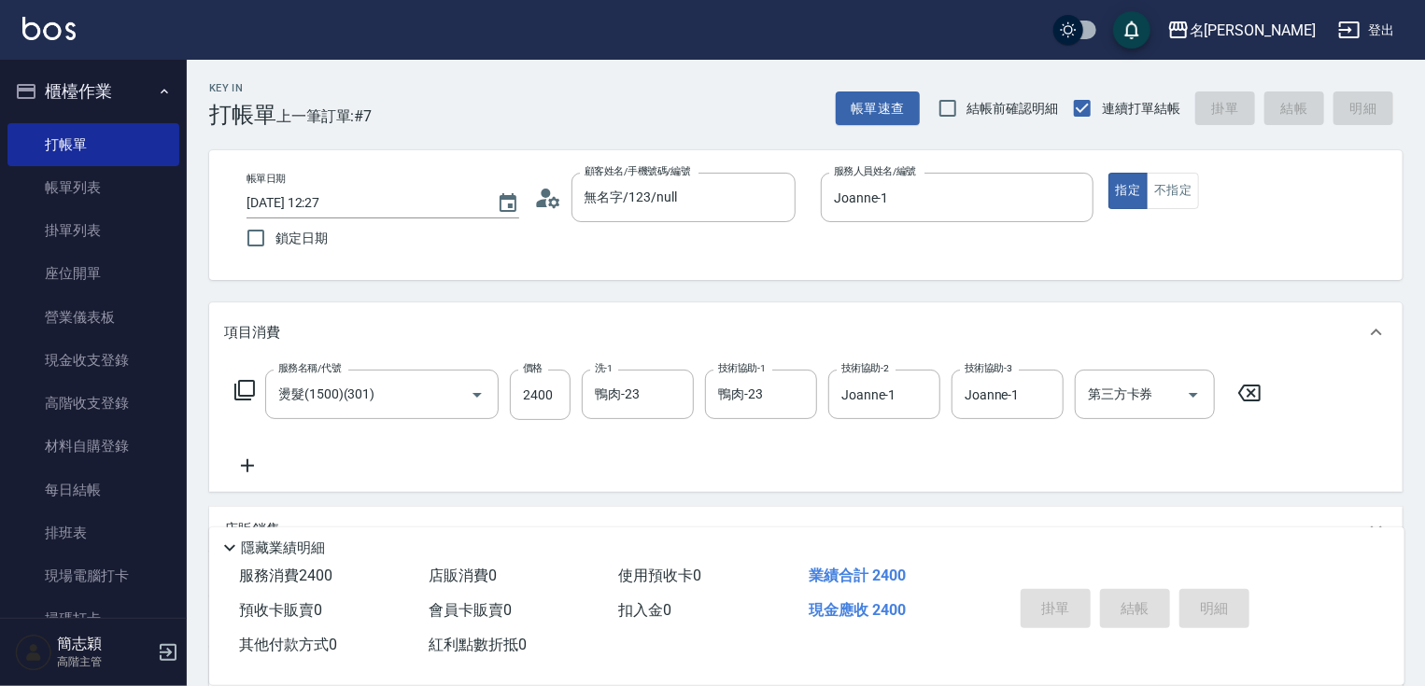
type input "2025/09/20 12:31"
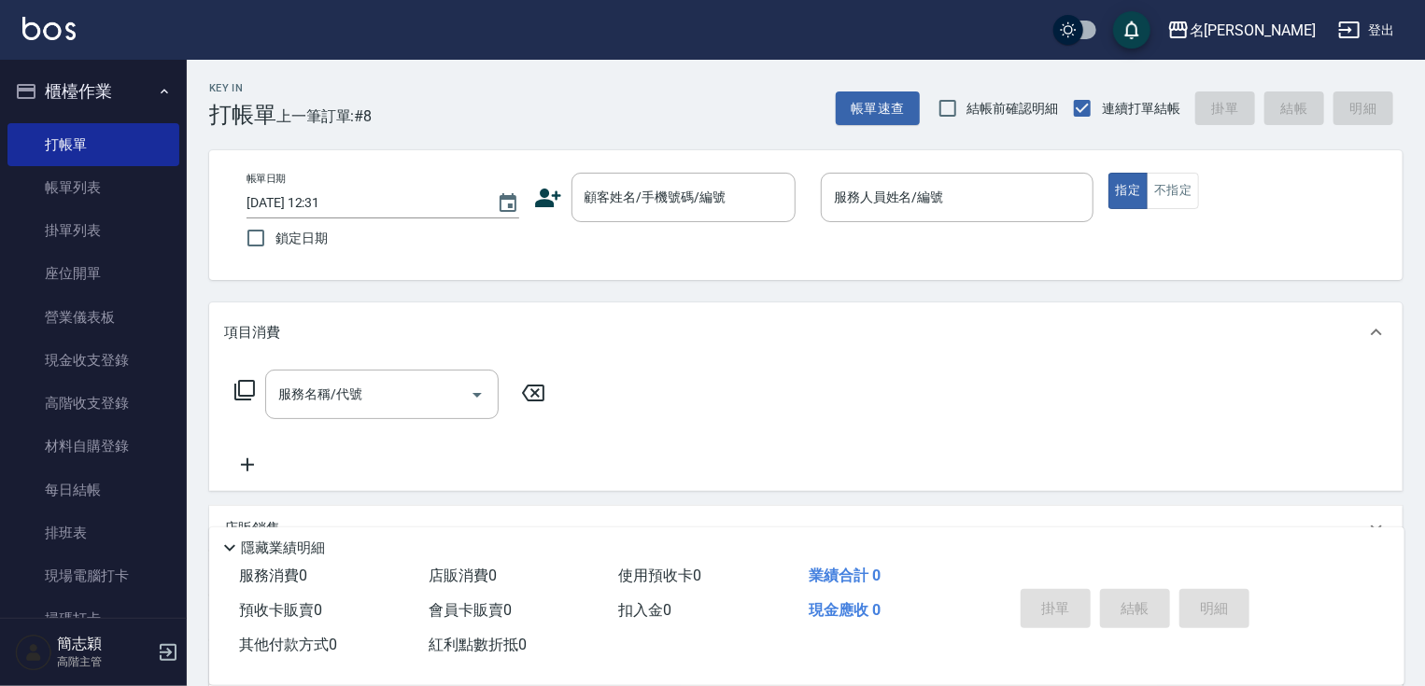
drag, startPoint x: 187, startPoint y: 243, endPoint x: 183, endPoint y: 259, distance: 16.3
click at [183, 259] on div "櫃檯作業 打帳單 帳單列表 掛單列表 座位開單 營業儀表板 現金收支登錄 高階收支登錄 材料自購登錄 每日結帳 排班表 現場電腦打卡 掃碼打卡 預約管理 預約…" at bounding box center [94, 373] width 188 height 626
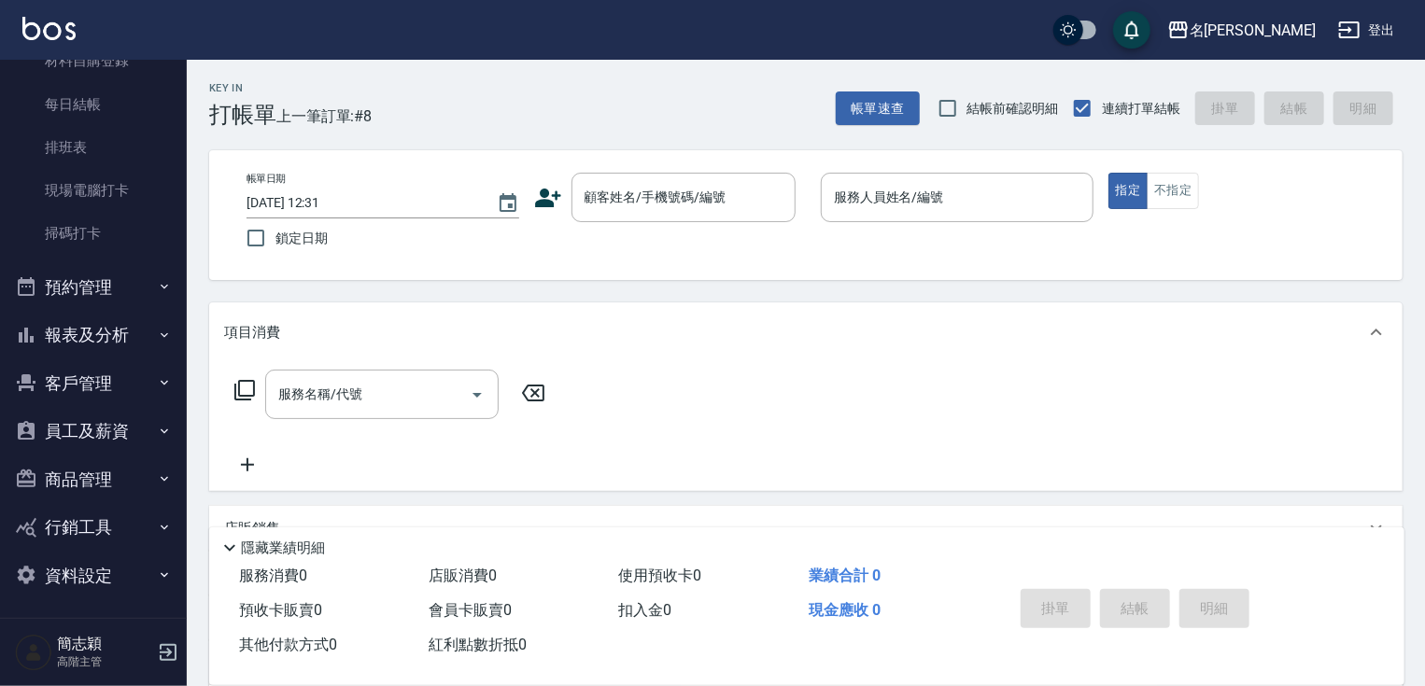
scroll to position [388, 0]
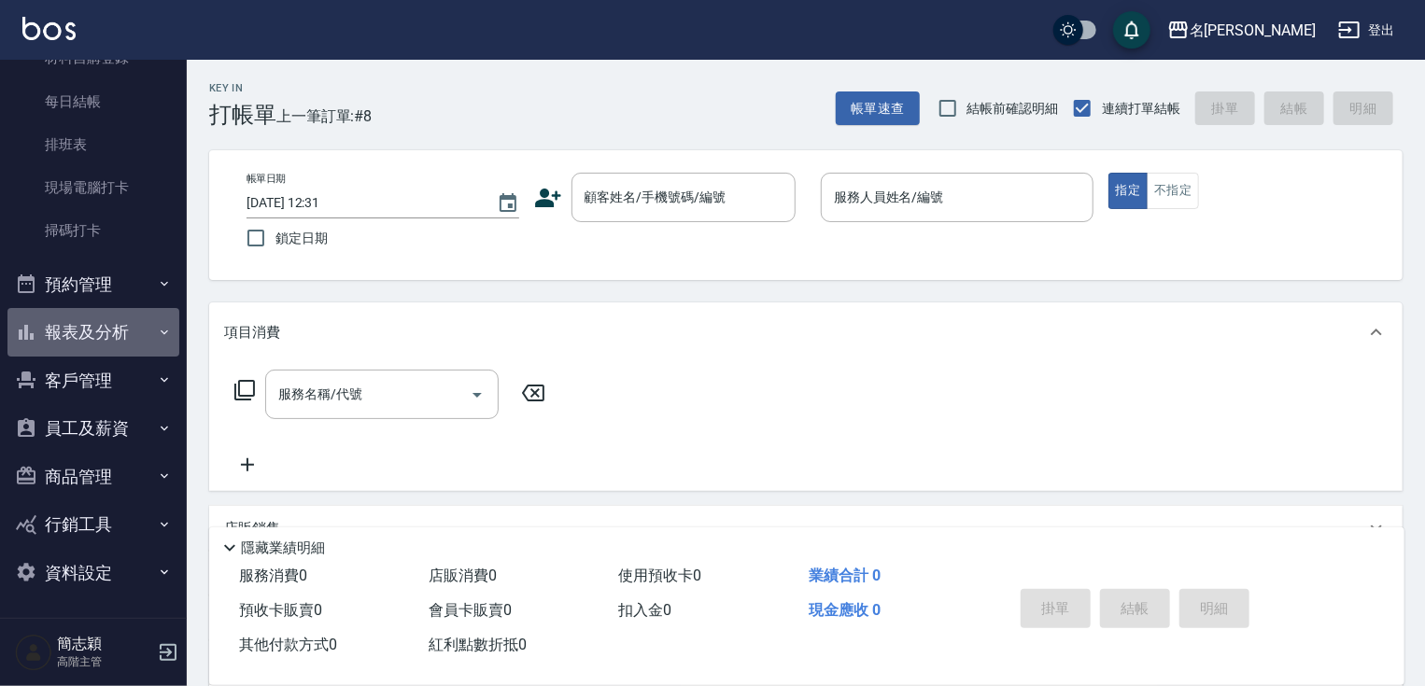
click at [104, 331] on button "報表及分析" at bounding box center [93, 332] width 172 height 49
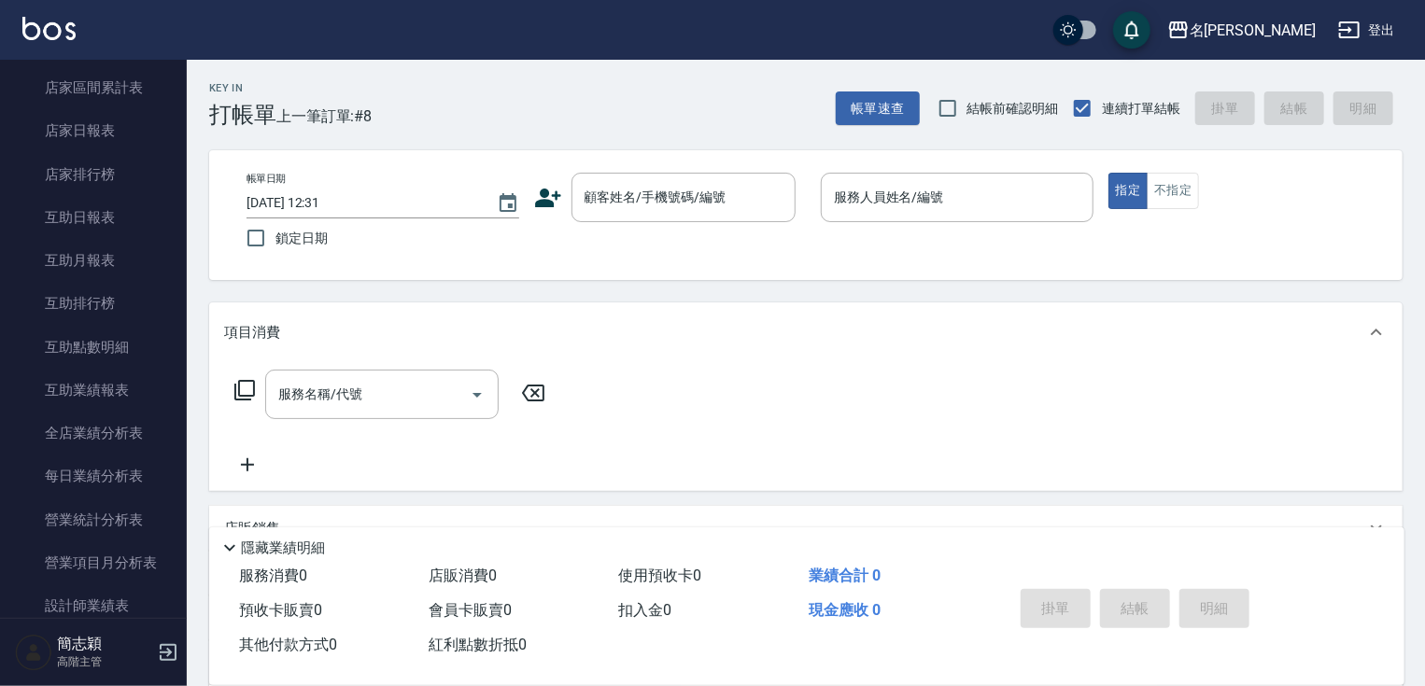
scroll to position [828, 0]
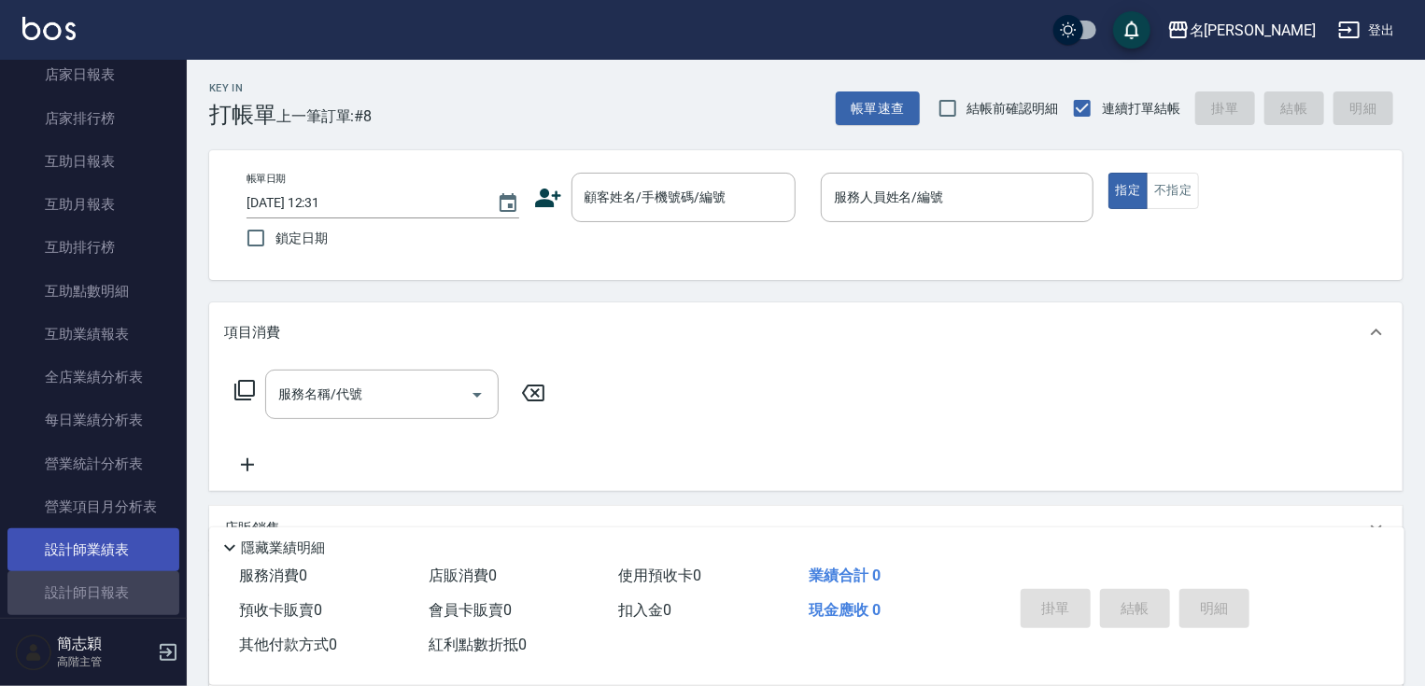
drag, startPoint x: 118, startPoint y: 582, endPoint x: 117, endPoint y: 553, distance: 29.0
click at [118, 581] on link "設計師日報表" at bounding box center [93, 592] width 172 height 43
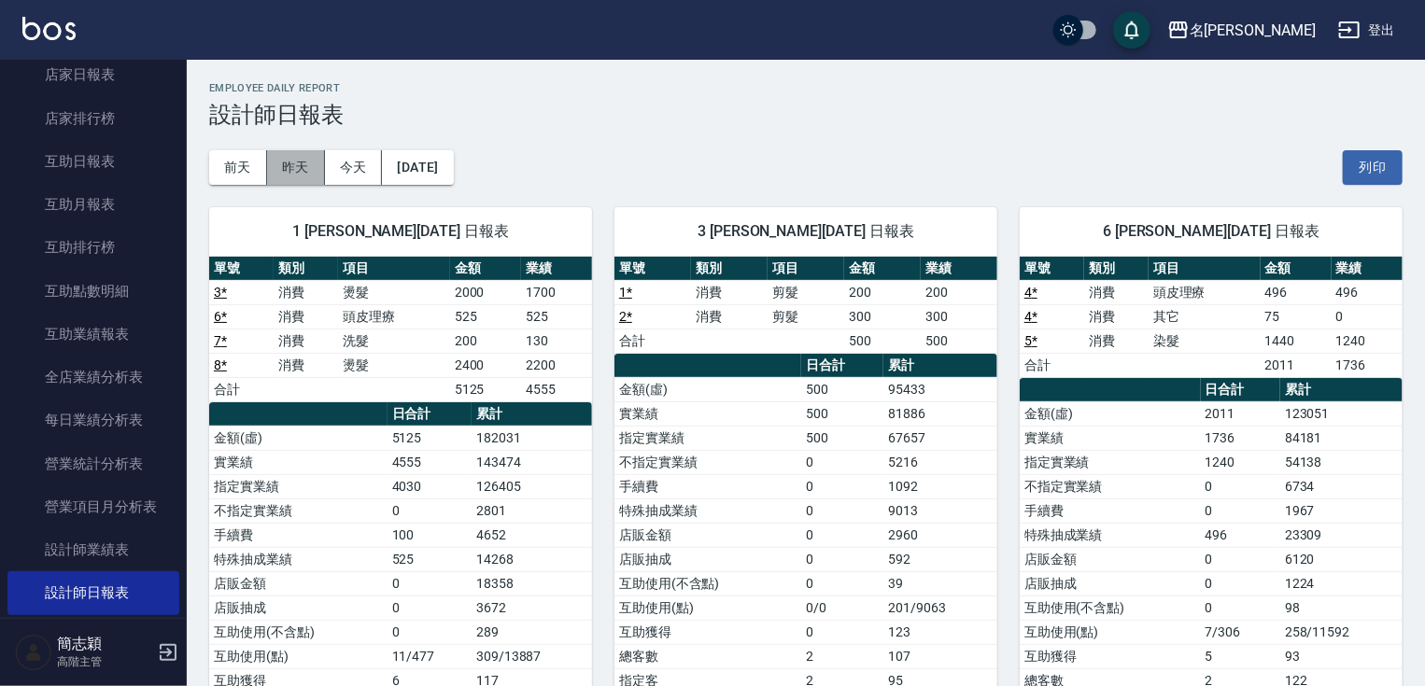
click at [295, 171] on button "昨天" at bounding box center [296, 167] width 58 height 35
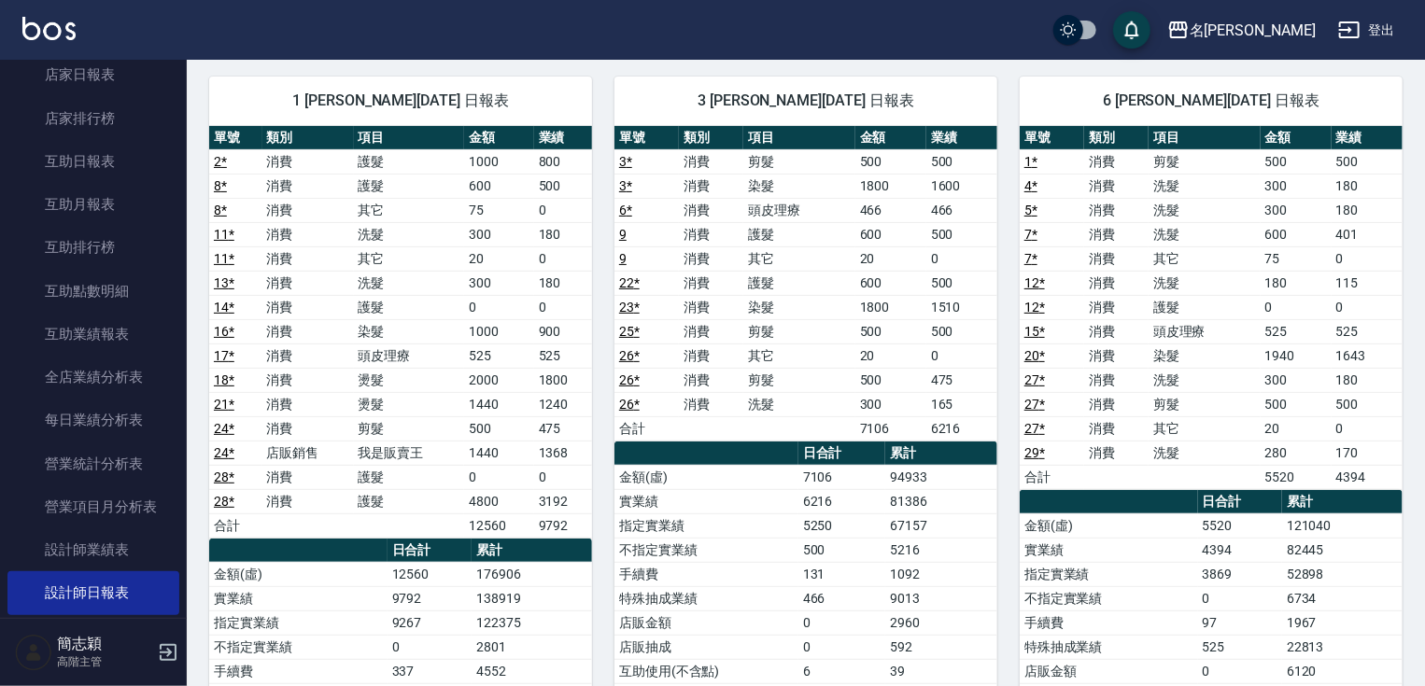
scroll to position [149, 0]
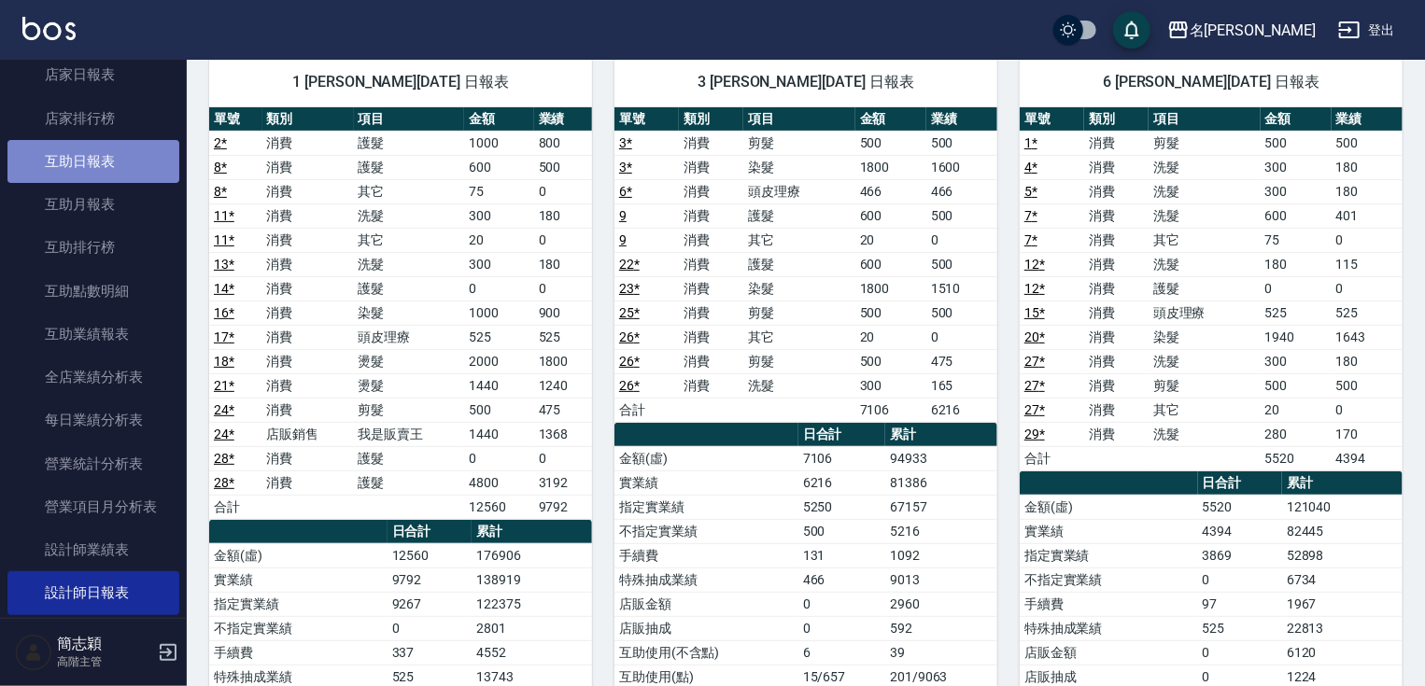
click at [107, 168] on link "互助日報表" at bounding box center [93, 161] width 172 height 43
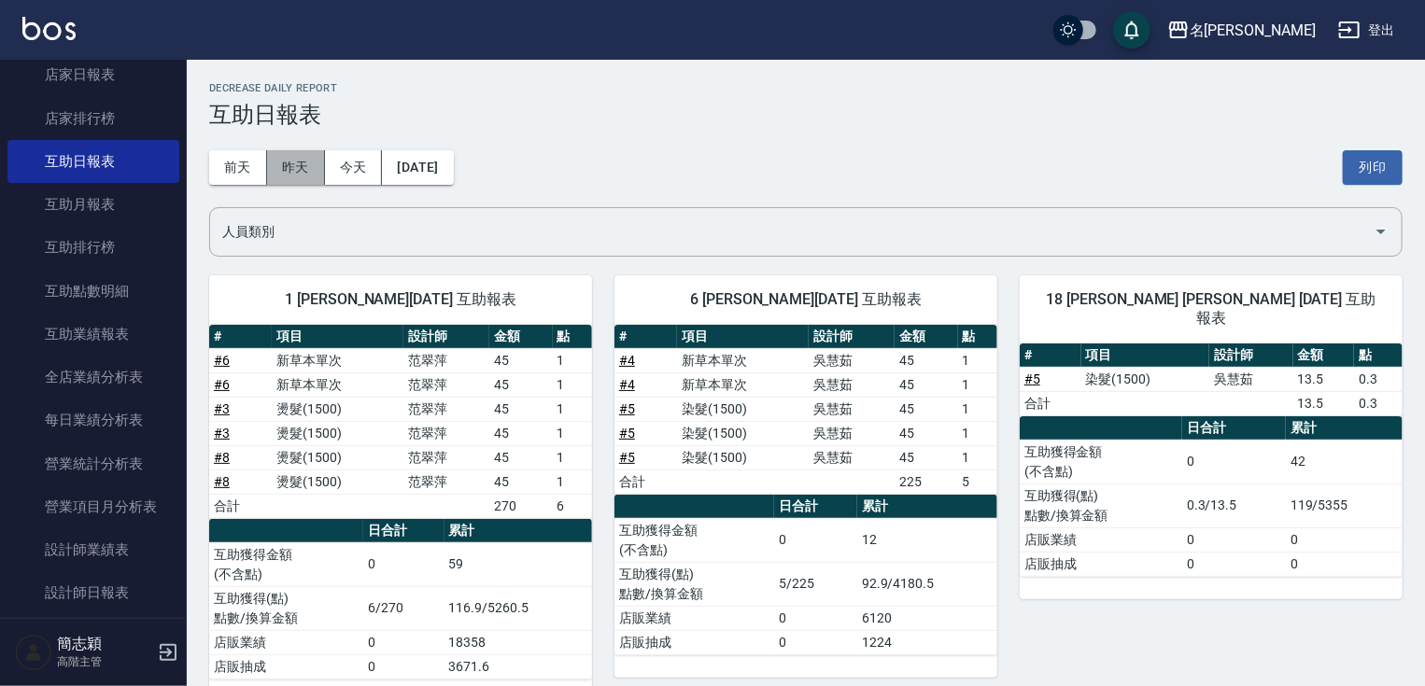
click at [273, 162] on button "昨天" at bounding box center [296, 167] width 58 height 35
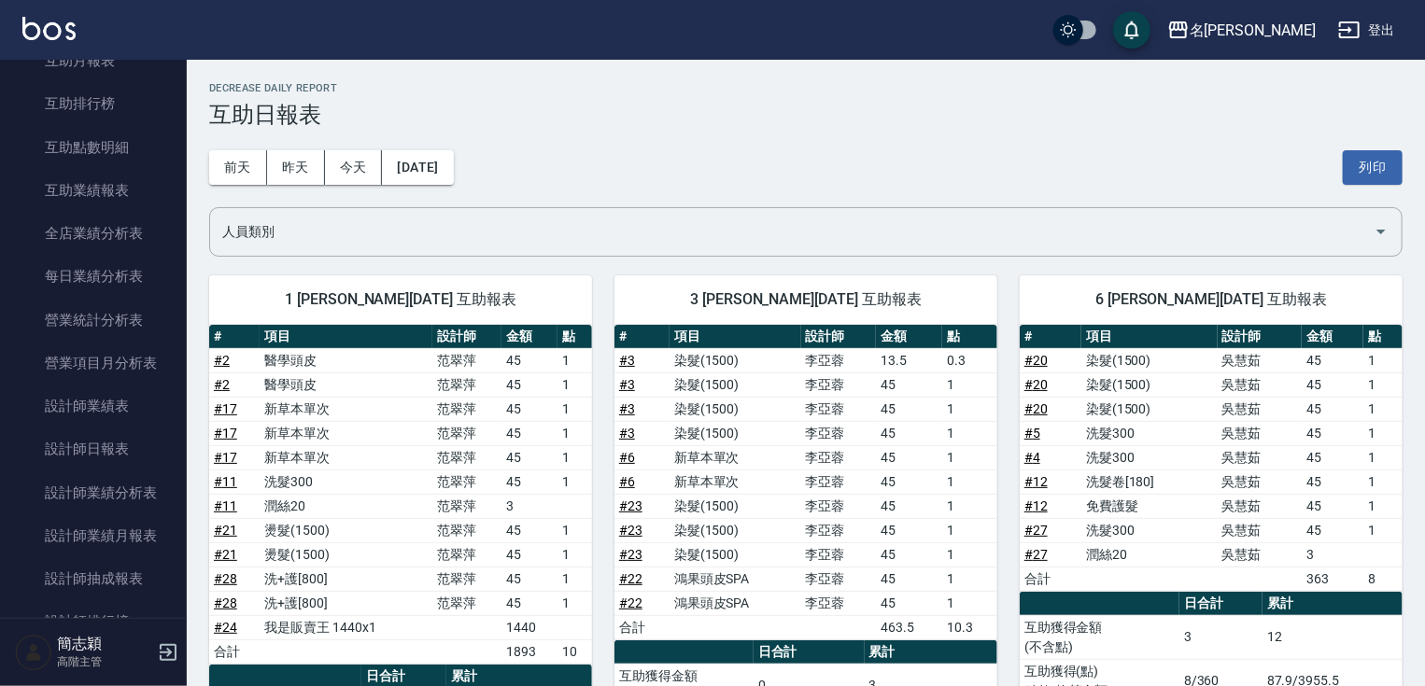
scroll to position [983, 0]
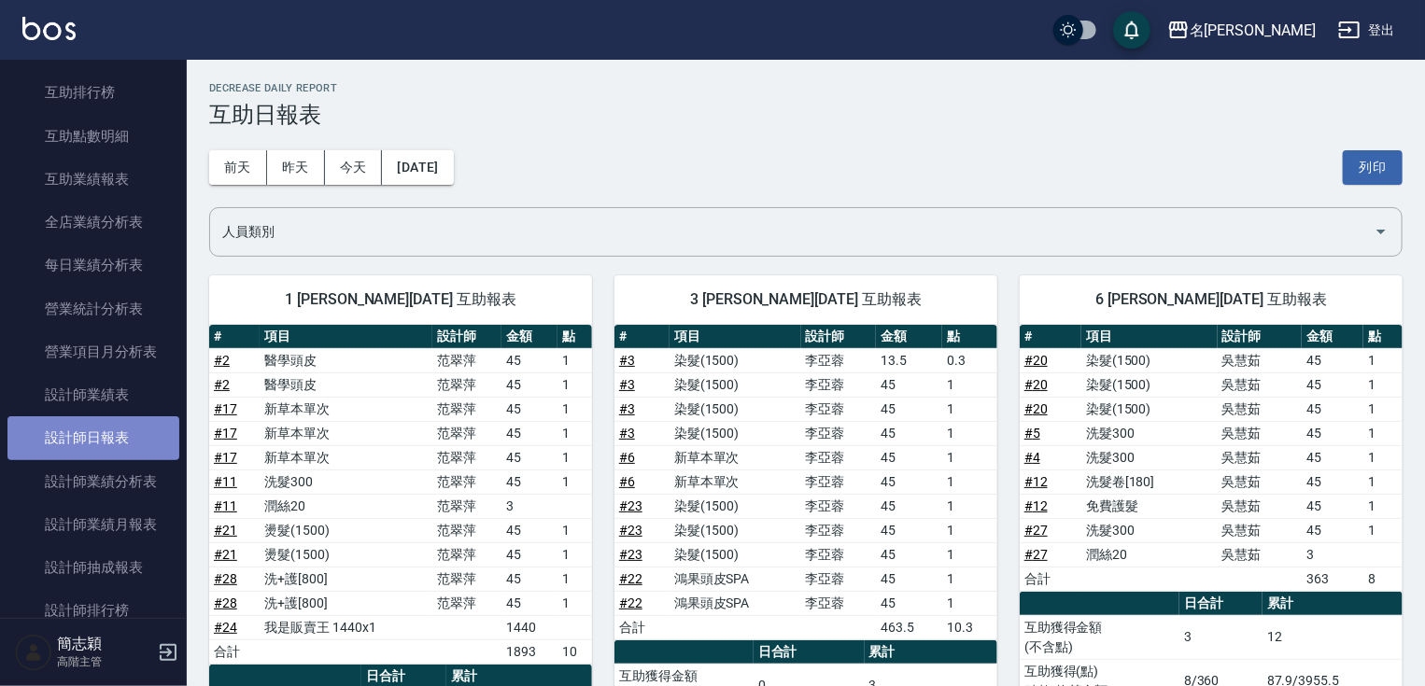
click at [127, 422] on link "設計師日報表" at bounding box center [93, 437] width 172 height 43
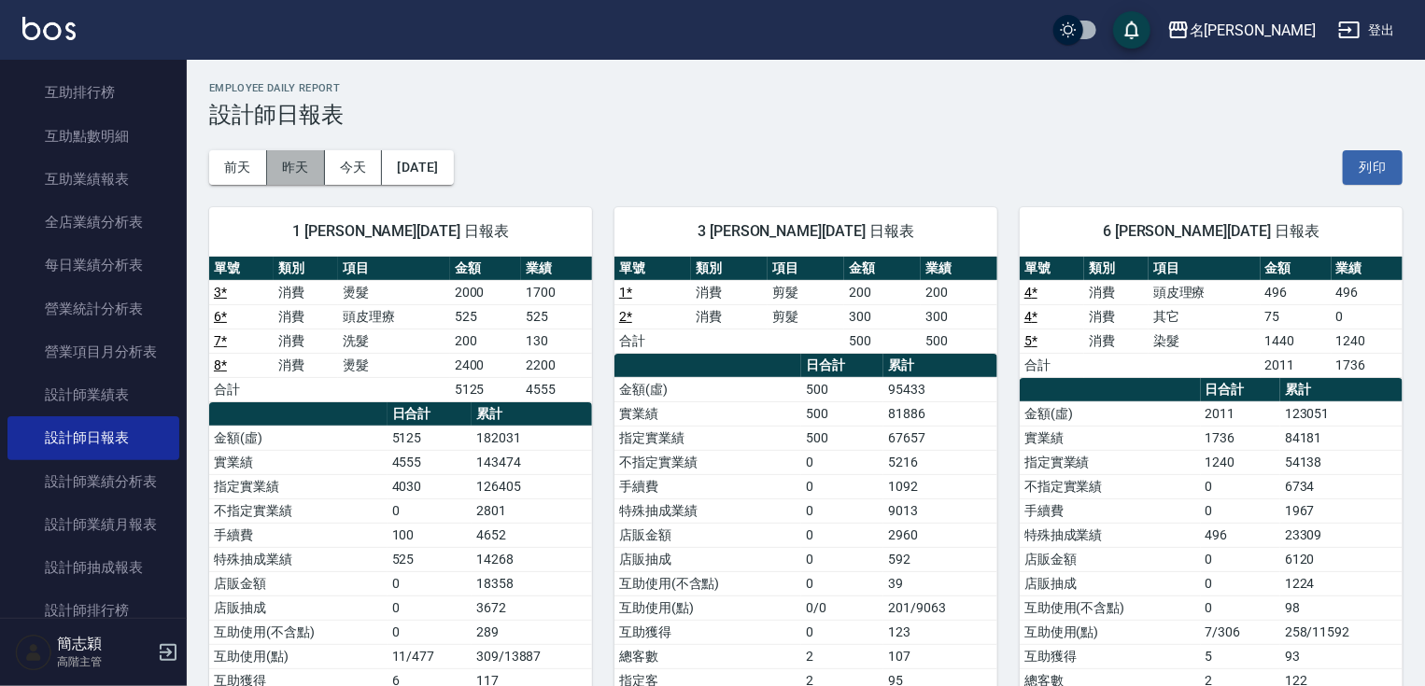
click at [301, 160] on button "昨天" at bounding box center [296, 167] width 58 height 35
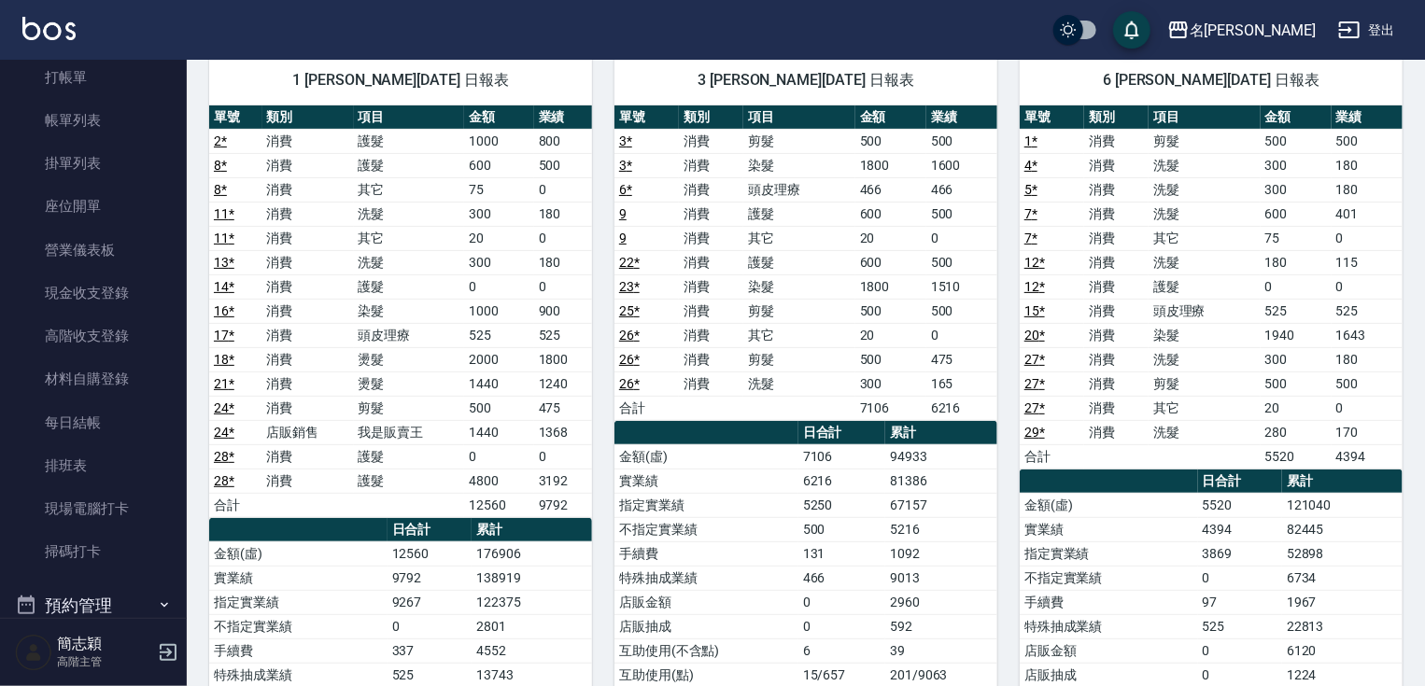
scroll to position [56, 0]
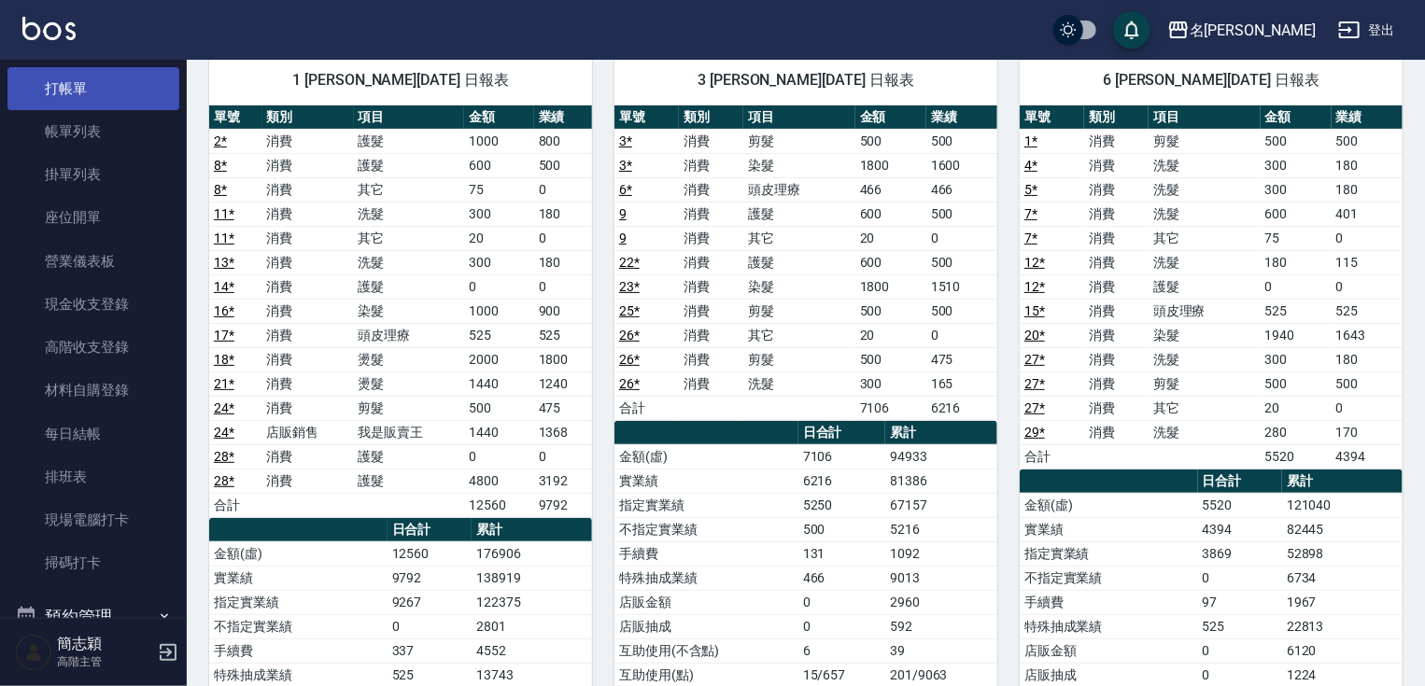
click at [81, 97] on link "打帳單" at bounding box center [93, 88] width 172 height 43
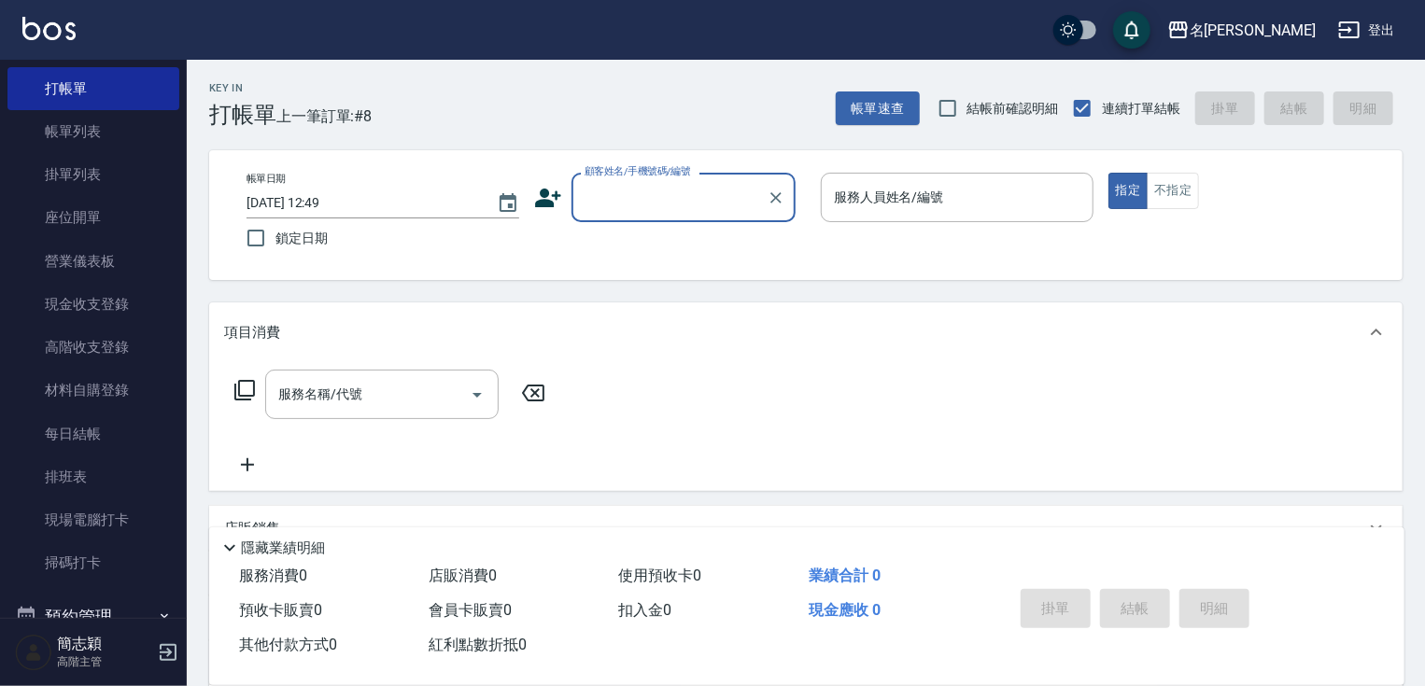
click at [687, 190] on input "顧客姓名/手機號碼/編號" at bounding box center [669, 197] width 179 height 33
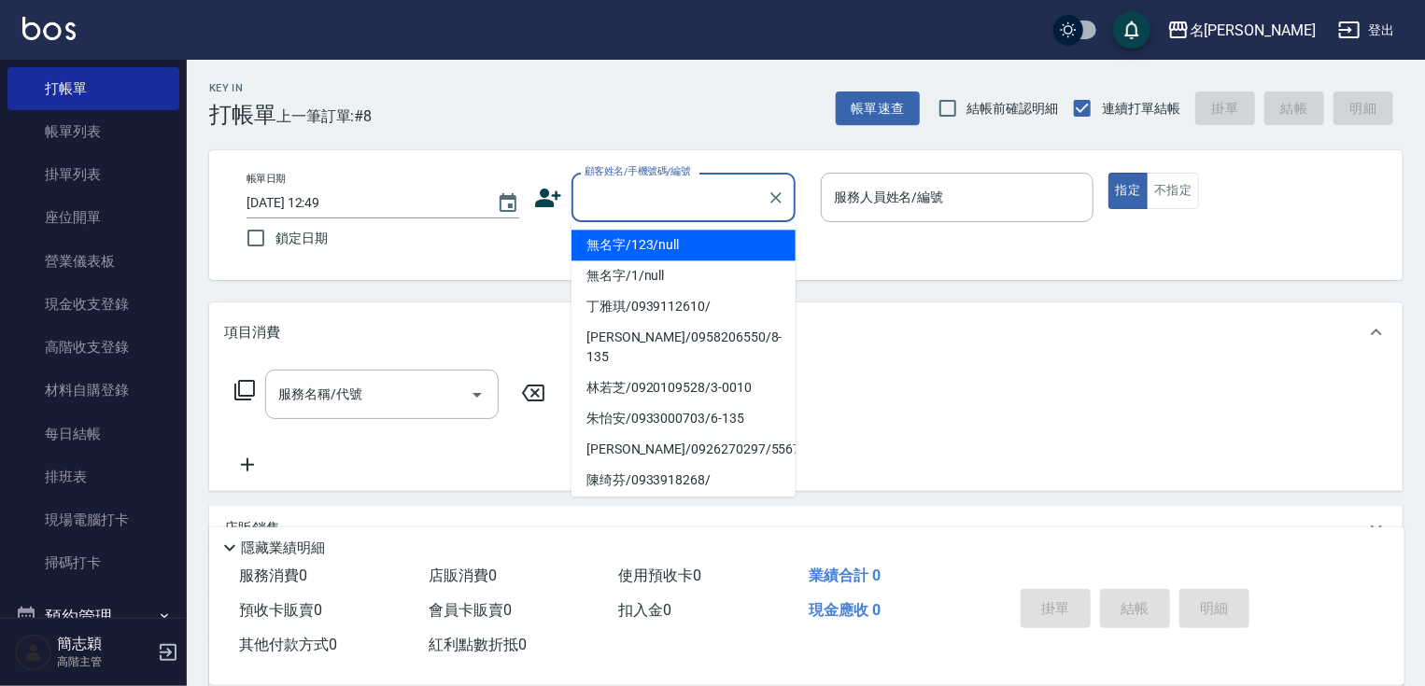
click at [691, 242] on li "無名字/123/null" at bounding box center [683, 245] width 224 height 31
type input "無名字/123/null"
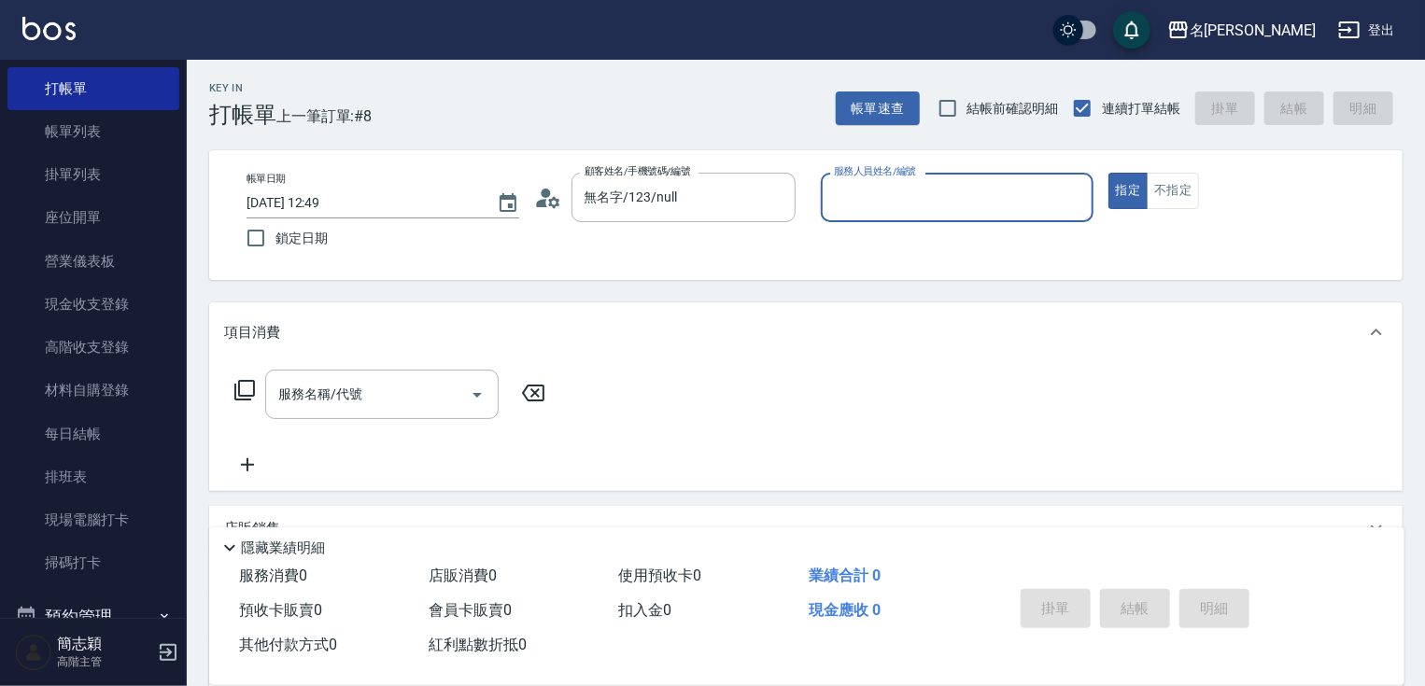
click at [982, 205] on input "服務人員姓名/編號" at bounding box center [957, 197] width 256 height 33
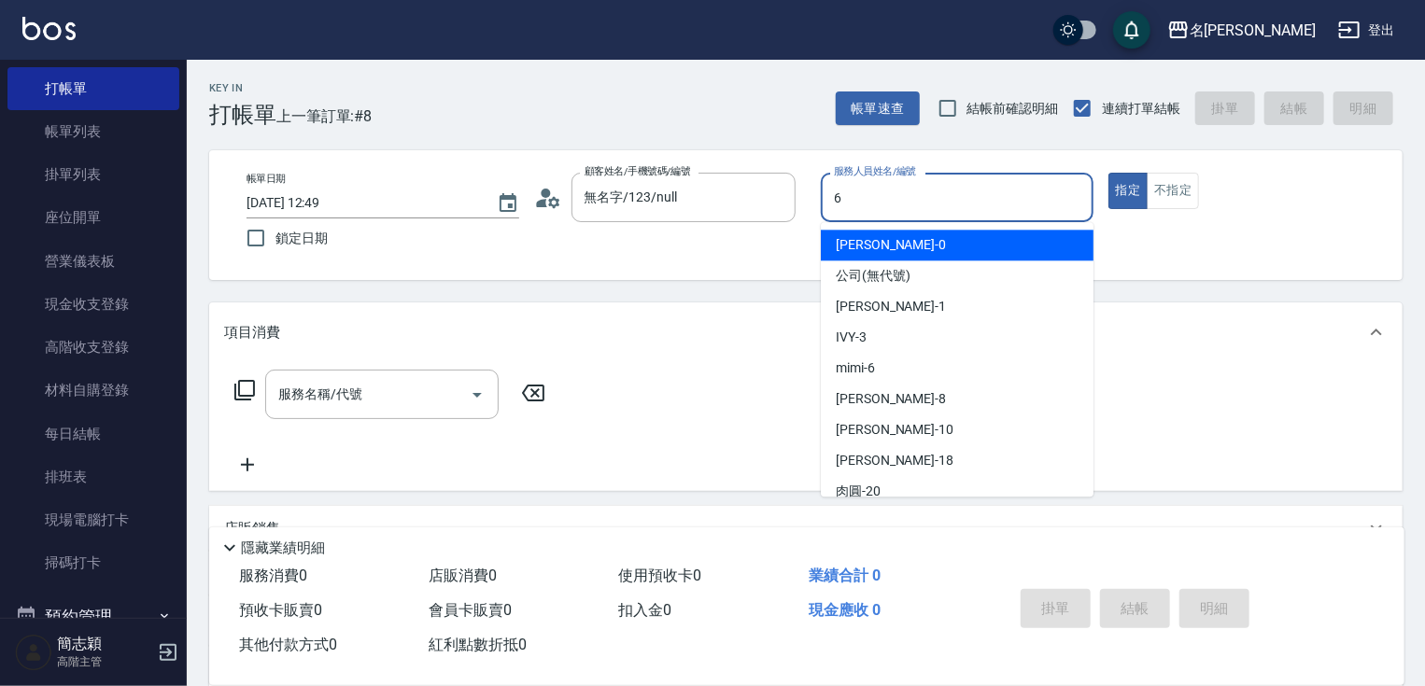
type input "mimi-6"
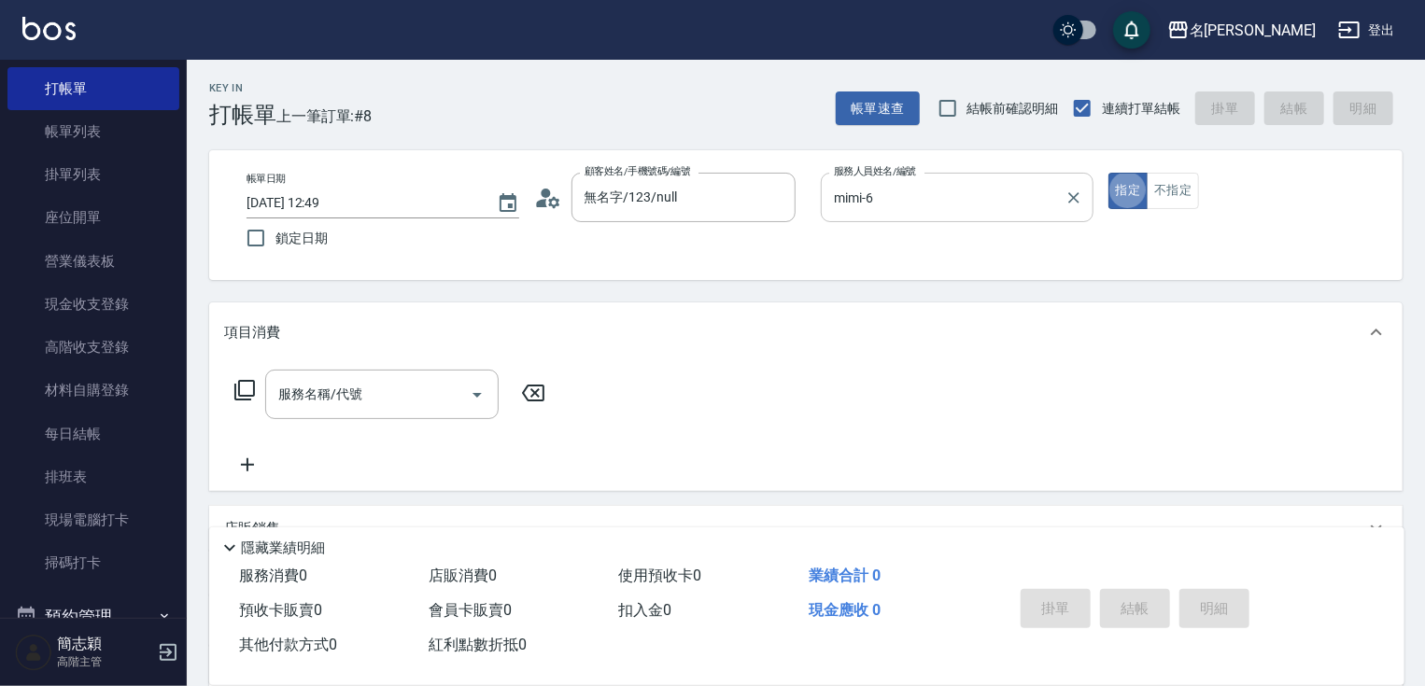
type button "true"
click at [1174, 195] on button "不指定" at bounding box center [1173, 191] width 52 height 36
click at [398, 392] on input "服務名稱/代號" at bounding box center [368, 394] width 189 height 33
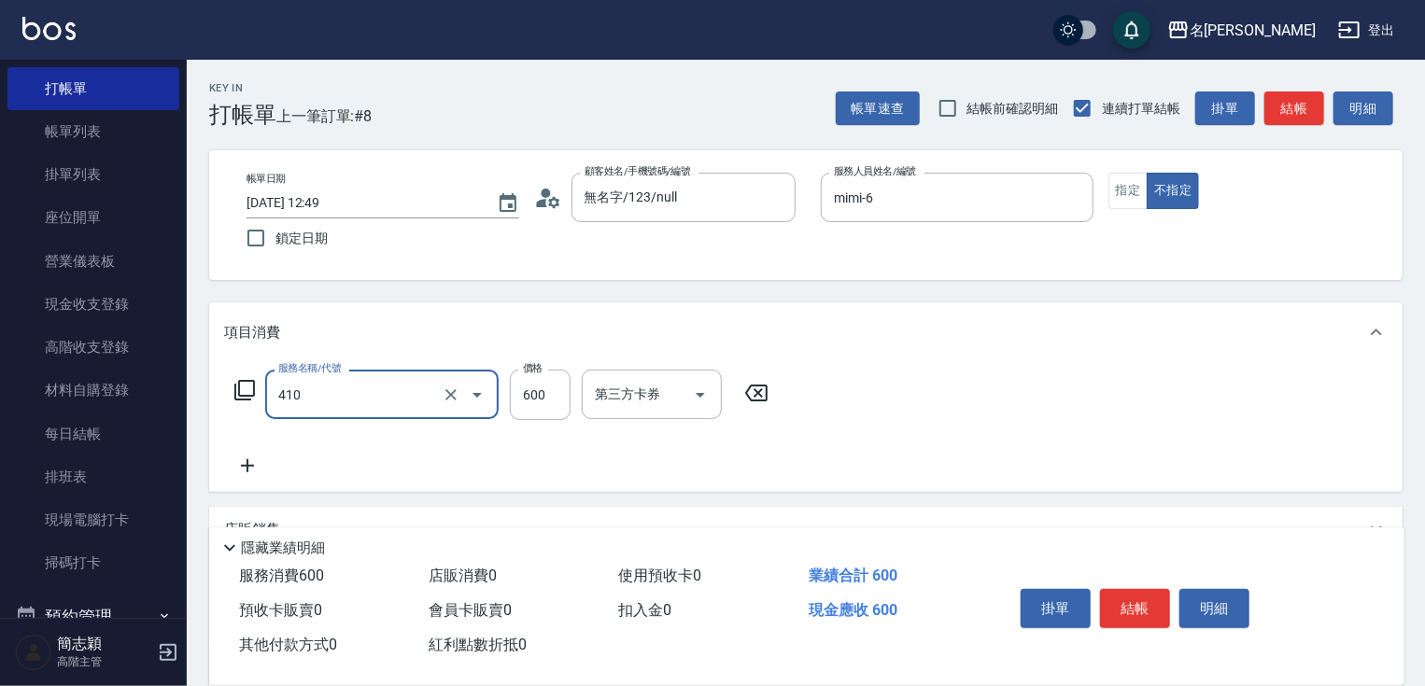
type input "鴻果頭皮SPA(410)"
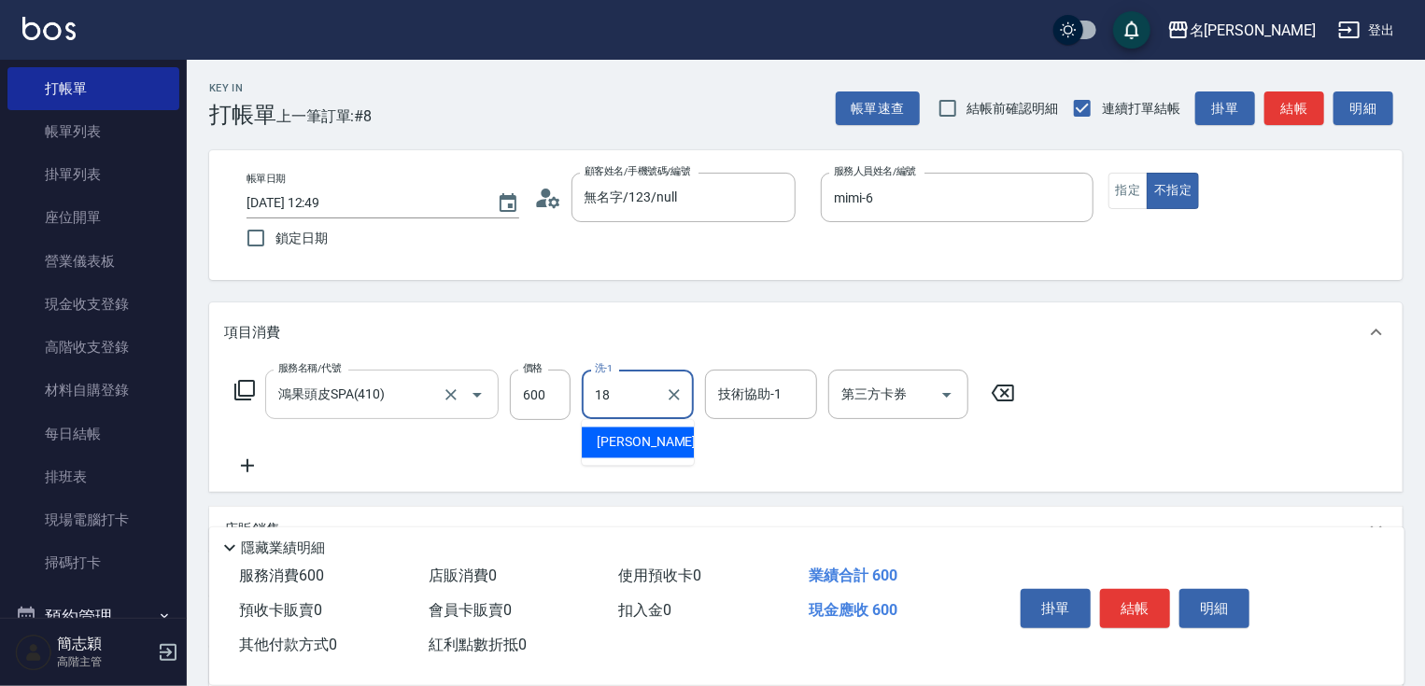
type input "小慧-18"
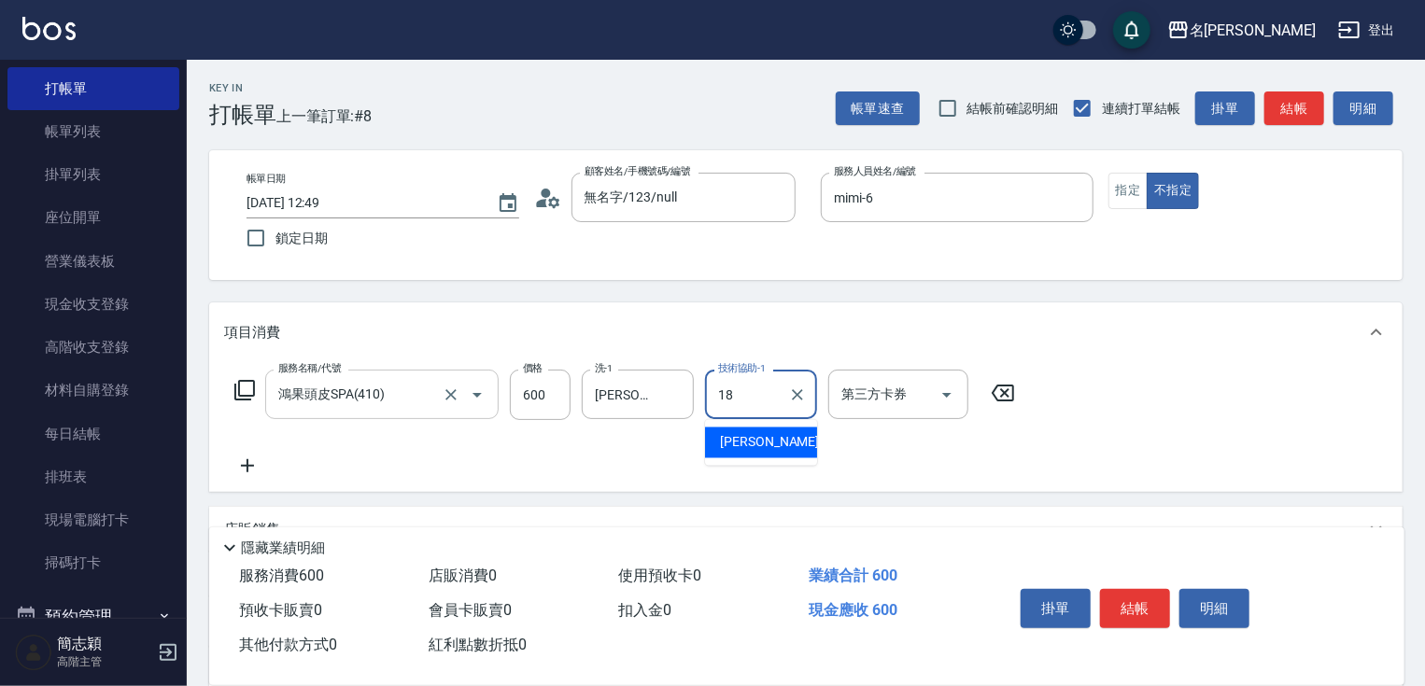
type input "小慧-18"
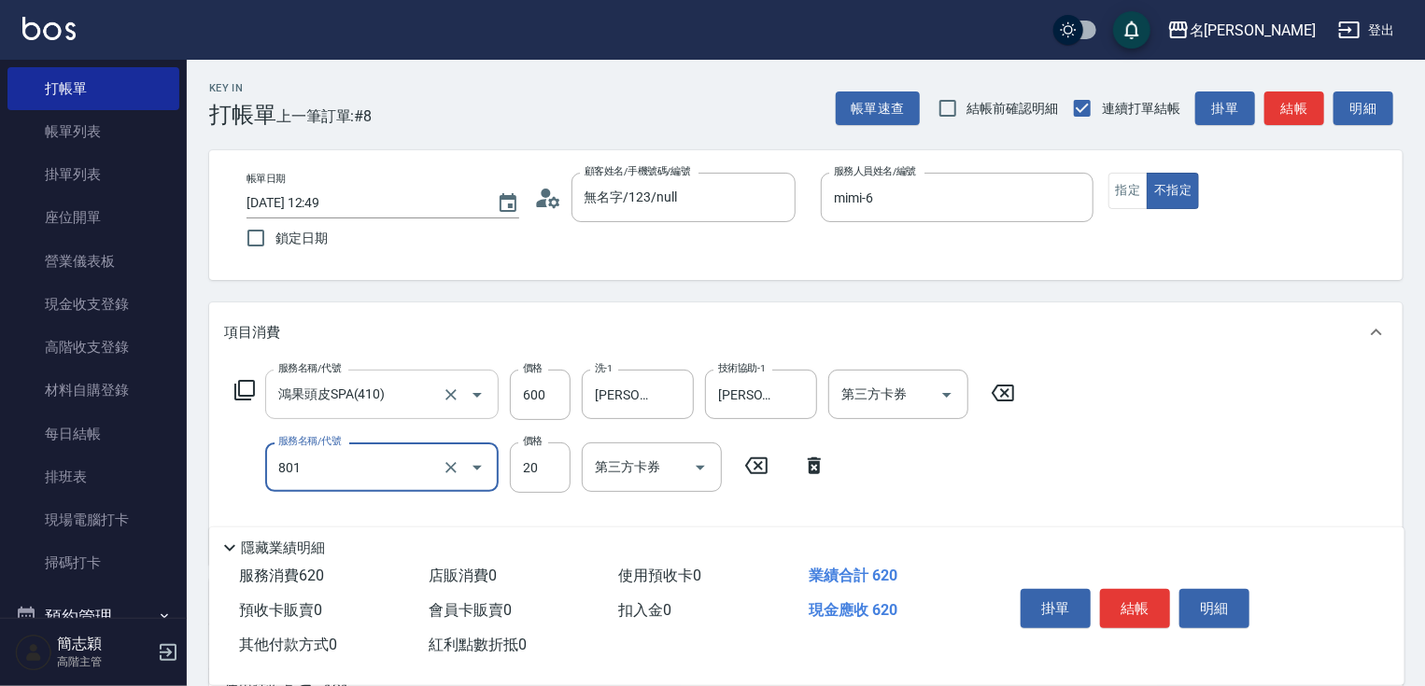
type input "潤絲20(801)"
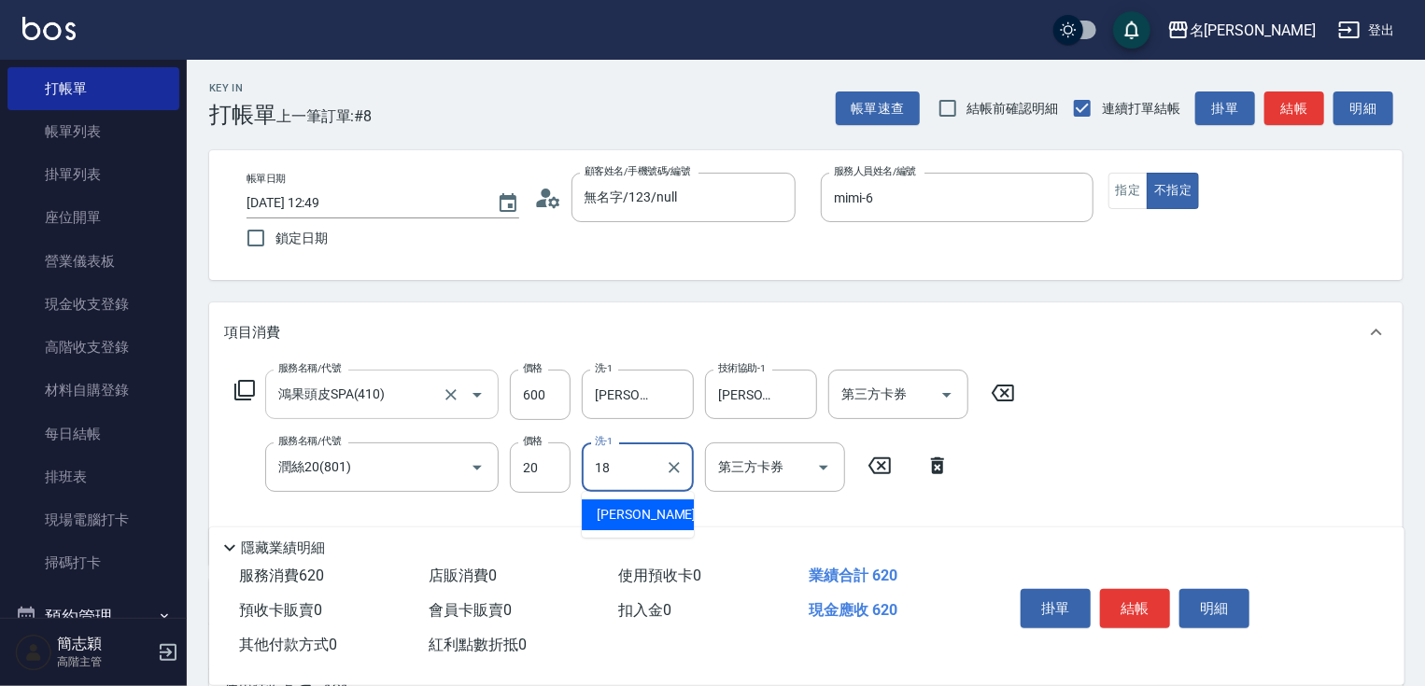
type input "小慧-18"
click at [1143, 604] on button "結帳" at bounding box center [1135, 608] width 70 height 39
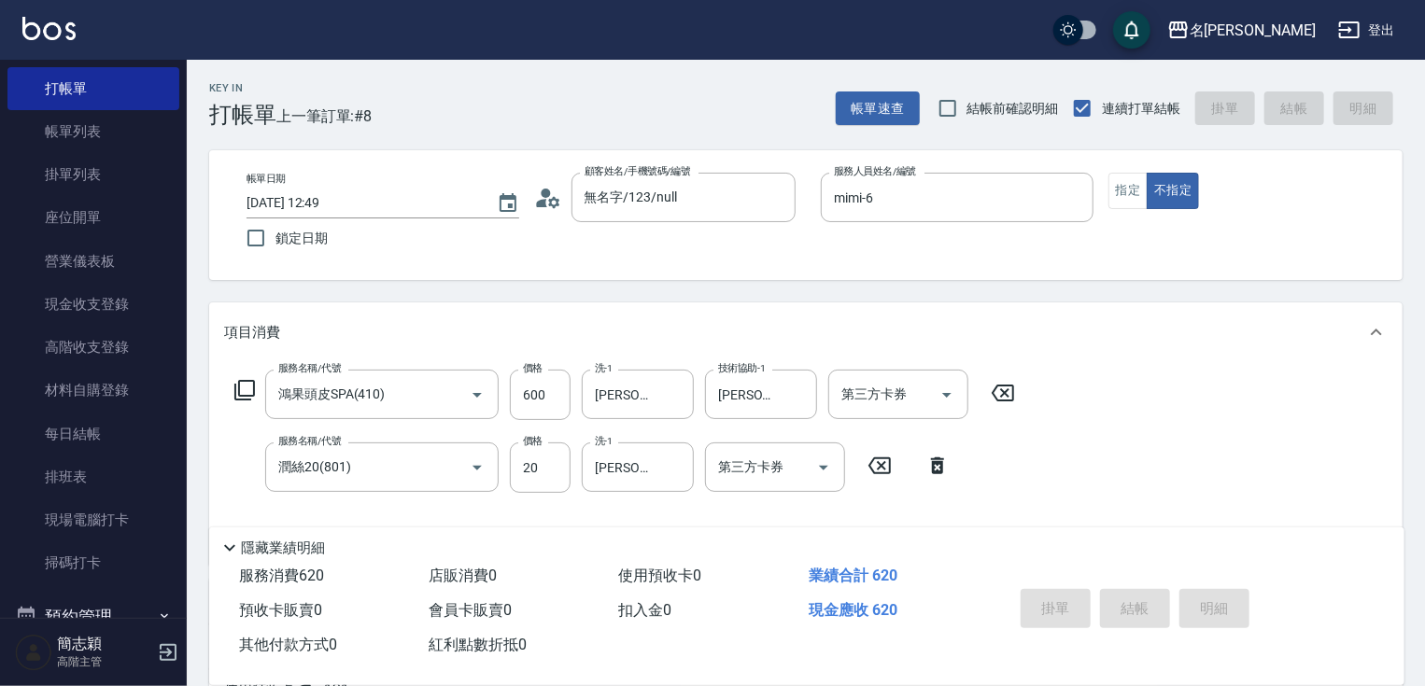
type input "2025/09/20 12:53"
